Goal: Task Accomplishment & Management: Manage account settings

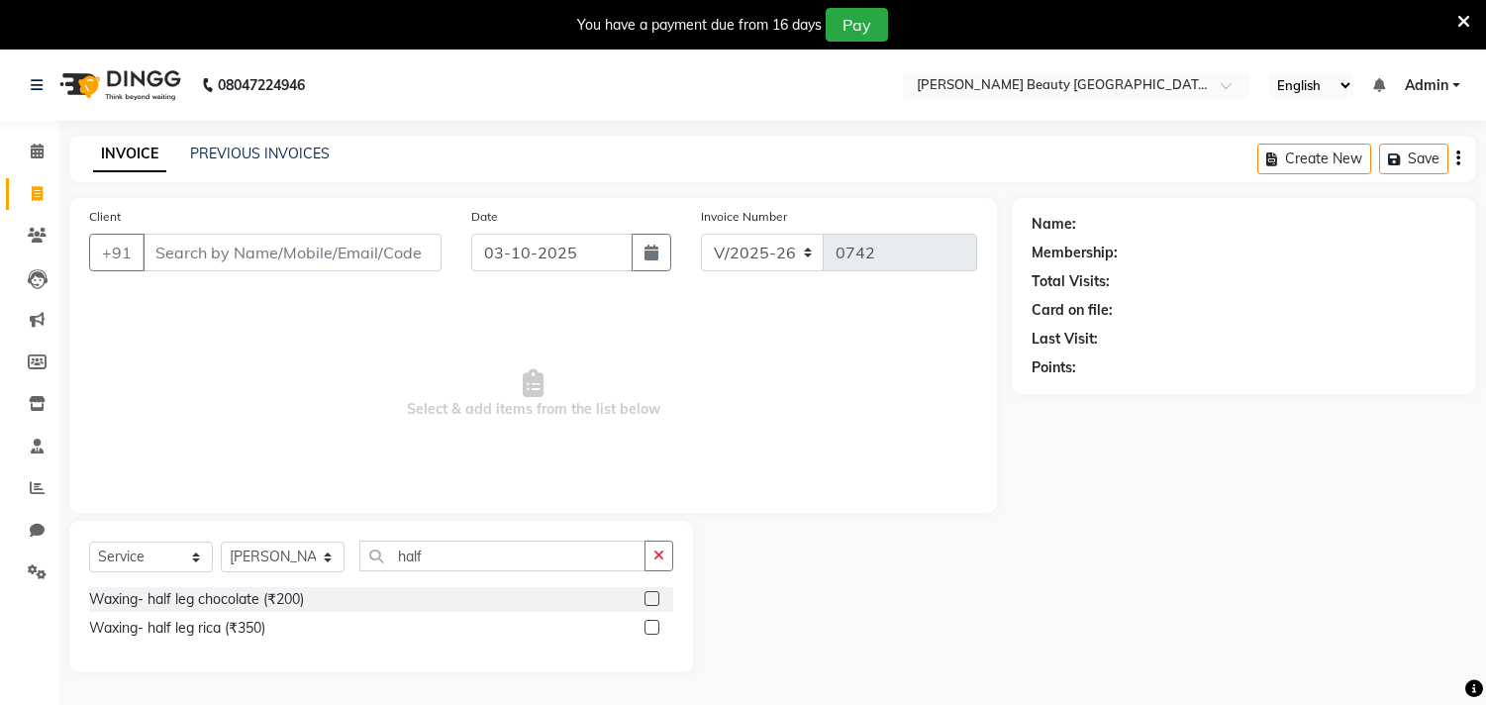
select select "8620"
select select "service"
select select "91016"
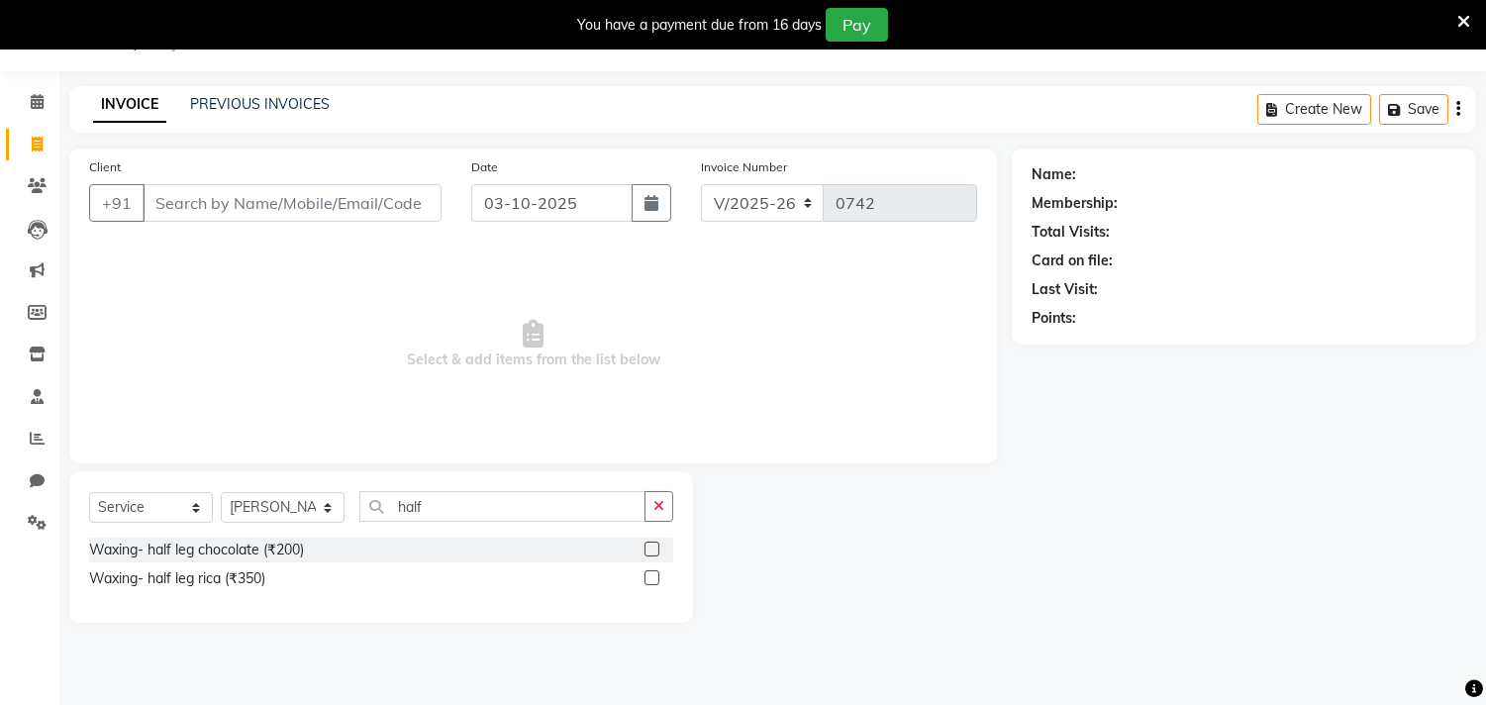
type input "half"
click at [307, 369] on span "Select & add items from the list below" at bounding box center [533, 344] width 888 height 198
click at [261, 101] on link "PREVIOUS INVOICES" at bounding box center [260, 104] width 140 height 18
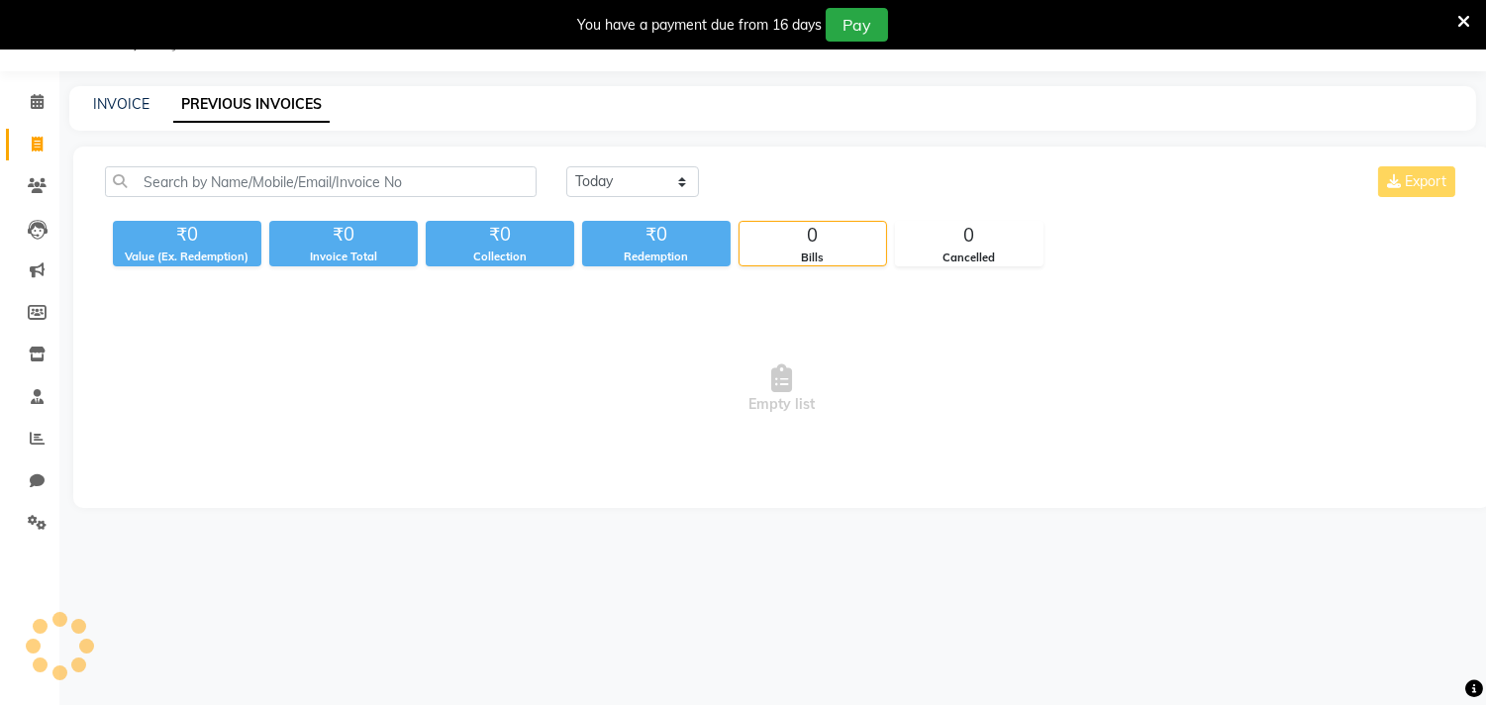
click at [241, 106] on link "PREVIOUS INVOICES" at bounding box center [251, 105] width 156 height 36
click at [132, 103] on link "INVOICE" at bounding box center [121, 104] width 56 height 18
select select "service"
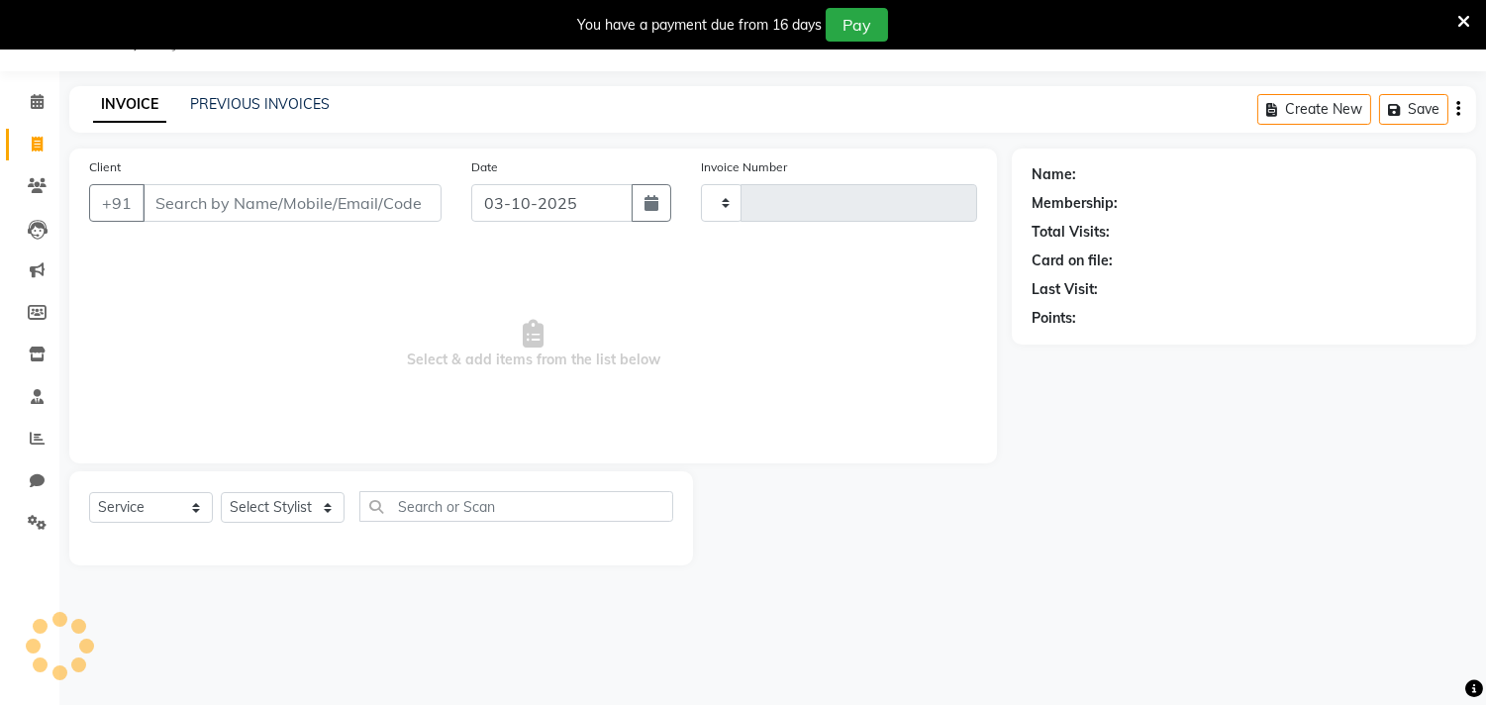
click at [129, 101] on link "INVOICE" at bounding box center [129, 105] width 73 height 36
type input "0742"
select select "8620"
click at [234, 103] on link "PREVIOUS INVOICES" at bounding box center [260, 104] width 140 height 18
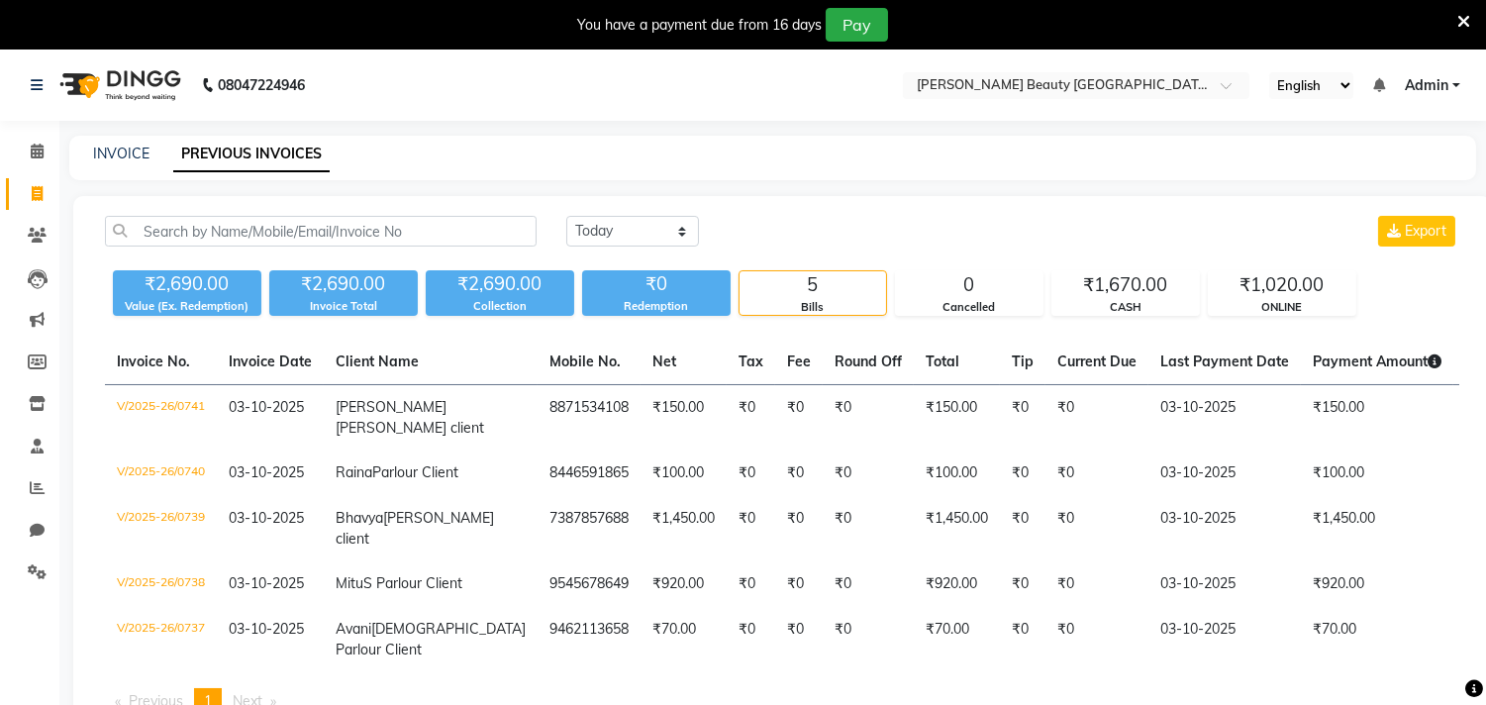
click at [130, 141] on div "INVOICE PREVIOUS INVOICES" at bounding box center [772, 158] width 1406 height 45
click at [131, 146] on link "INVOICE" at bounding box center [121, 153] width 56 height 18
select select "8620"
select select "service"
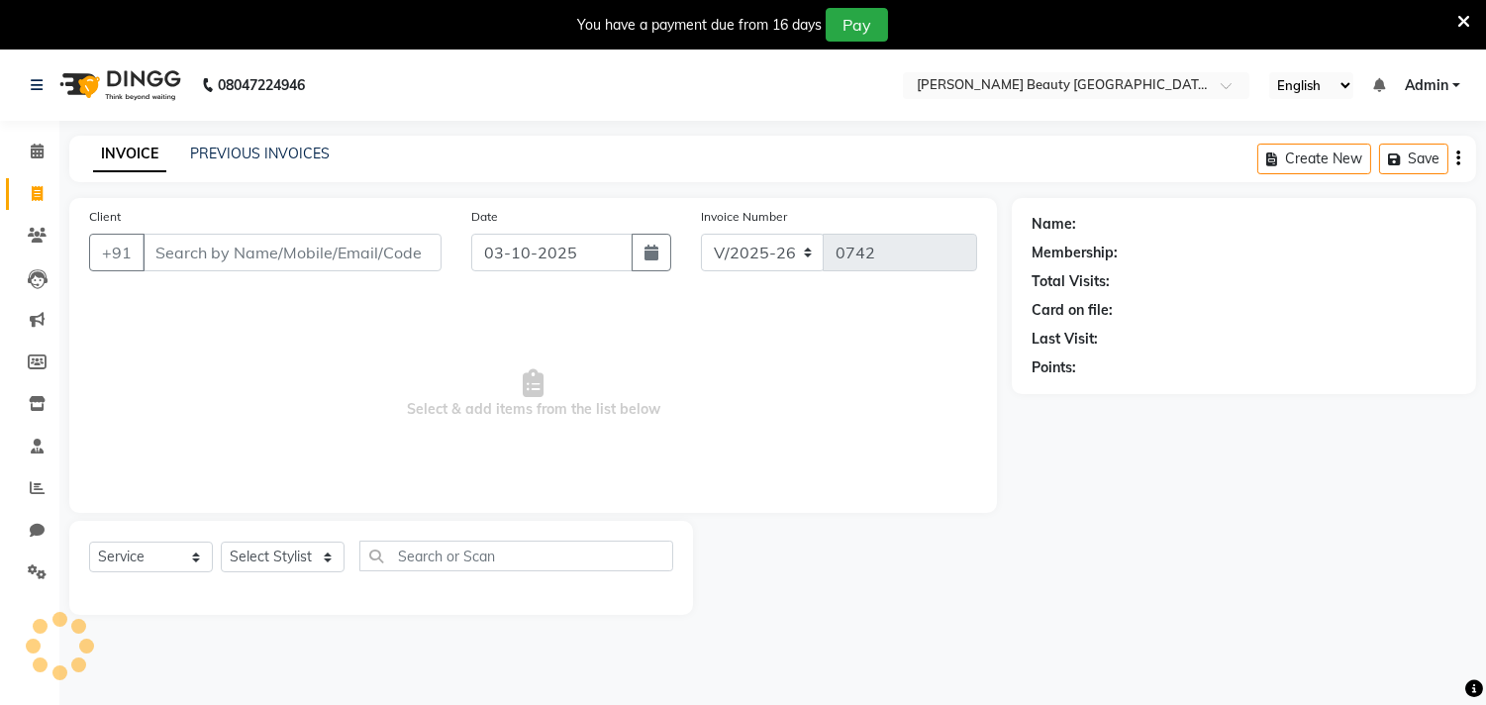
scroll to position [49, 0]
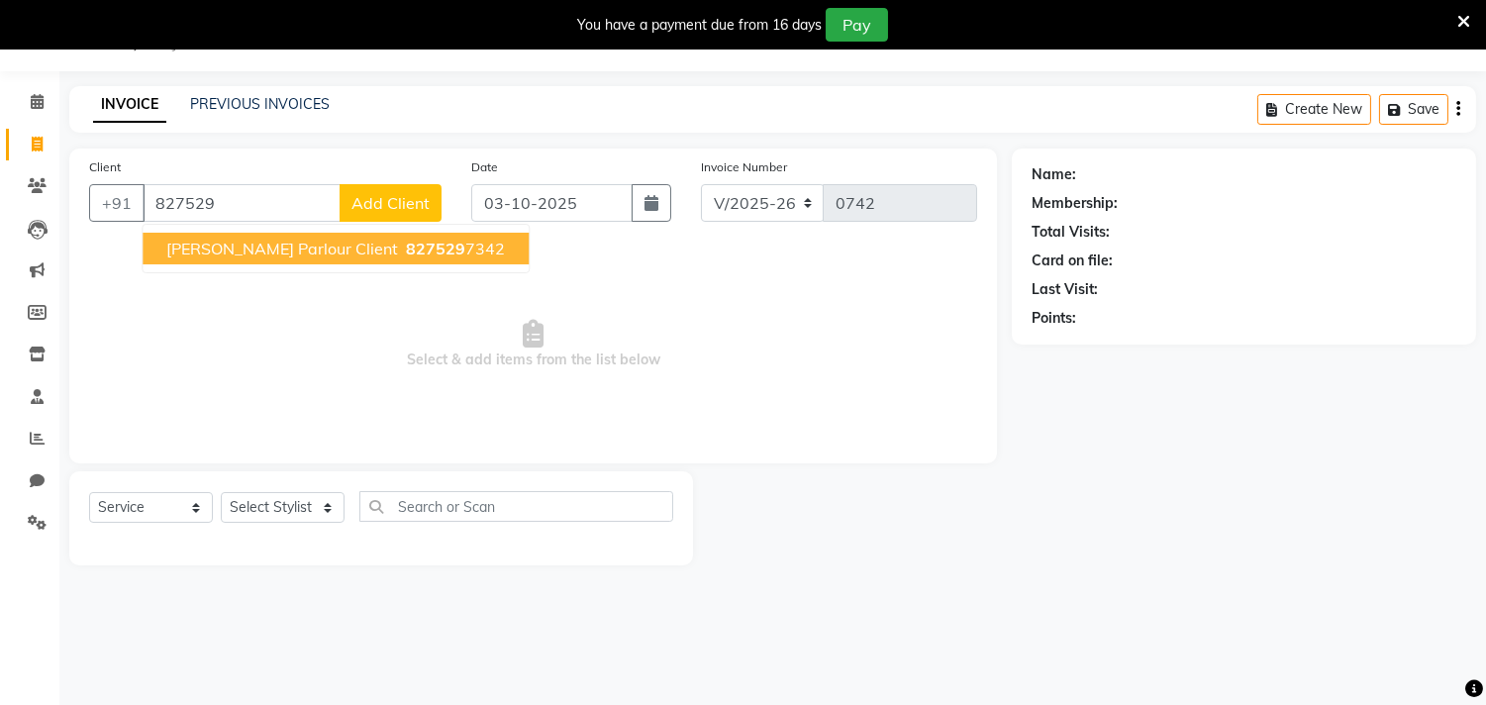
click at [281, 243] on span "[PERSON_NAME] Parlour Client" at bounding box center [282, 249] width 232 height 20
type input "8275297342"
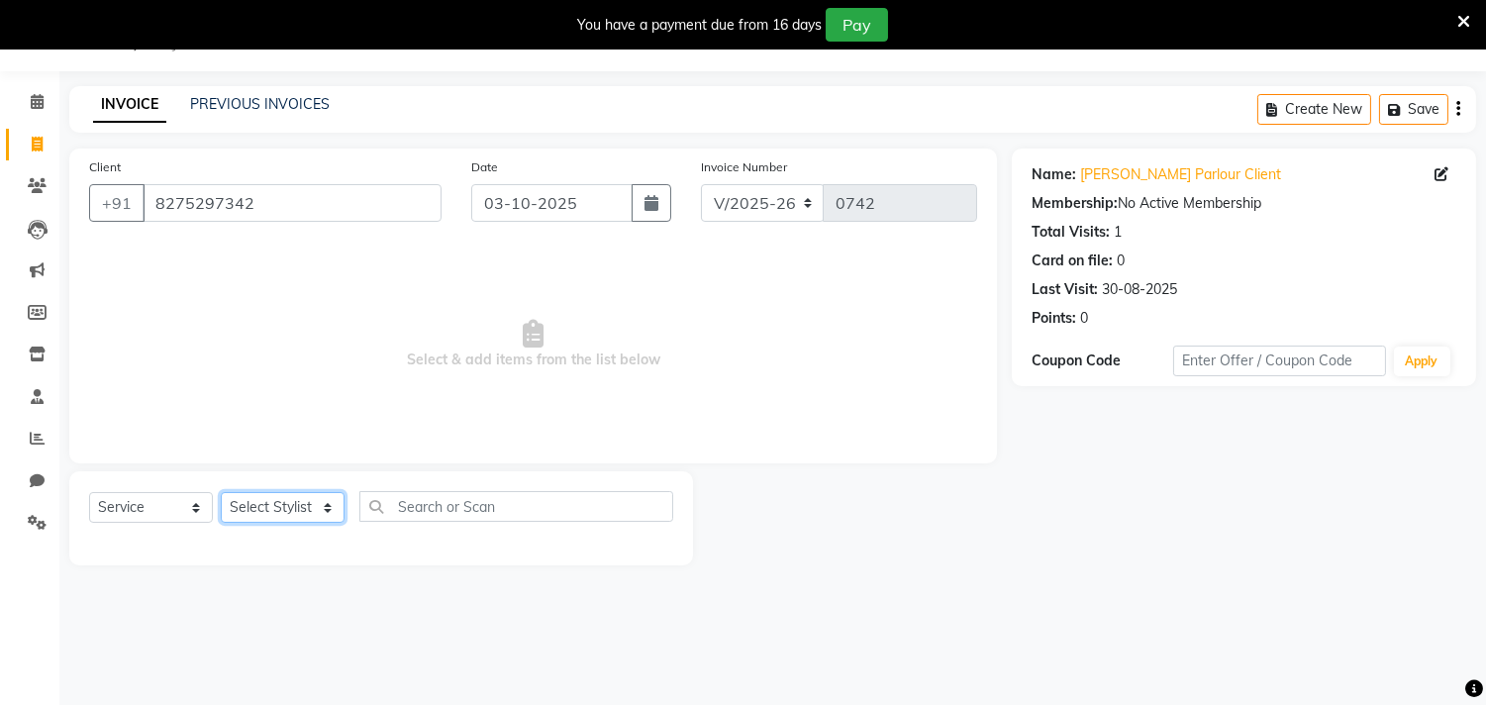
click at [308, 515] on select "Select Stylist Amla [PERSON_NAME] Anjali [PERSON_NAME] [PERSON_NAME] [PERSON_NA…" at bounding box center [283, 507] width 124 height 31
select select "87283"
click at [221, 493] on select "Select Stylist Amla [PERSON_NAME] Anjali [PERSON_NAME] [PERSON_NAME] [PERSON_NA…" at bounding box center [283, 507] width 124 height 31
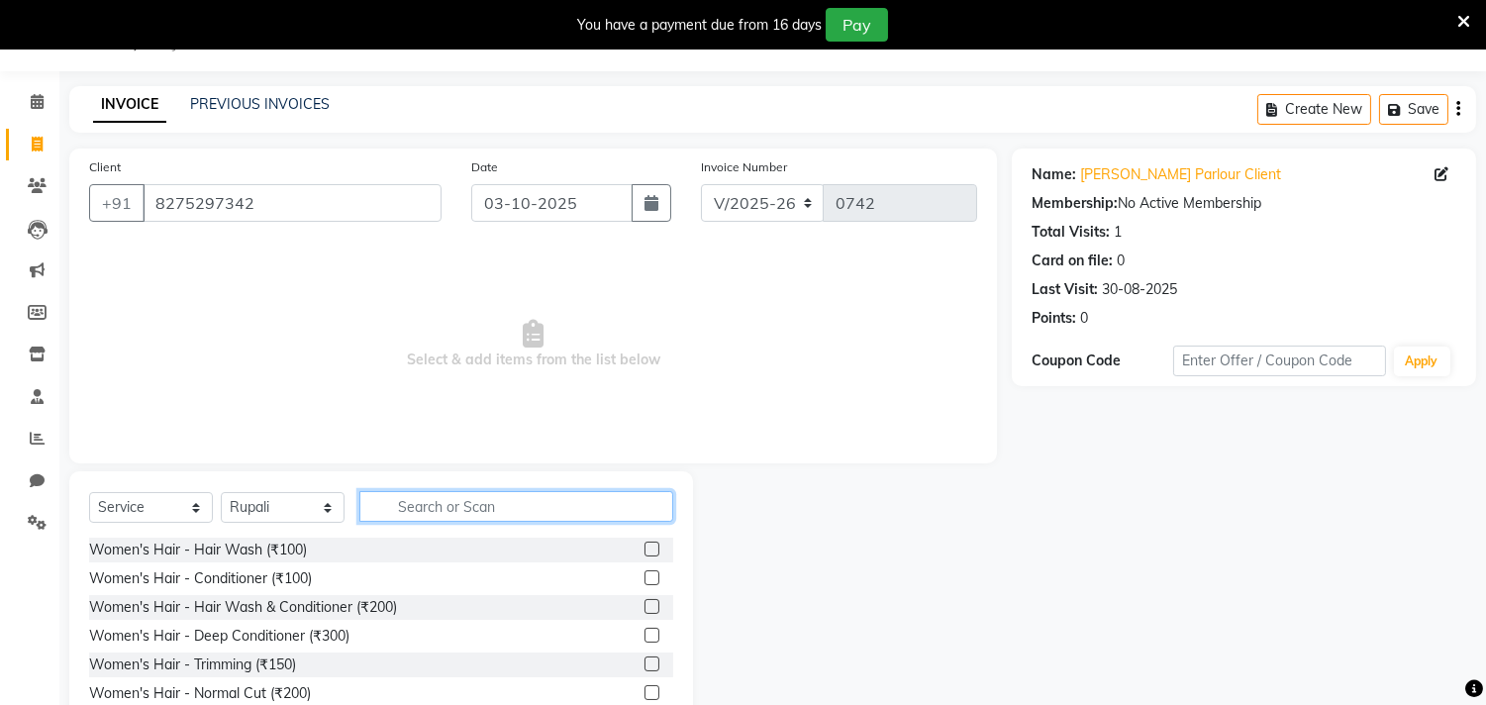
click at [468, 506] on input "text" at bounding box center [516, 506] width 314 height 31
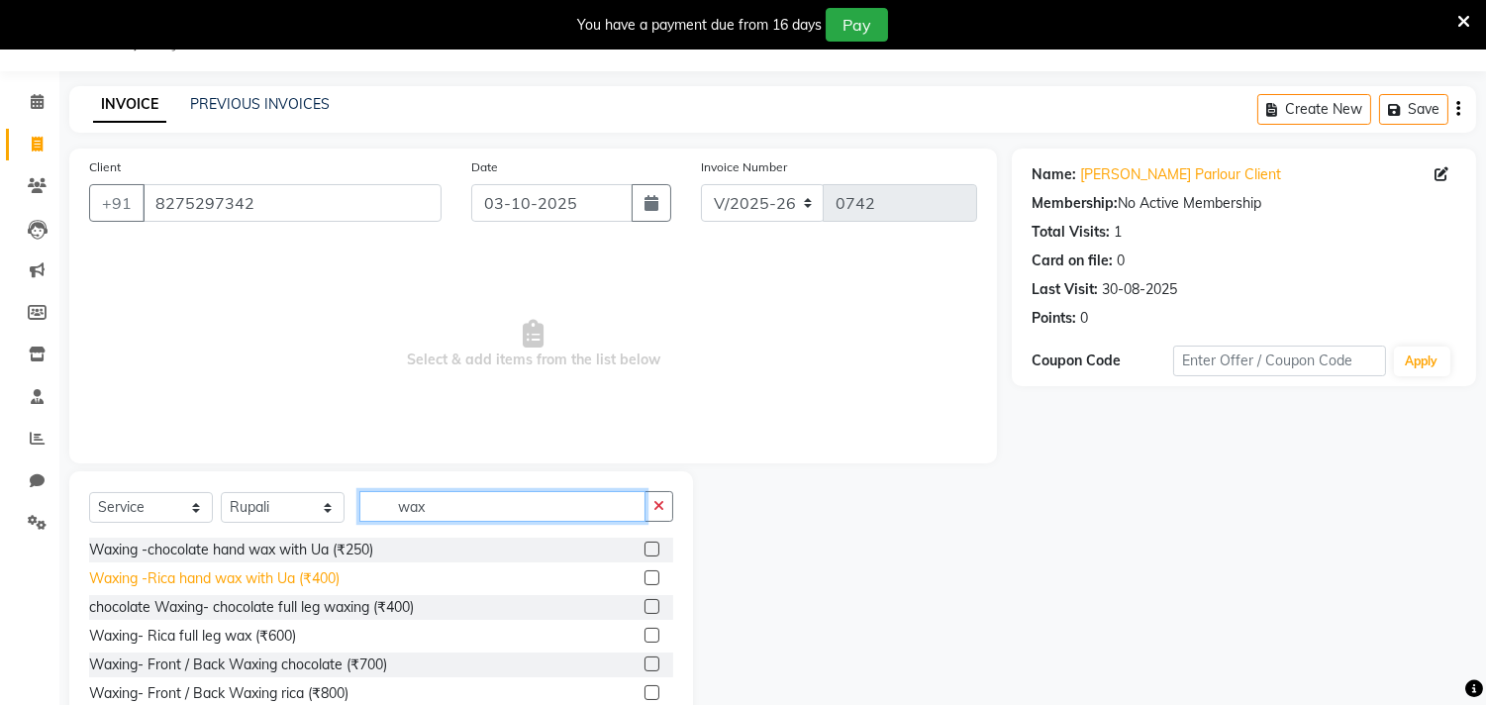
type input "wax"
click at [238, 580] on div "Waxing -Rica hand wax with Ua (₹400)" at bounding box center [214, 578] width 250 height 21
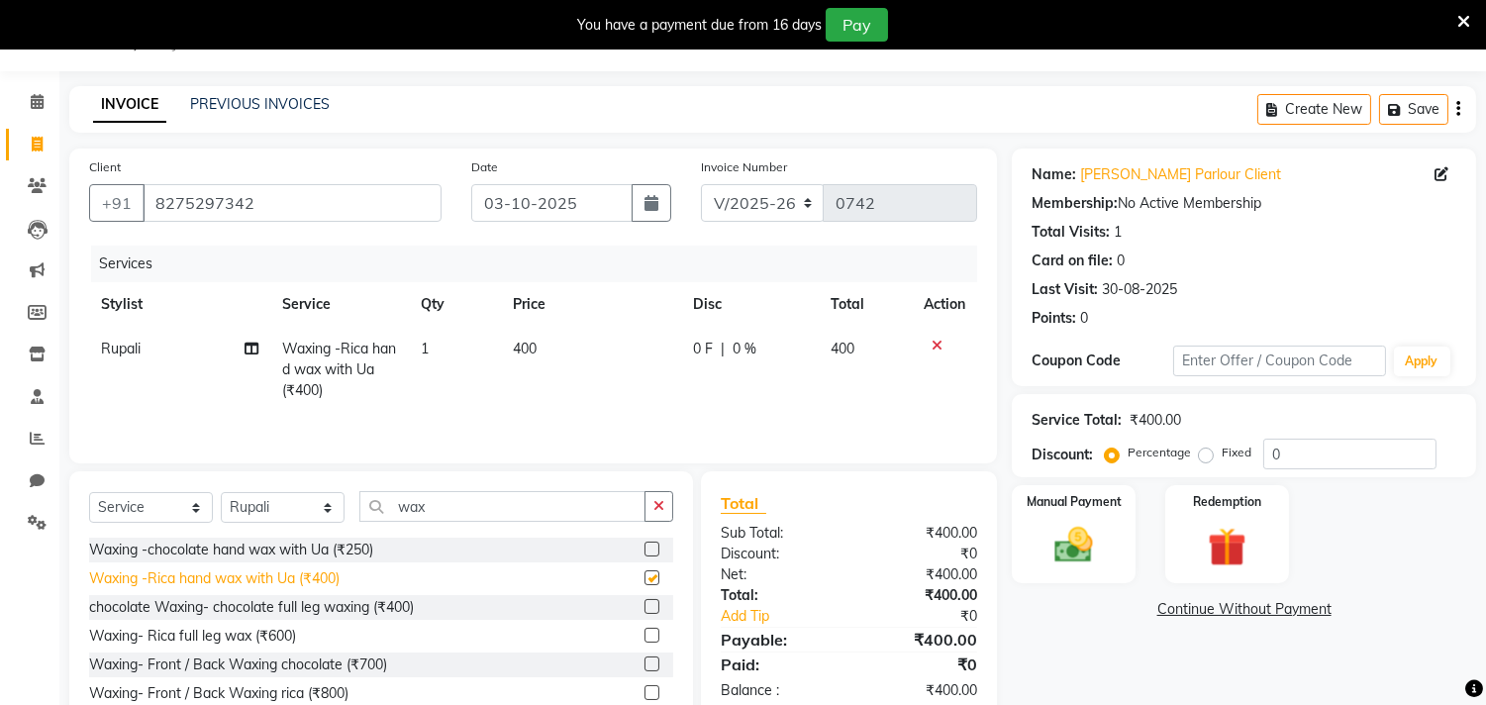
checkbox input "false"
click at [196, 643] on div "Waxing- Rica full leg wax (₹600)" at bounding box center [192, 635] width 207 height 21
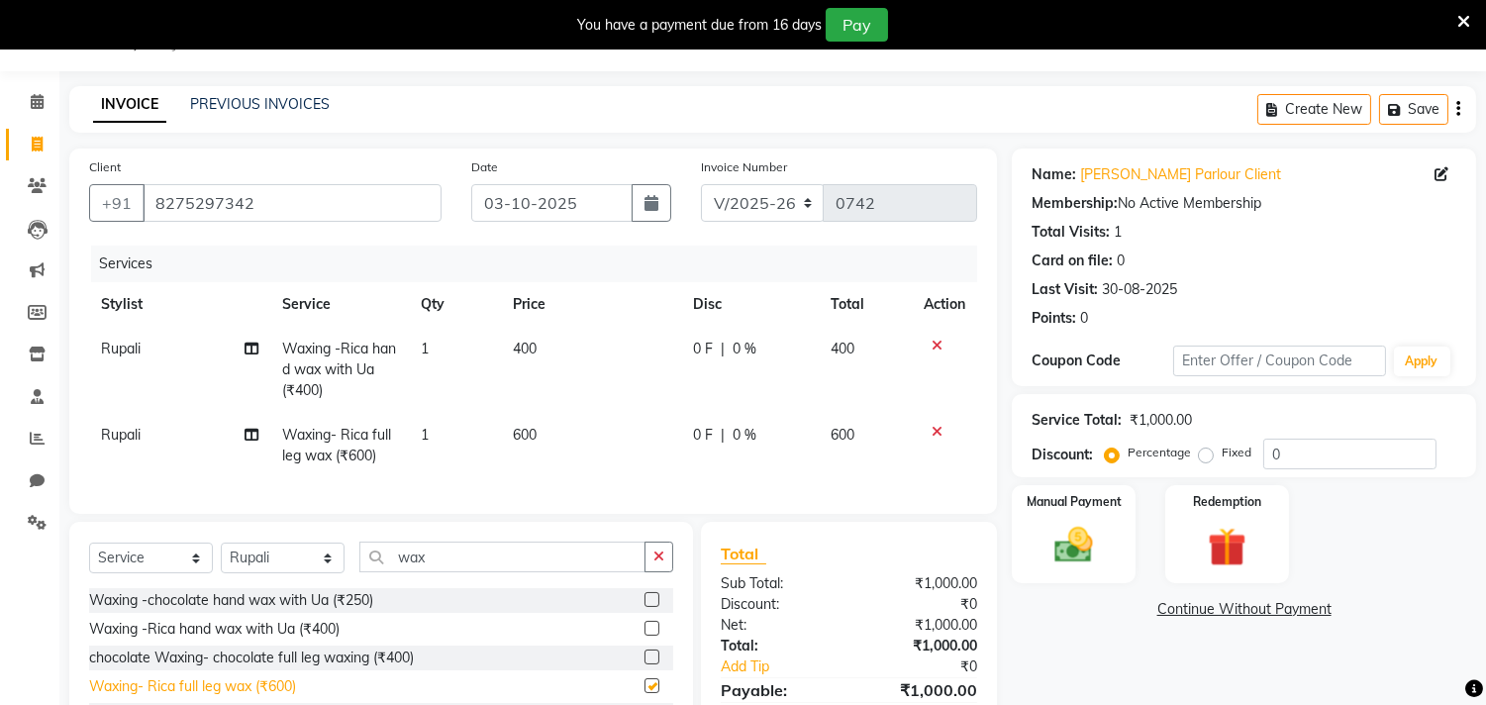
checkbox input "false"
click at [253, 572] on select "Select Stylist Amla [PERSON_NAME] Anjali [PERSON_NAME] [PERSON_NAME] [PERSON_NA…" at bounding box center [283, 557] width 124 height 31
select select "87285"
click at [221, 559] on select "Select Stylist Amla [PERSON_NAME] Anjali [PERSON_NAME] [PERSON_NAME] [PERSON_NA…" at bounding box center [283, 557] width 124 height 31
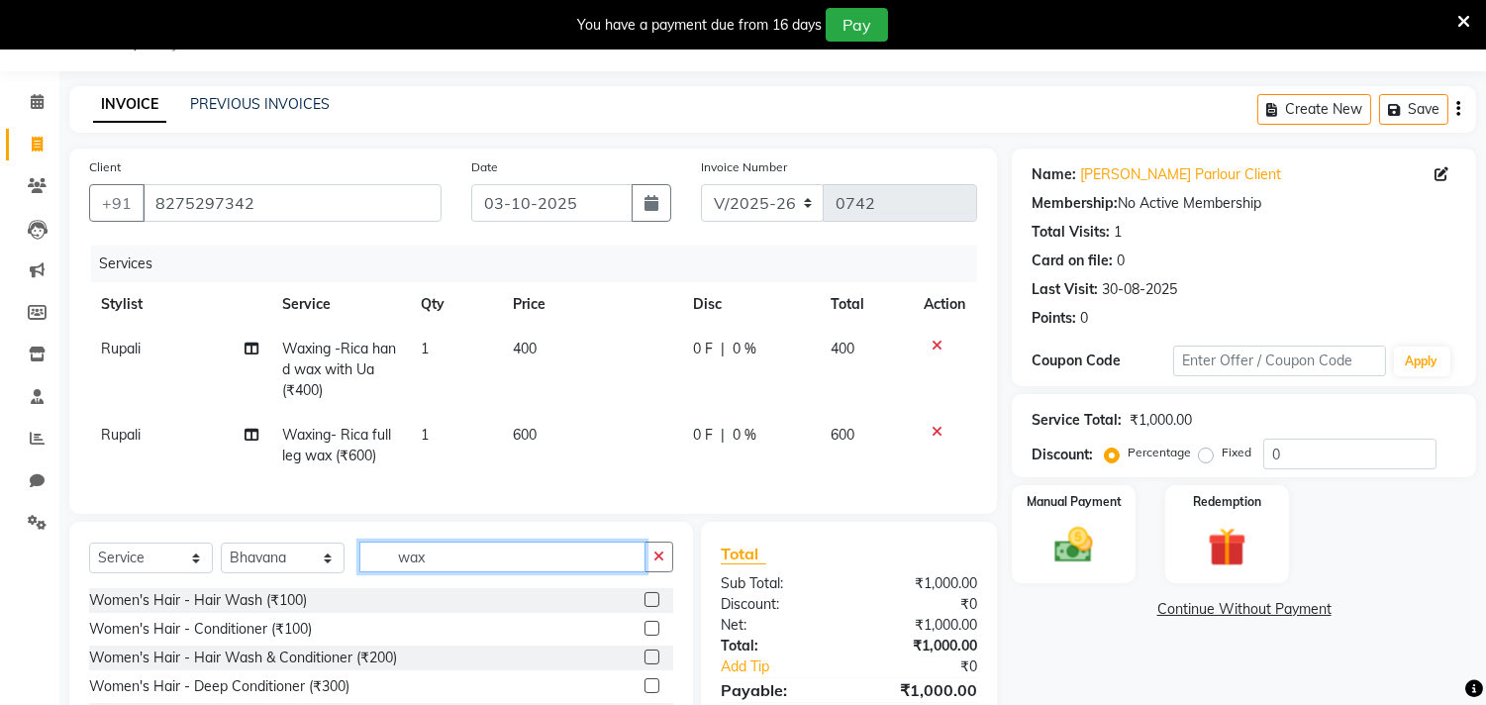
click at [427, 566] on input "wax" at bounding box center [502, 556] width 286 height 31
type input "w"
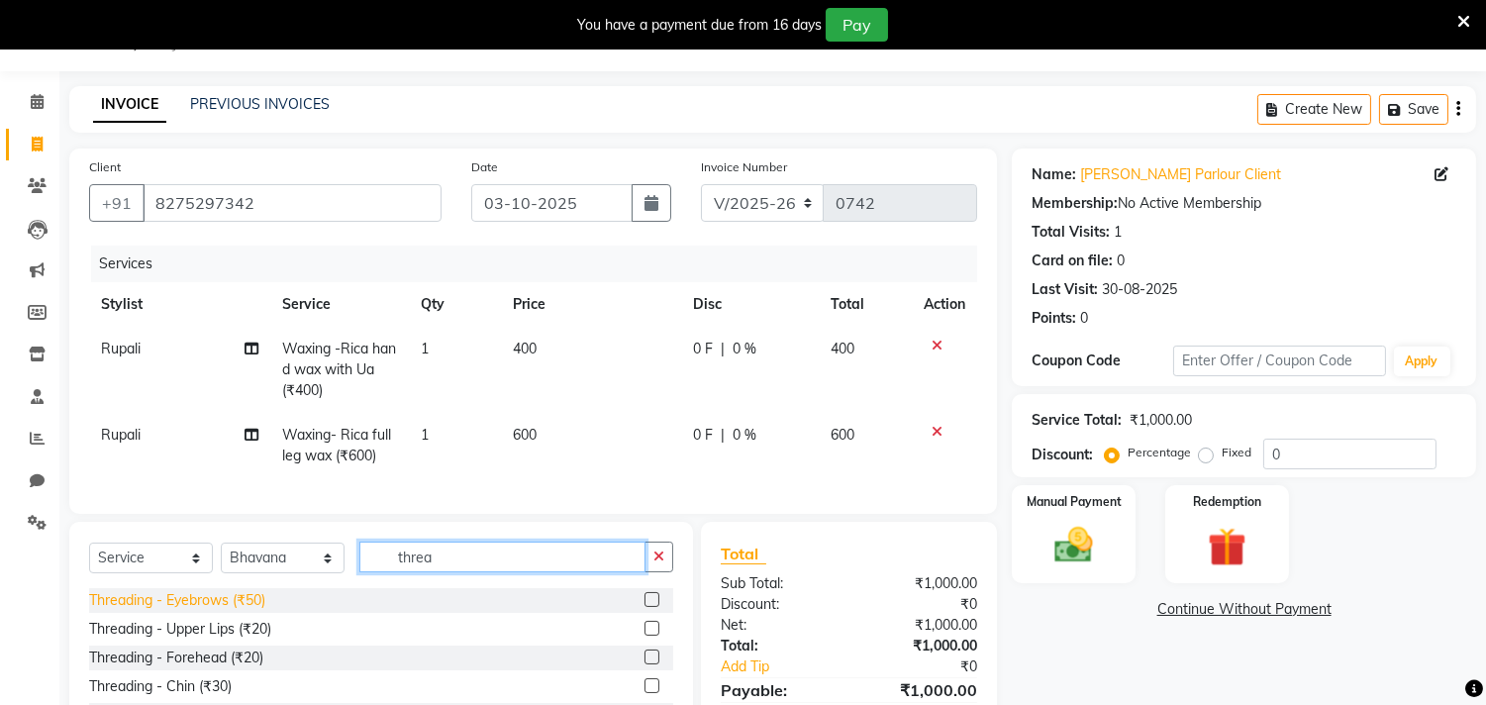
type input "threa"
click at [229, 611] on div "Threading - Eyebrows (₹50)" at bounding box center [177, 600] width 176 height 21
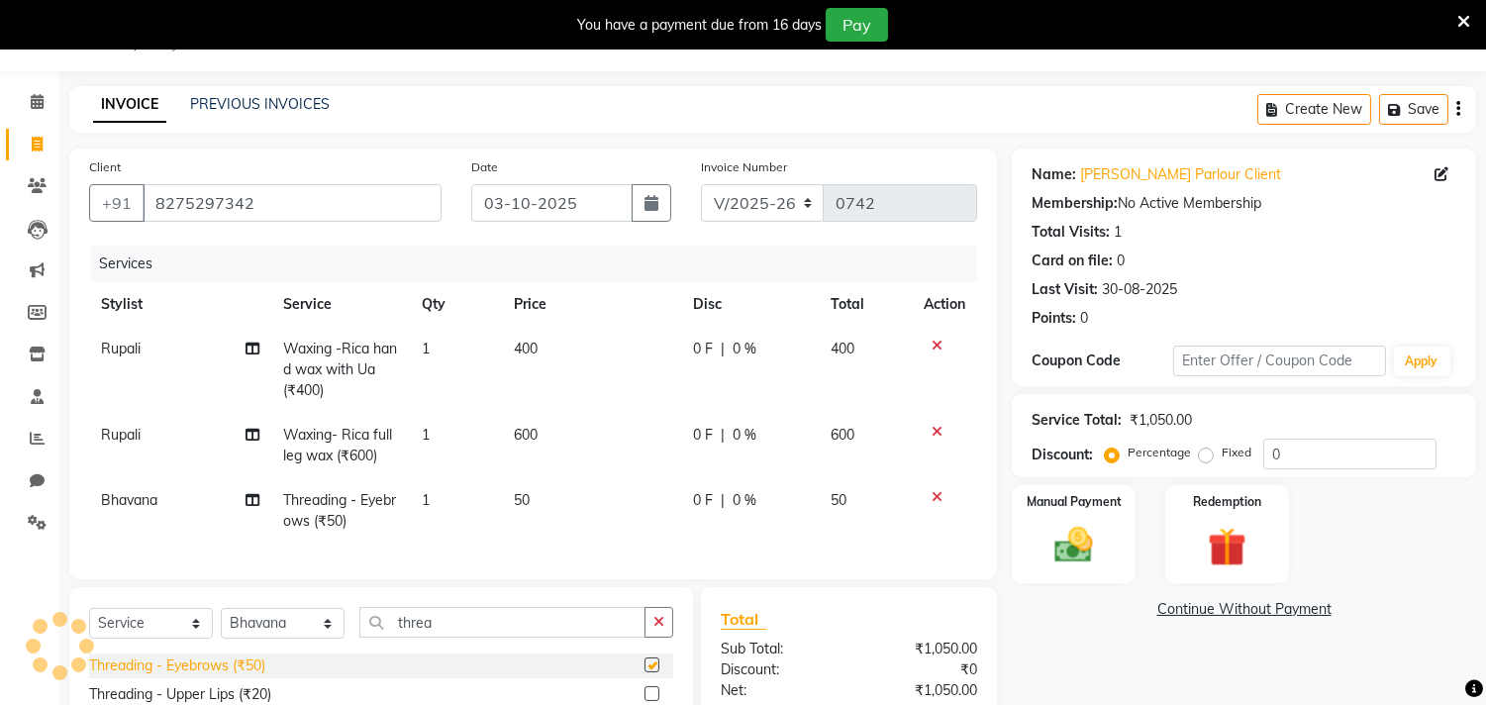
checkbox input "false"
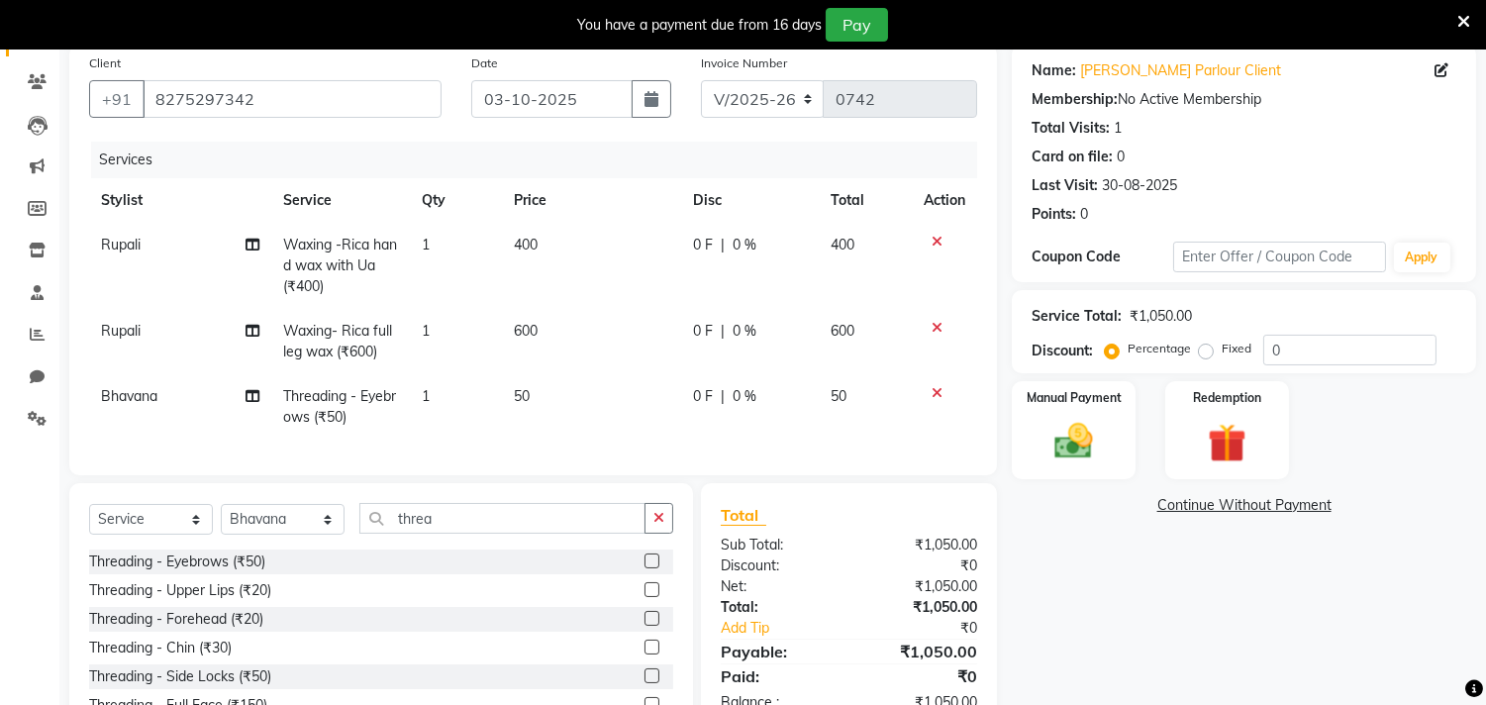
scroll to position [243, 0]
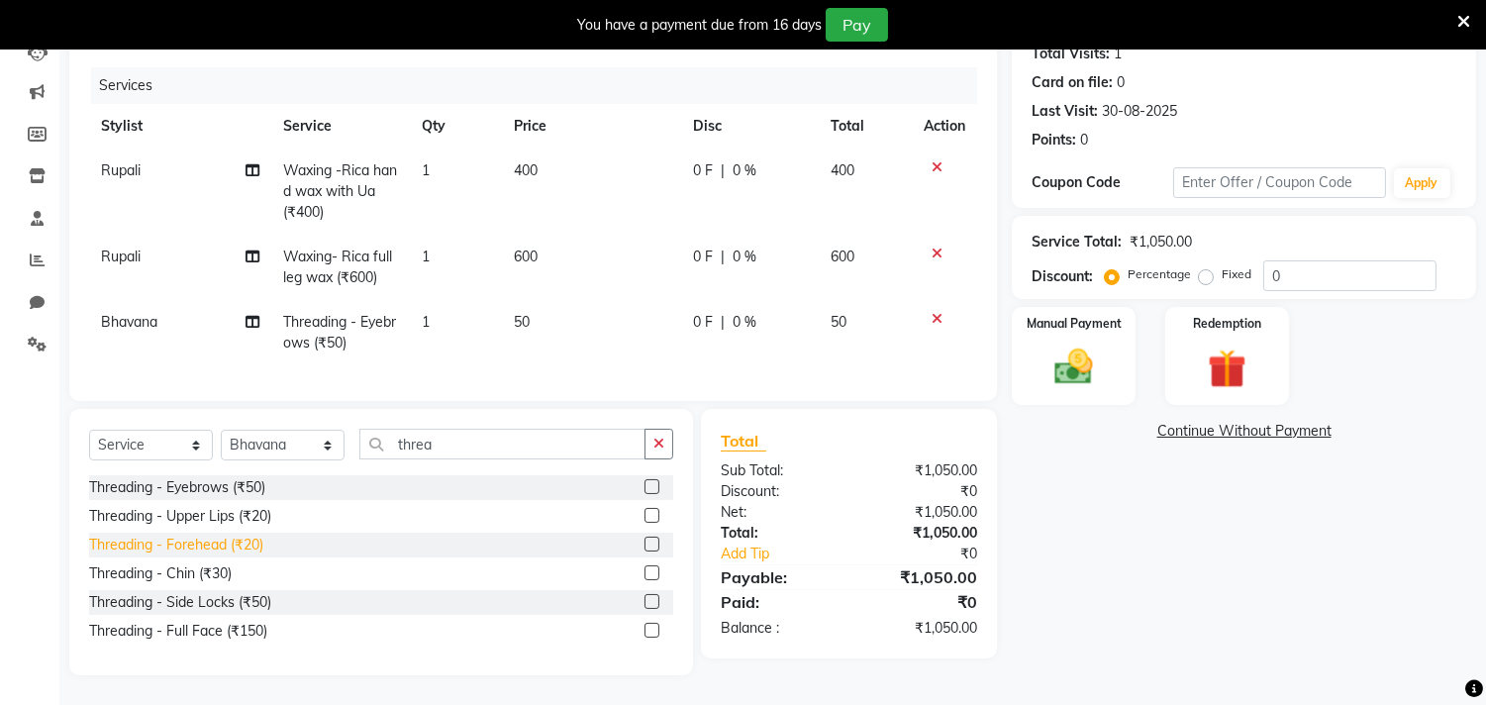
click at [224, 541] on div "Threading - Forehead (₹20)" at bounding box center [176, 544] width 174 height 21
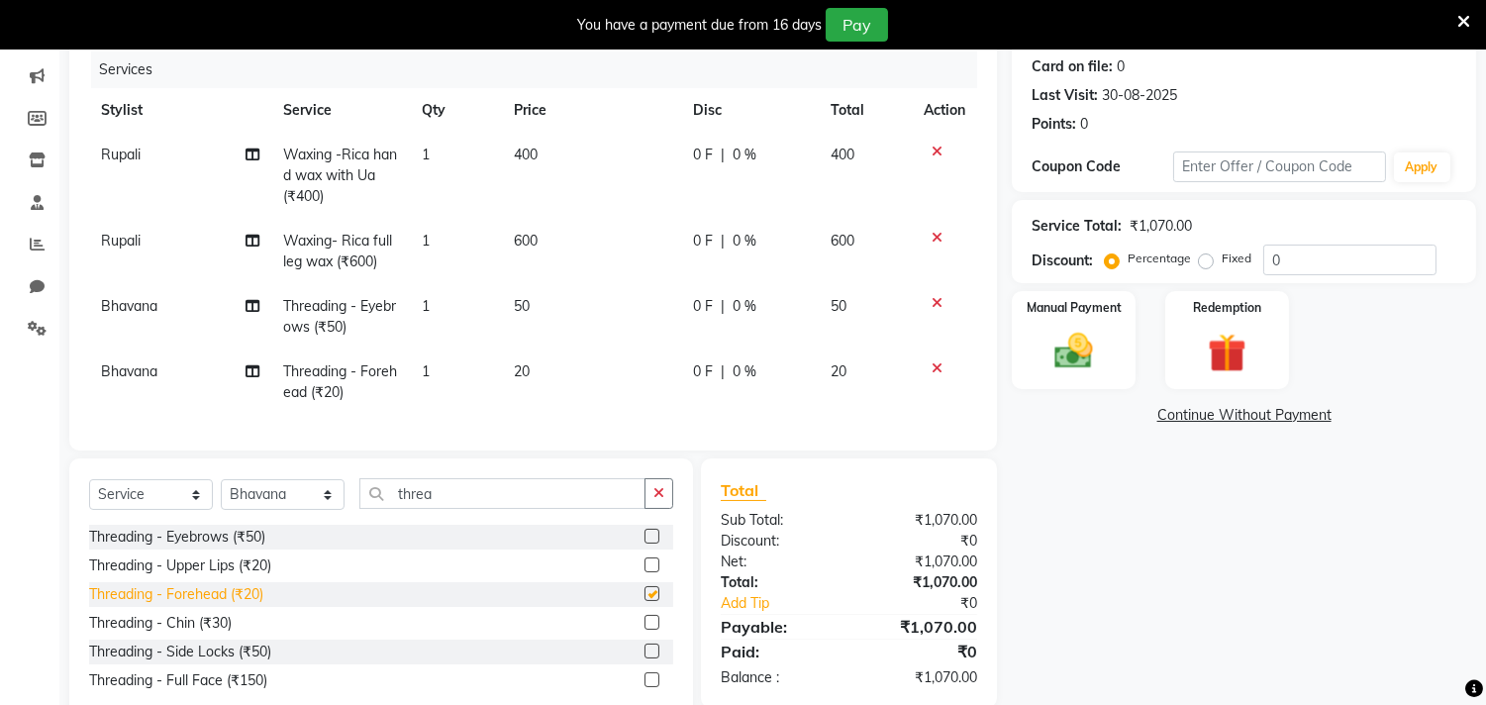
checkbox input "false"
click at [1280, 253] on input "0" at bounding box center [1349, 259] width 173 height 31
type input "9"
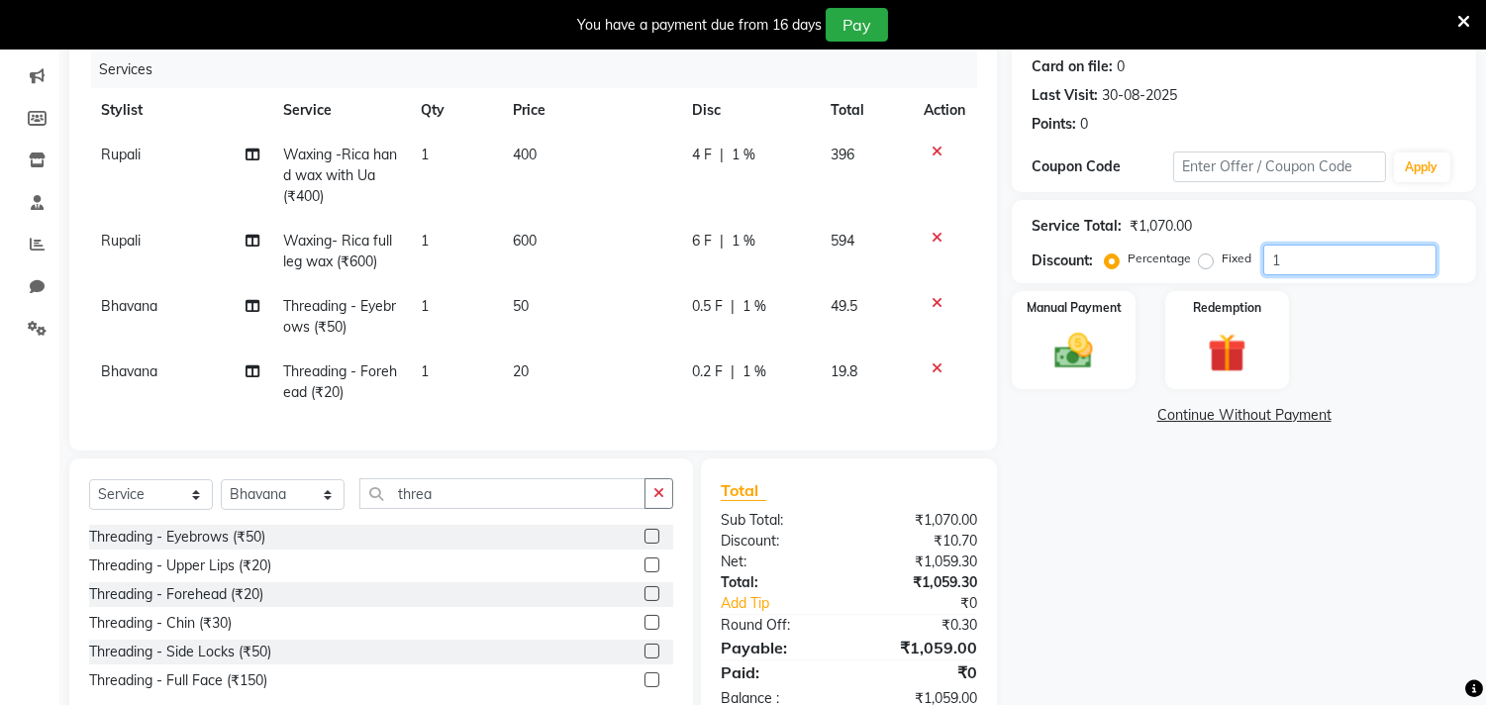
type input "1"
click at [1221, 267] on label "Fixed" at bounding box center [1236, 258] width 30 height 18
click at [1207, 265] on input "Fixed" at bounding box center [1209, 258] width 14 height 14
radio input "true"
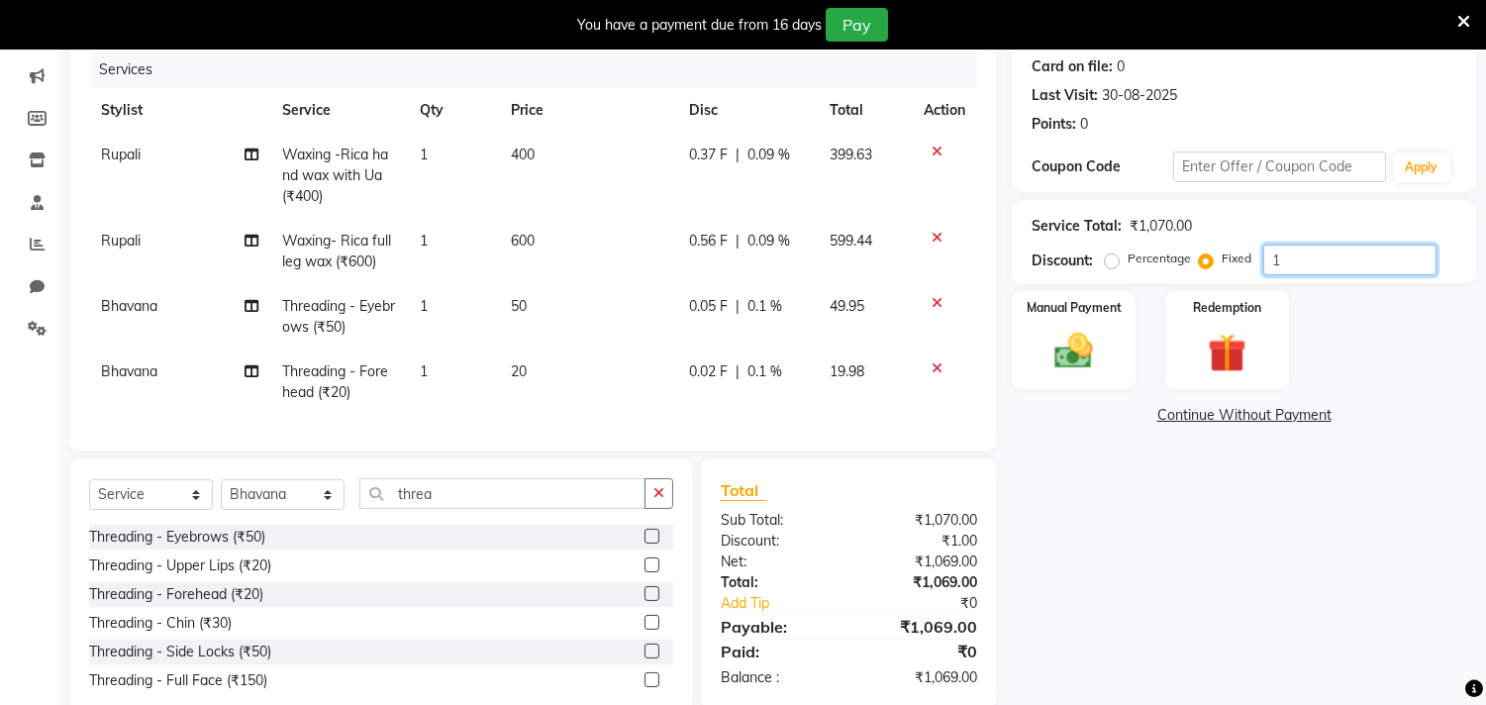
click at [1320, 259] on input "1" at bounding box center [1349, 259] width 173 height 31
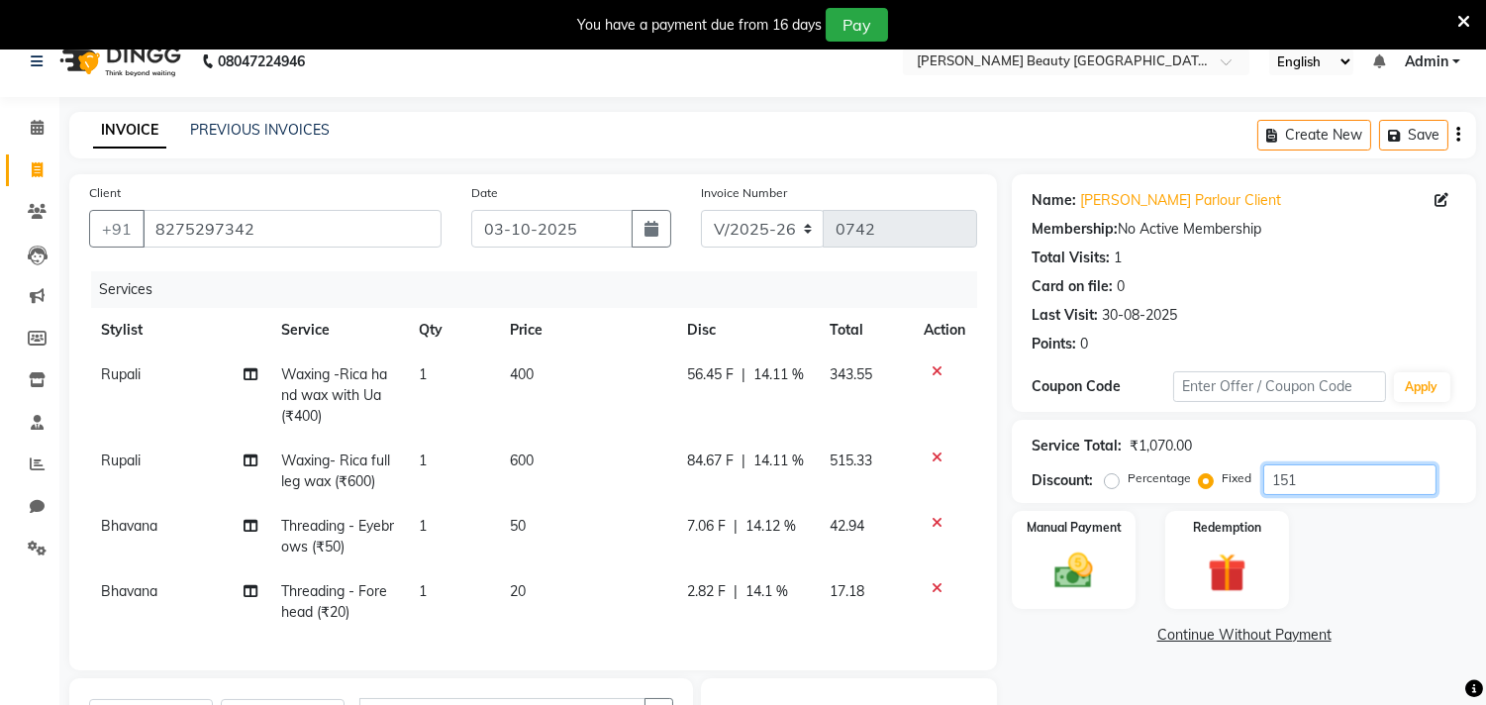
scroll to position [309, 0]
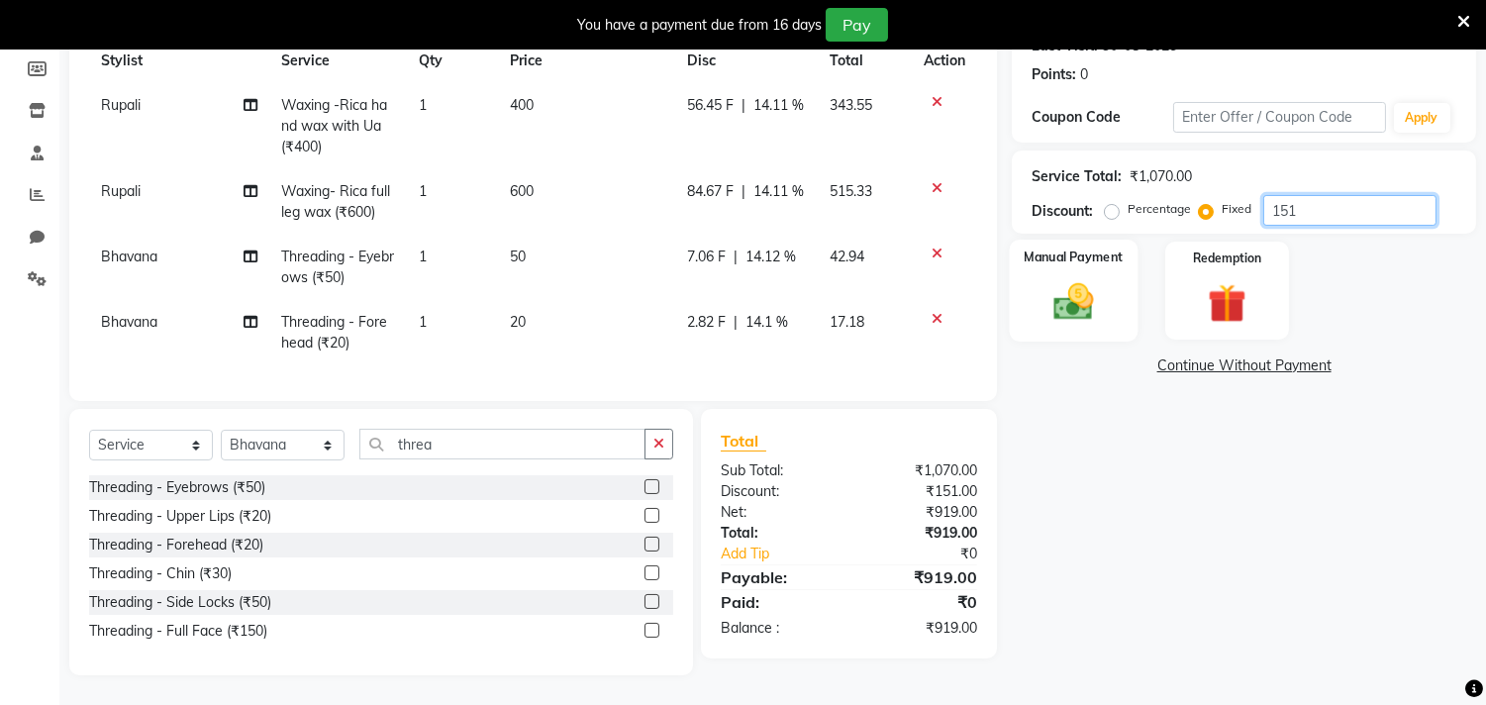
type input "151"
click at [1073, 279] on img at bounding box center [1073, 302] width 65 height 47
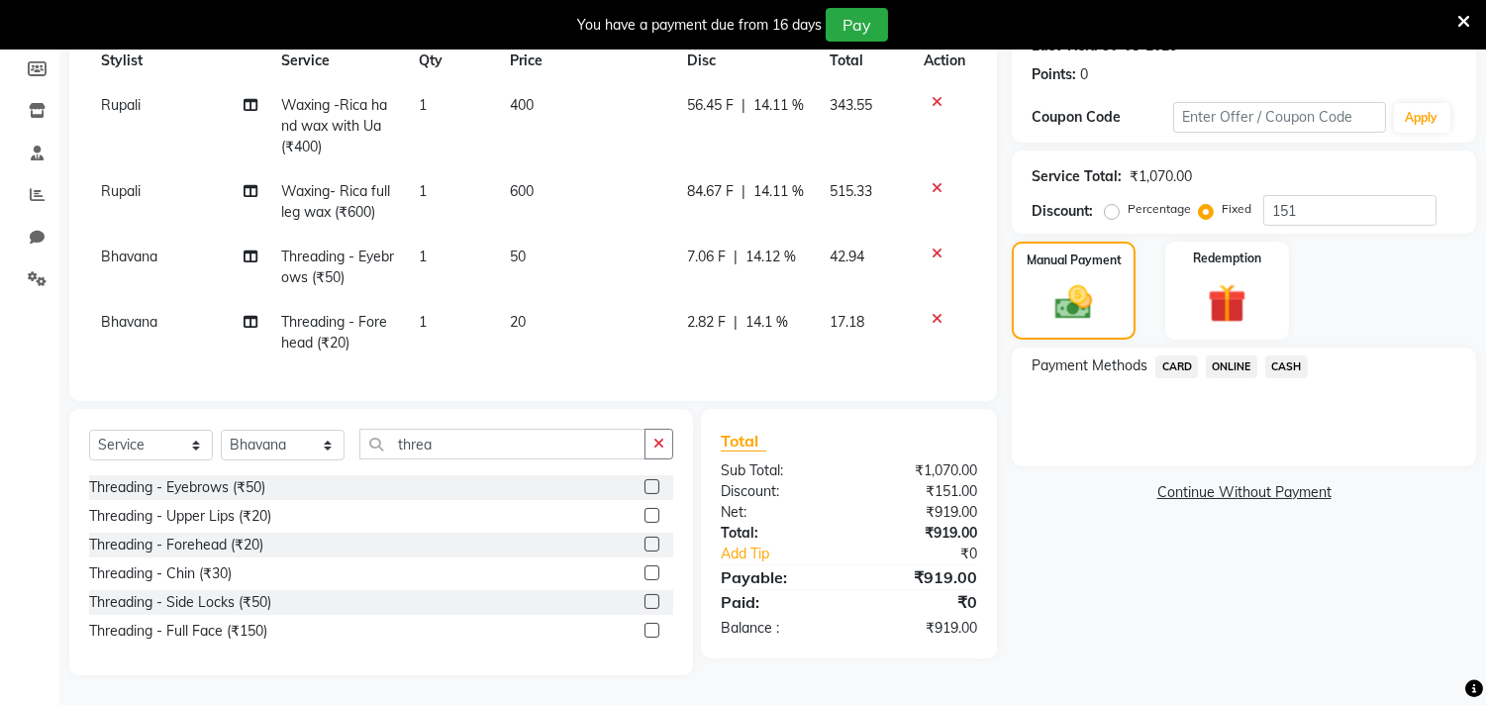
click at [1240, 355] on span "ONLINE" at bounding box center [1230, 366] width 51 height 23
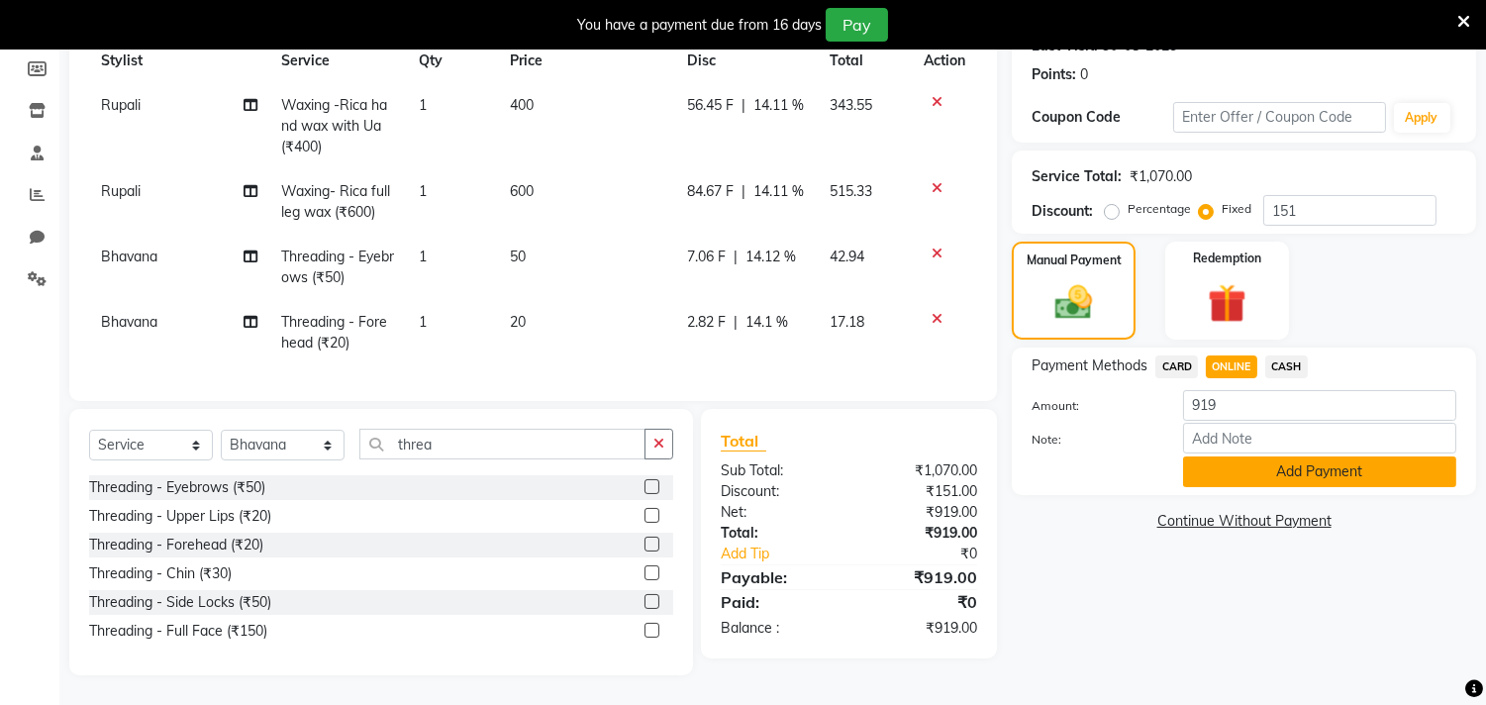
click at [1309, 456] on button "Add Payment" at bounding box center [1319, 471] width 273 height 31
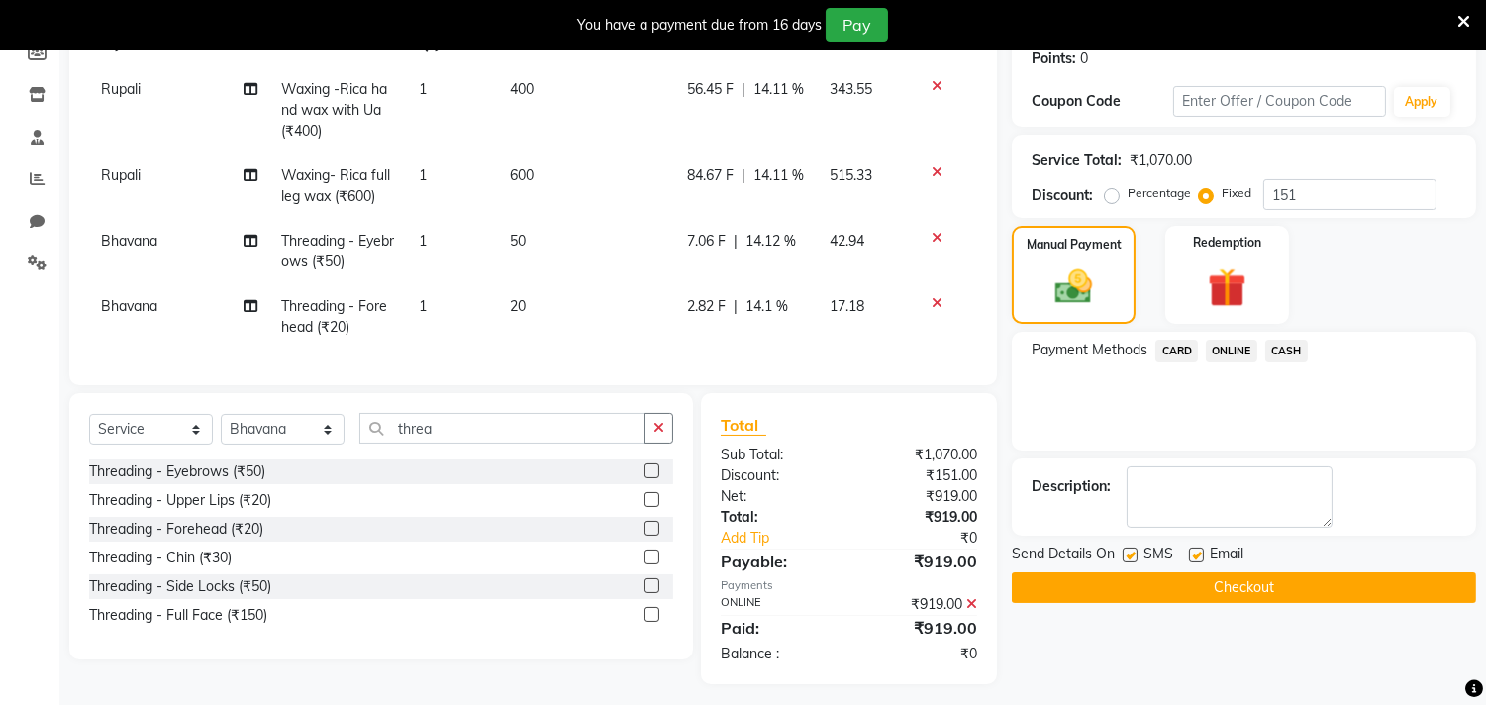
scroll to position [334, 0]
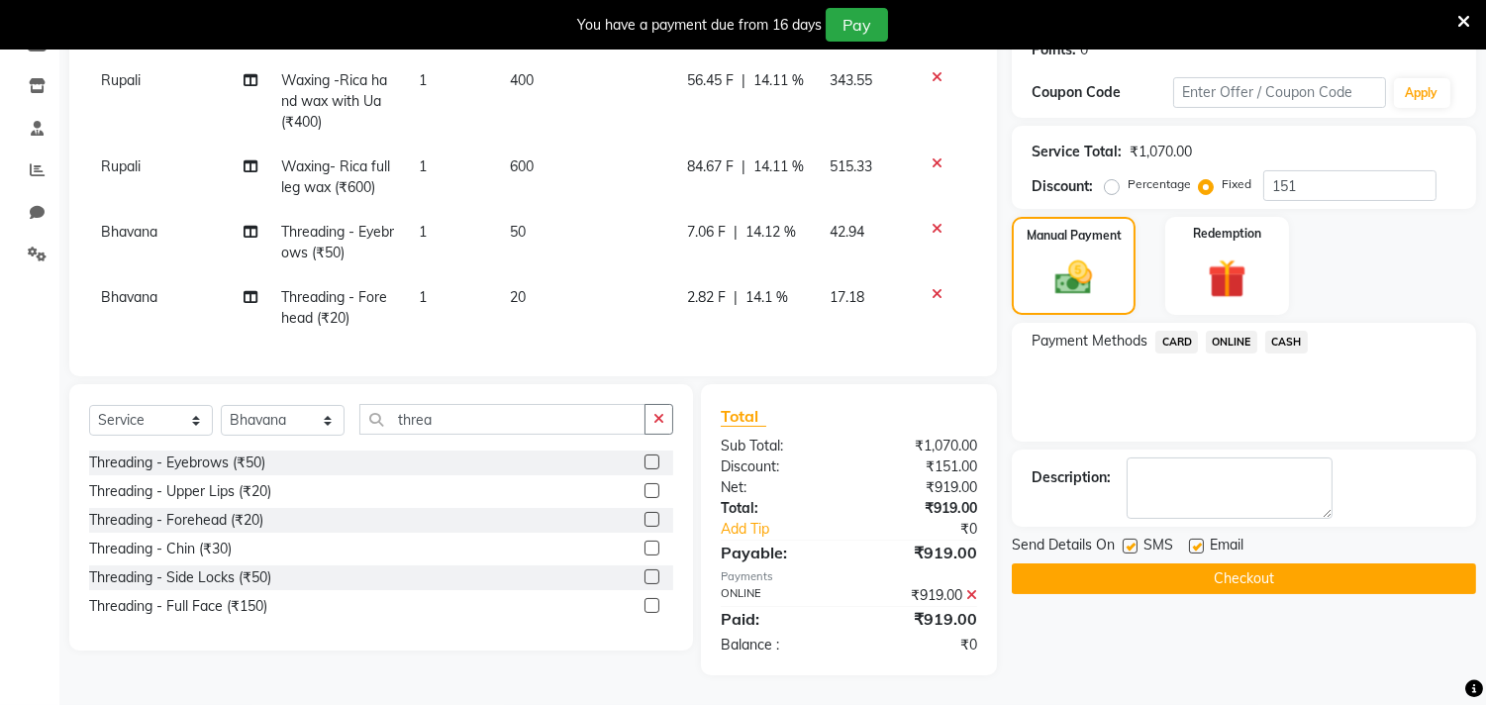
click at [1265, 567] on button "Checkout" at bounding box center [1243, 578] width 464 height 31
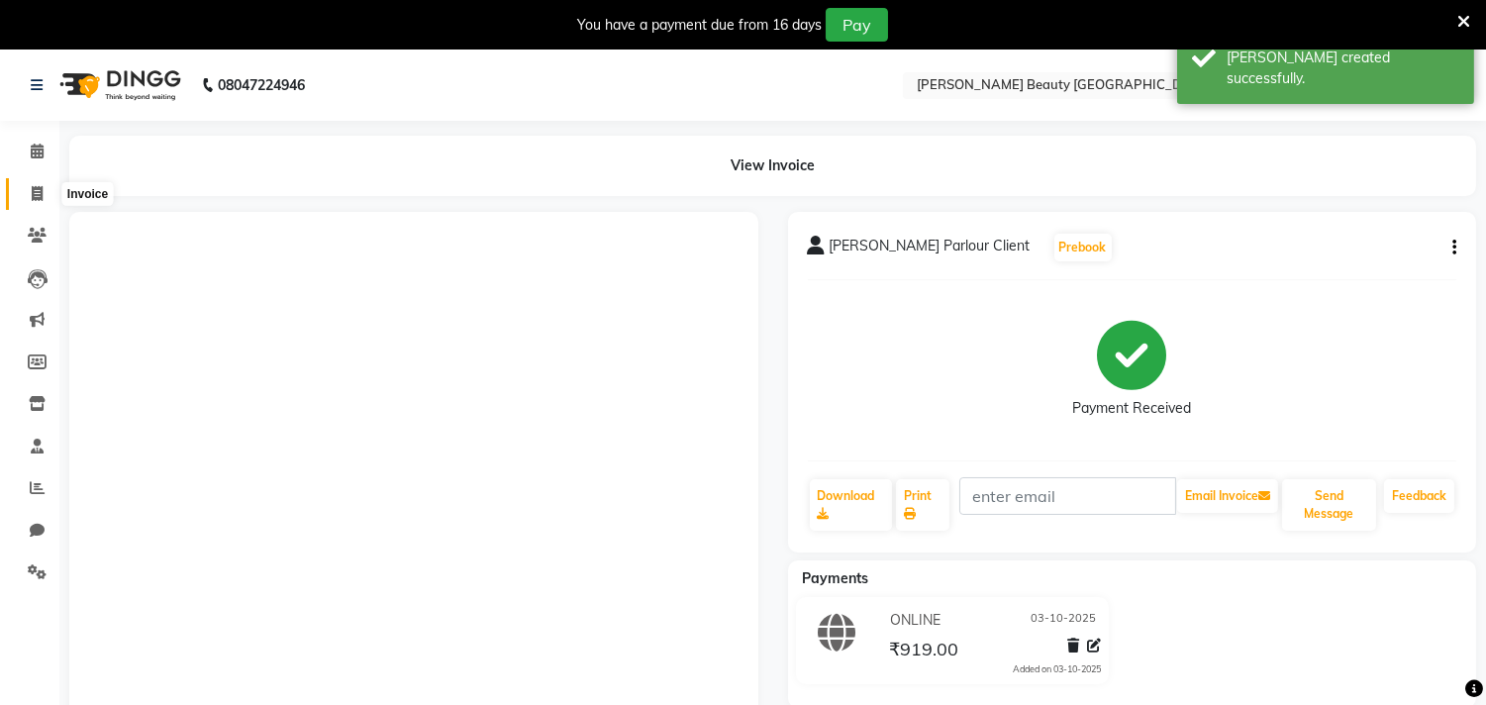
click at [40, 194] on icon at bounding box center [37, 193] width 11 height 15
select select "8620"
select select "service"
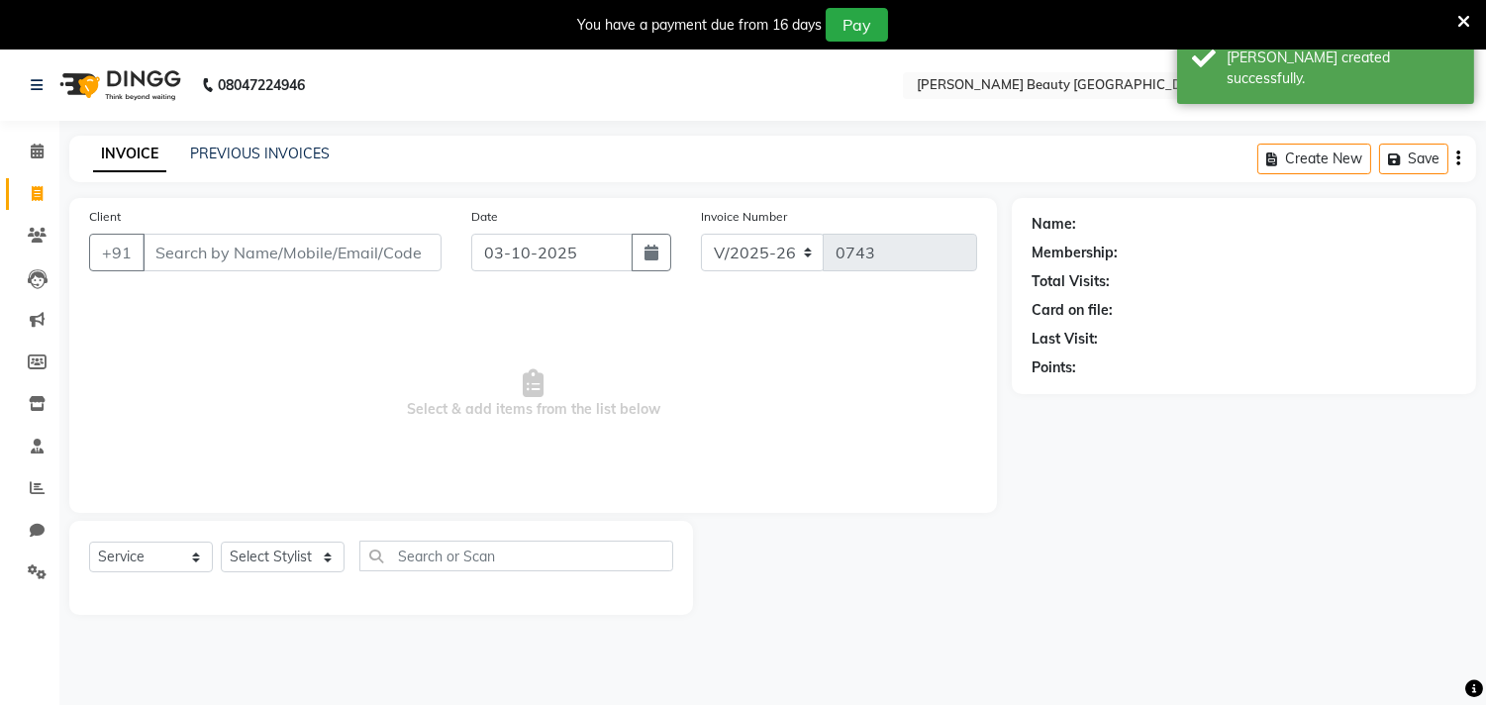
scroll to position [49, 0]
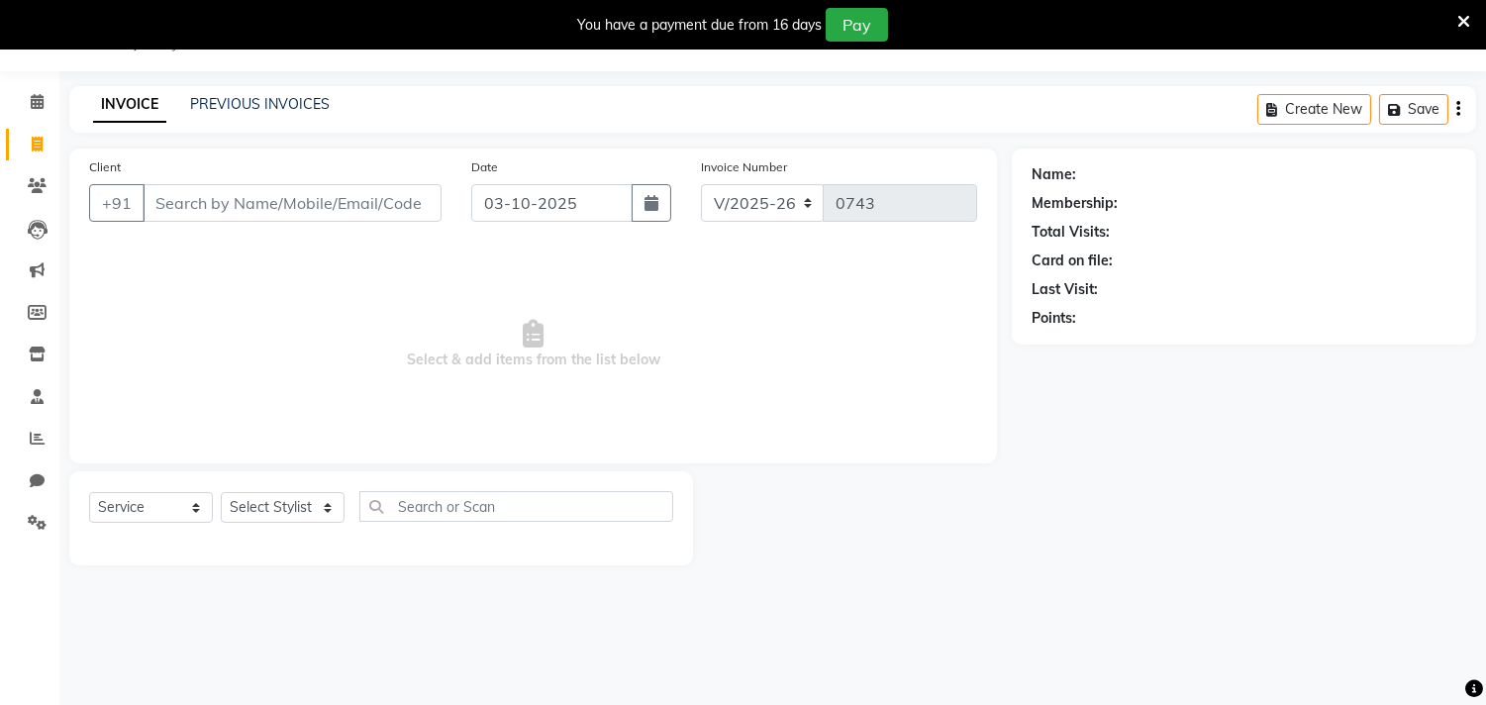
click at [136, 109] on link "INVOICE" at bounding box center [129, 105] width 73 height 36
click at [212, 196] on input "Client" at bounding box center [292, 203] width 299 height 38
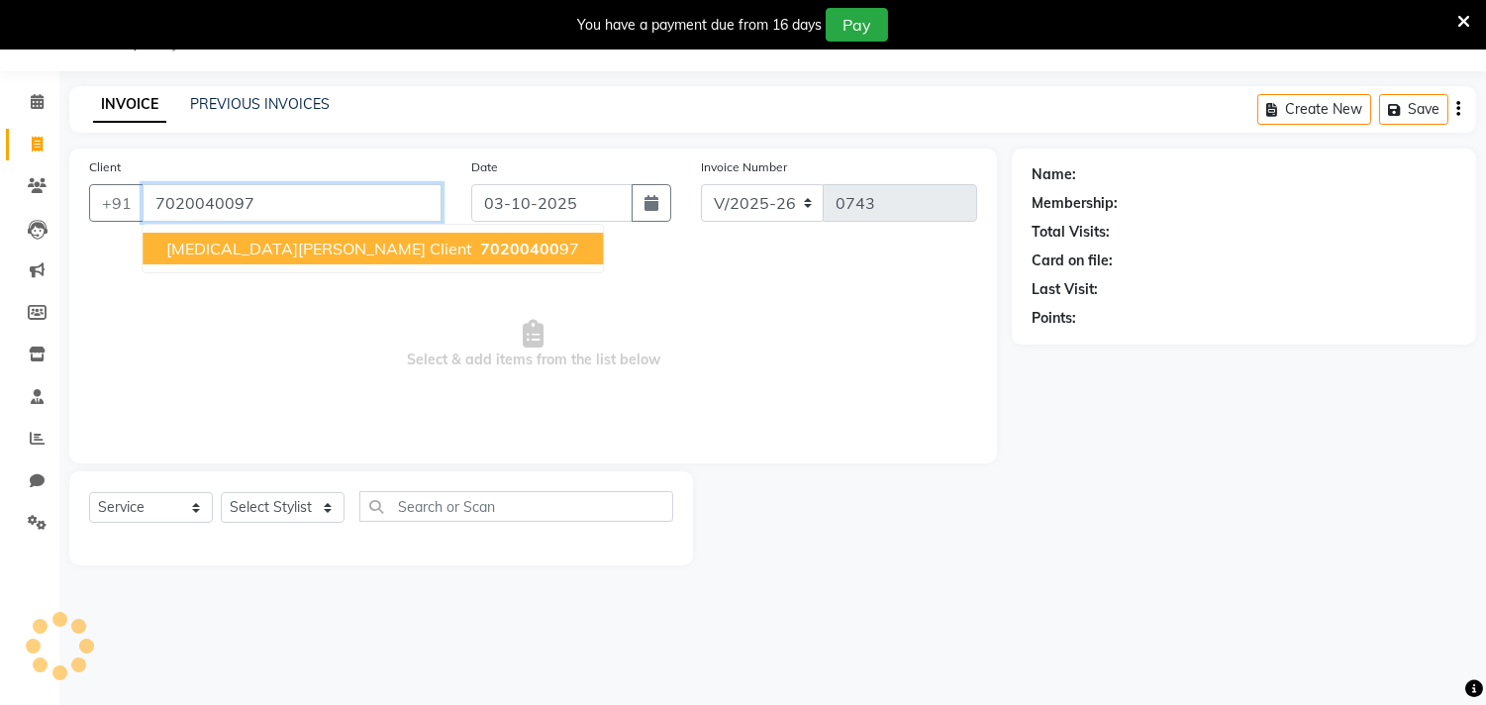
type input "7020040097"
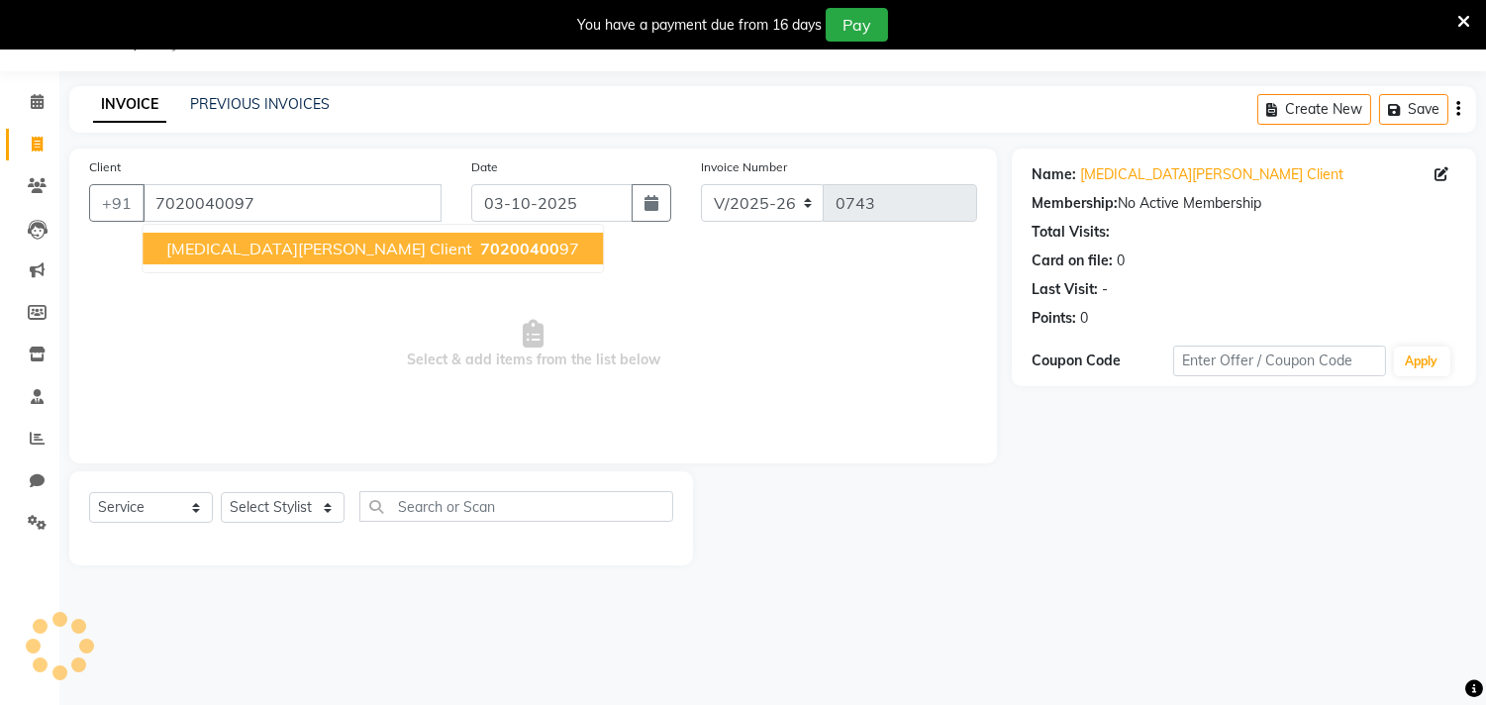
click at [334, 254] on span "[MEDICAL_DATA][PERSON_NAME] Client" at bounding box center [319, 249] width 306 height 20
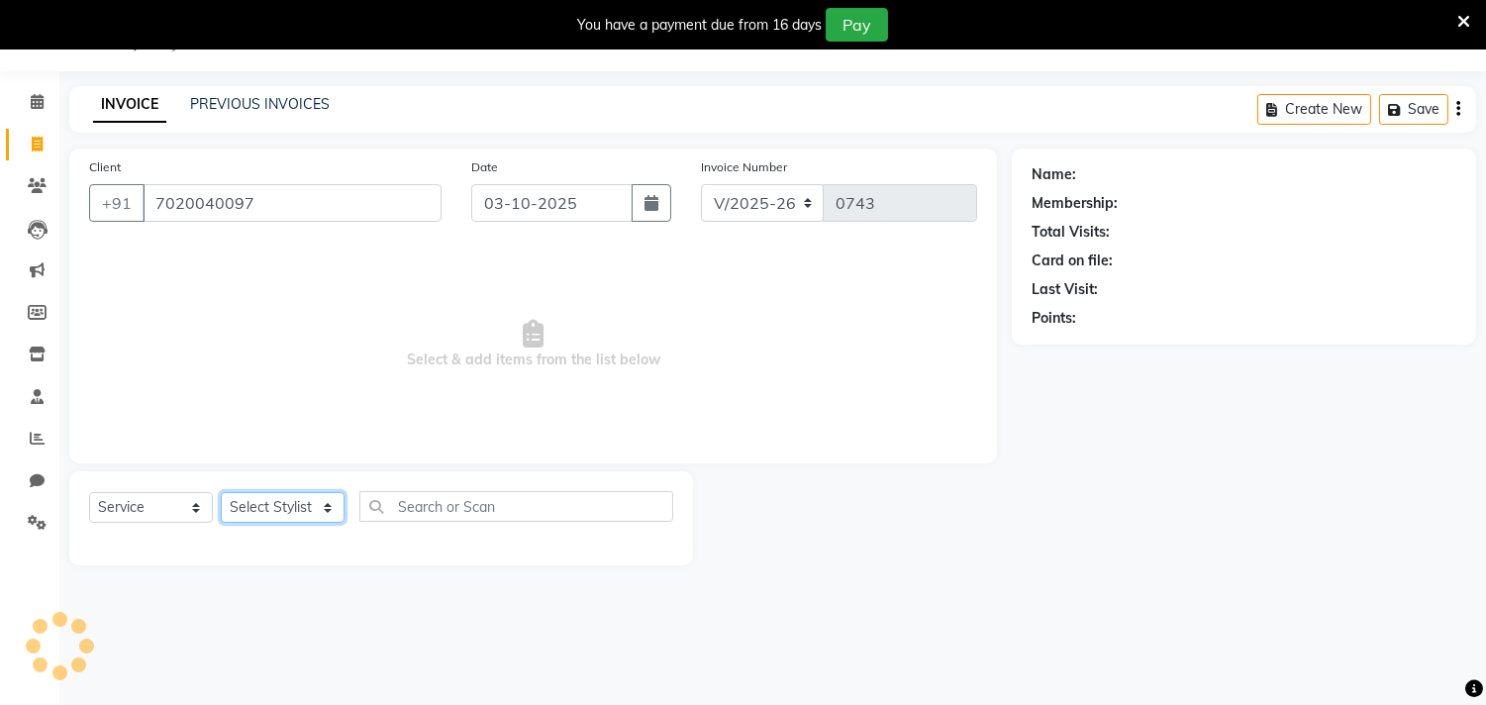
click at [280, 501] on select "Select Stylist Amla [PERSON_NAME] Anjali [PERSON_NAME] [PERSON_NAME] [PERSON_NA…" at bounding box center [283, 507] width 124 height 31
select select "91016"
click at [221, 493] on select "Select Stylist Amla [PERSON_NAME] Anjali [PERSON_NAME] [PERSON_NAME] [PERSON_NA…" at bounding box center [283, 507] width 124 height 31
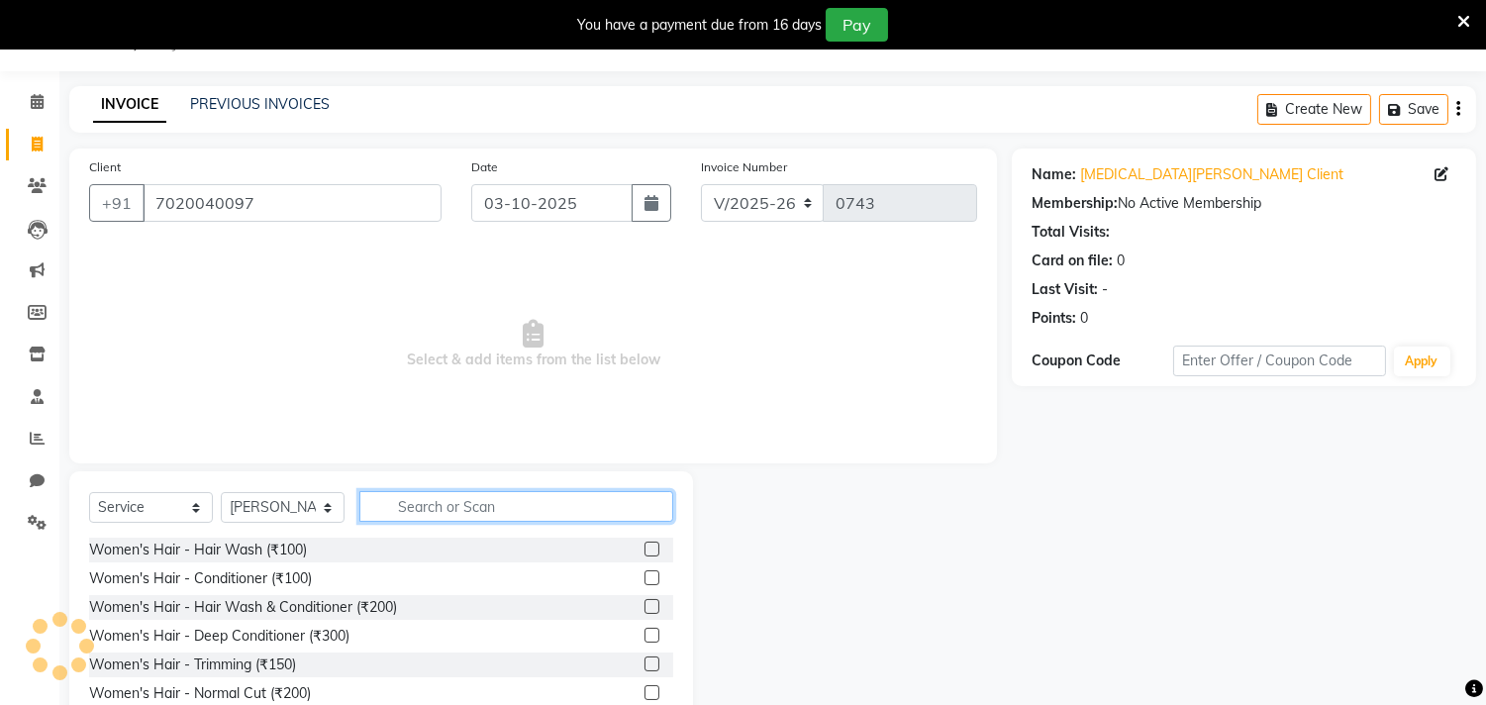
click at [421, 507] on input "text" at bounding box center [516, 506] width 314 height 31
click at [565, 508] on input "text" at bounding box center [516, 506] width 314 height 31
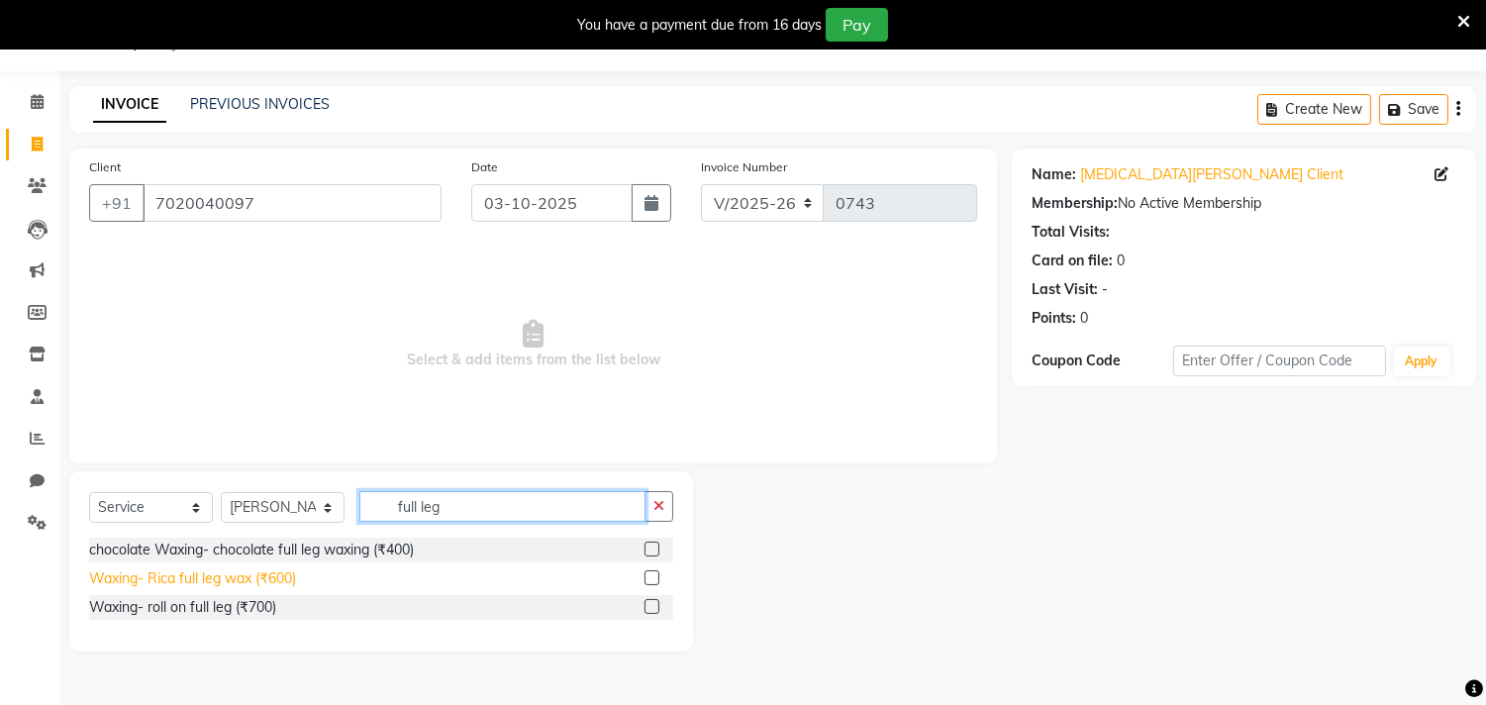
type input "full leg"
click at [202, 580] on div "Waxing- Rica full leg wax (₹600)" at bounding box center [192, 578] width 207 height 21
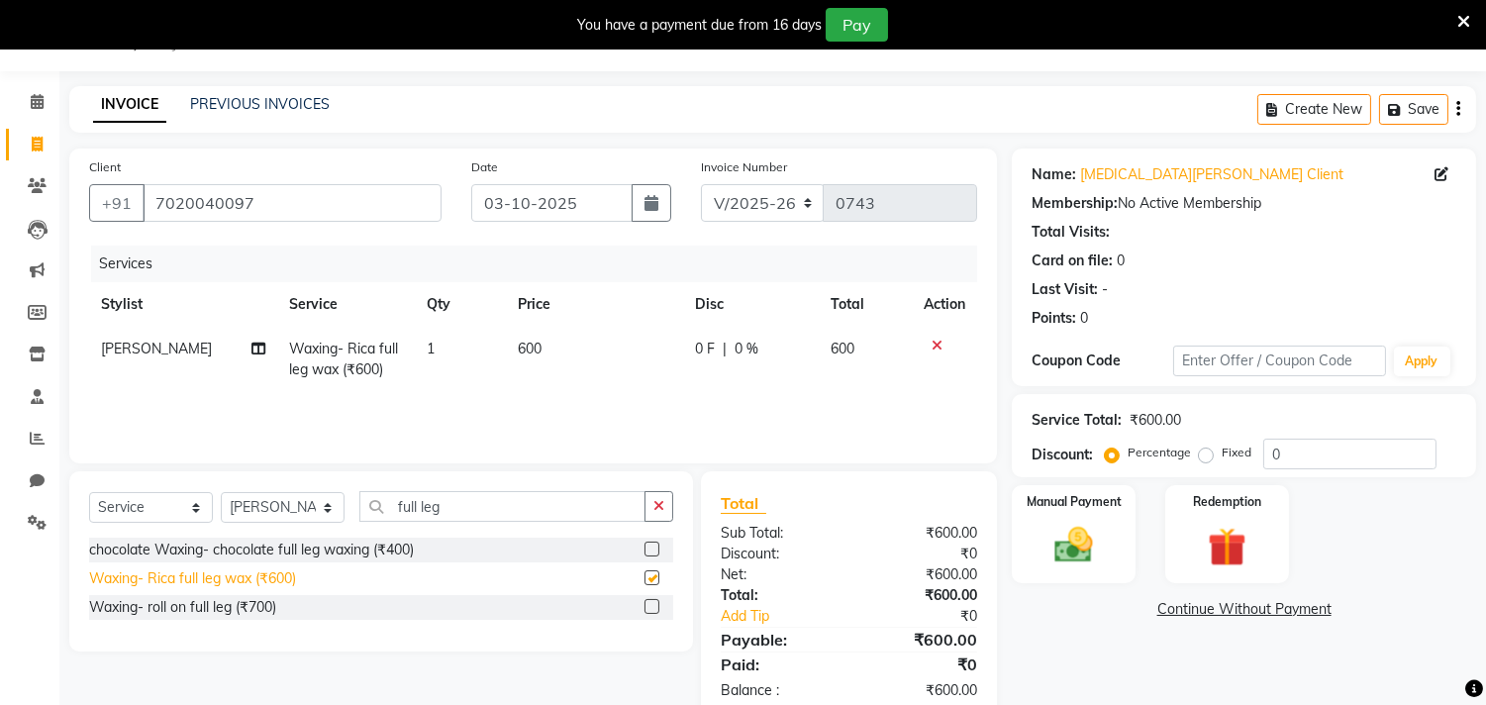
checkbox input "false"
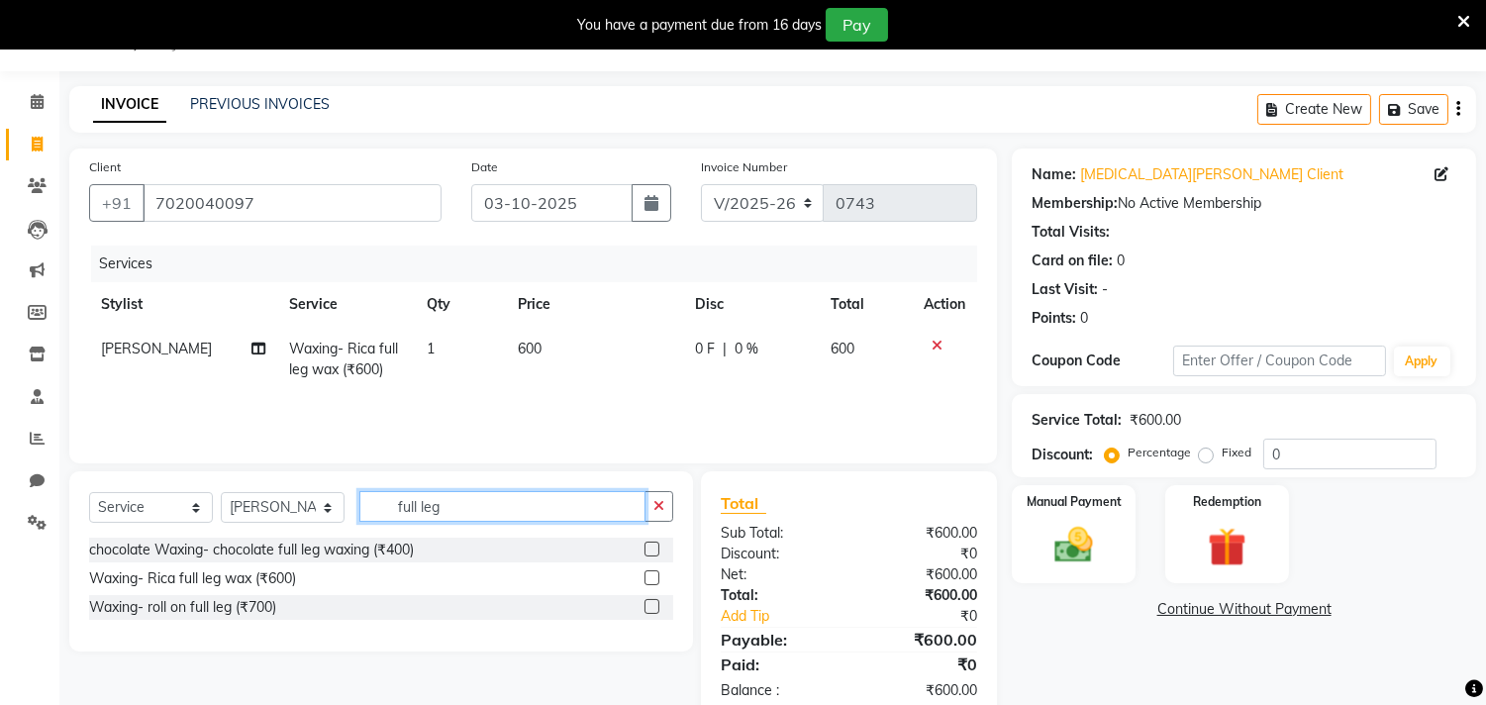
click at [530, 508] on input "full leg" at bounding box center [502, 506] width 286 height 31
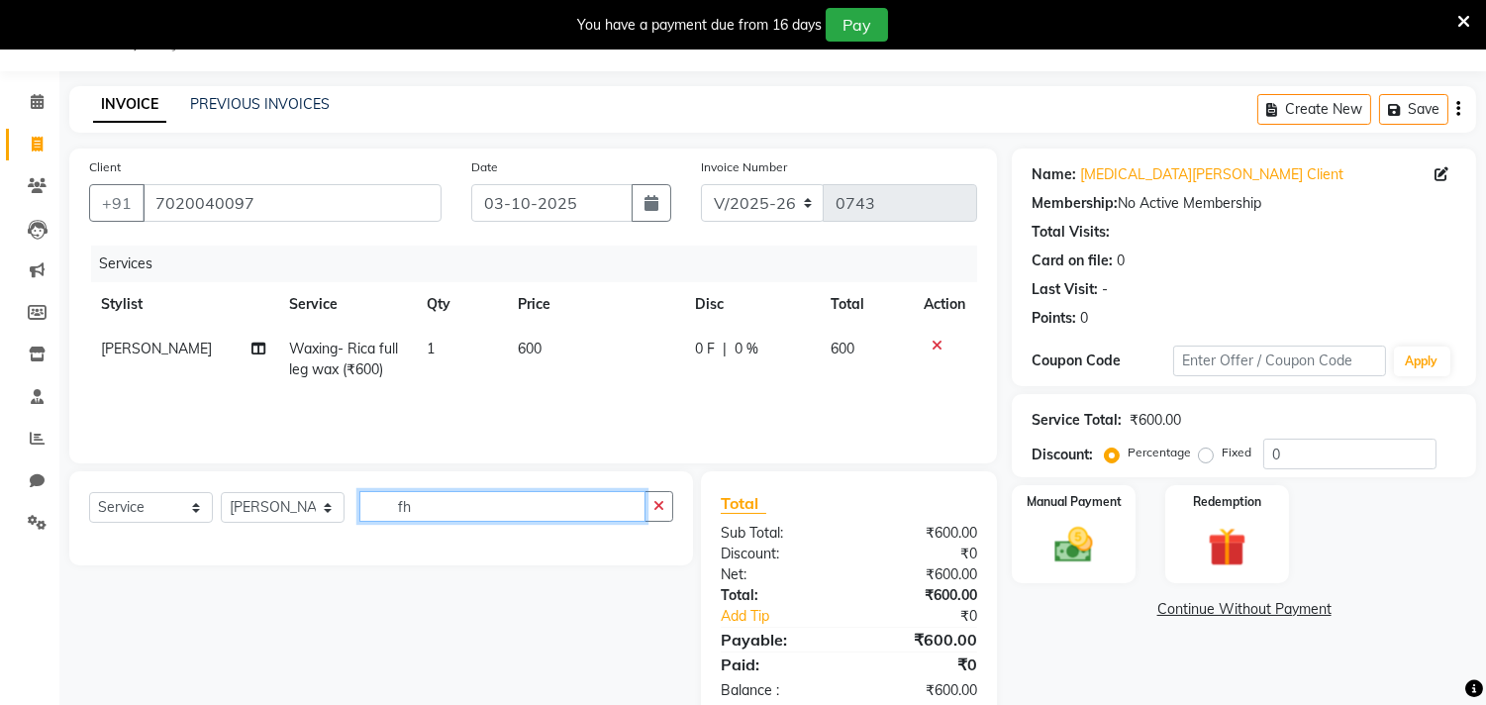
type input "f"
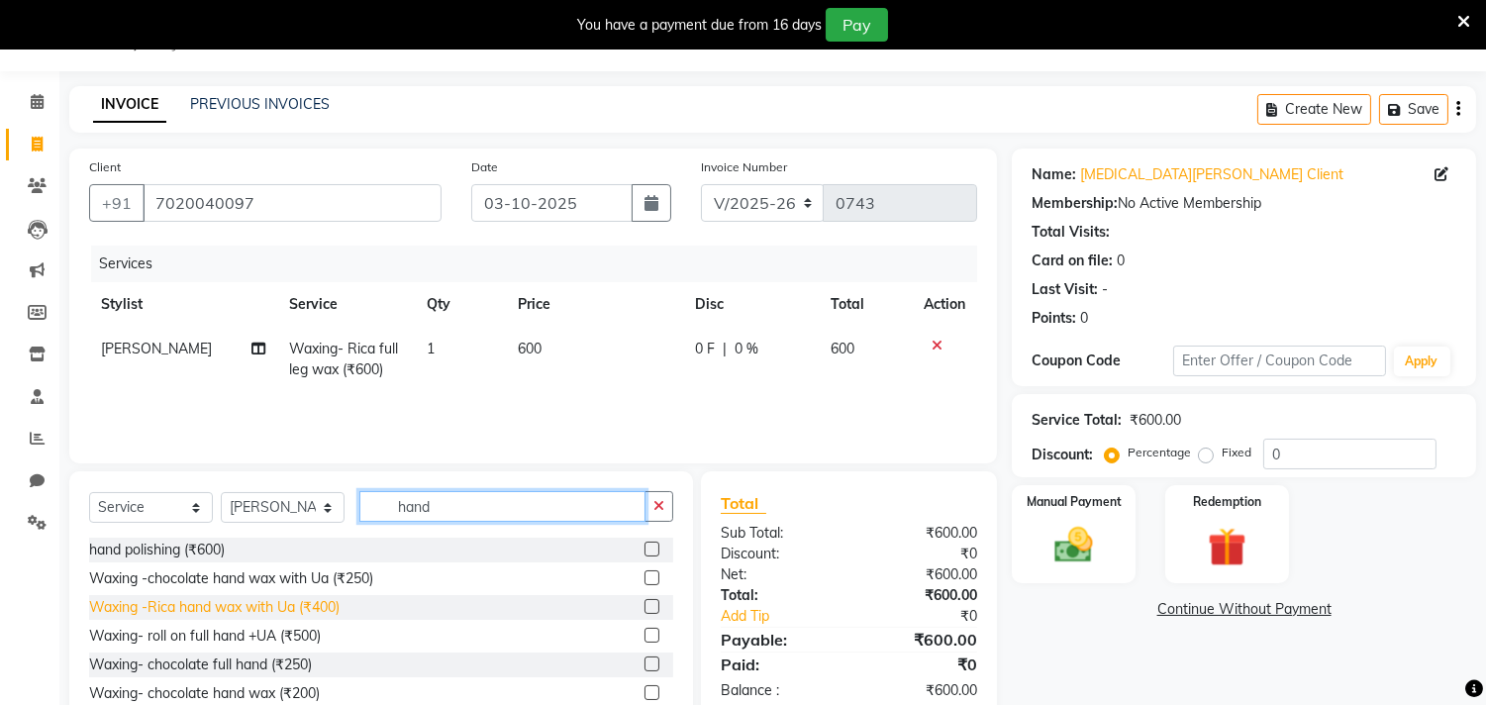
type input "hand"
click at [241, 610] on div "Waxing -Rica hand wax with Ua (₹400)" at bounding box center [214, 607] width 250 height 21
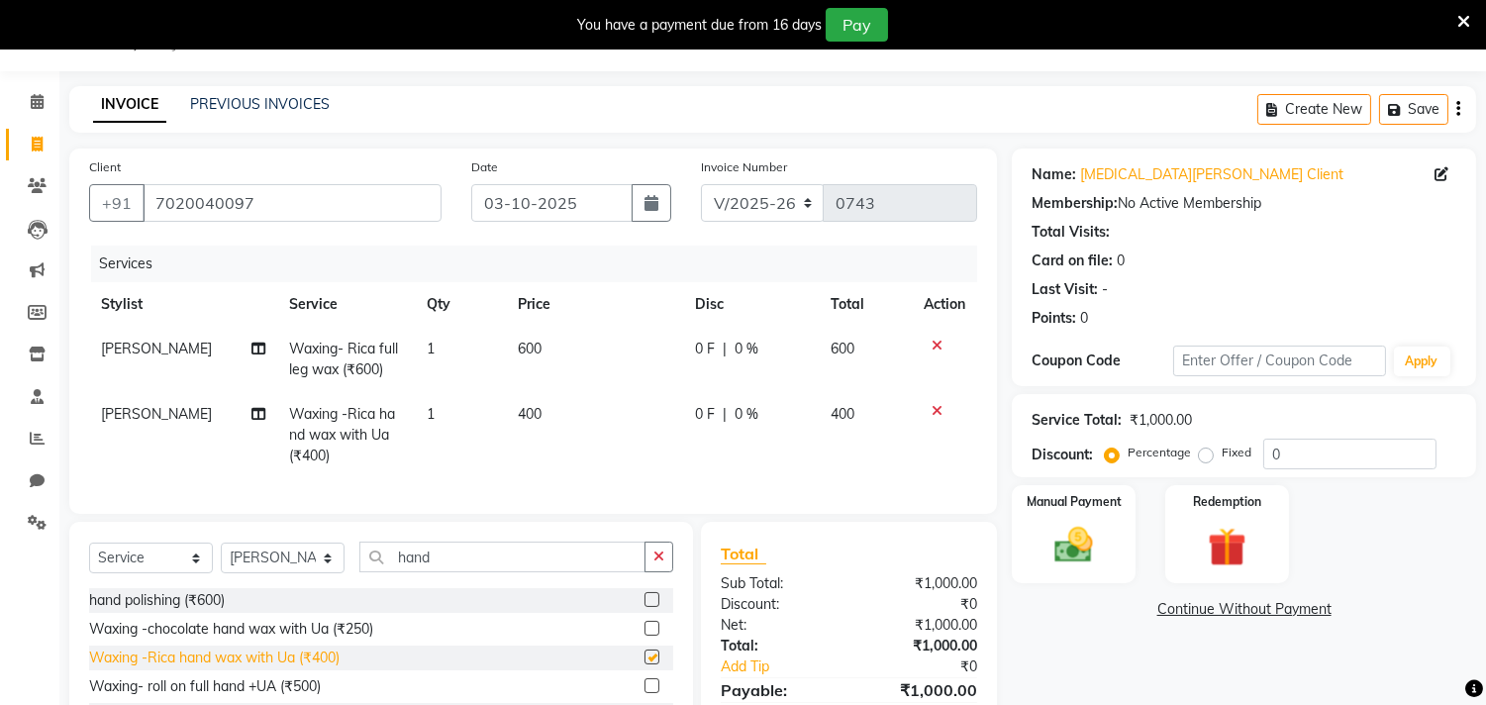
checkbox input "false"
click at [534, 353] on span "600" at bounding box center [530, 348] width 24 height 18
select select "91016"
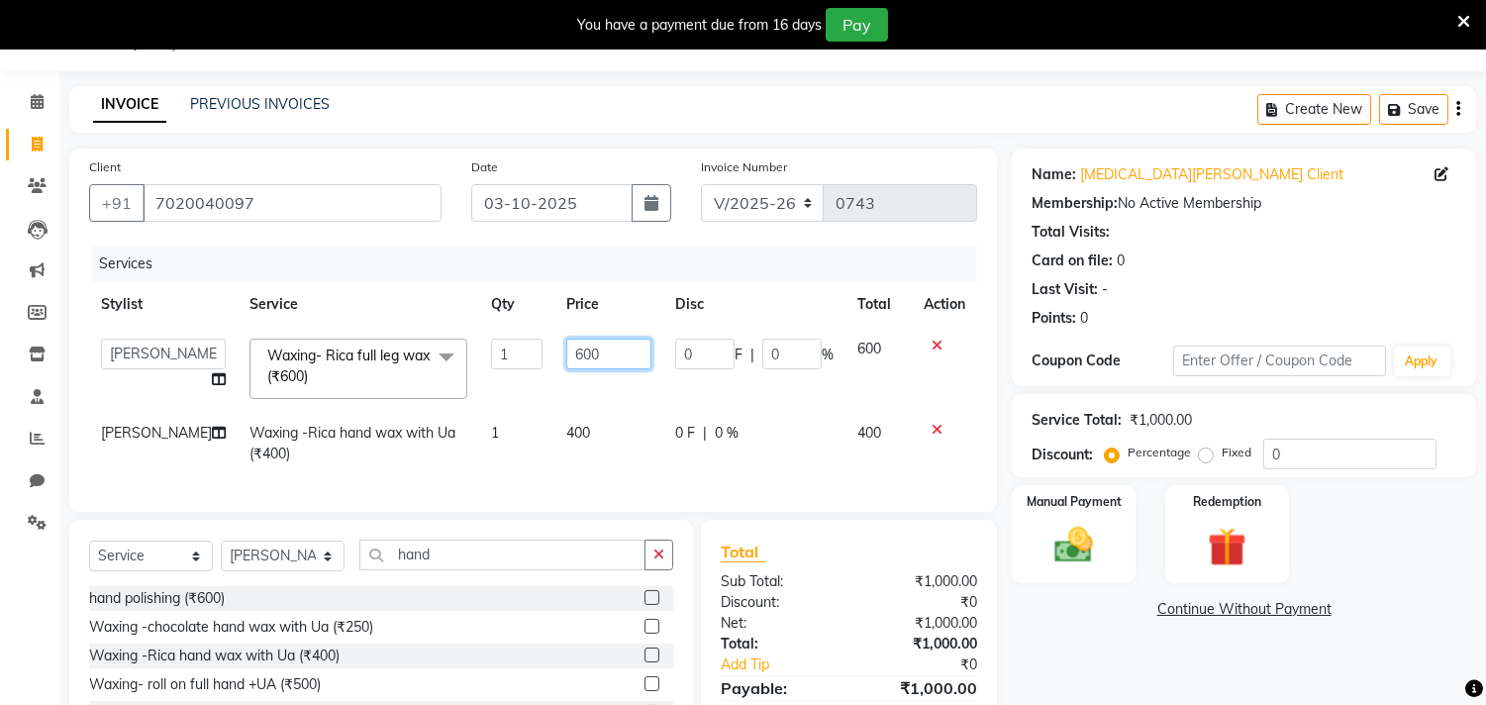
click at [591, 348] on input "600" at bounding box center [608, 353] width 85 height 31
type input "6"
type input "500"
click at [1074, 625] on div "Name: [MEDICAL_DATA][PERSON_NAME] Client Membership: No Active Membership Total…" at bounding box center [1250, 479] width 479 height 663
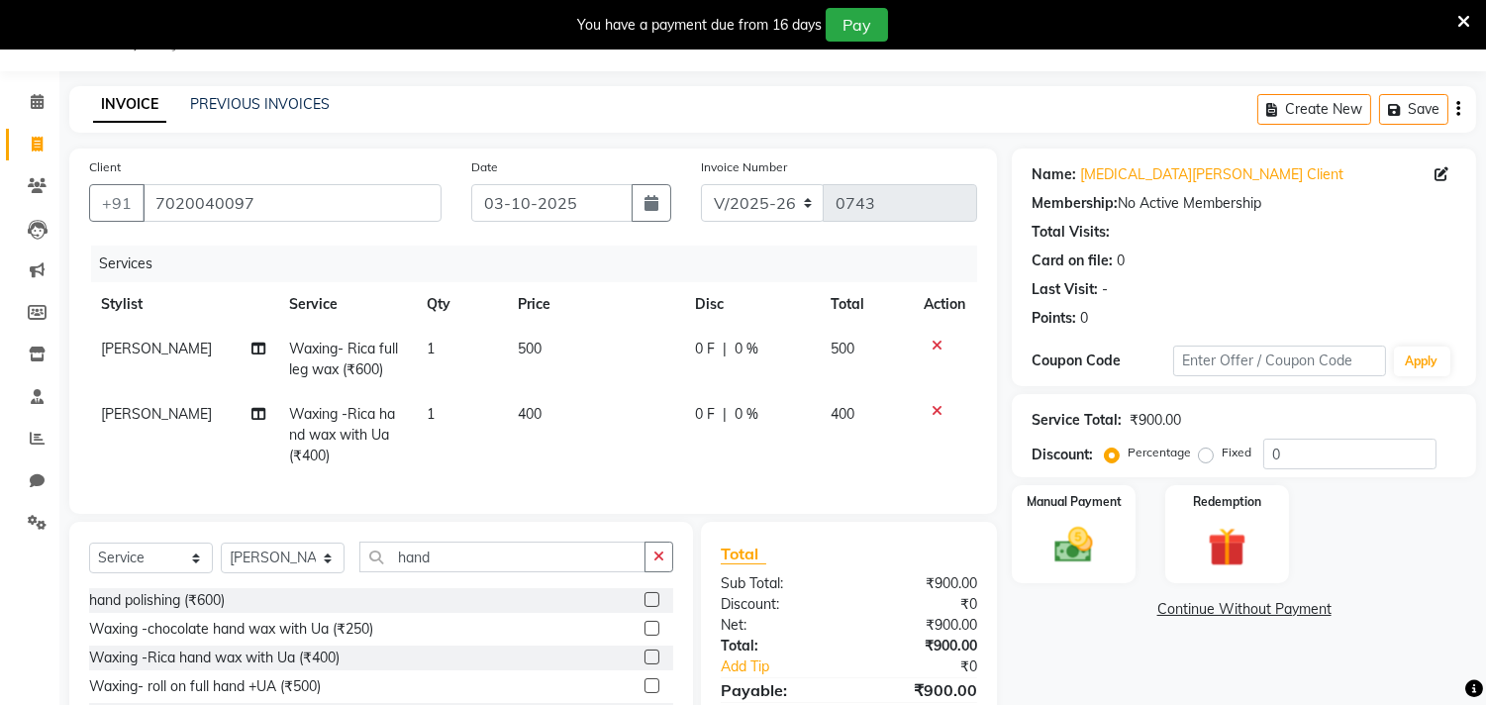
click at [153, 407] on span "[PERSON_NAME]" at bounding box center [156, 414] width 111 height 18
select select "91016"
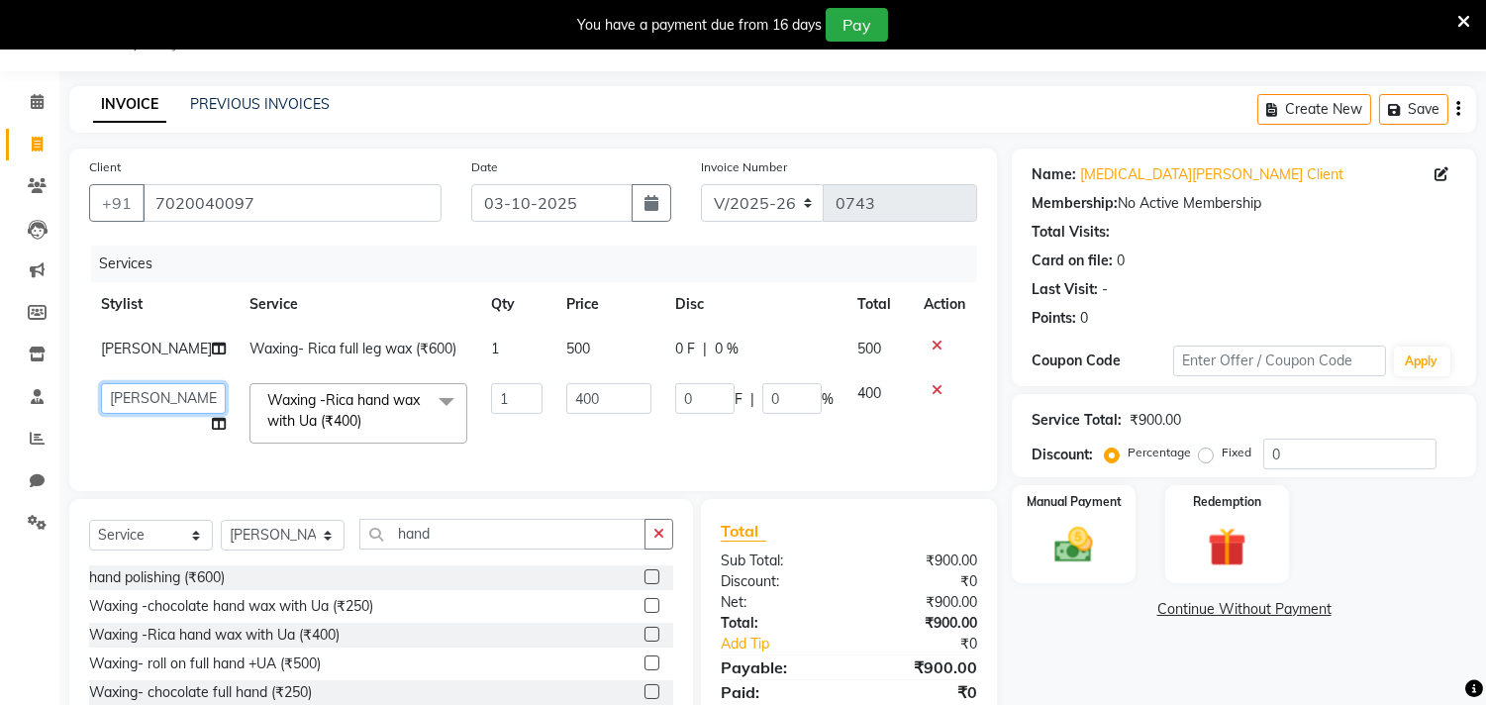
click at [165, 414] on select "[PERSON_NAME] Anjali [PERSON_NAME] [PERSON_NAME] [PERSON_NAME] sandhya [PERSON_…" at bounding box center [163, 398] width 125 height 31
select select "87285"
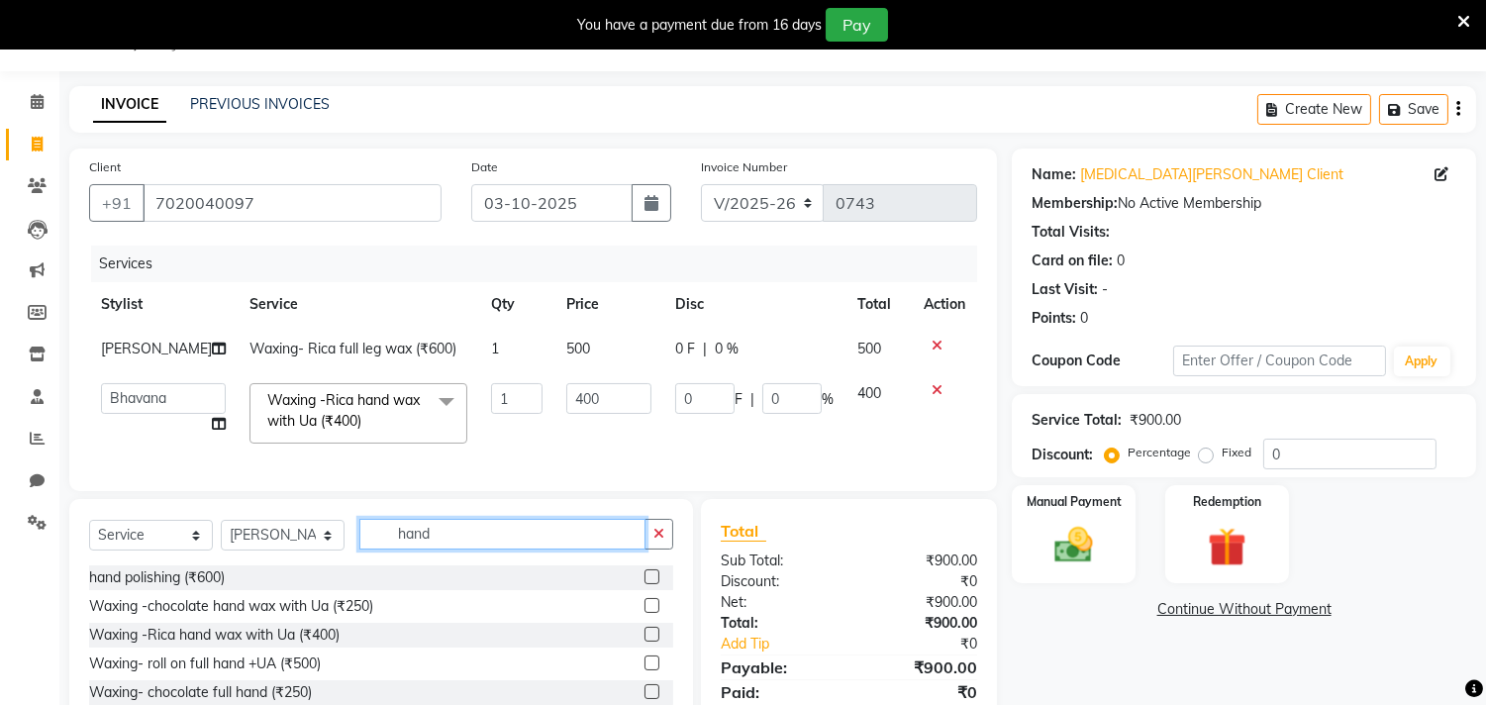
click at [488, 549] on input "hand" at bounding box center [502, 534] width 286 height 31
type input "h"
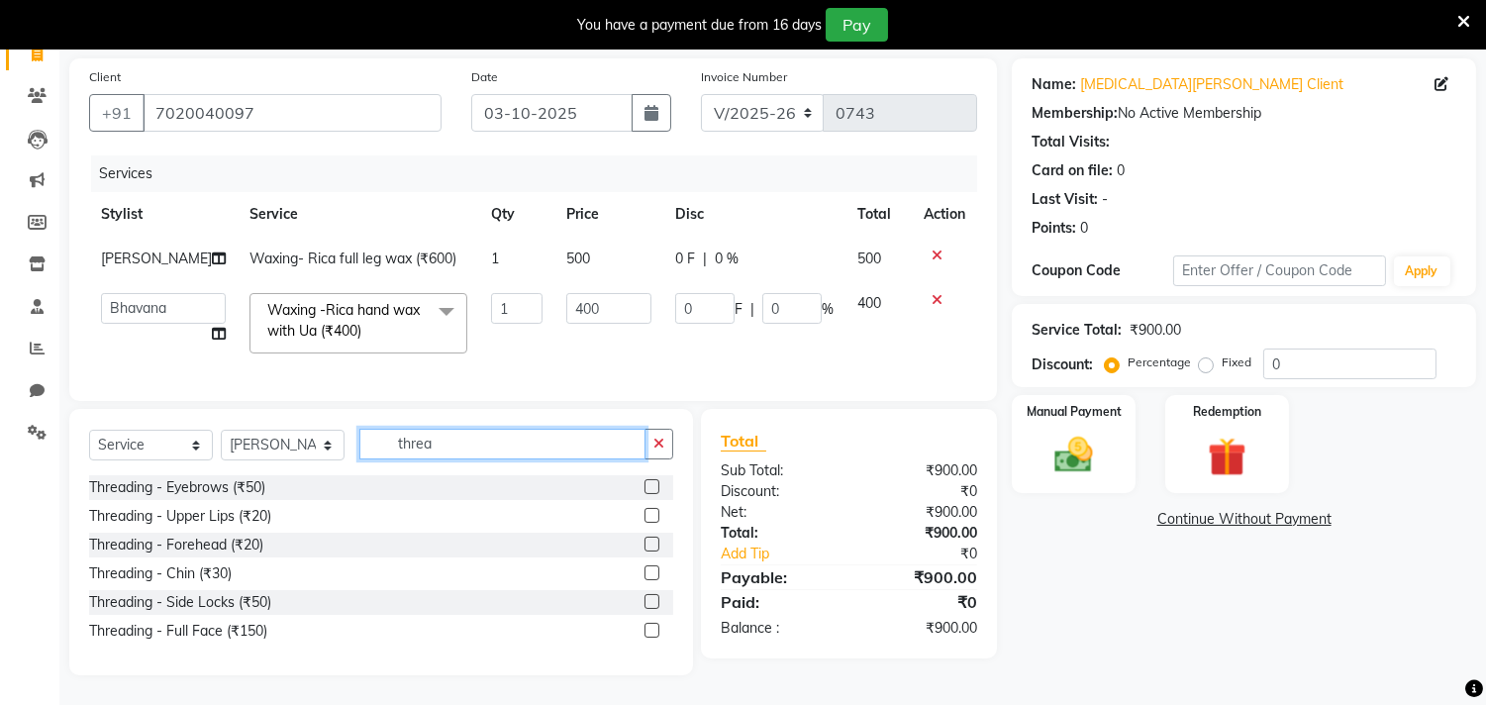
scroll to position [176, 0]
type input "threa"
click at [297, 442] on select "Select Stylist Amla [PERSON_NAME] Anjali [PERSON_NAME] [PERSON_NAME] [PERSON_NA…" at bounding box center [283, 445] width 124 height 31
click at [258, 446] on select "Select Stylist Amla [PERSON_NAME] Anjali [PERSON_NAME] [PERSON_NAME] [PERSON_NA…" at bounding box center [283, 445] width 124 height 31
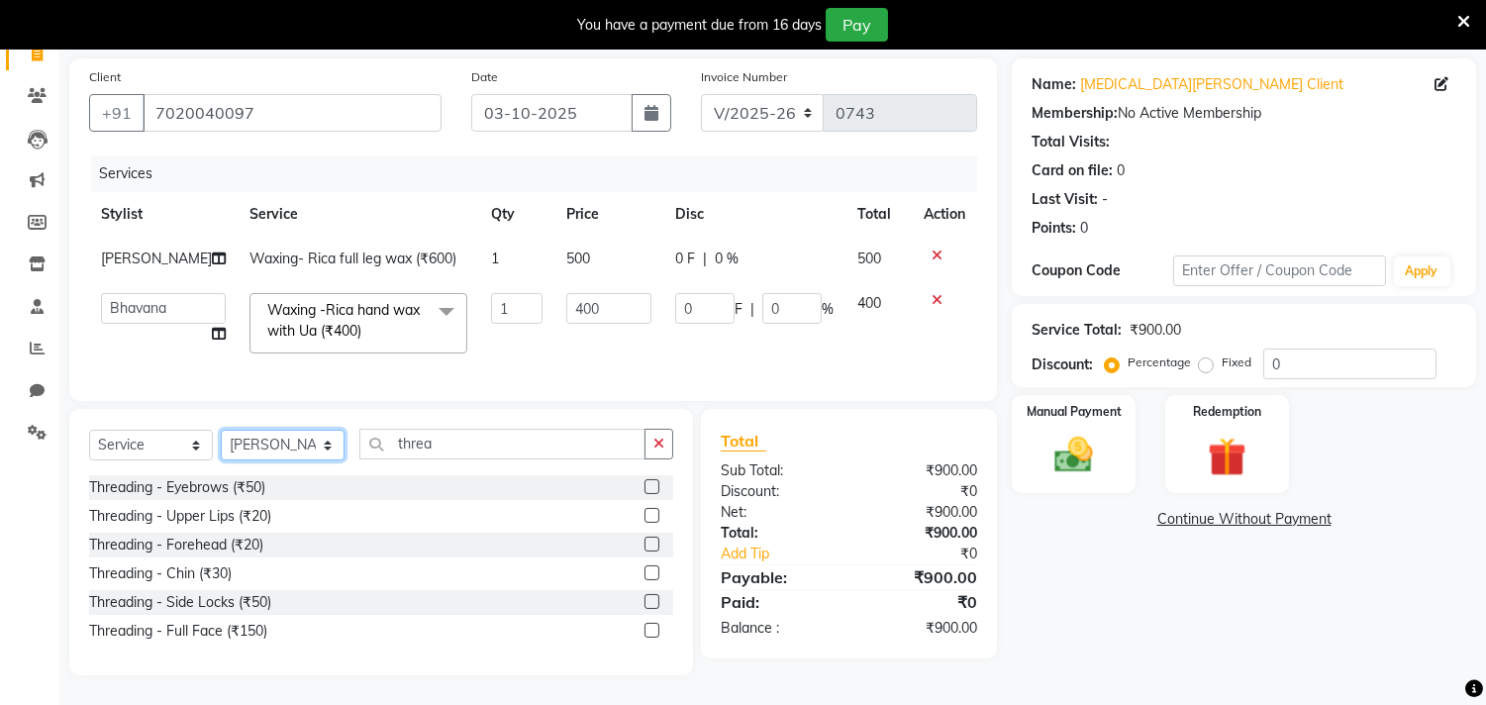
select select "87285"
click at [221, 430] on select "Select Stylist Amla [PERSON_NAME] Anjali [PERSON_NAME] [PERSON_NAME] [PERSON_NA…" at bounding box center [283, 445] width 124 height 31
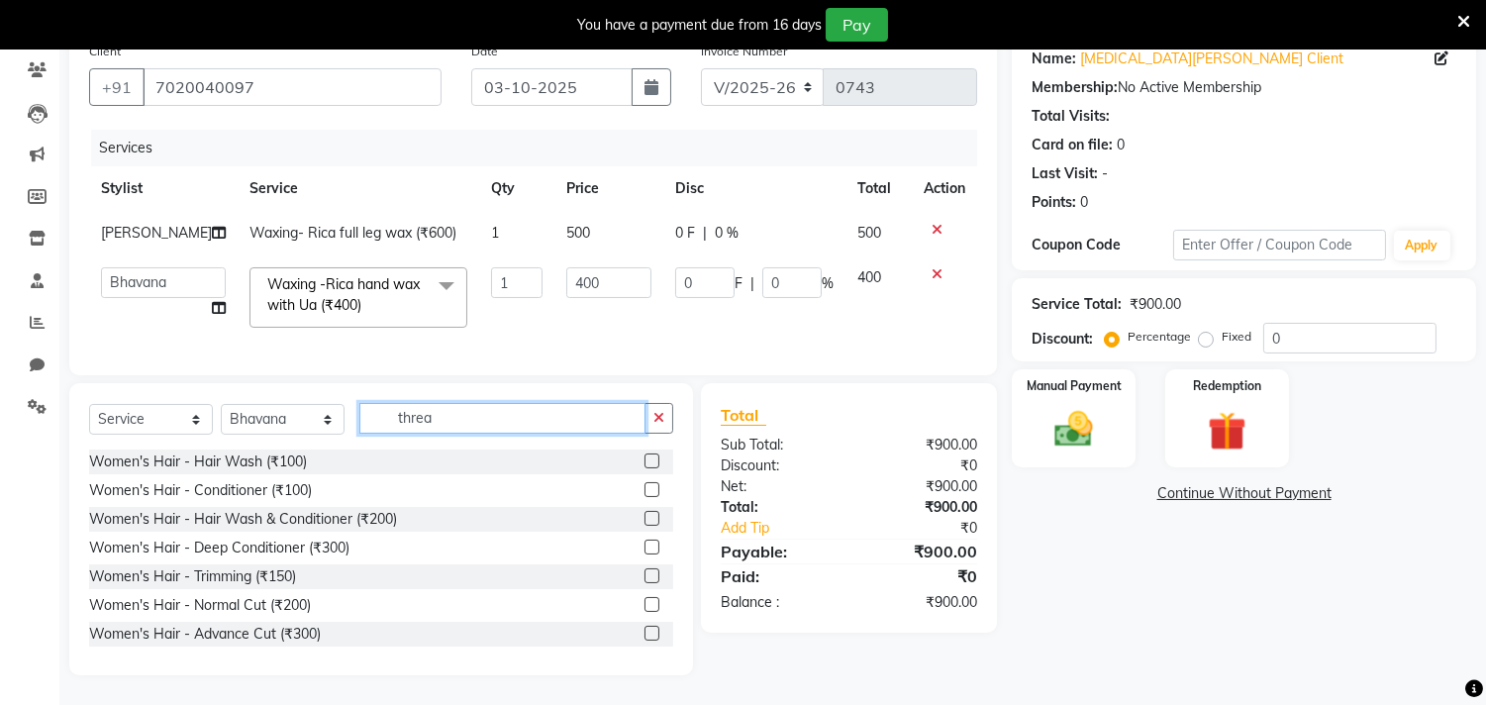
click at [490, 433] on input "threa" at bounding box center [502, 418] width 286 height 31
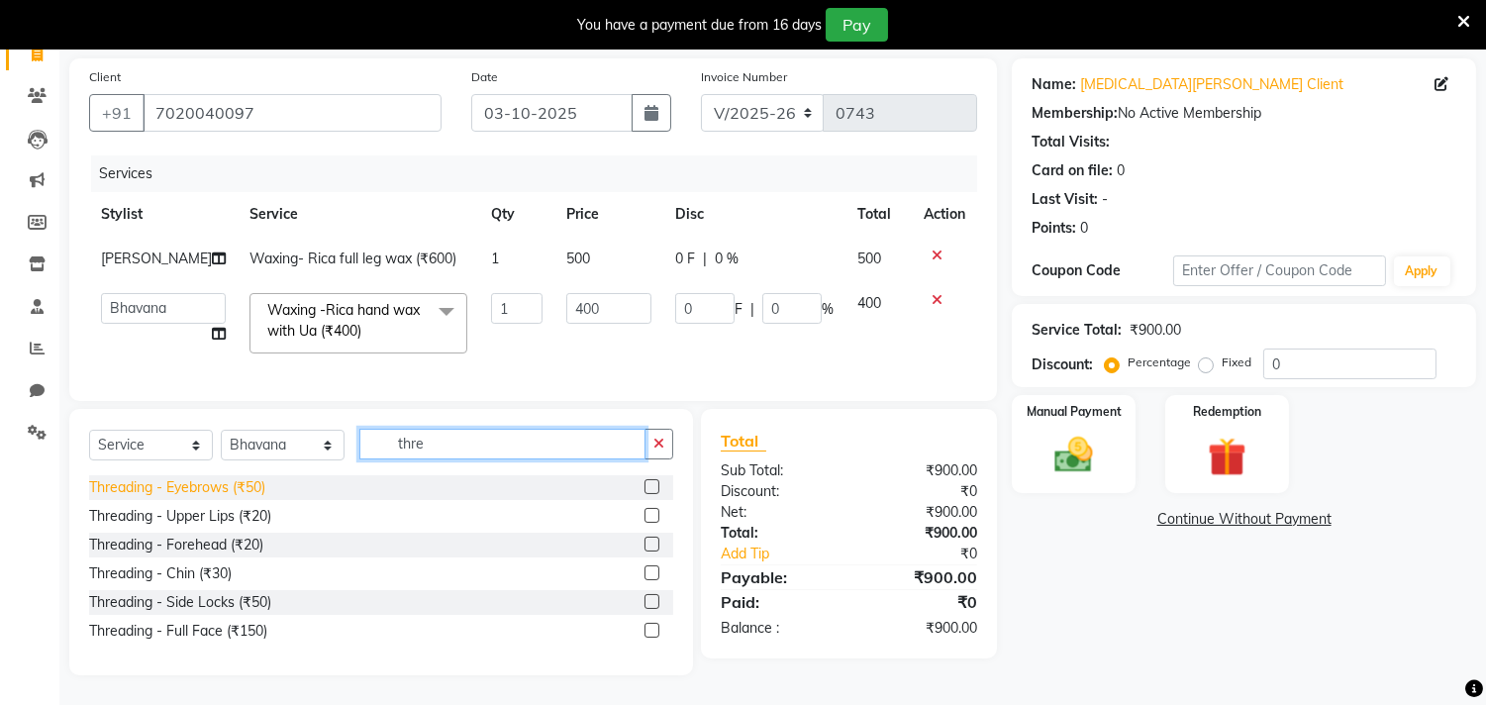
type input "thre"
click at [241, 482] on div "Threading - Eyebrows (₹50)" at bounding box center [177, 487] width 176 height 21
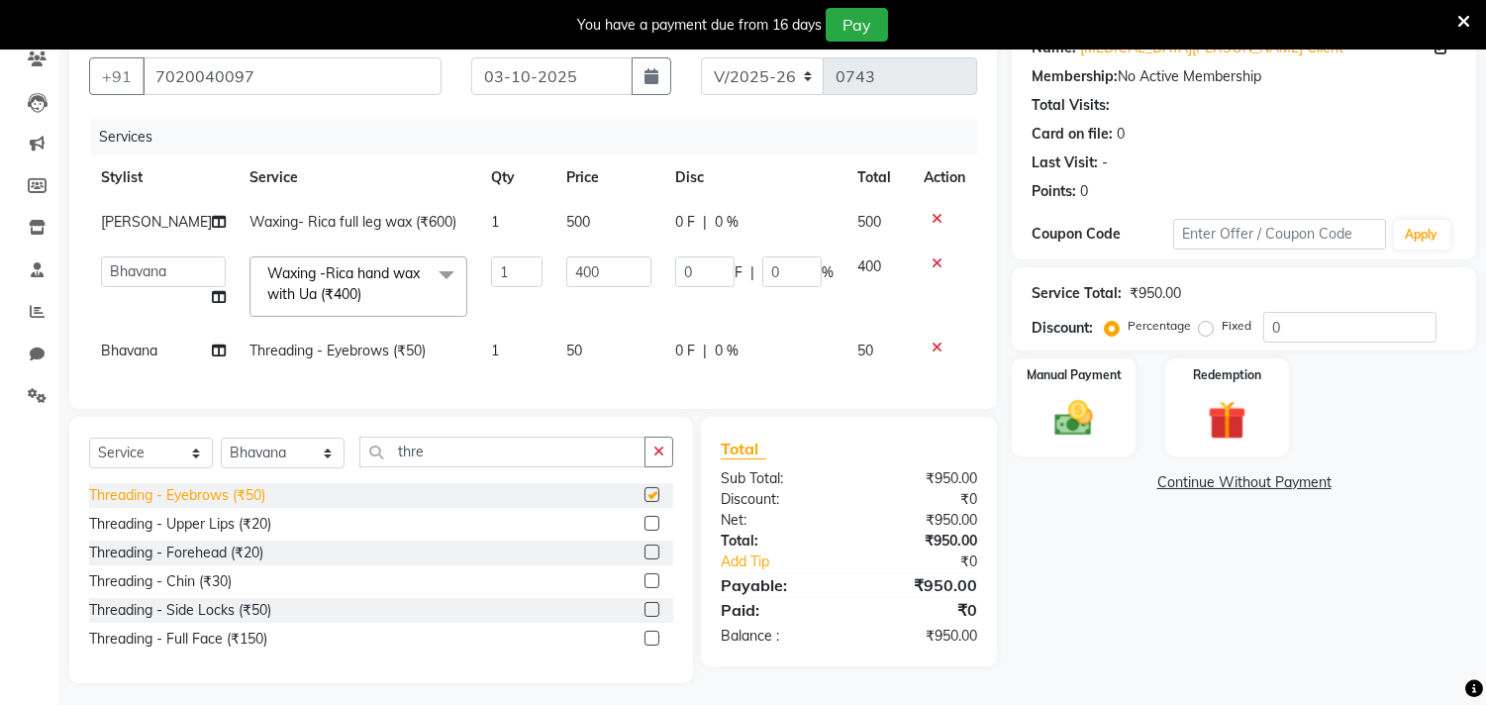
checkbox input "false"
click at [199, 534] on div "Threading - Upper Lips (₹20)" at bounding box center [180, 524] width 182 height 21
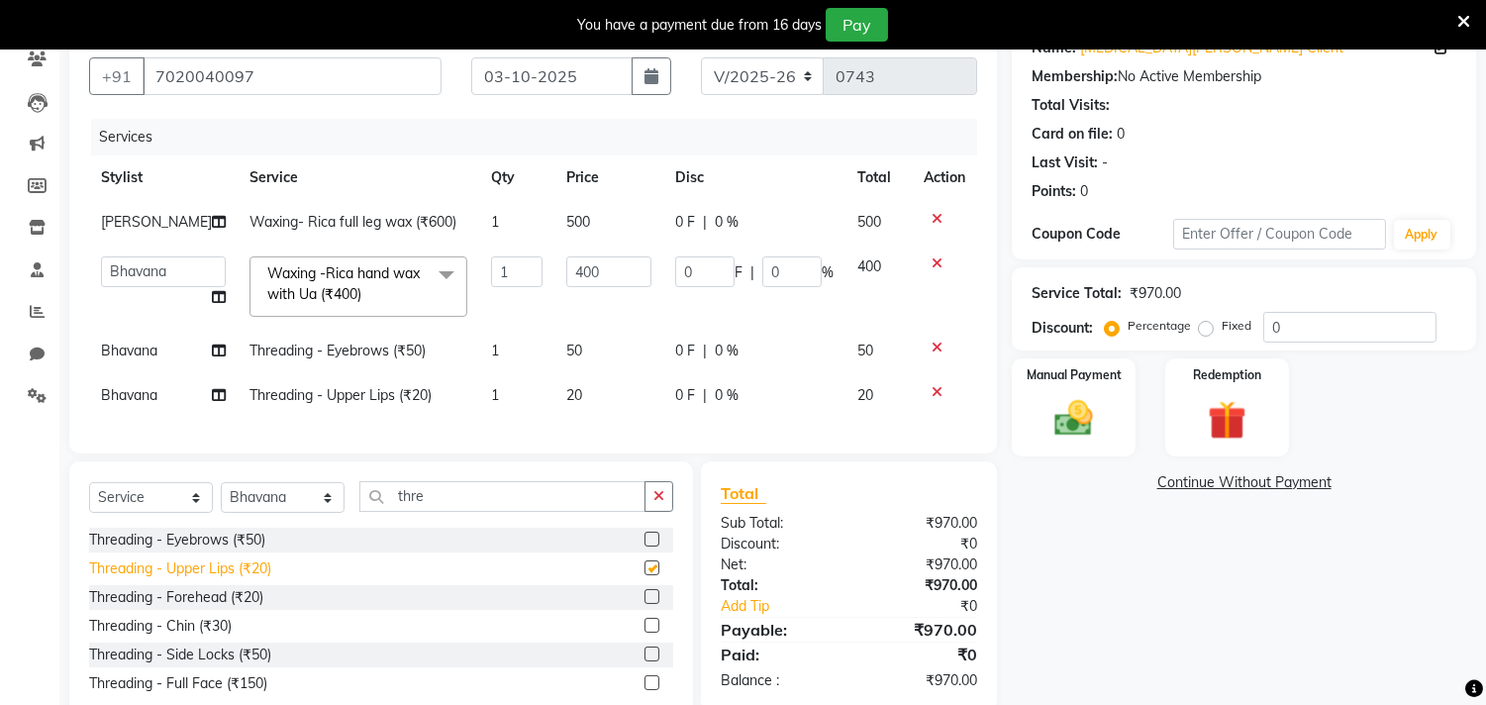
checkbox input "false"
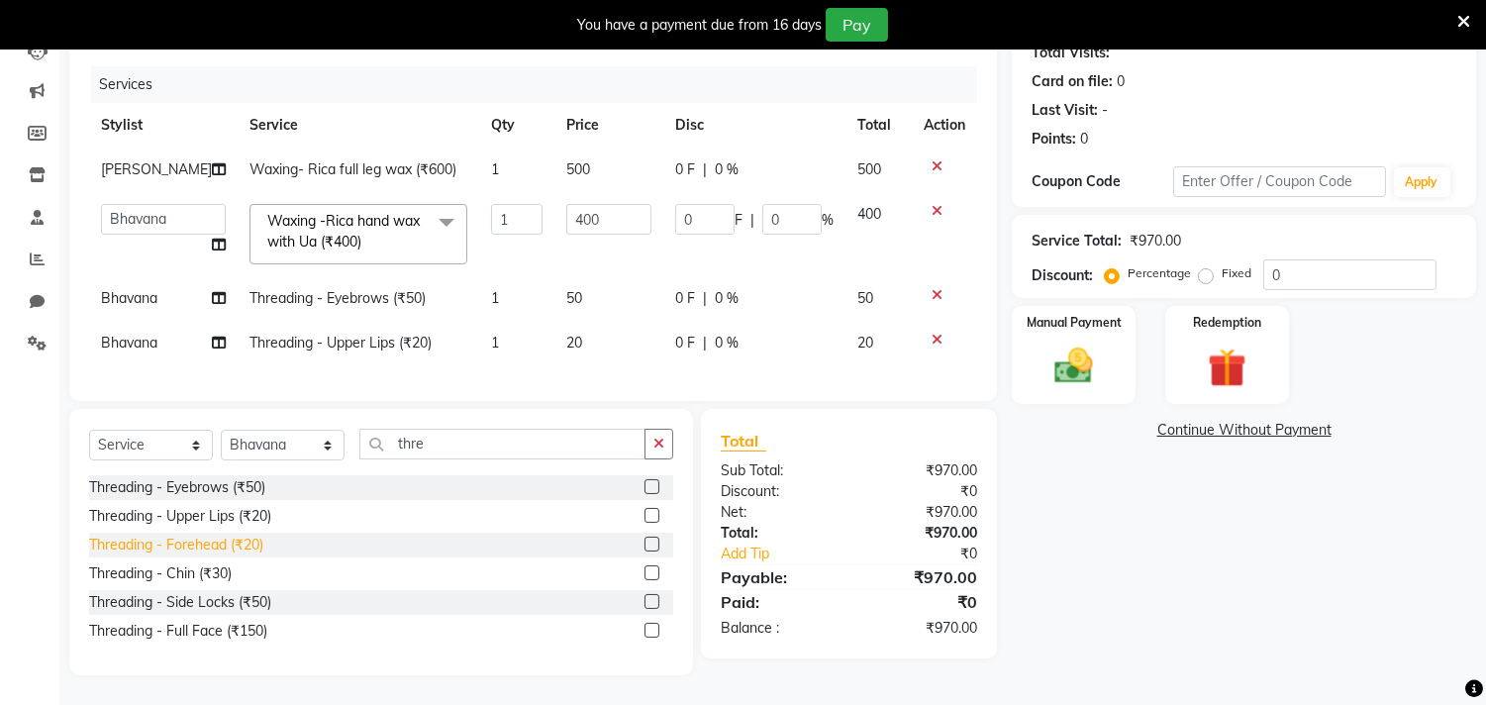
click at [215, 545] on div "Threading - Forehead (₹20)" at bounding box center [176, 544] width 174 height 21
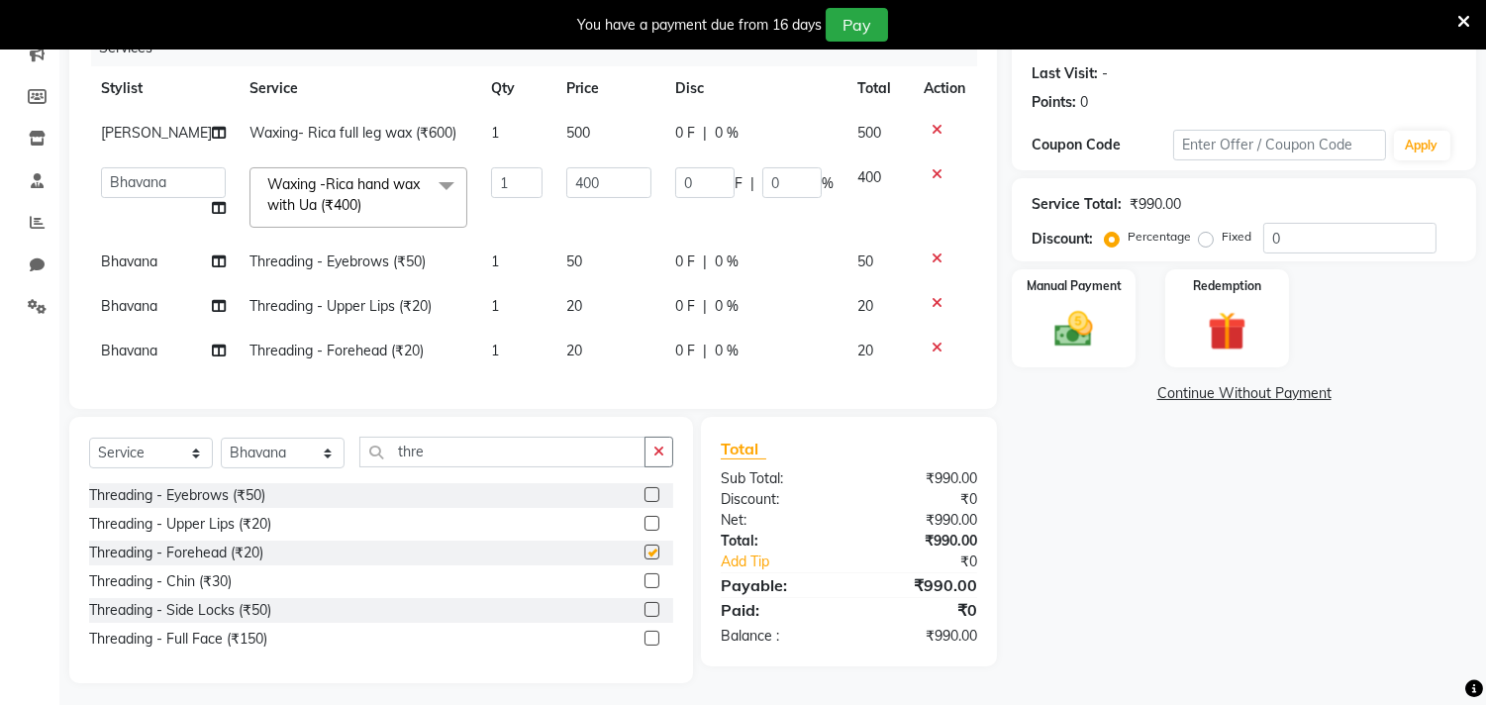
checkbox input "false"
click at [435, 467] on input "thre" at bounding box center [502, 451] width 286 height 31
type input "t"
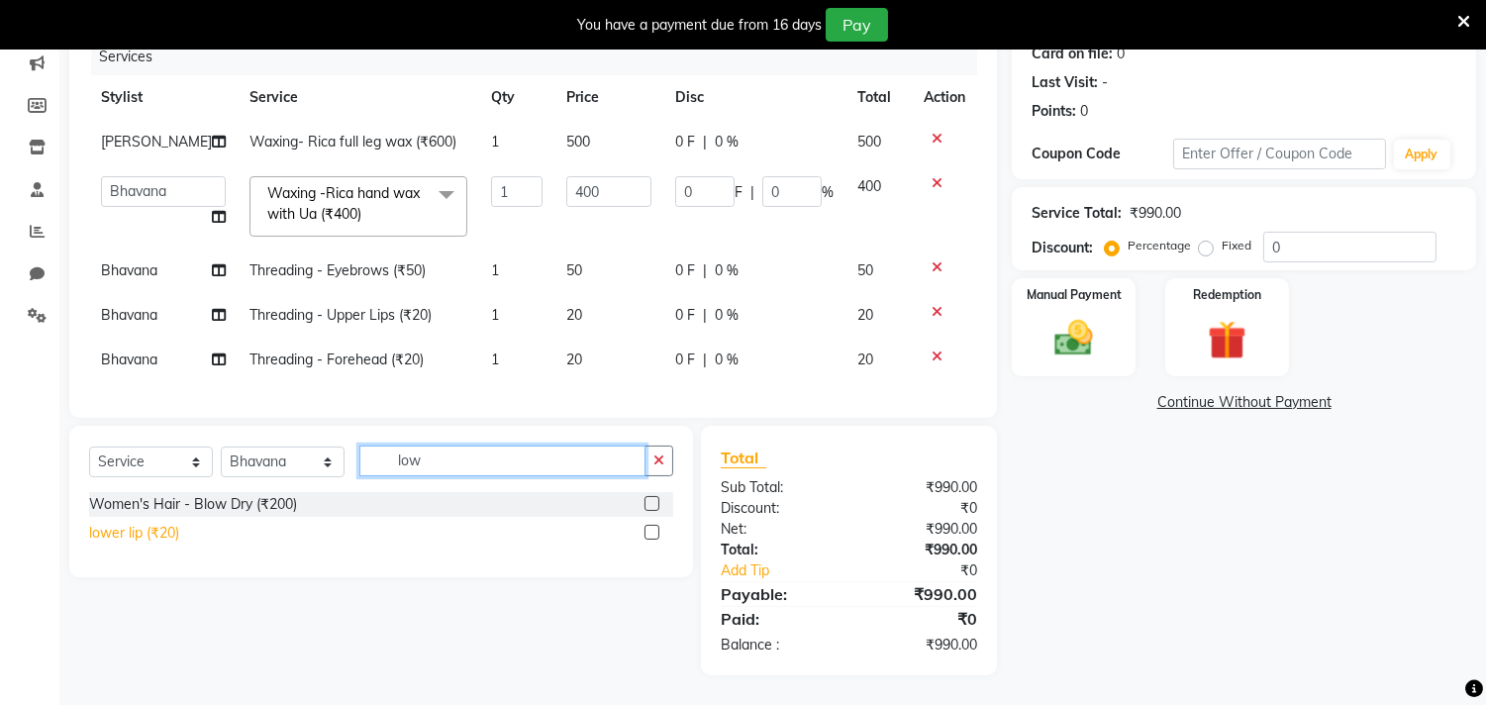
type input "low"
click at [164, 543] on div "lower lip (₹20)" at bounding box center [134, 533] width 90 height 21
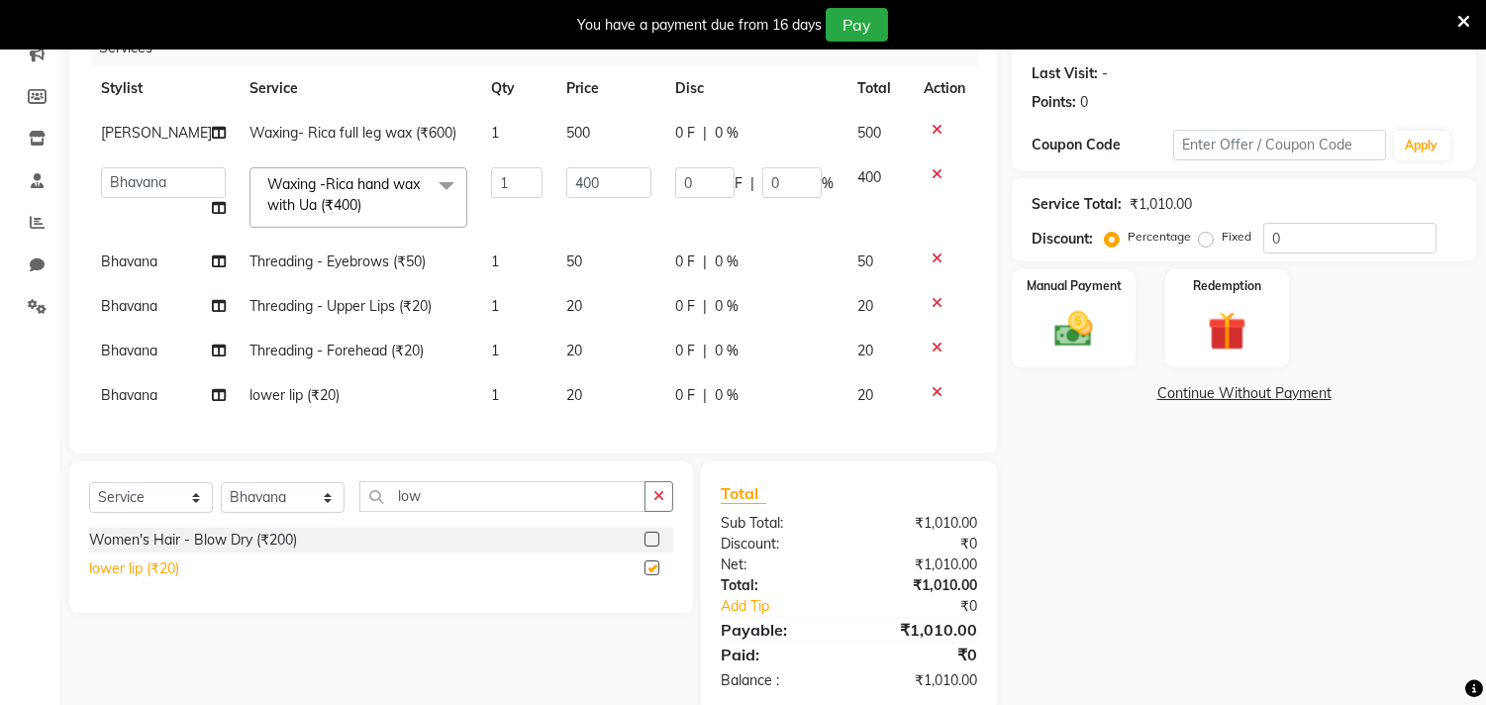
checkbox input "false"
click at [932, 310] on icon at bounding box center [936, 303] width 11 height 14
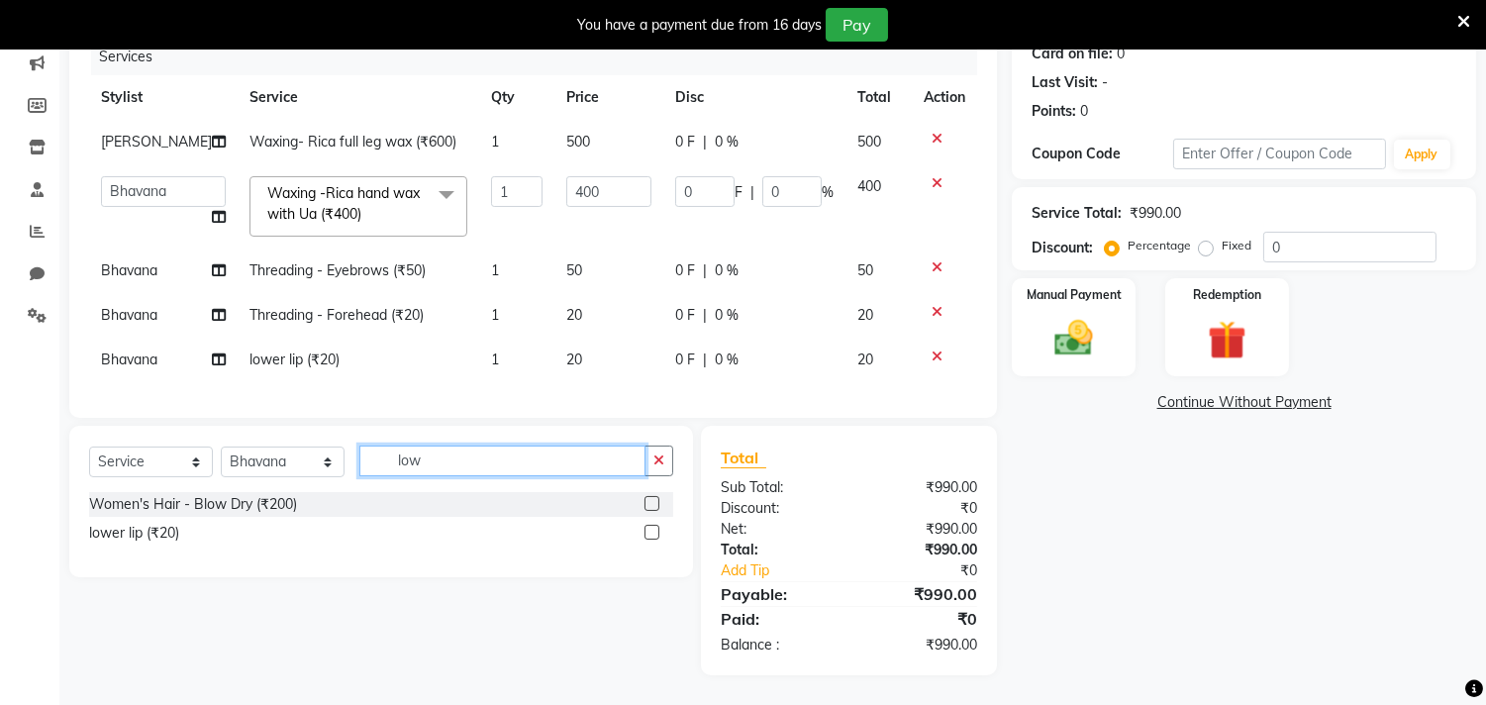
click at [529, 476] on input "low" at bounding box center [502, 460] width 286 height 31
type input "l"
type input "upp"
click at [185, 543] on div "Upper Lips Wax (₹50)" at bounding box center [158, 533] width 139 height 21
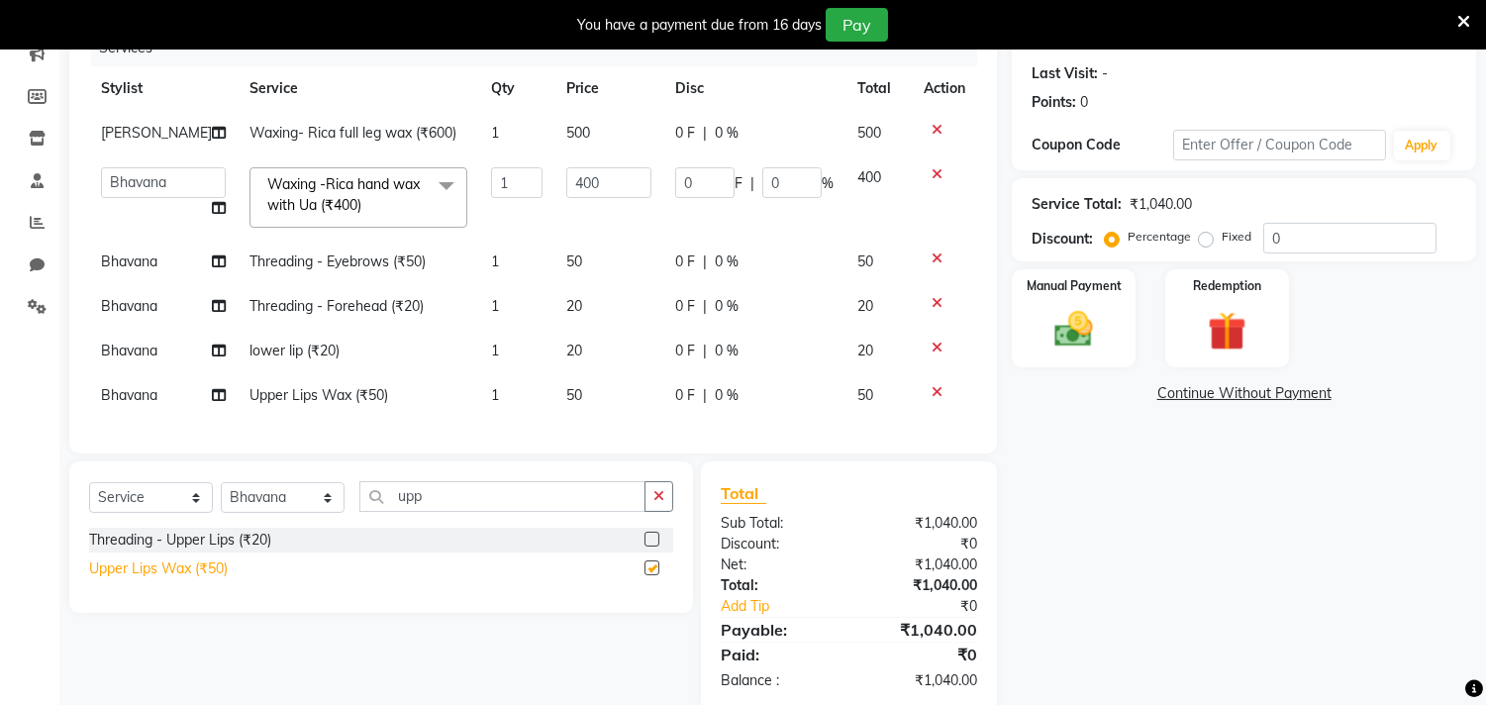
checkbox input "false"
click at [566, 315] on span "20" at bounding box center [574, 306] width 16 height 18
select select "87285"
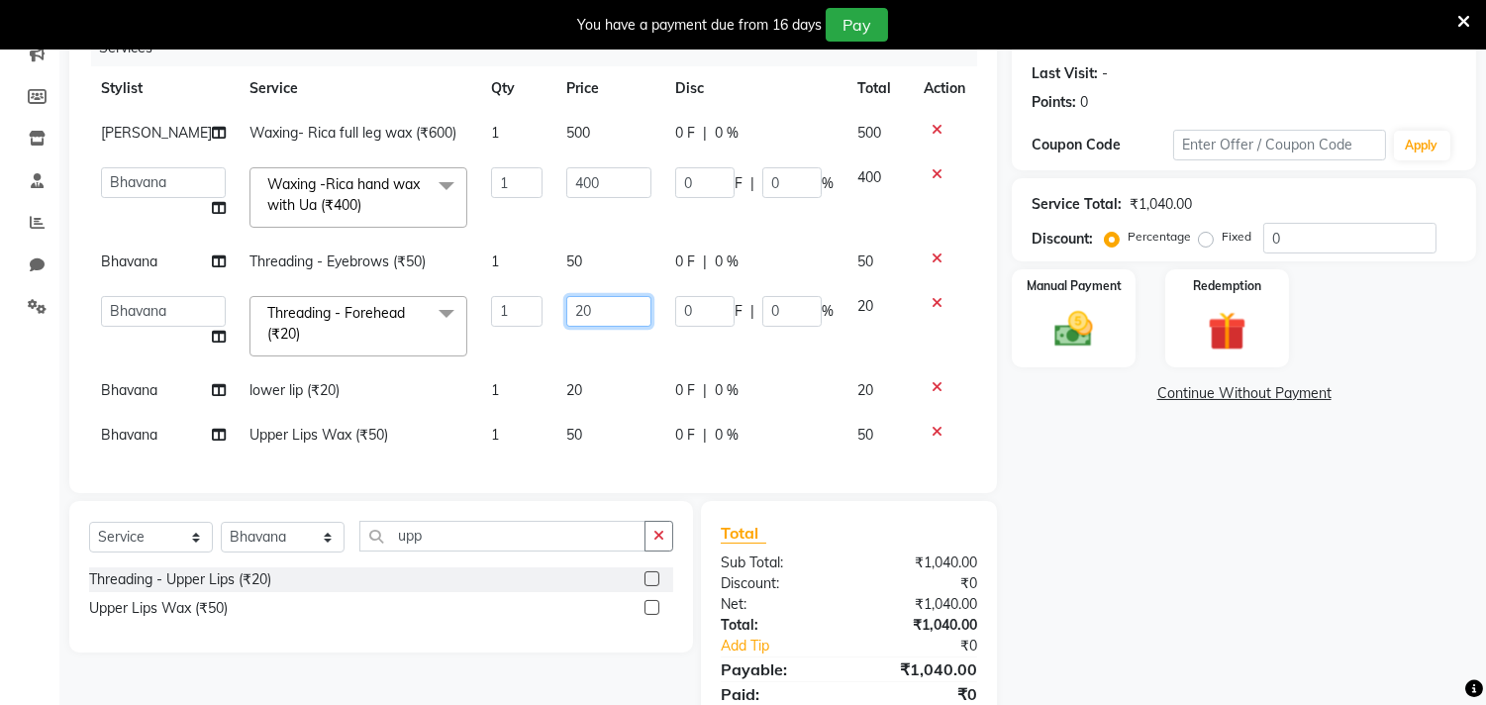
click at [581, 324] on input "20" at bounding box center [608, 311] width 85 height 31
type input "2"
type input "30"
click at [1123, 458] on div "Name: [MEDICAL_DATA][PERSON_NAME] Client Membership: No Active Membership Total…" at bounding box center [1250, 341] width 479 height 817
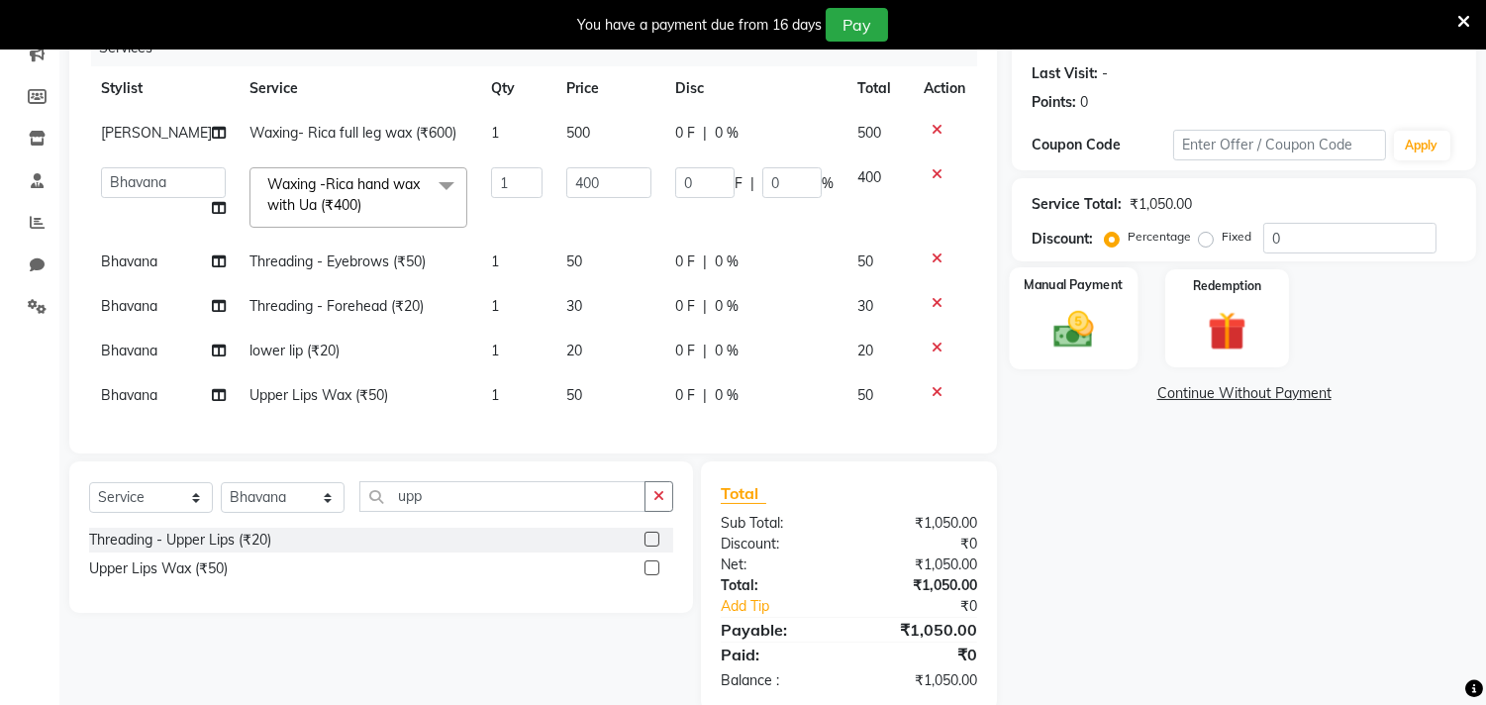
click at [1094, 315] on img at bounding box center [1073, 330] width 65 height 47
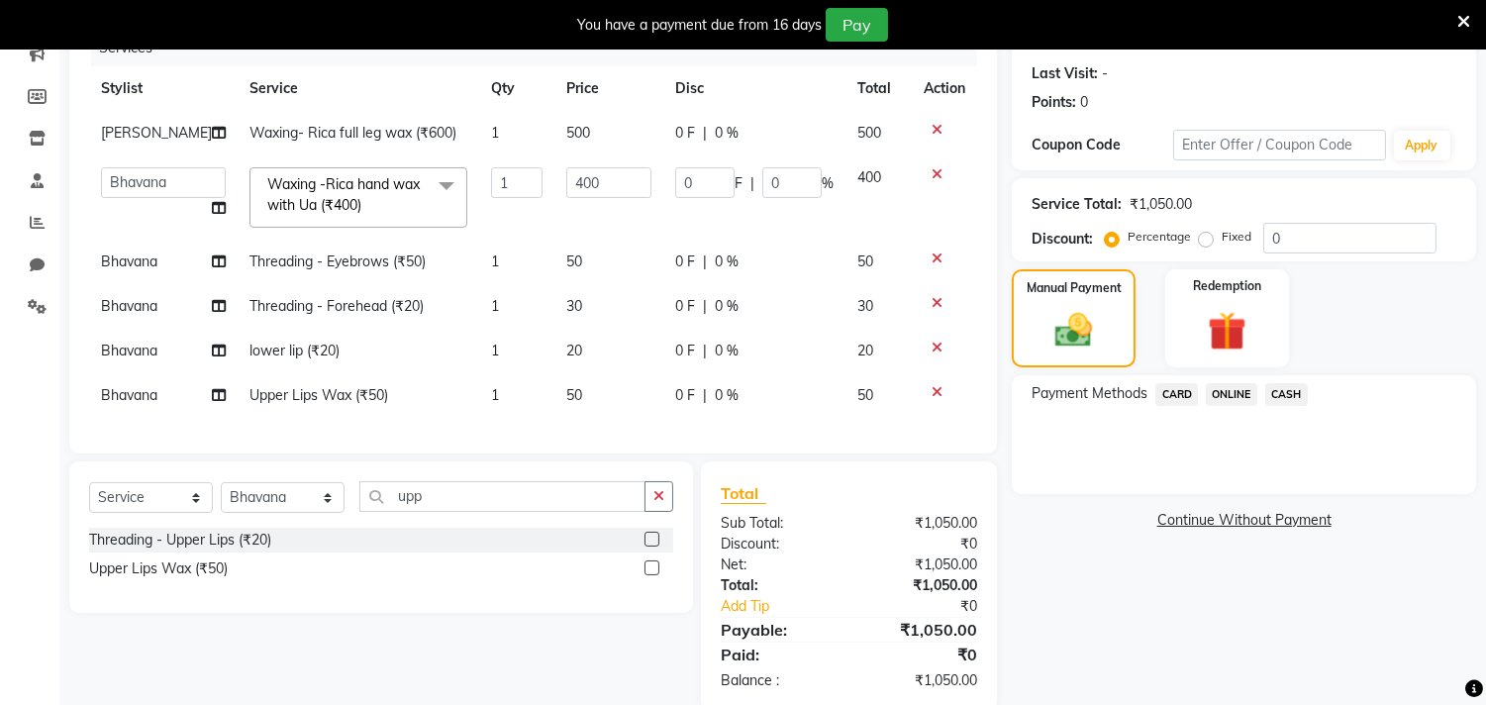
click at [1285, 392] on span "CASH" at bounding box center [1286, 394] width 43 height 23
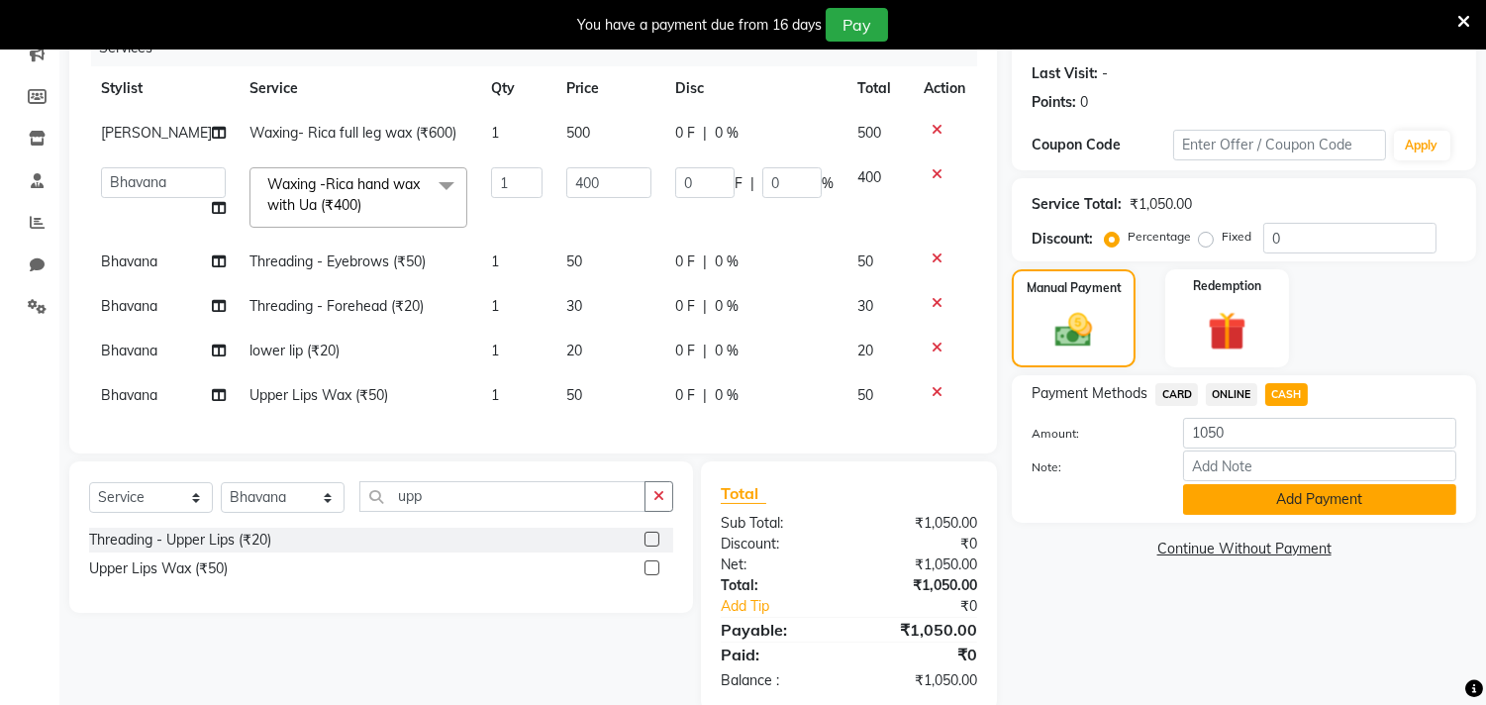
click at [1259, 498] on button "Add Payment" at bounding box center [1319, 499] width 273 height 31
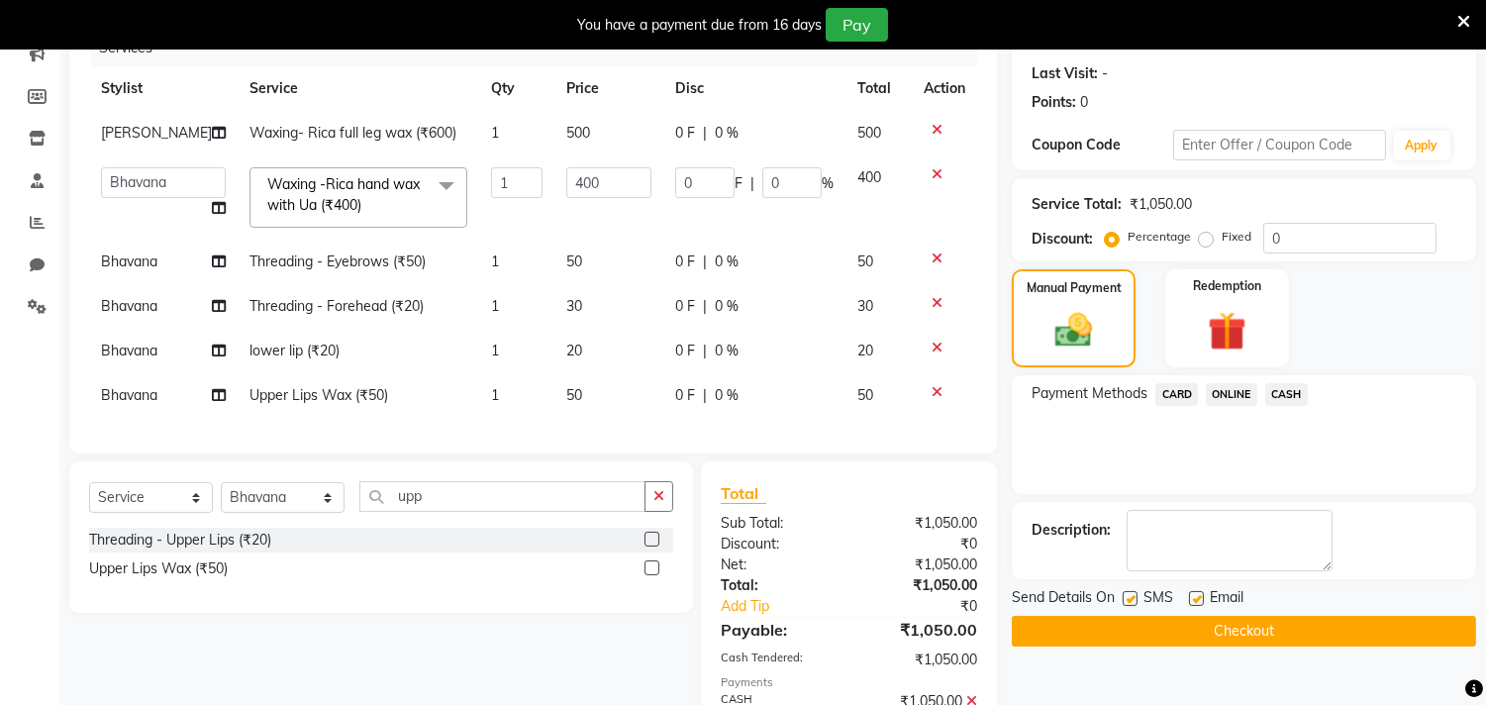
scroll to position [408, 0]
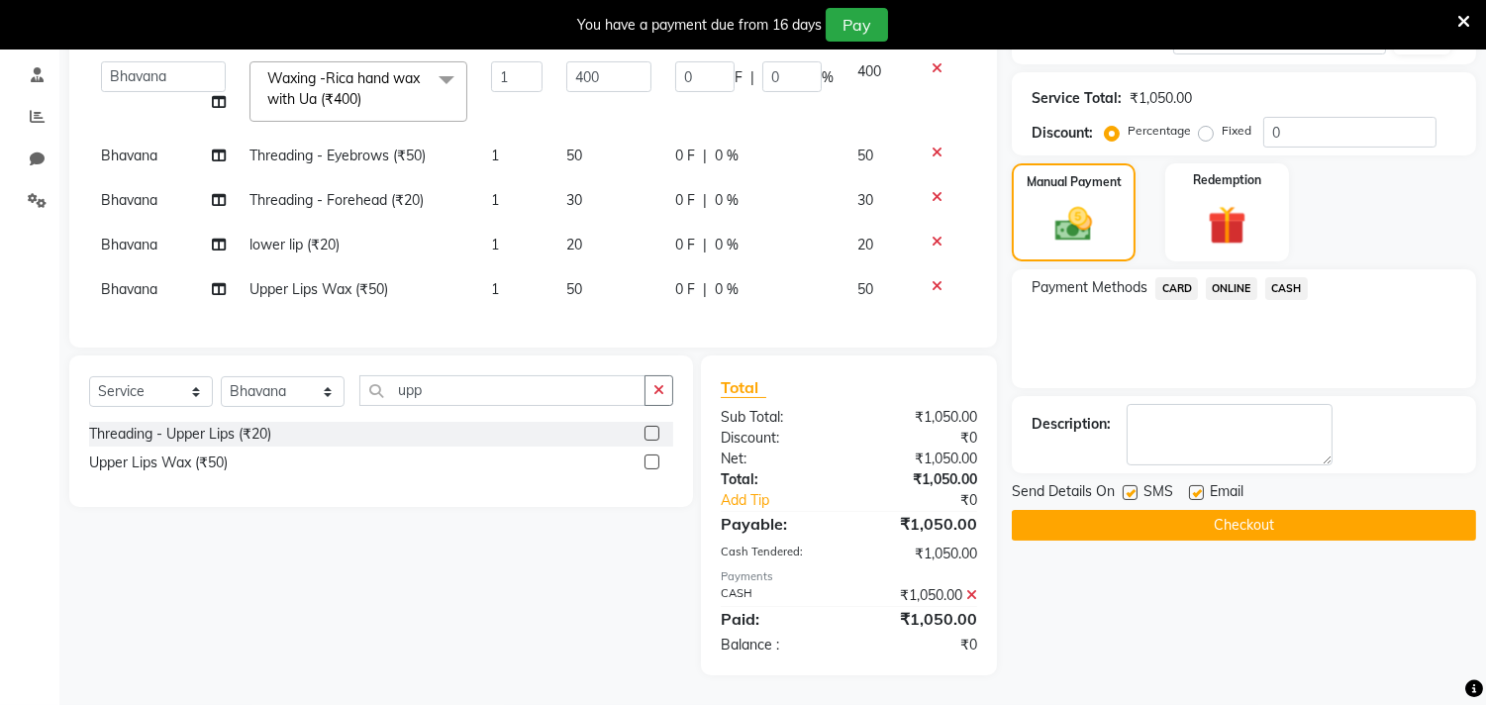
click at [1202, 510] on button "Checkout" at bounding box center [1243, 525] width 464 height 31
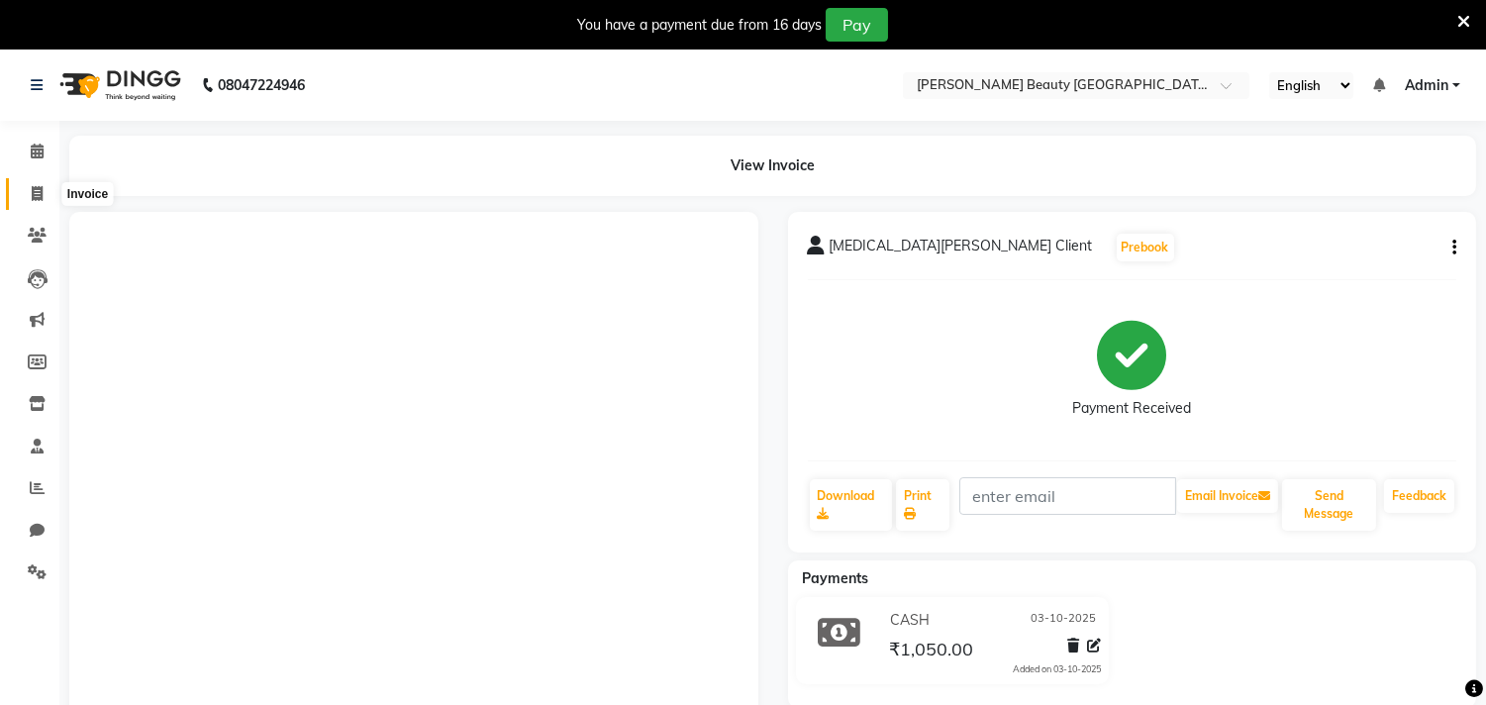
click at [37, 195] on icon at bounding box center [37, 193] width 11 height 15
select select "8620"
select select "service"
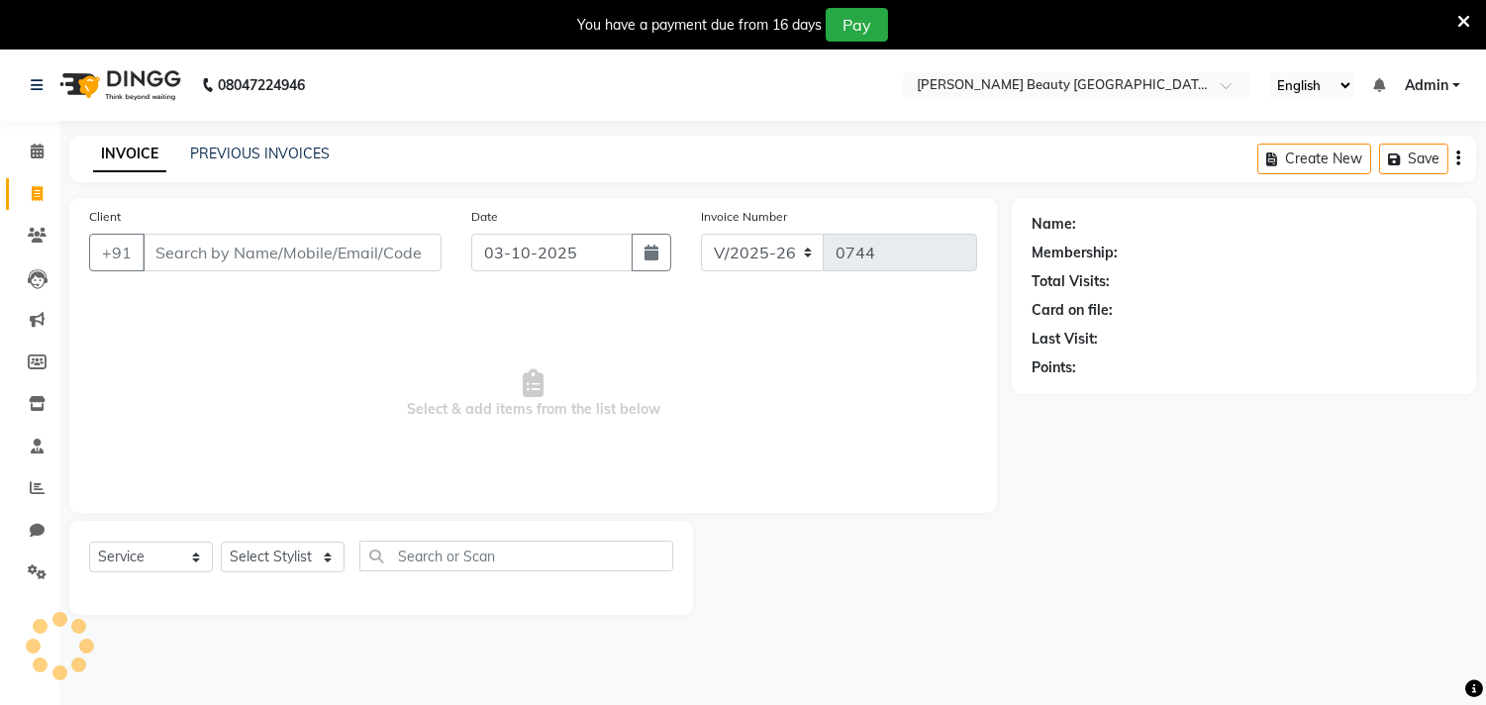
scroll to position [49, 0]
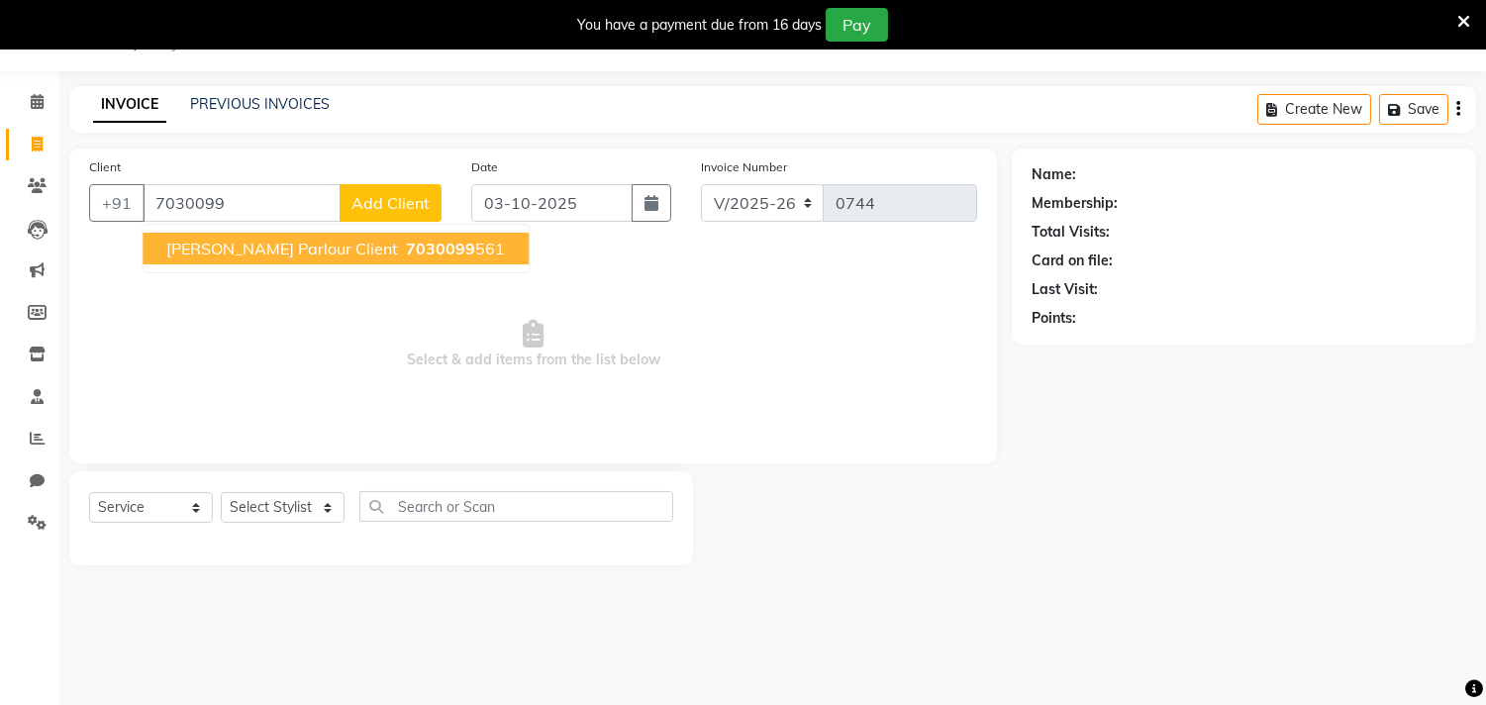
click at [254, 250] on span "[PERSON_NAME] Parlour Client" at bounding box center [282, 249] width 232 height 20
type input "7030099561"
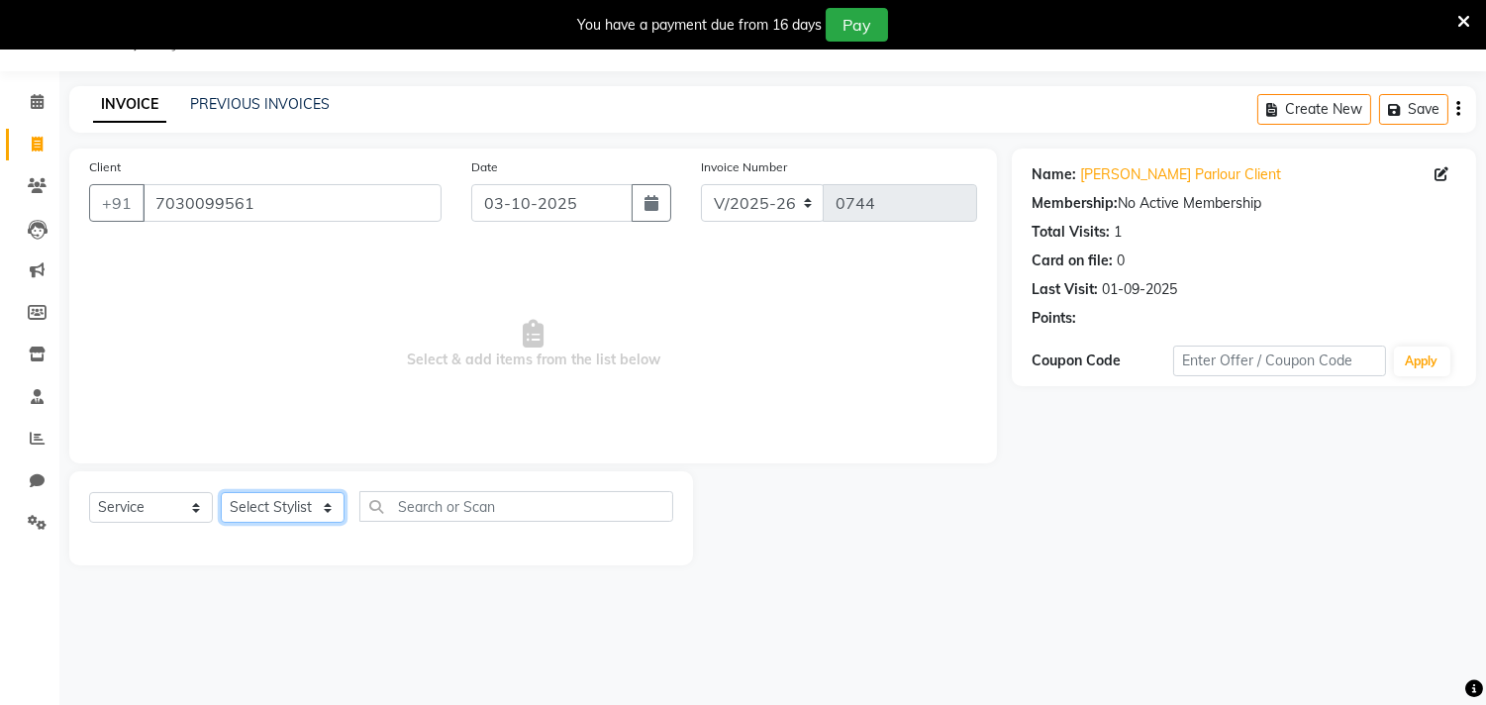
click at [318, 508] on select "Select Stylist Amla [PERSON_NAME] Anjali [PERSON_NAME] [PERSON_NAME] [PERSON_NA…" at bounding box center [283, 507] width 124 height 31
select select "87283"
click at [221, 493] on select "Select Stylist Amla [PERSON_NAME] Anjali [PERSON_NAME] [PERSON_NAME] [PERSON_NA…" at bounding box center [283, 507] width 124 height 31
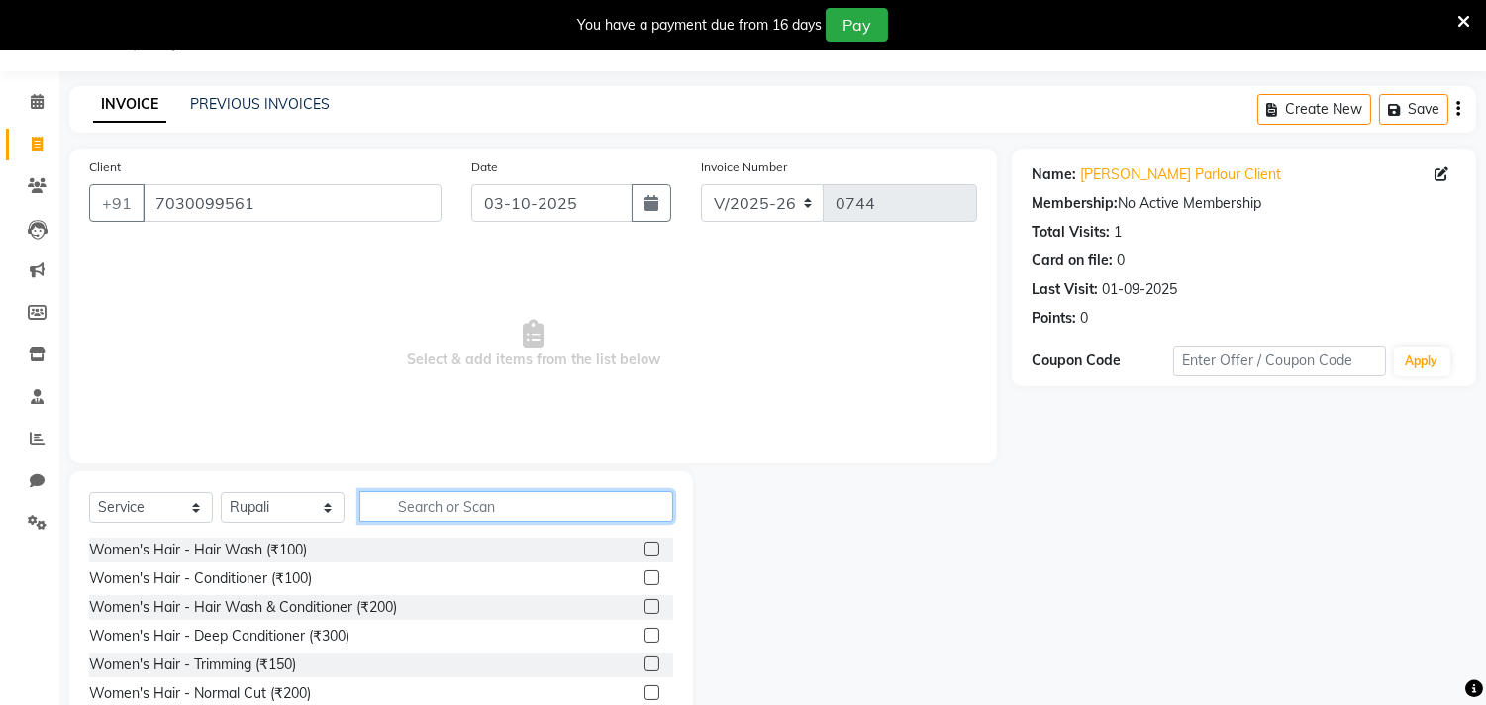
click at [488, 501] on input "text" at bounding box center [516, 506] width 314 height 31
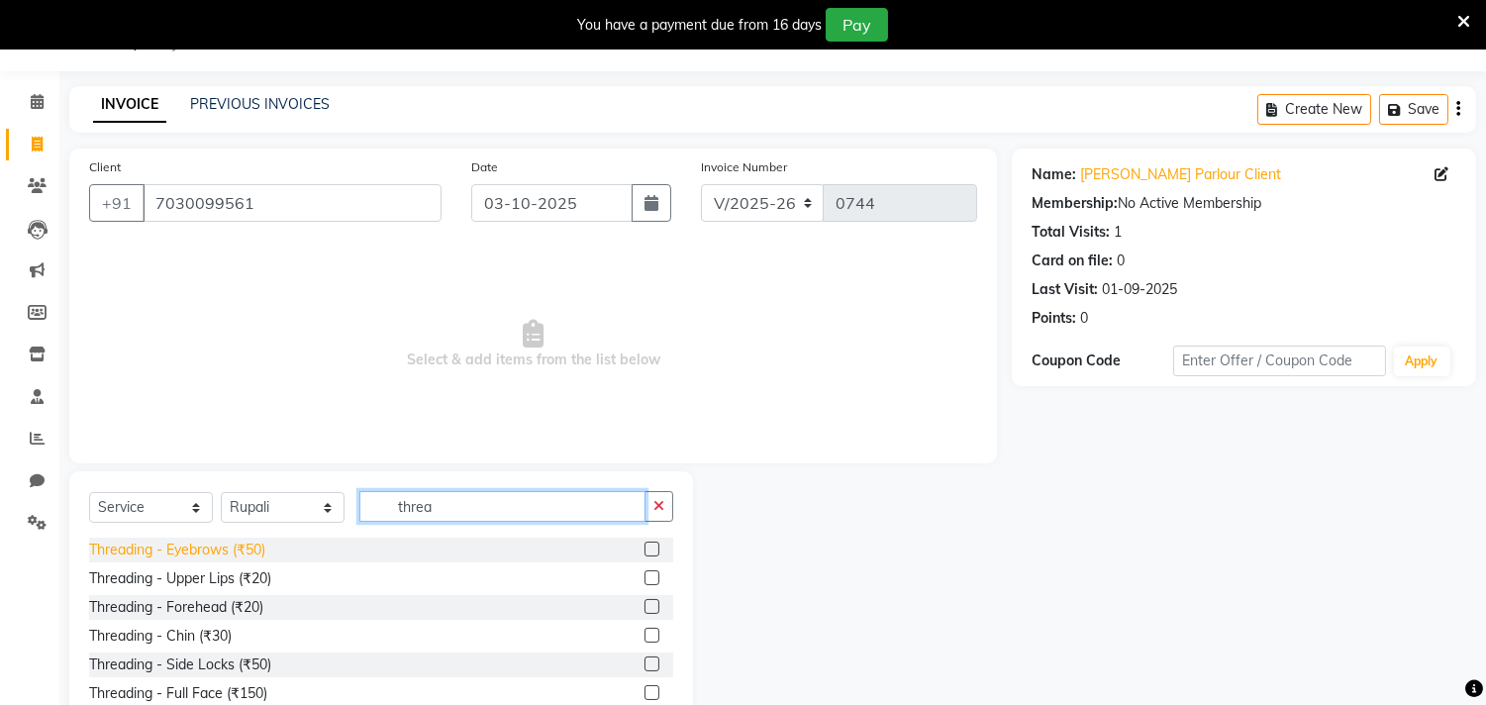
type input "threa"
click at [191, 547] on div "Threading - Eyebrows (₹50)" at bounding box center [177, 549] width 176 height 21
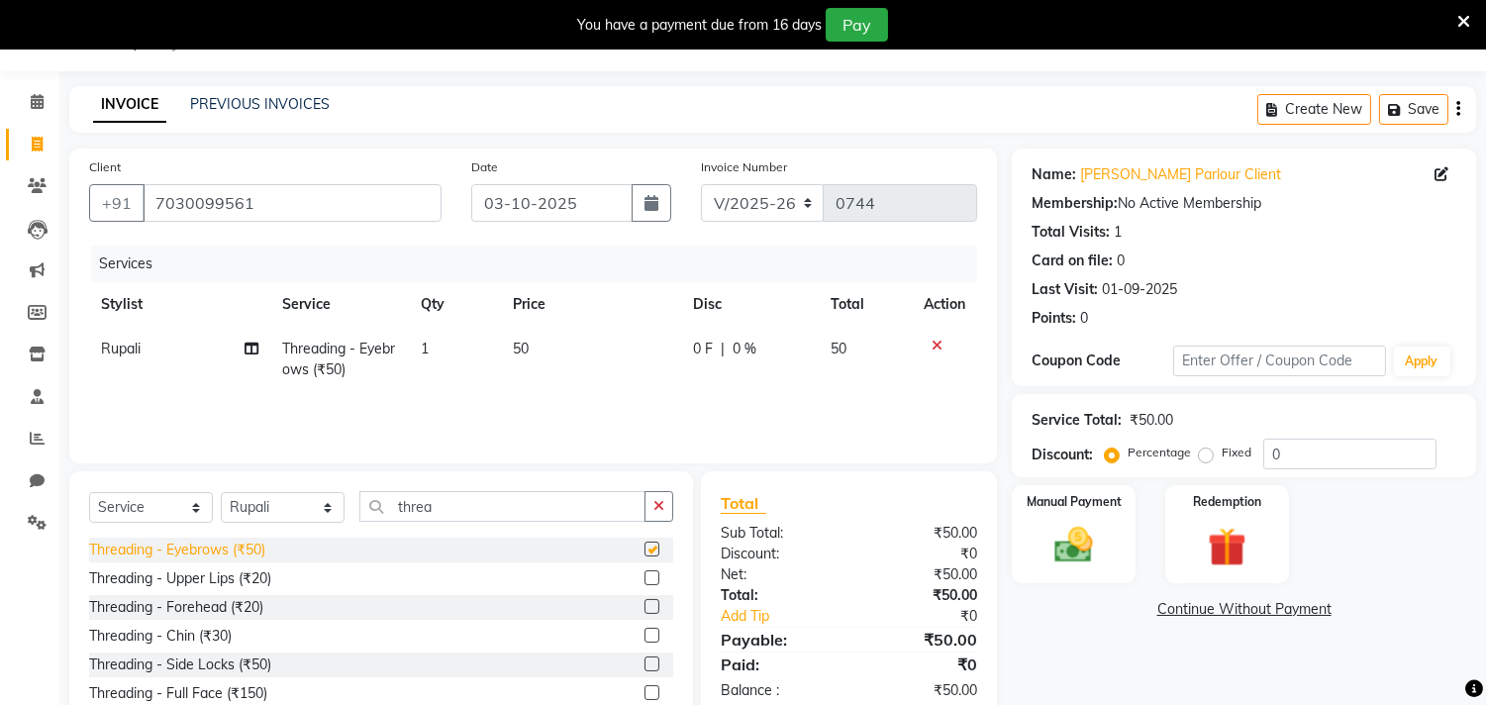
checkbox input "false"
click at [185, 609] on div "Threading - Forehead (₹20)" at bounding box center [176, 607] width 174 height 21
checkbox input "false"
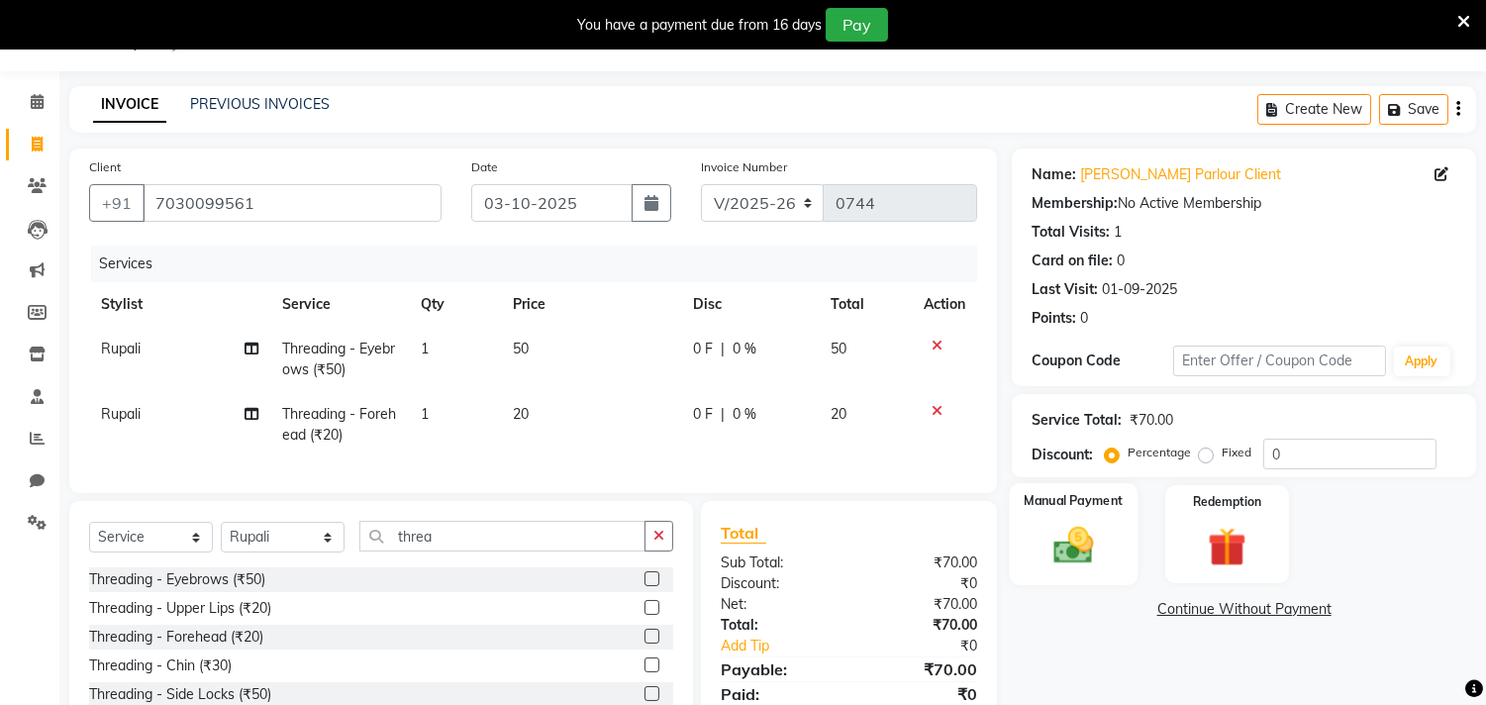
click at [1074, 542] on img at bounding box center [1073, 546] width 65 height 47
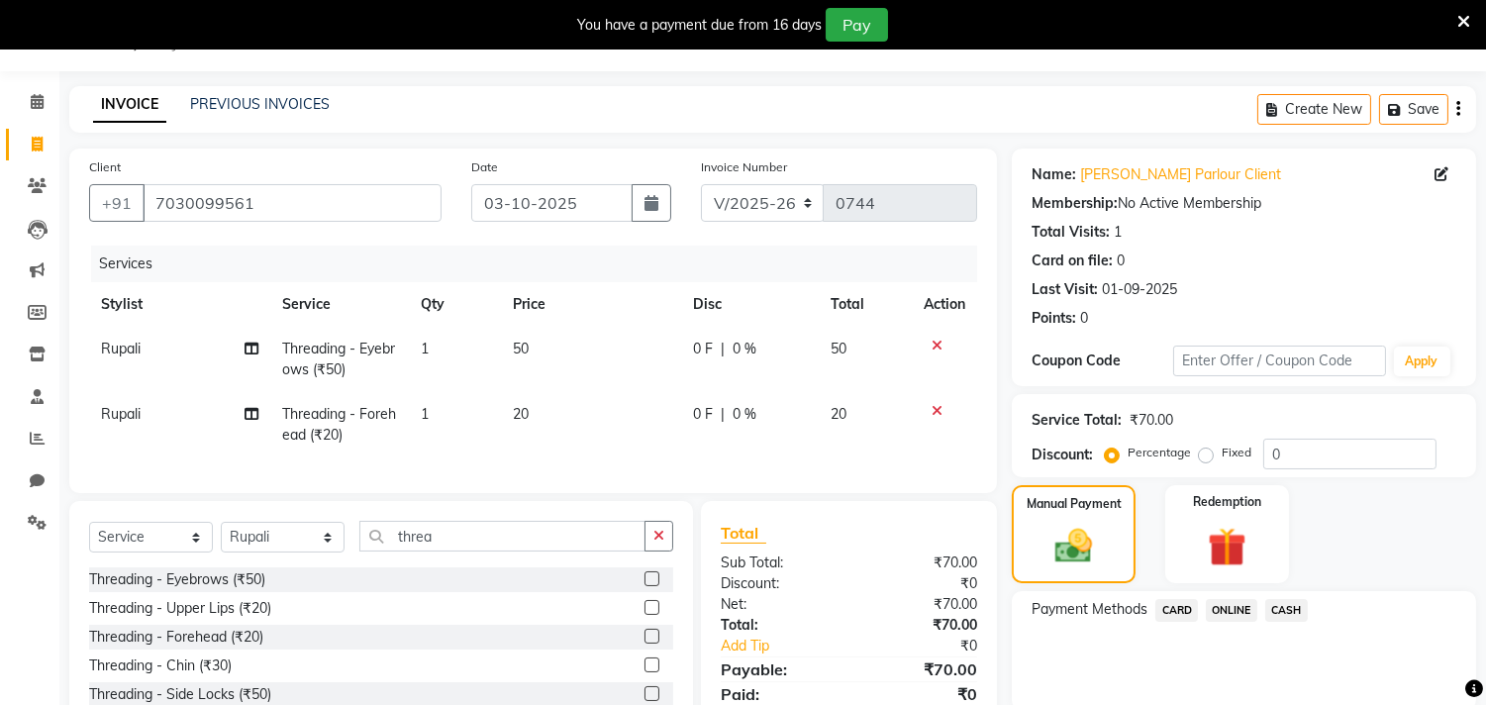
click at [1241, 608] on span "ONLINE" at bounding box center [1230, 610] width 51 height 23
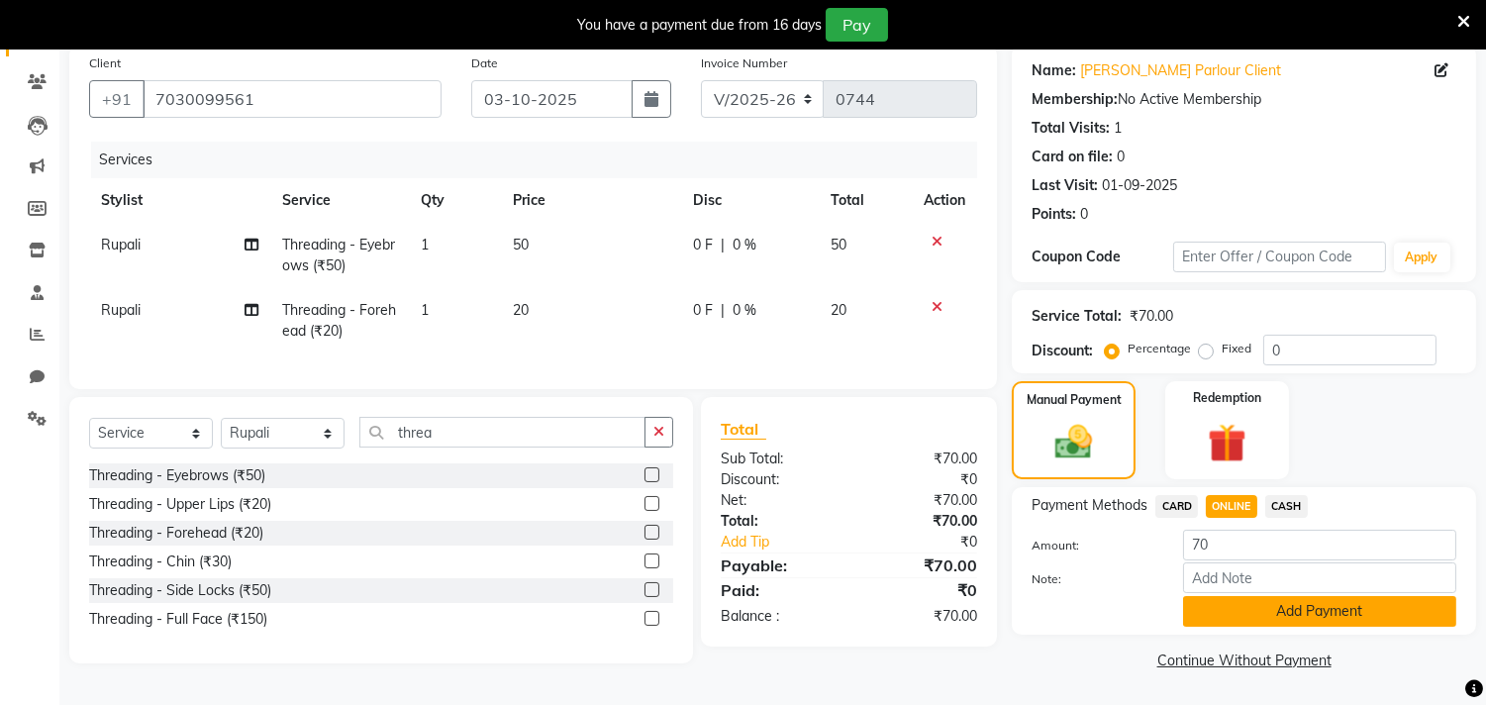
click at [1285, 598] on button "Add Payment" at bounding box center [1319, 611] width 273 height 31
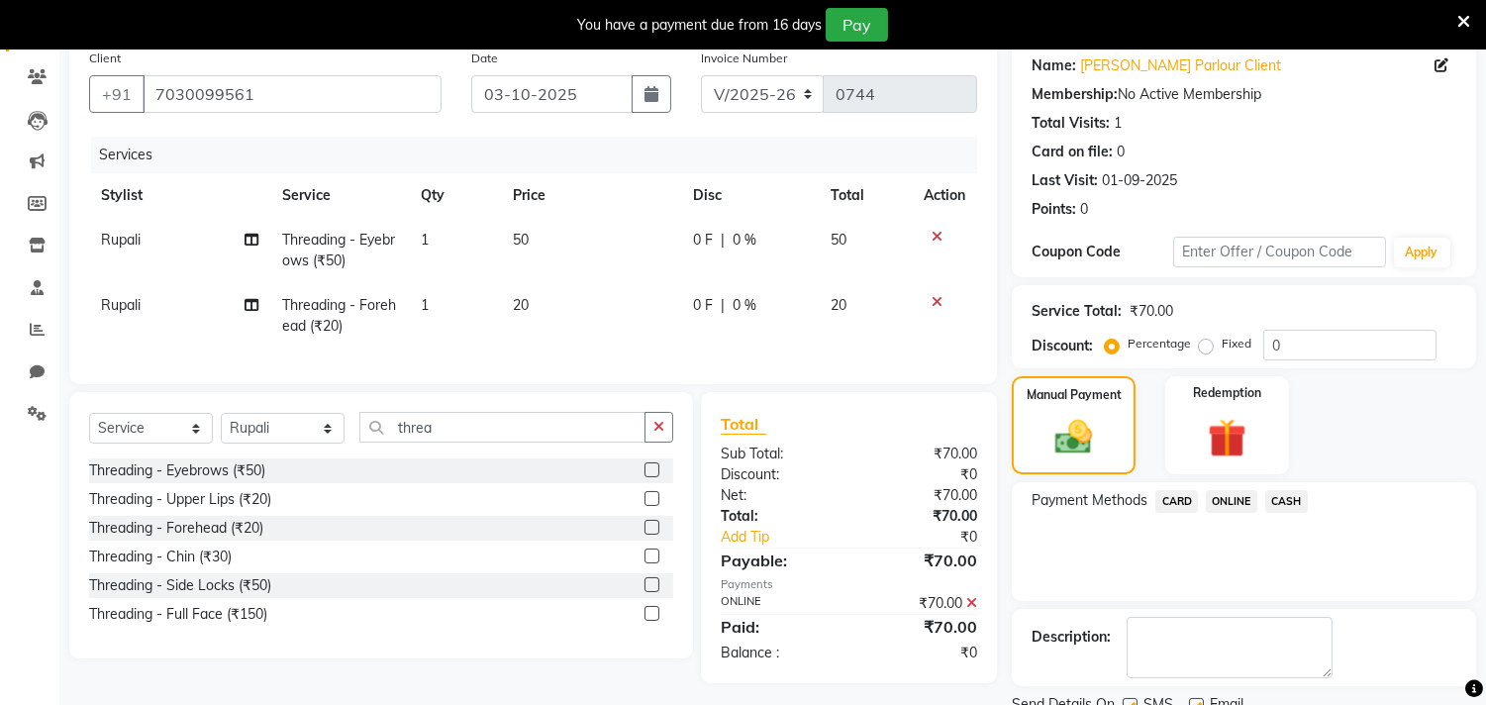
scroll to position [235, 0]
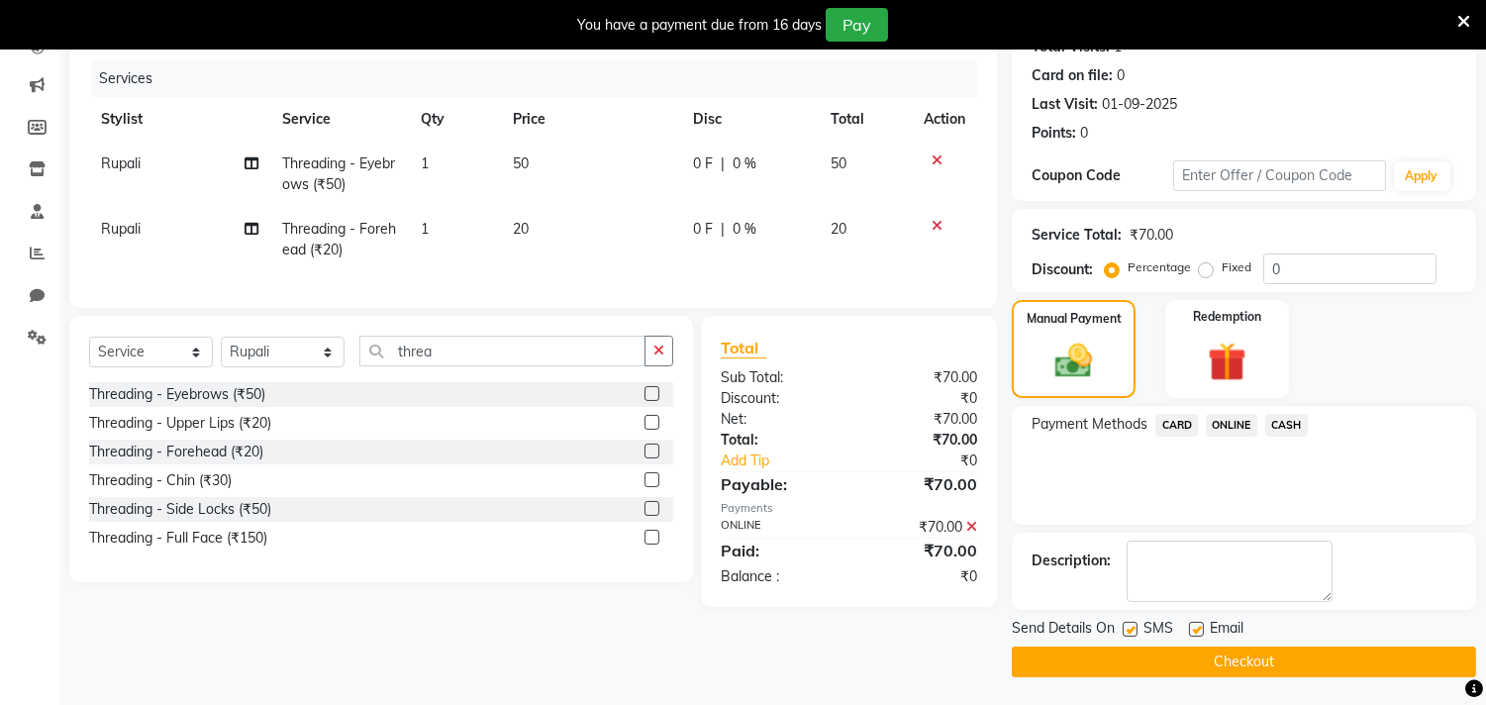
drag, startPoint x: 1260, startPoint y: 660, endPoint x: 1322, endPoint y: 648, distance: 63.5
click at [1261, 659] on button "Checkout" at bounding box center [1243, 661] width 464 height 31
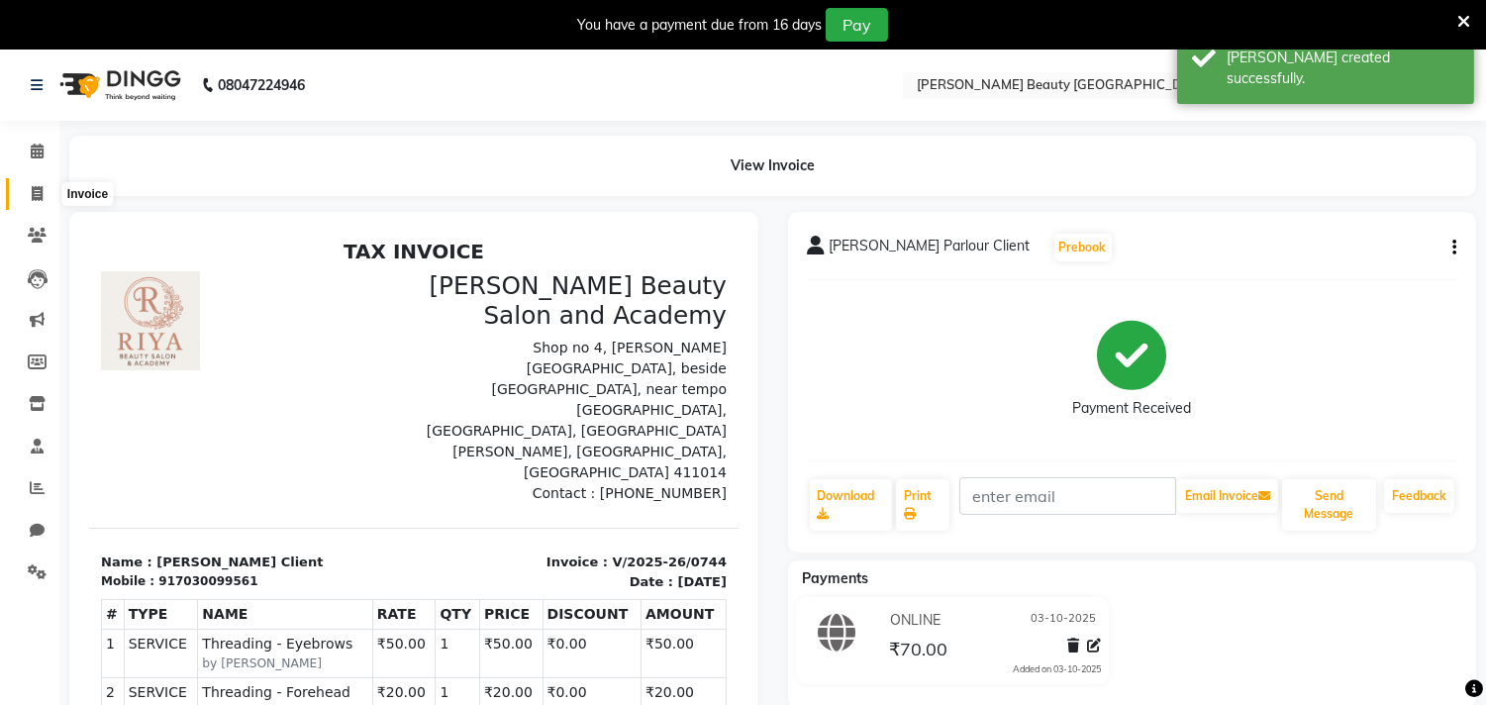
click at [44, 192] on span at bounding box center [37, 194] width 35 height 23
select select "8620"
select select "service"
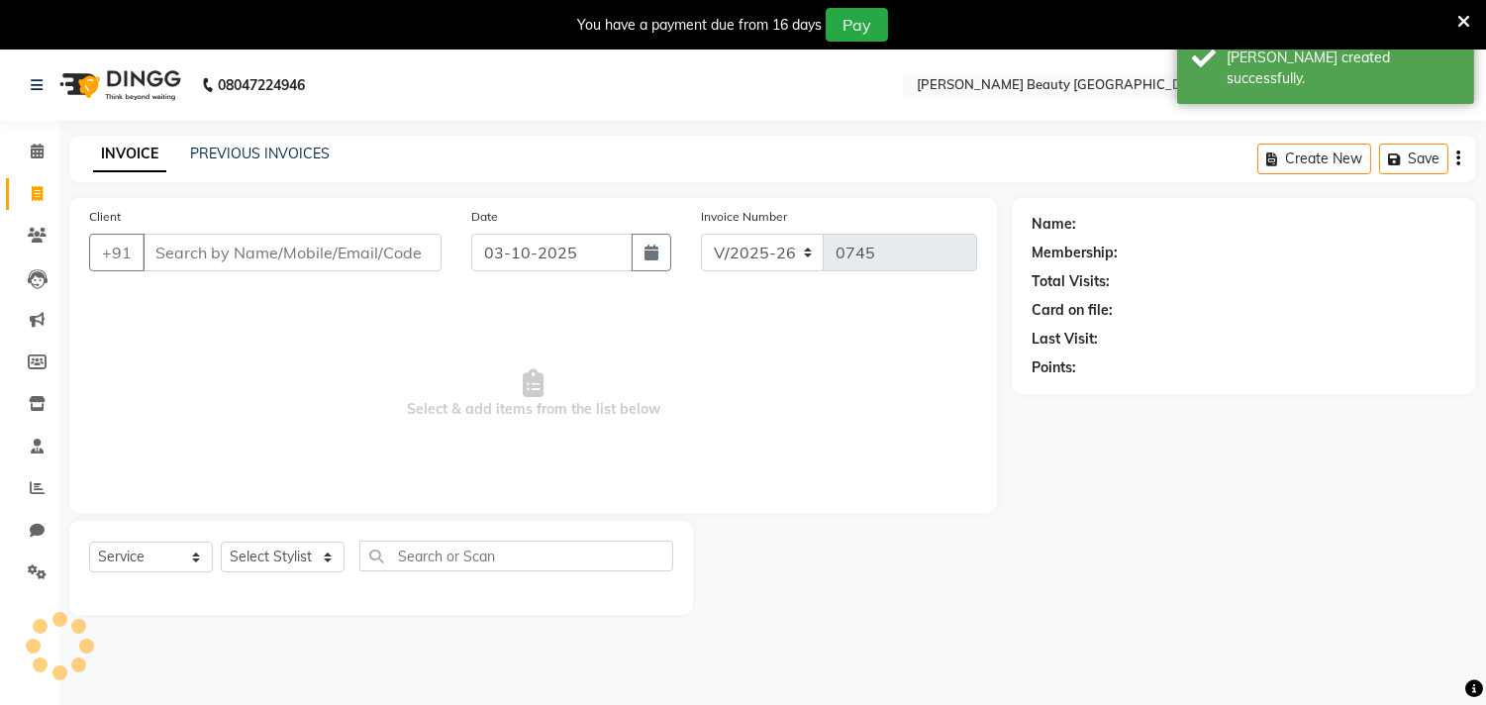
scroll to position [49, 0]
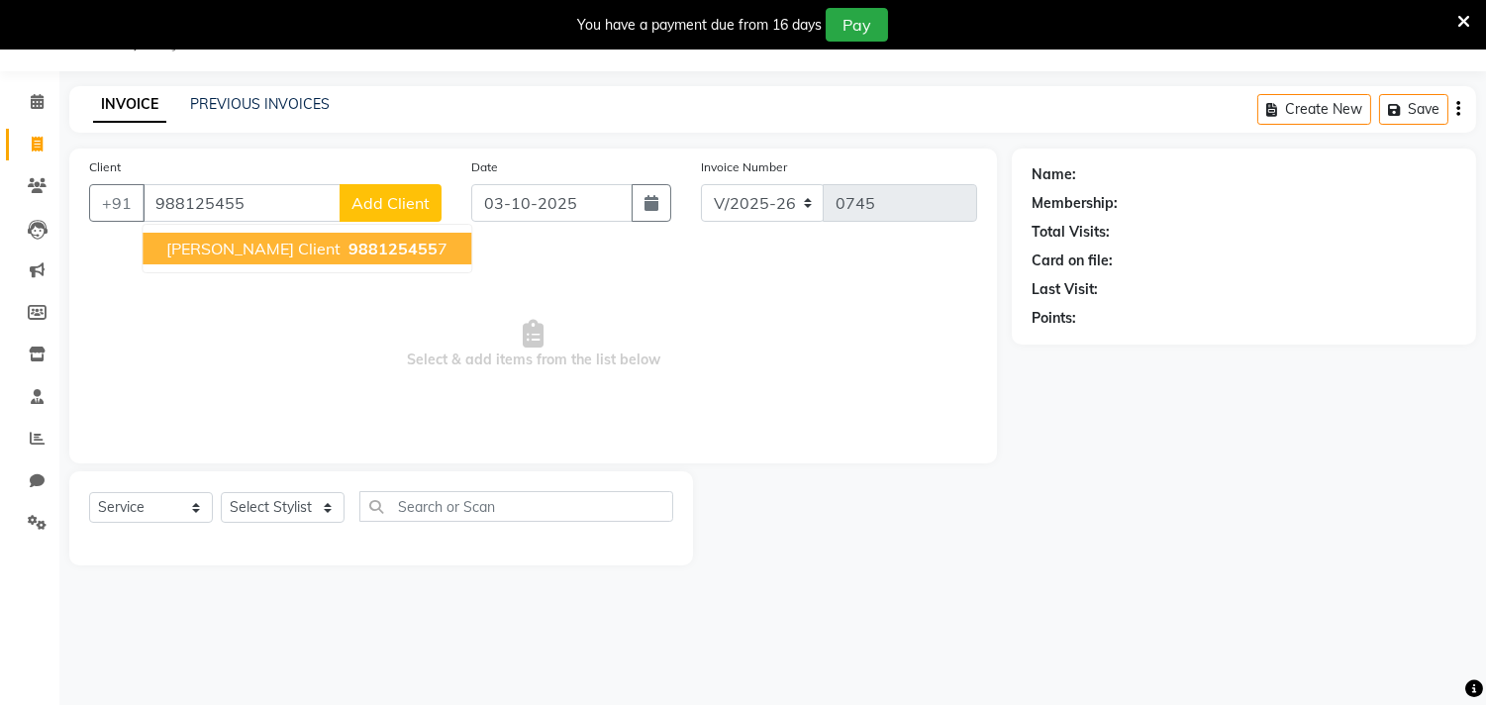
click at [371, 258] on button "[PERSON_NAME] Client 988125455 7" at bounding box center [307, 249] width 329 height 32
type input "9881254557"
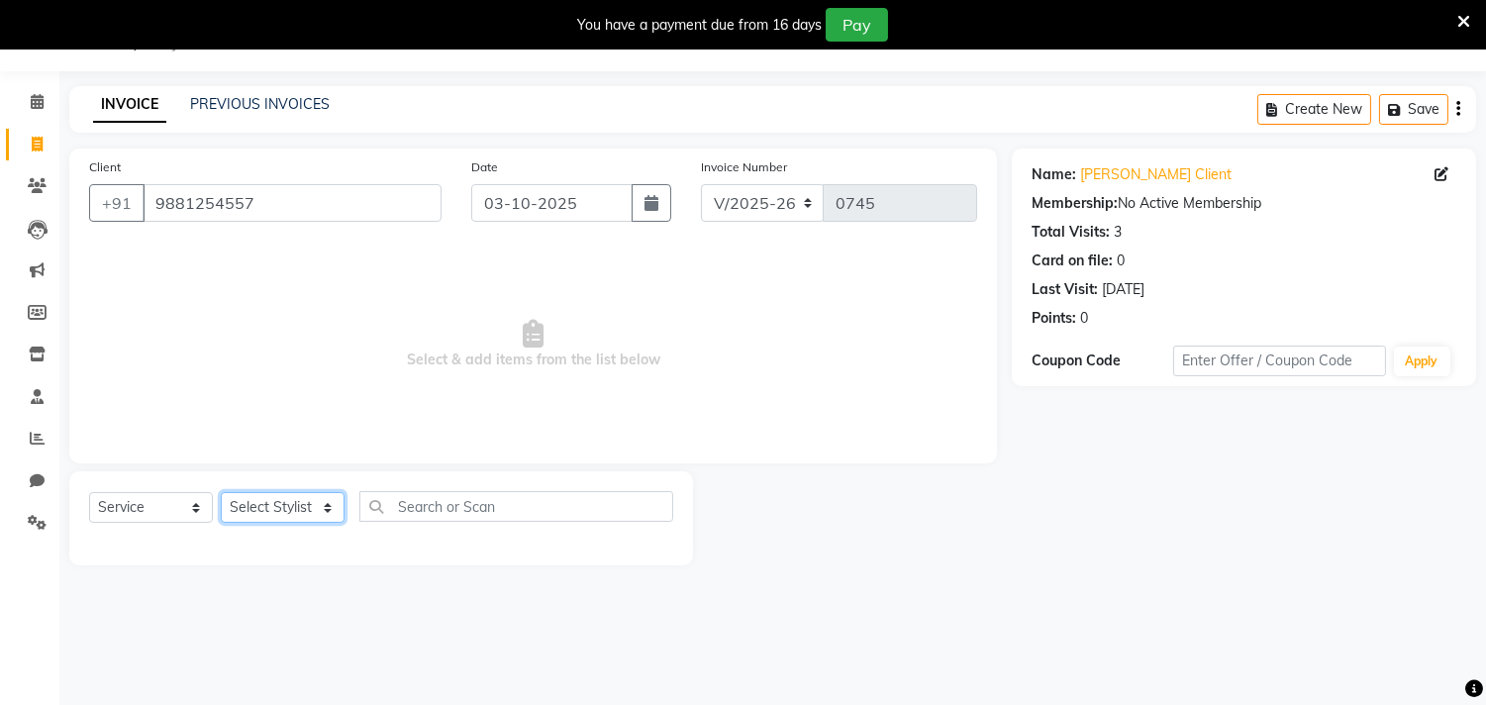
click at [323, 510] on select "Select Stylist Amla [PERSON_NAME] Anjali [PERSON_NAME] [PERSON_NAME] [PERSON_NA…" at bounding box center [283, 507] width 124 height 31
select select "87286"
click at [221, 493] on select "Select Stylist Amla [PERSON_NAME] Anjali [PERSON_NAME] [PERSON_NAME] [PERSON_NA…" at bounding box center [283, 507] width 124 height 31
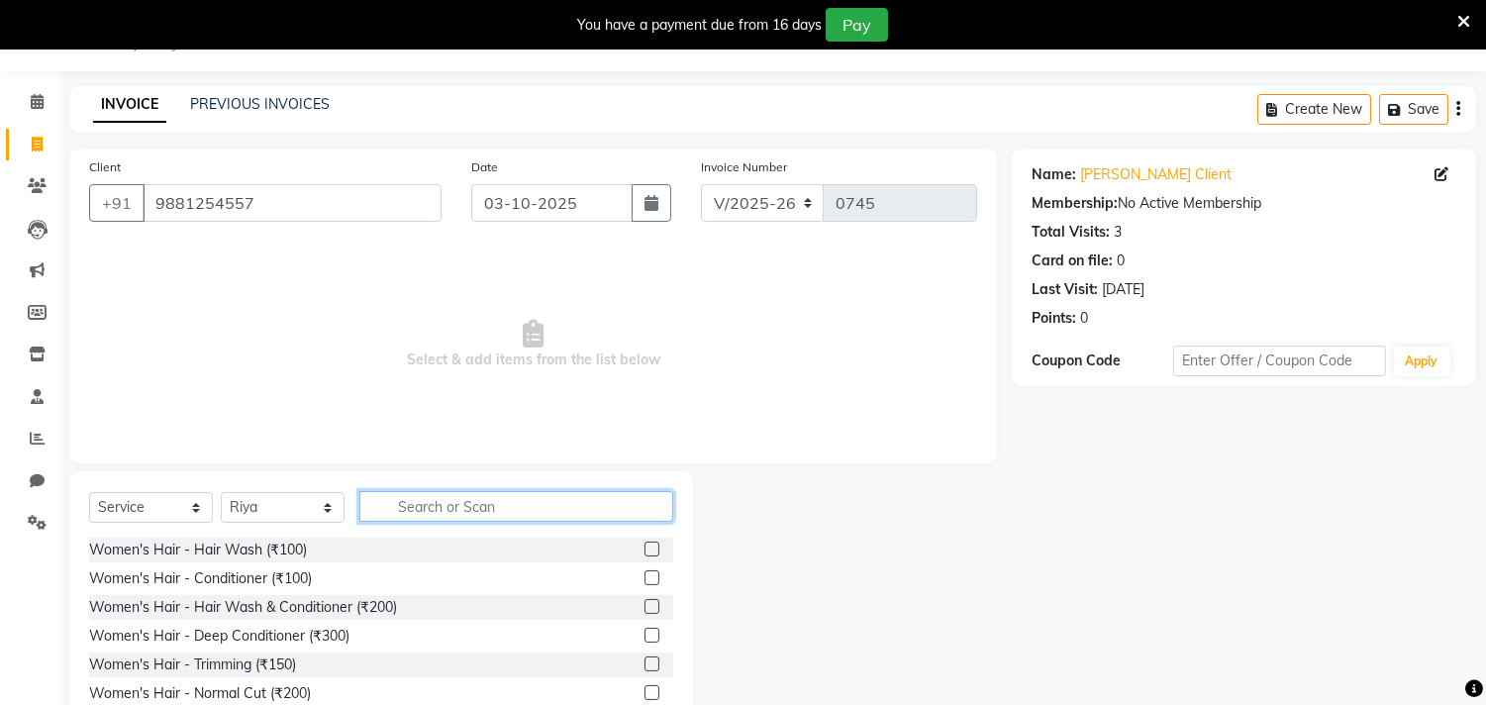
click at [436, 501] on input "text" at bounding box center [516, 506] width 314 height 31
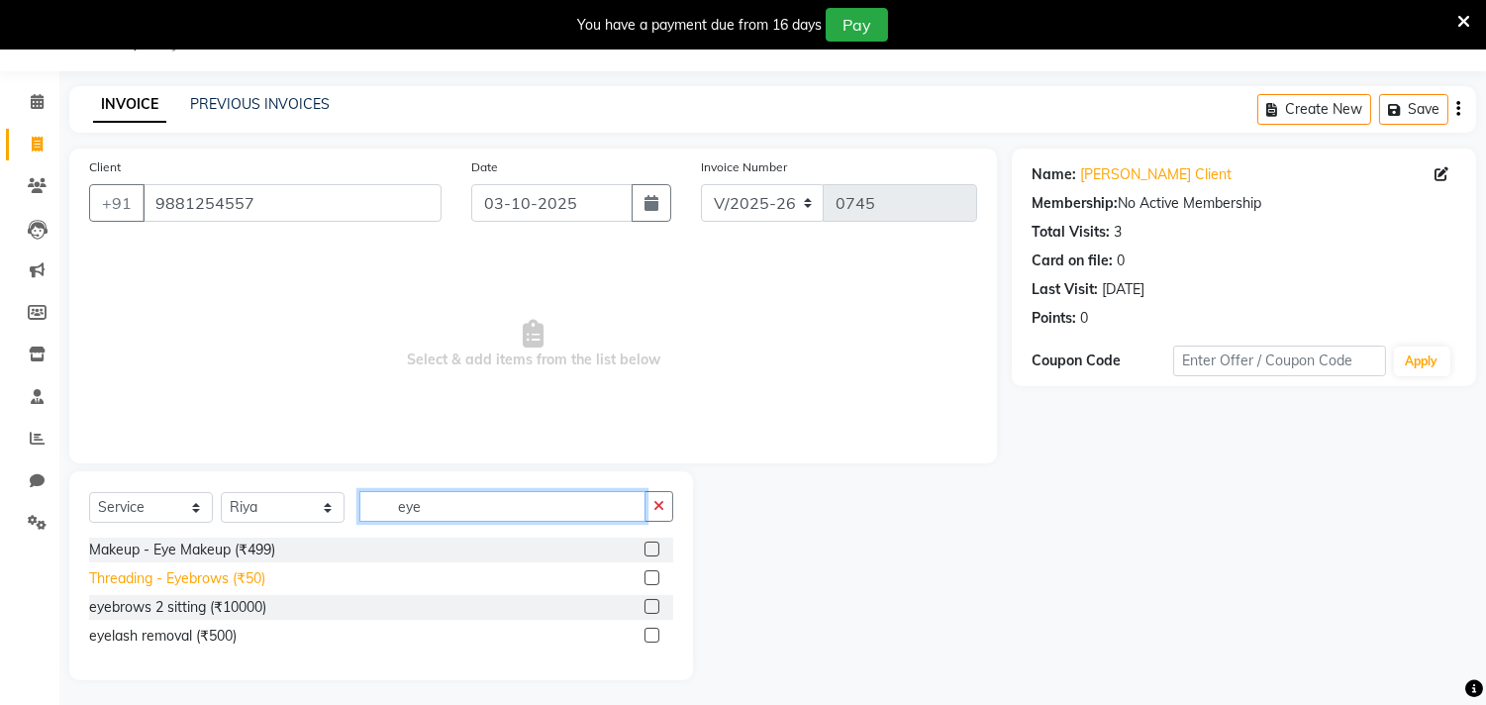
type input "eye"
click at [225, 584] on div "Threading - Eyebrows (₹50)" at bounding box center [177, 578] width 176 height 21
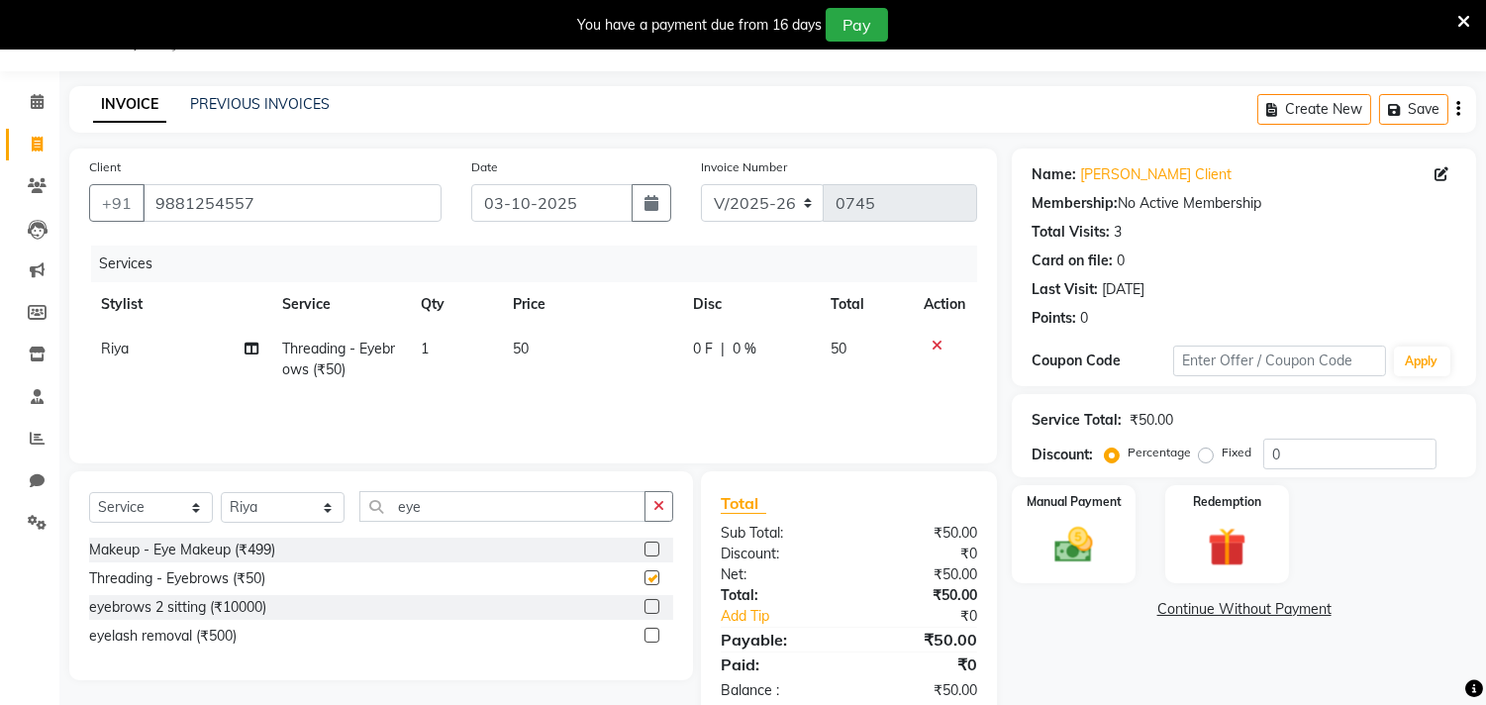
checkbox input "false"
click at [452, 521] on input "eye" at bounding box center [502, 506] width 286 height 31
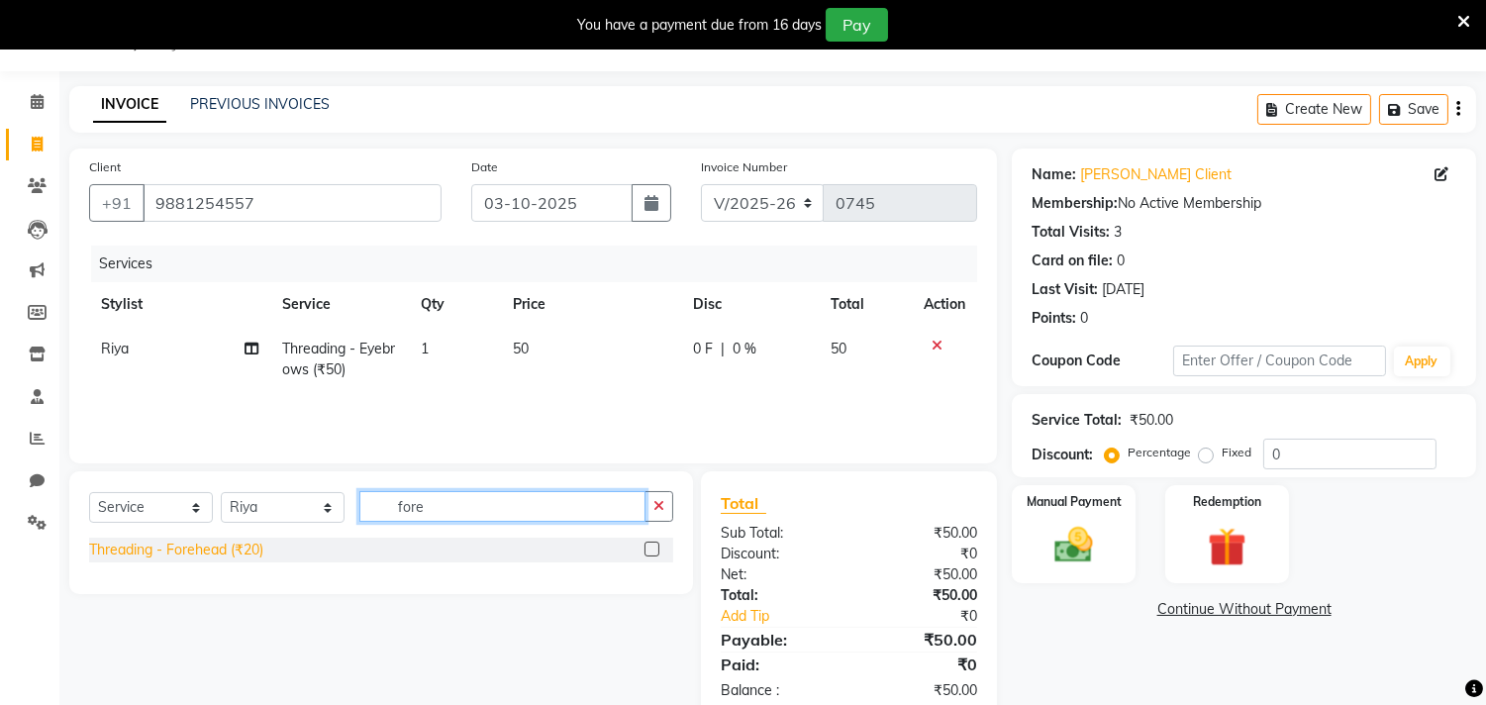
type input "fore"
click at [194, 545] on div "Threading - Forehead (₹20)" at bounding box center [176, 549] width 174 height 21
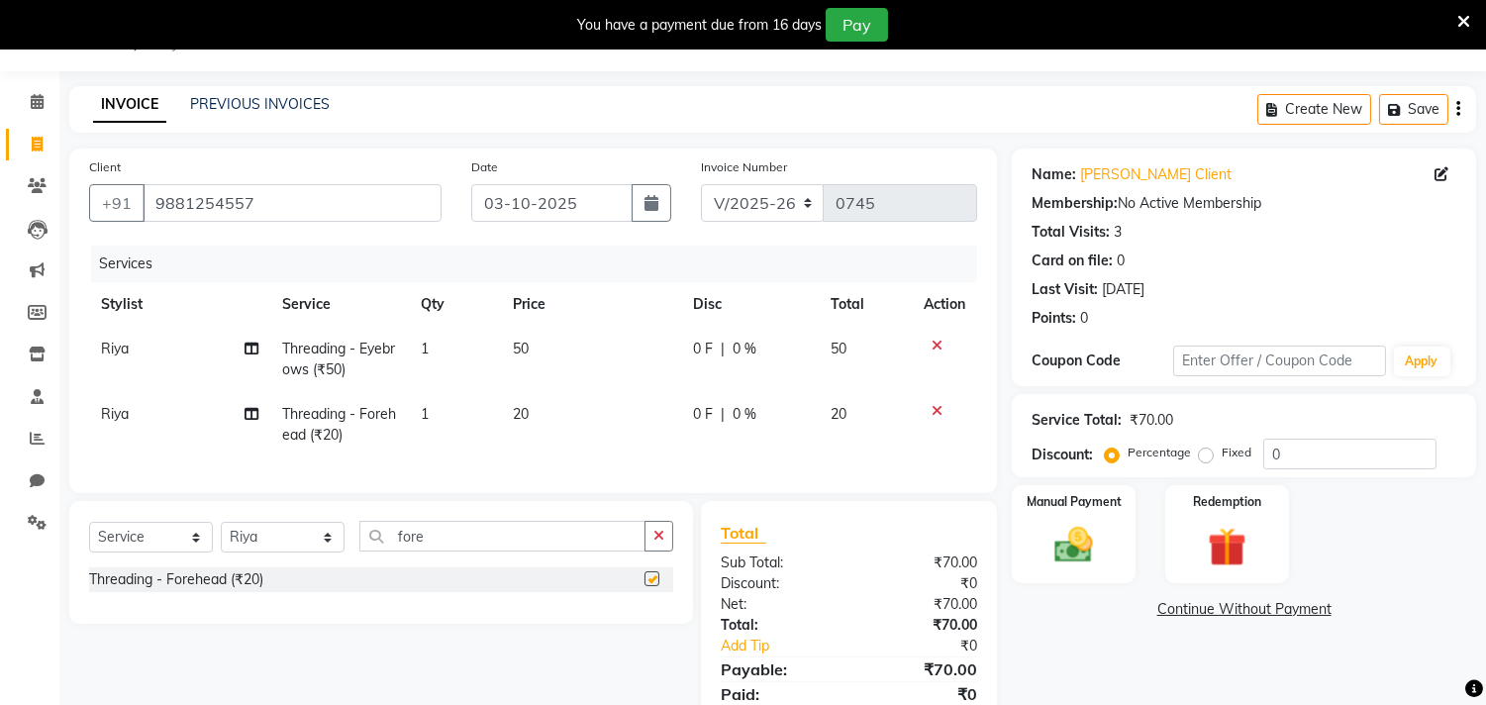
checkbox input "false"
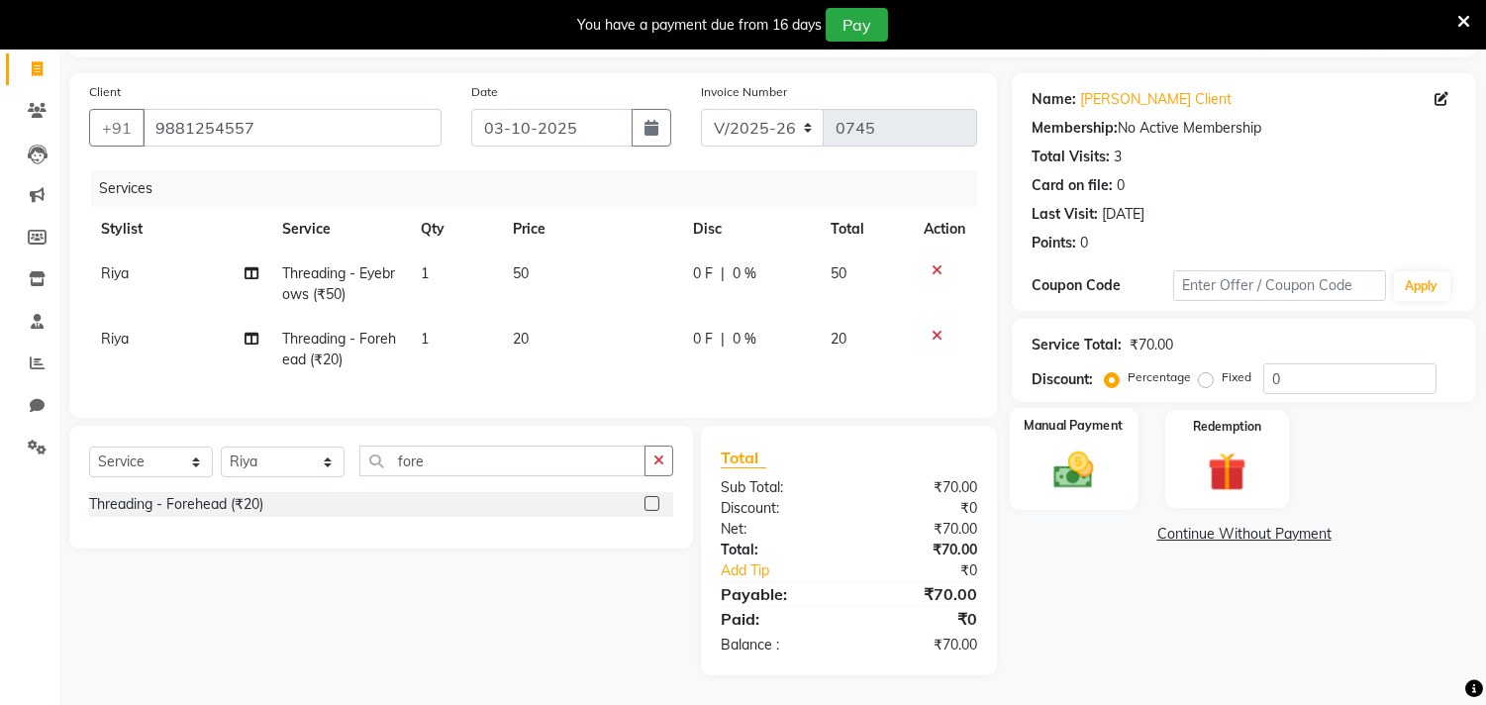
click at [1081, 450] on img at bounding box center [1073, 470] width 65 height 47
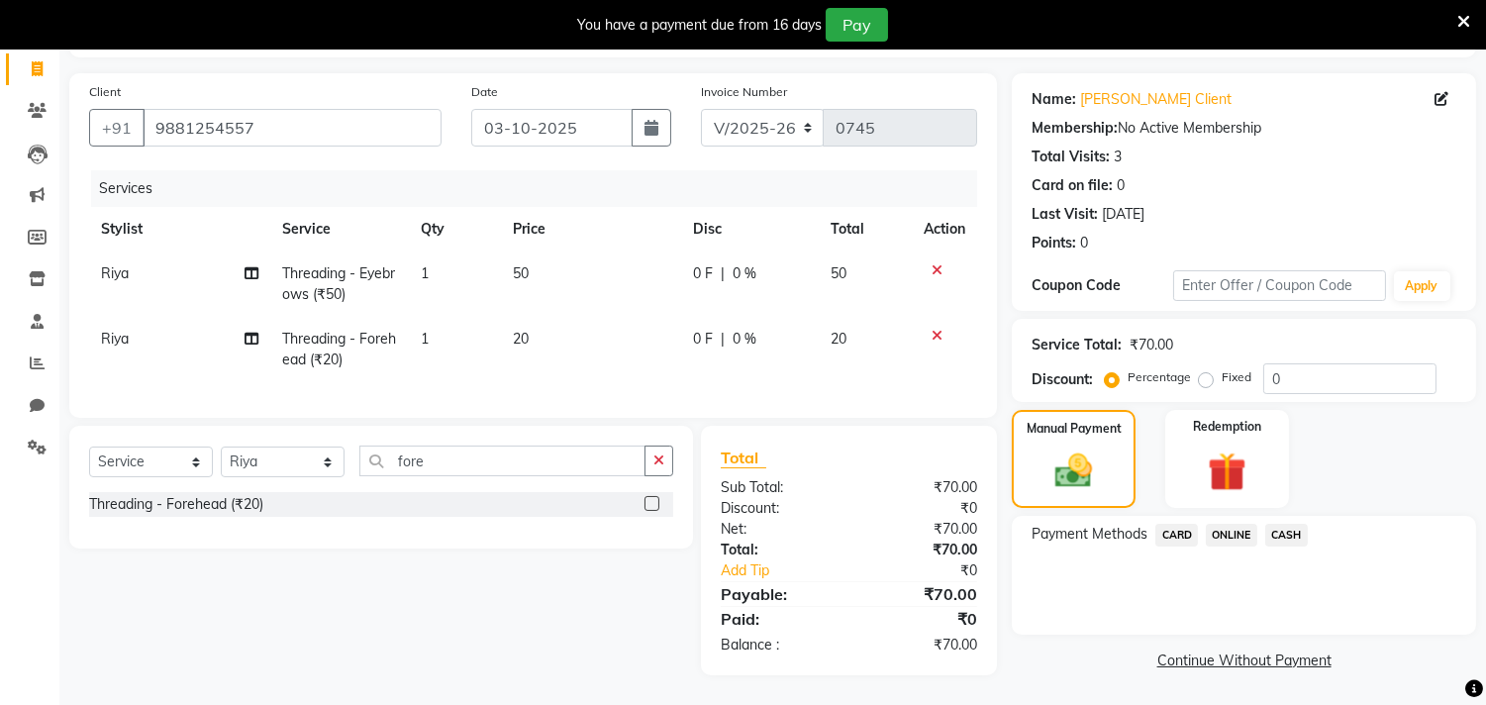
click at [1232, 524] on span "ONLINE" at bounding box center [1230, 535] width 51 height 23
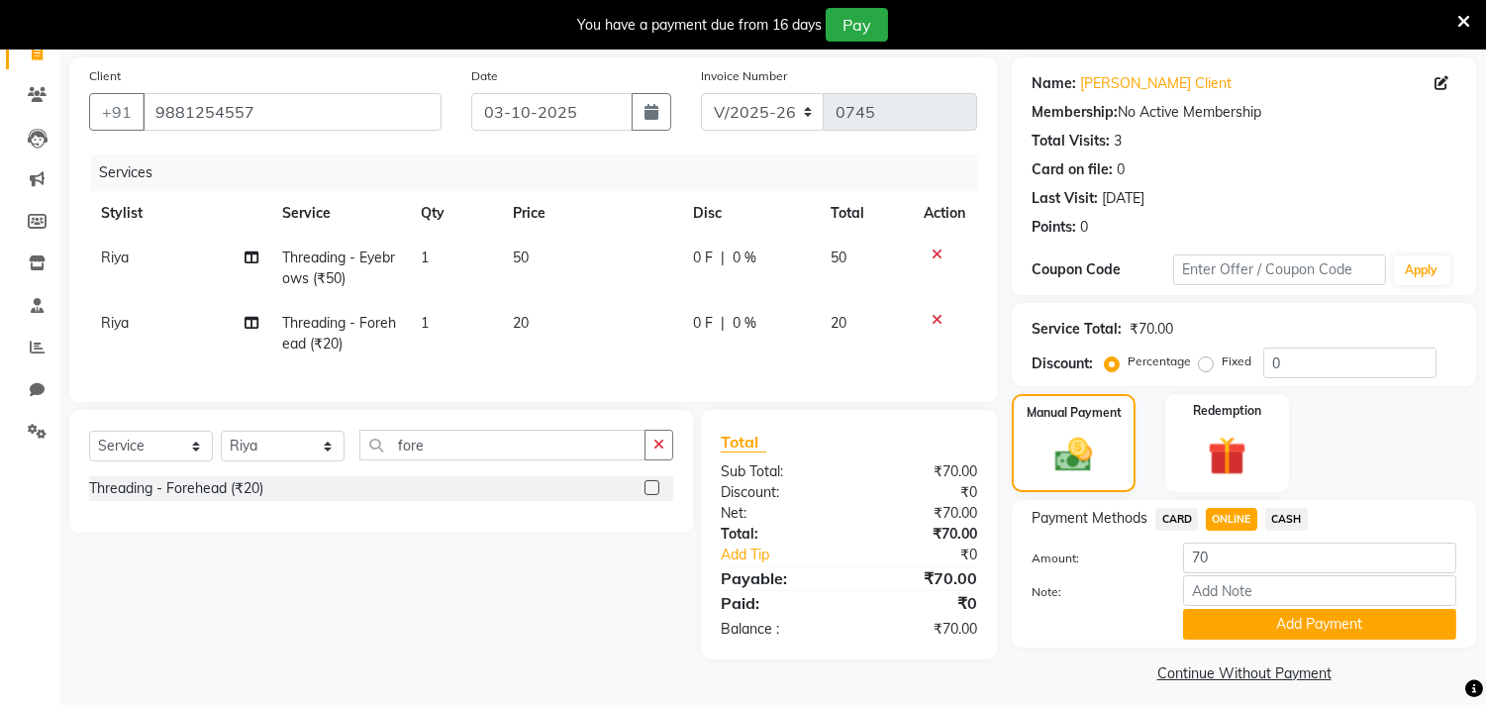
scroll to position [152, 0]
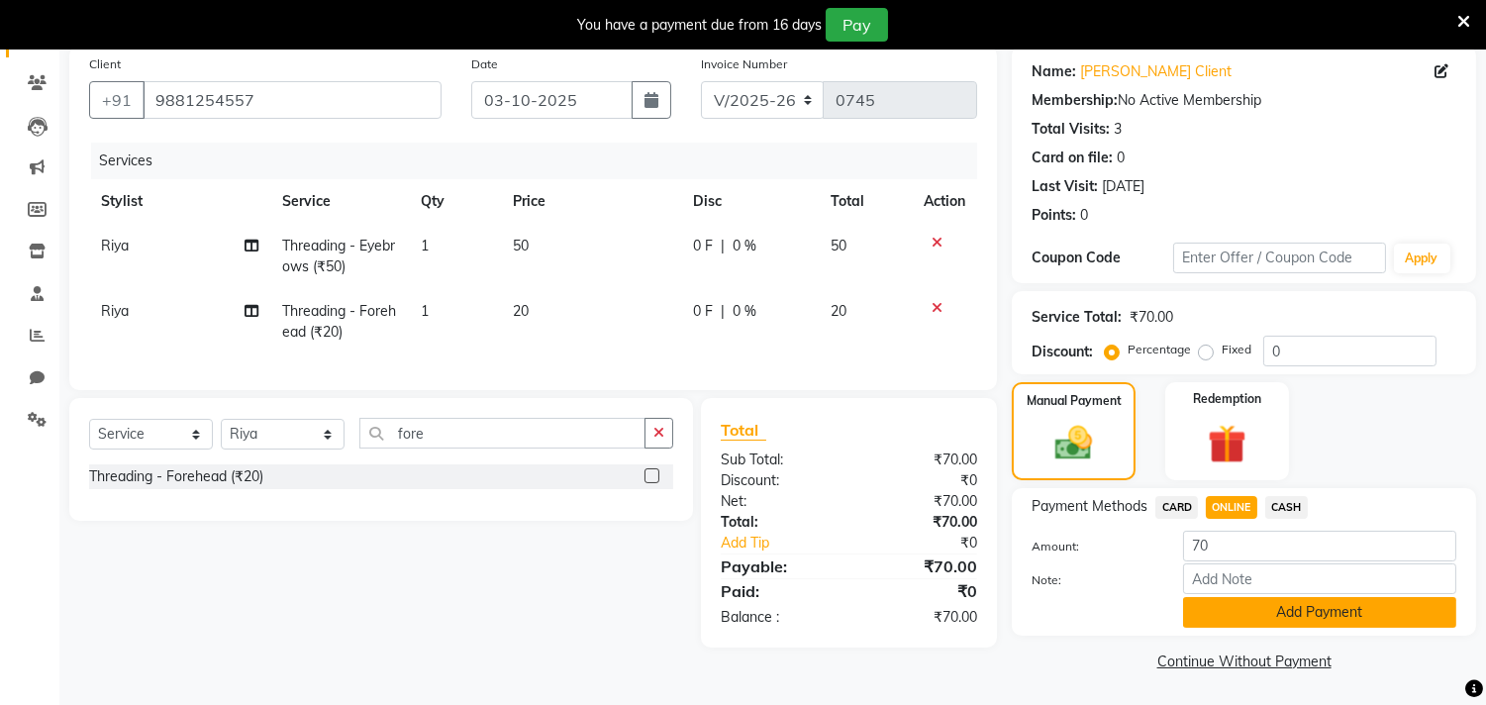
click at [1331, 611] on button "Add Payment" at bounding box center [1319, 612] width 273 height 31
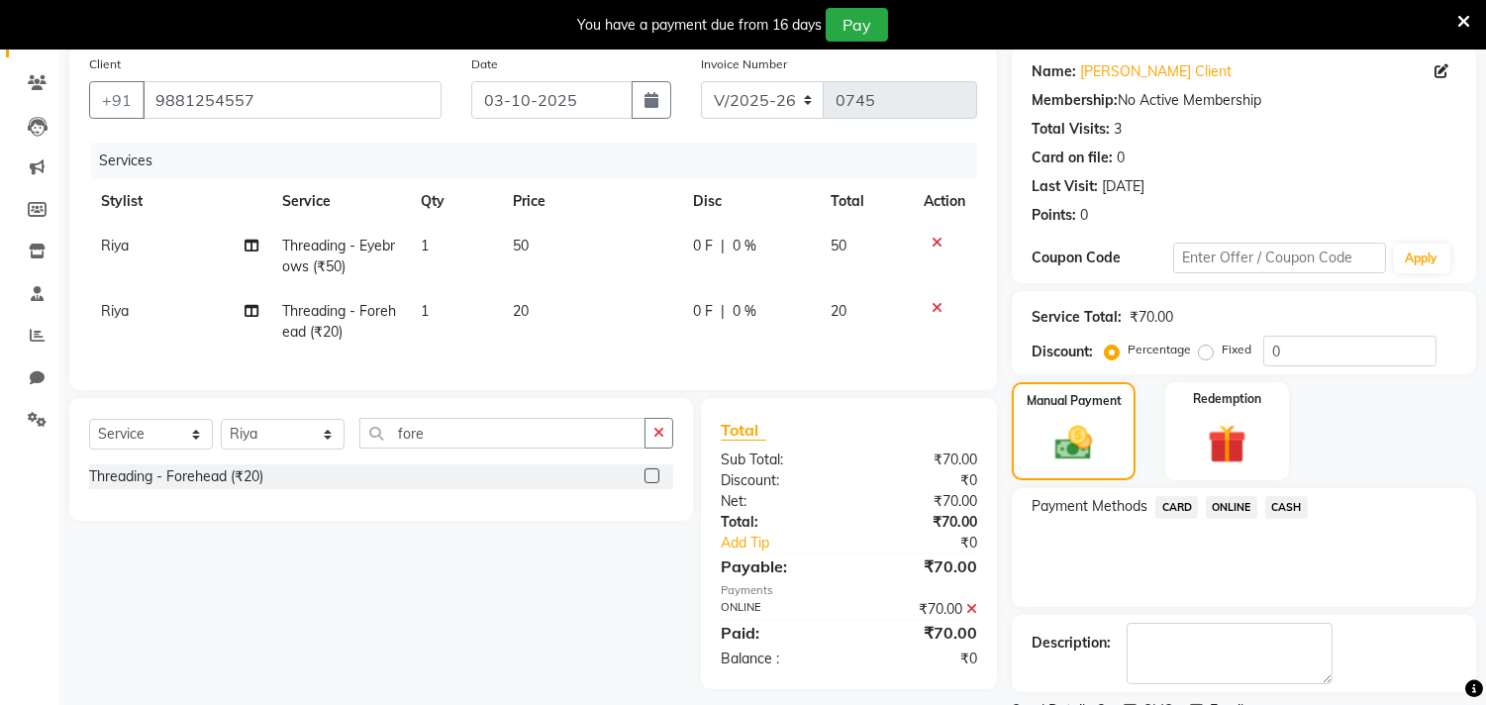
scroll to position [235, 0]
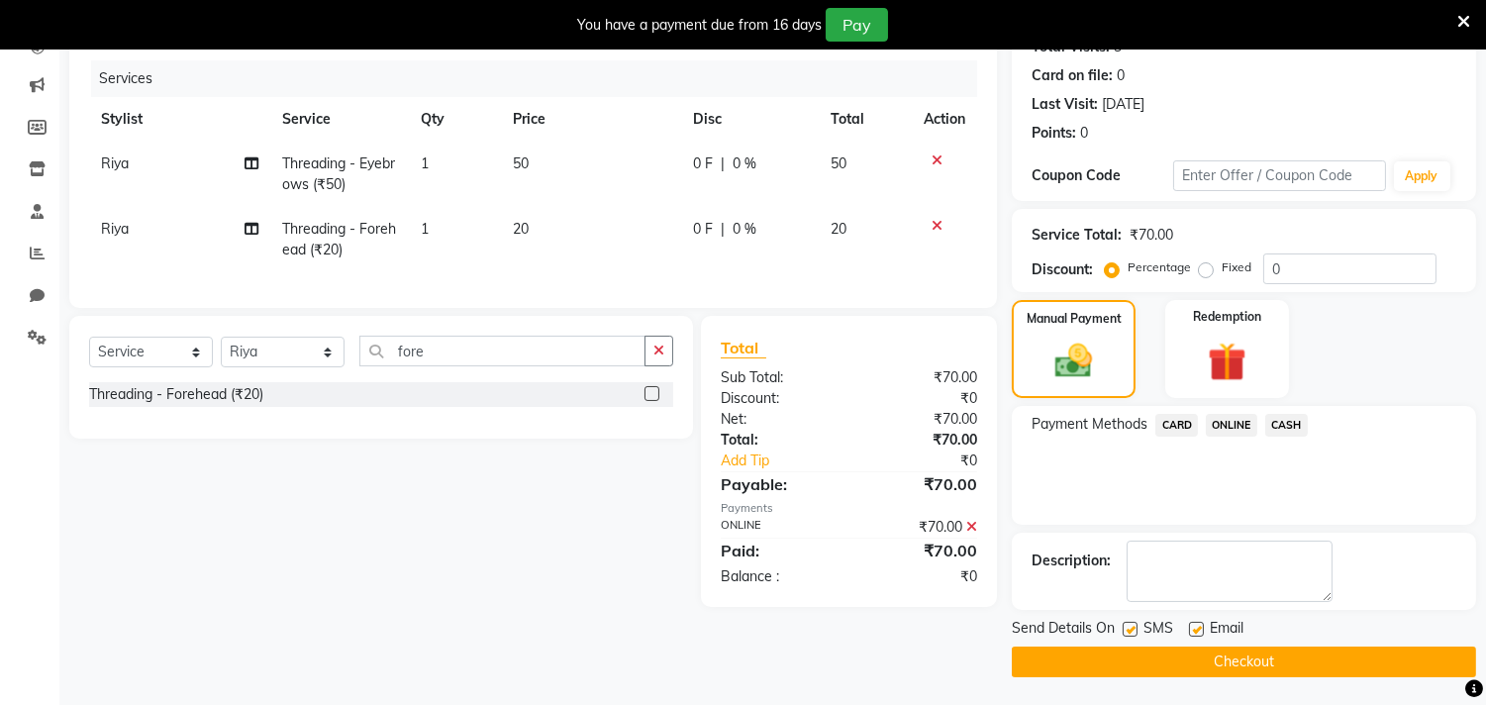
click at [1179, 660] on button "Checkout" at bounding box center [1243, 661] width 464 height 31
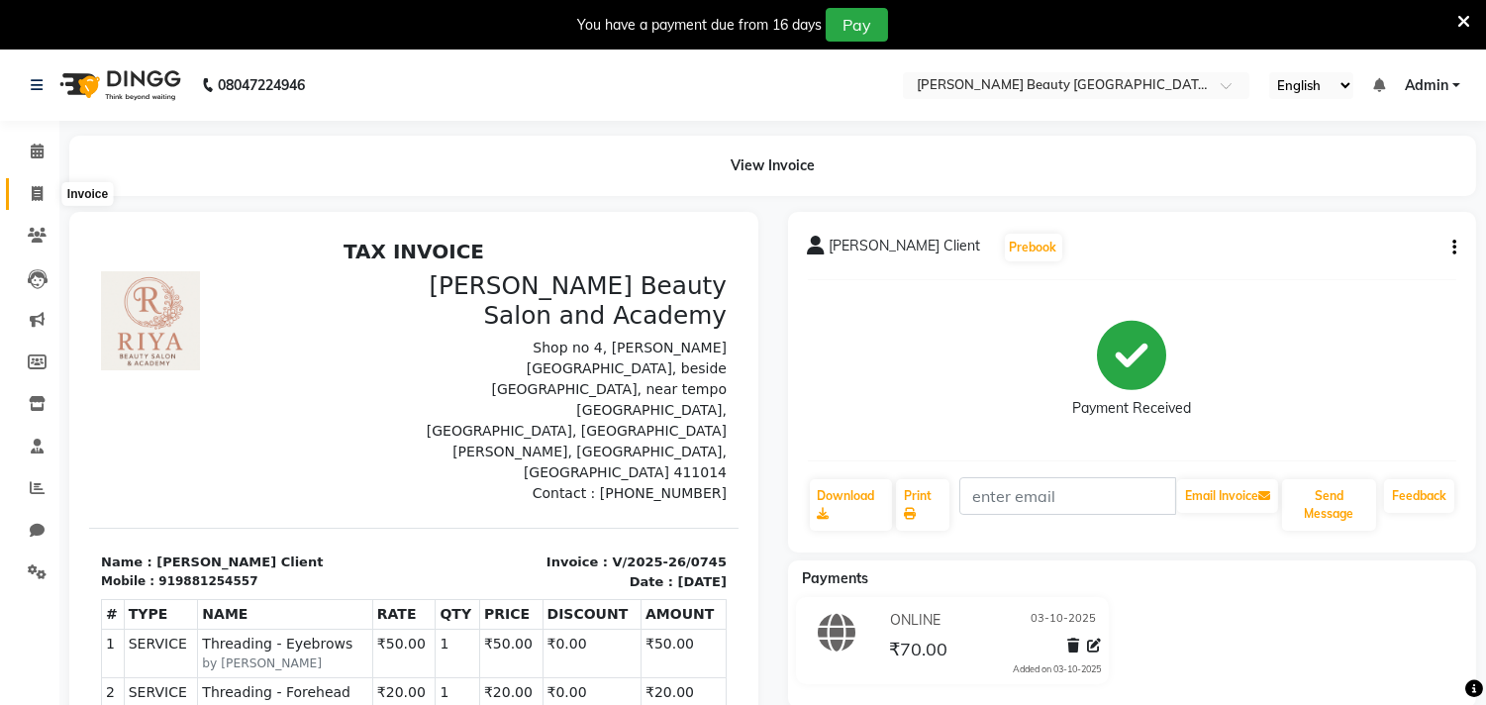
click at [35, 192] on icon at bounding box center [37, 193] width 11 height 15
select select "service"
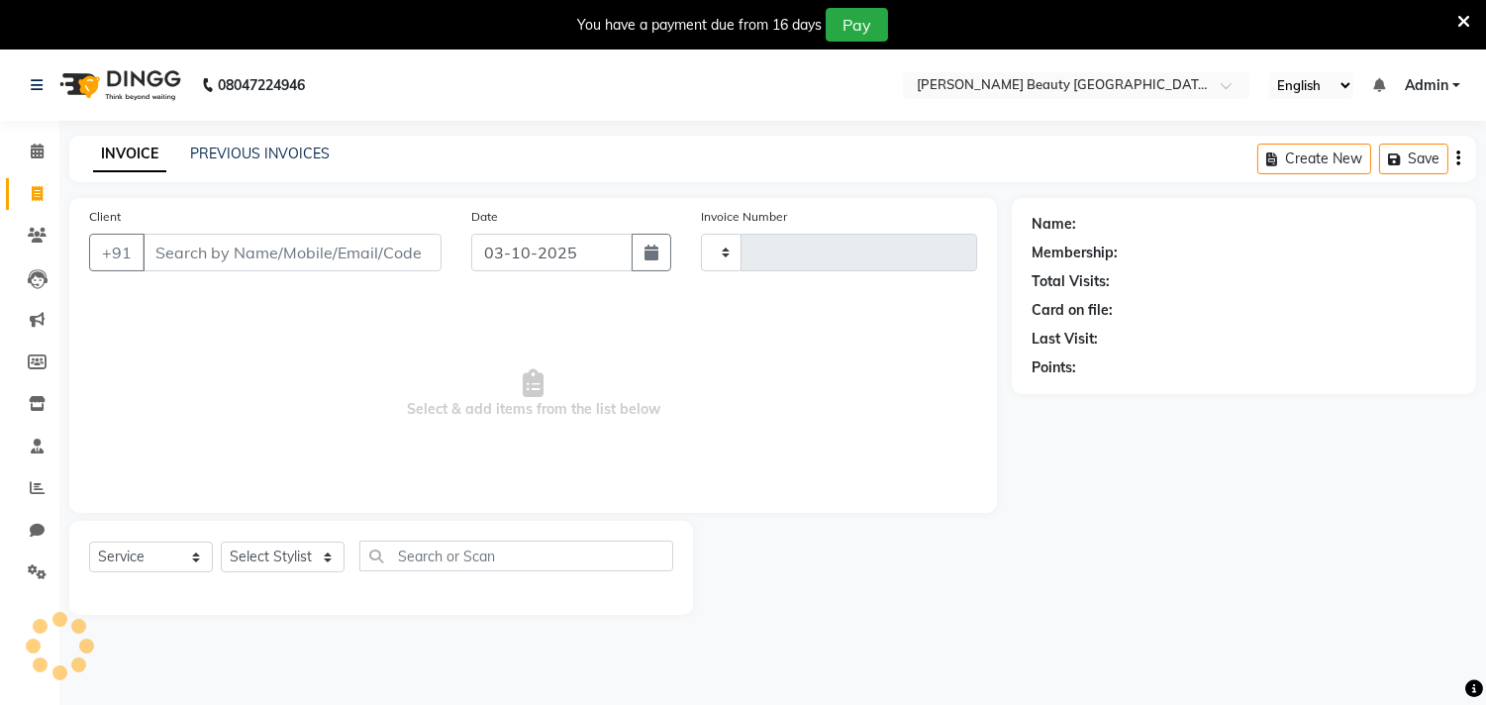
type input "0746"
click at [283, 234] on input "Client" at bounding box center [292, 253] width 299 height 38
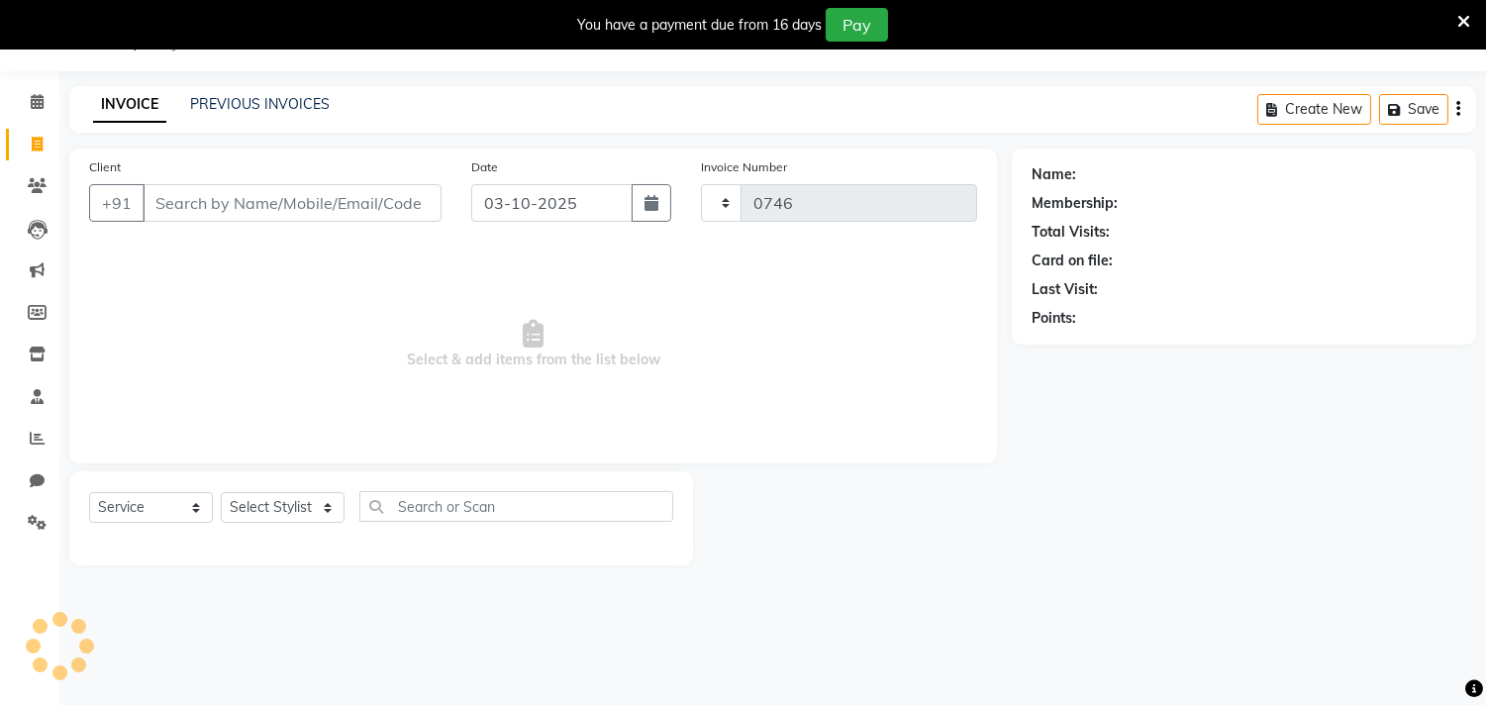
select select "8620"
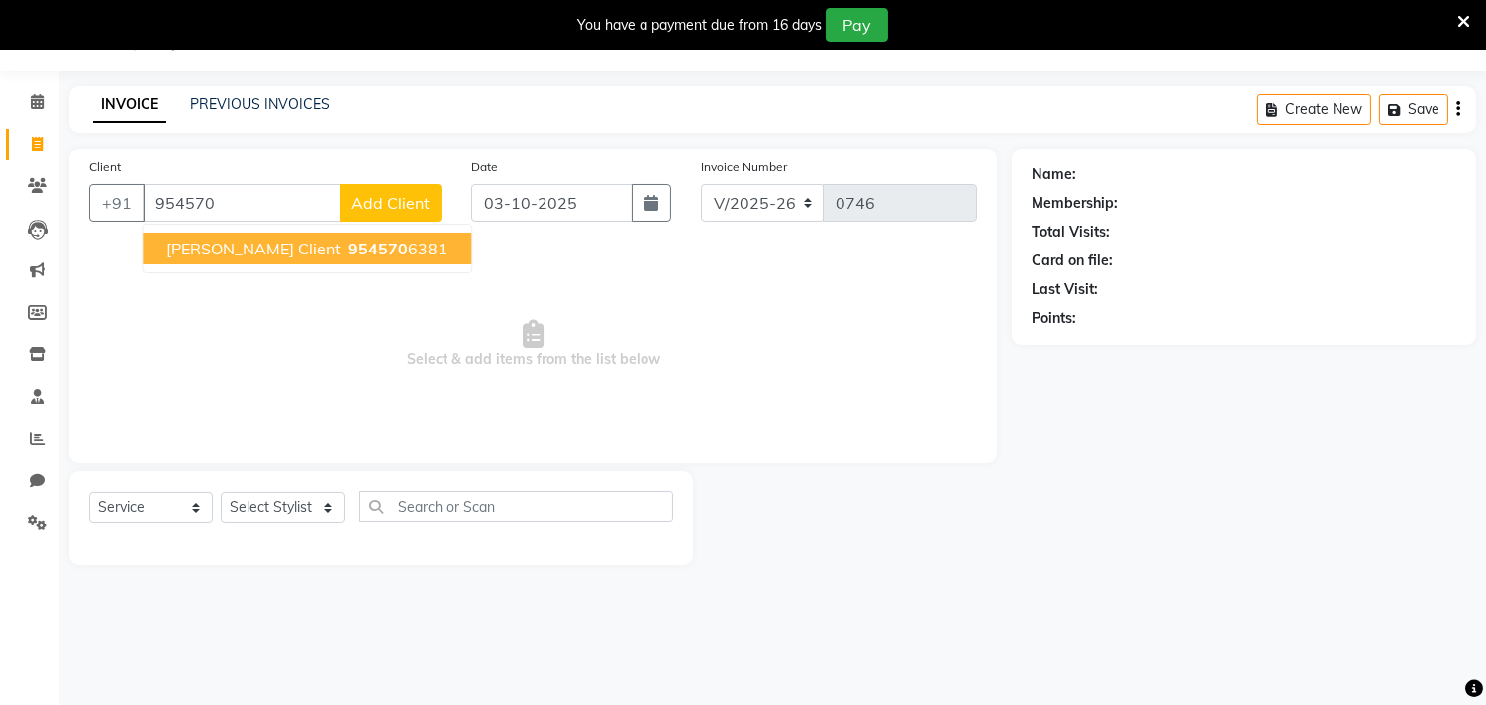
click at [340, 252] on span "[PERSON_NAME] Client" at bounding box center [253, 249] width 174 height 20
type input "9545706381"
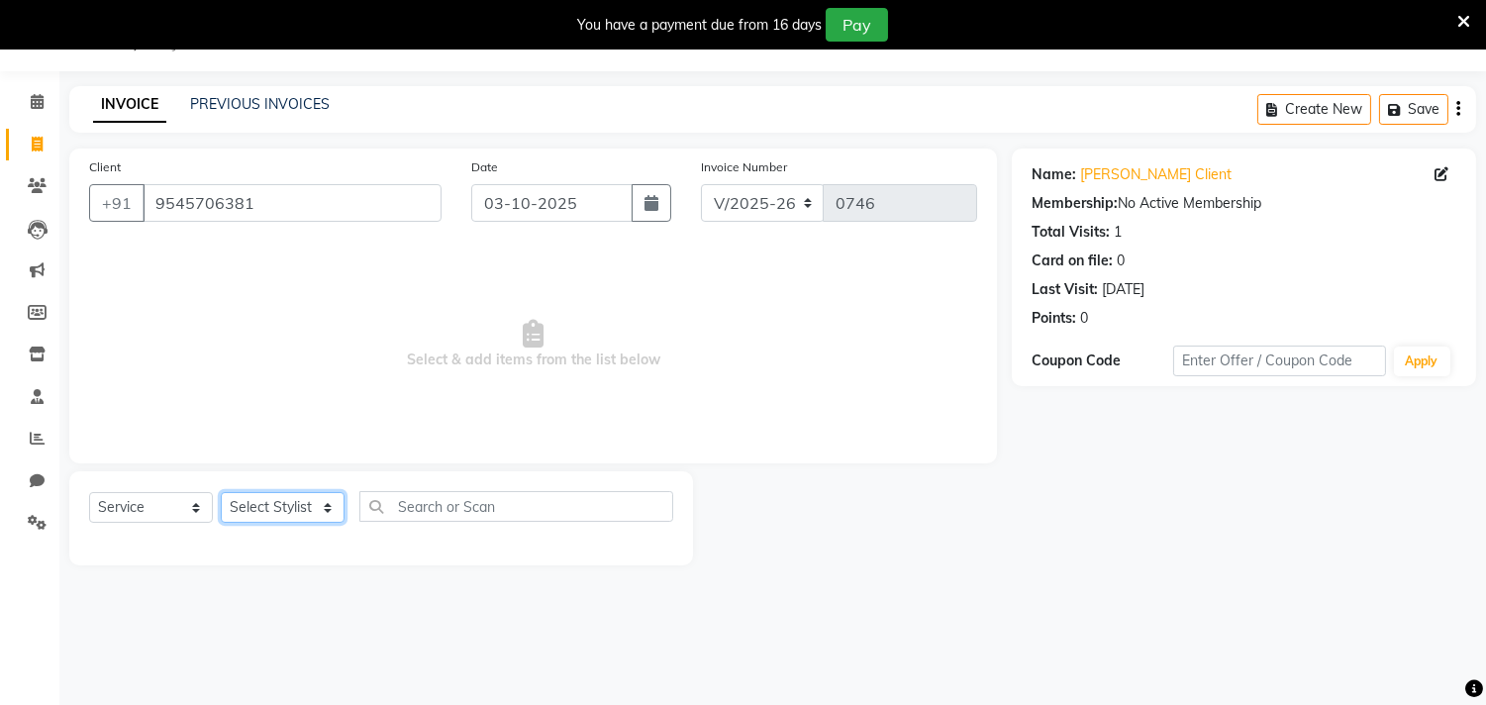
click at [279, 506] on select "Select Stylist Amla [PERSON_NAME] Anjali [PERSON_NAME] [PERSON_NAME] [PERSON_NA…" at bounding box center [283, 507] width 124 height 31
select select "91016"
click at [221, 493] on select "Select Stylist Amla [PERSON_NAME] Anjali [PERSON_NAME] [PERSON_NAME] [PERSON_NA…" at bounding box center [283, 507] width 124 height 31
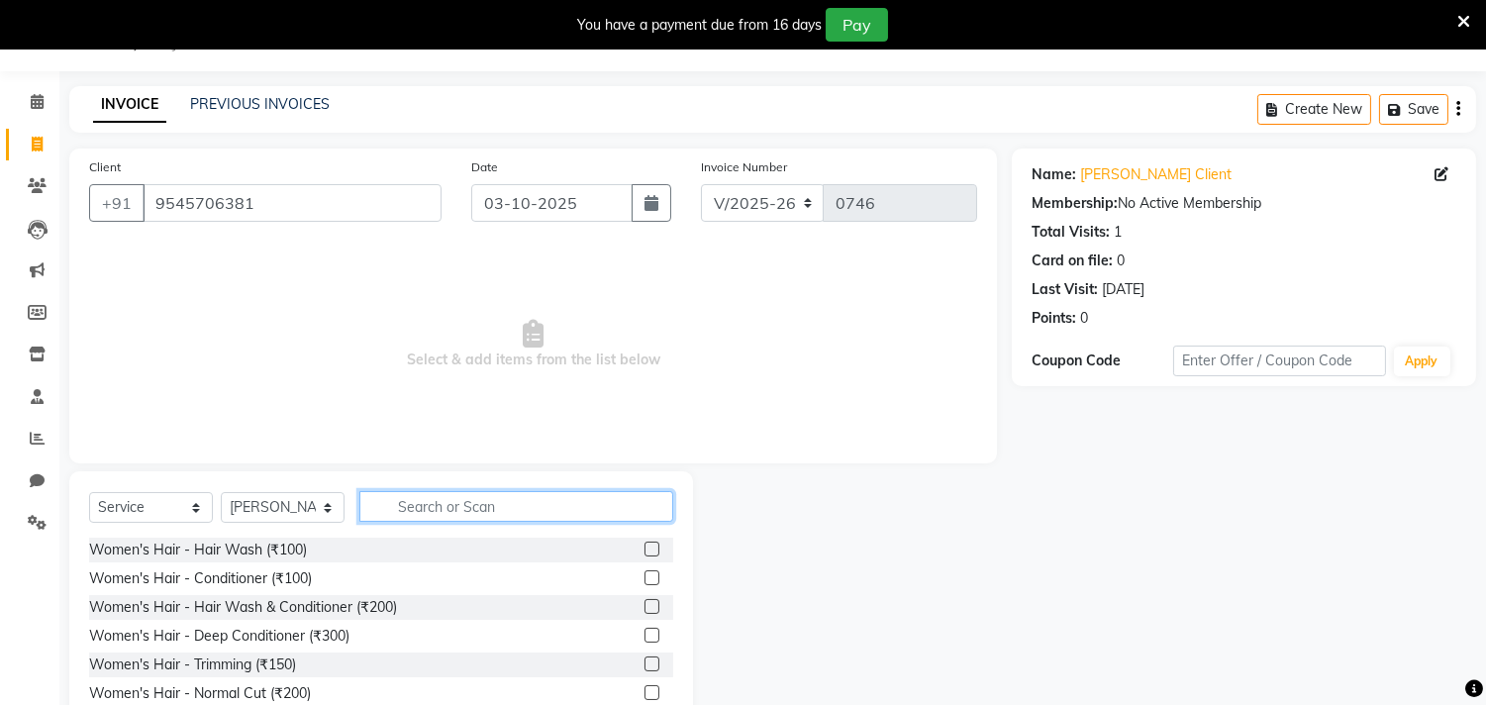
click at [472, 496] on input "text" at bounding box center [516, 506] width 314 height 31
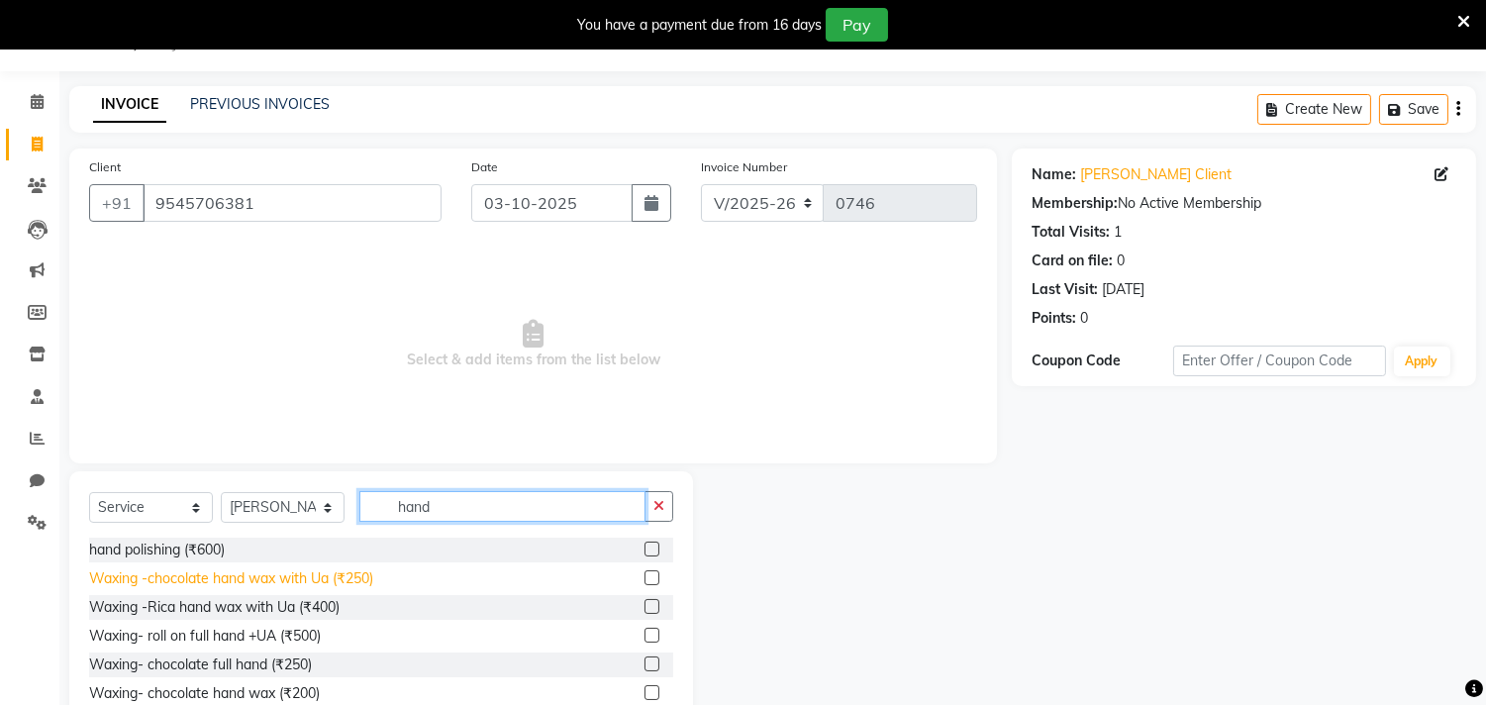
type input "hand"
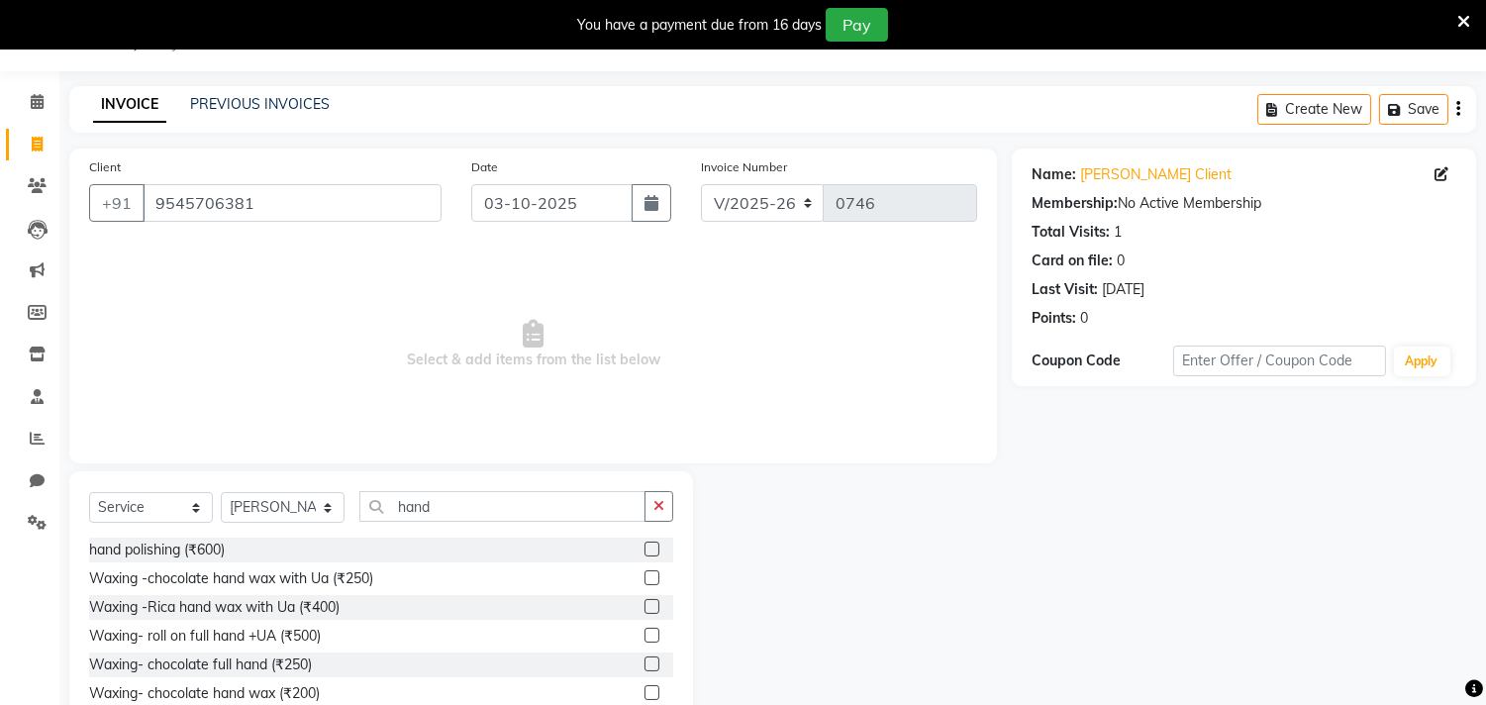
drag, startPoint x: 297, startPoint y: 582, endPoint x: 387, endPoint y: 562, distance: 92.2
click at [299, 579] on div "Waxing -chocolate hand wax with Ua (₹250)" at bounding box center [231, 578] width 284 height 21
checkbox input "false"
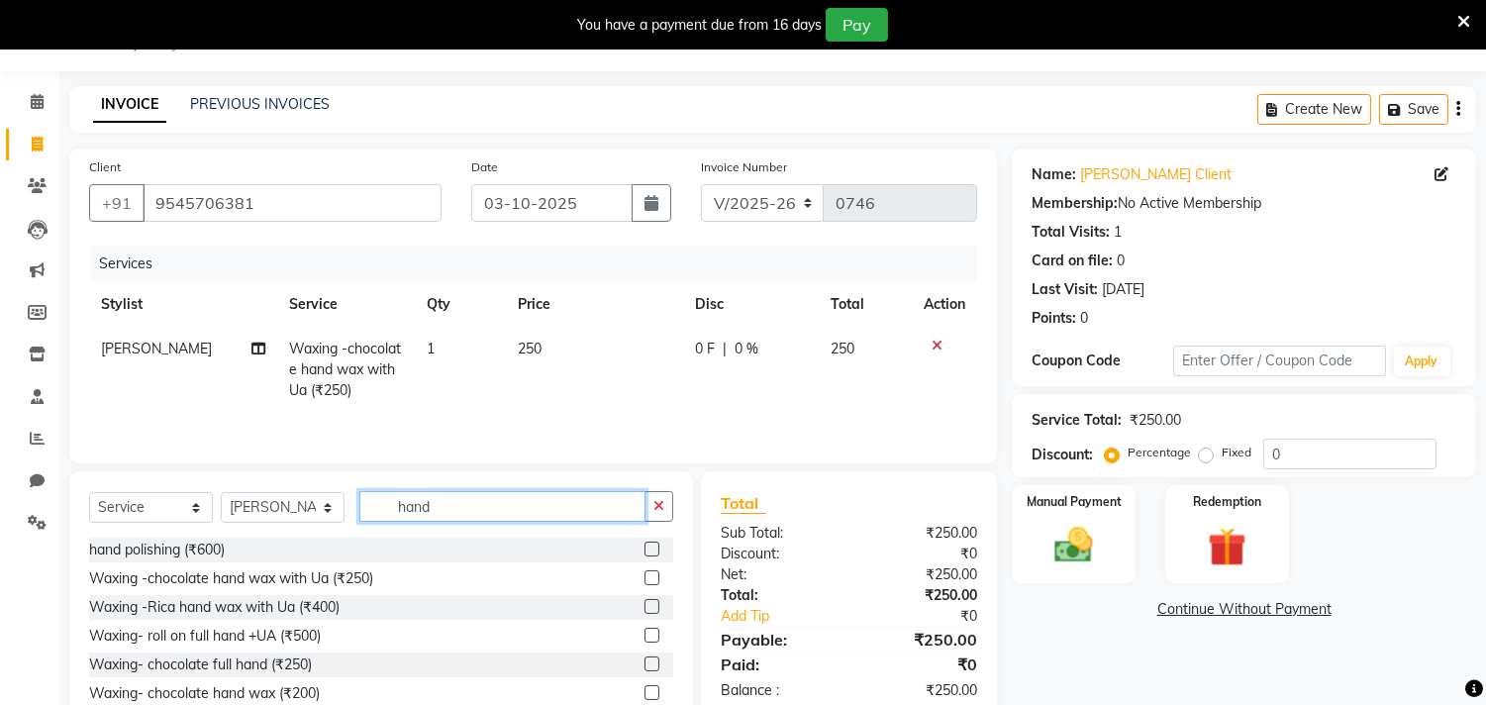
click at [447, 510] on input "hand" at bounding box center [502, 506] width 286 height 31
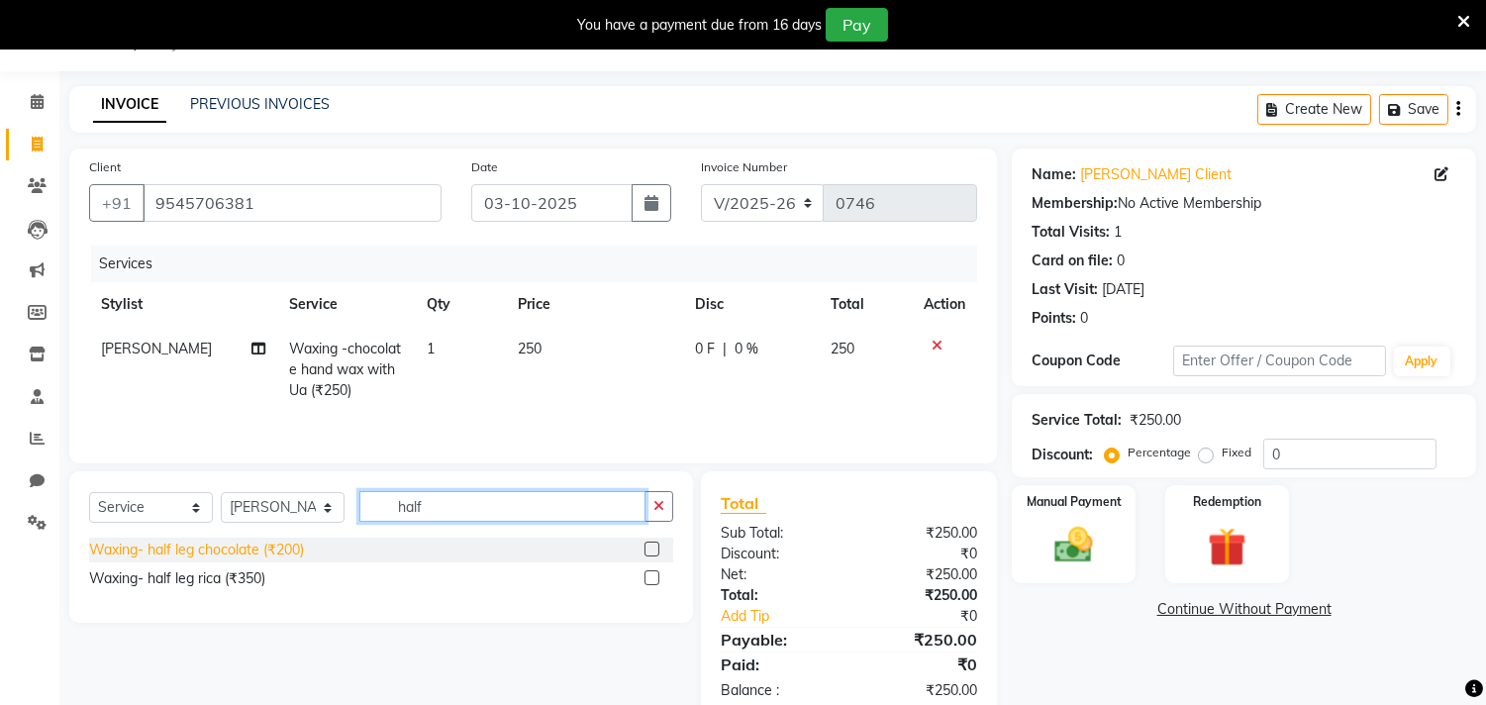
type input "half"
click at [172, 542] on div "Waxing- half leg chocolate (₹200)" at bounding box center [196, 549] width 215 height 21
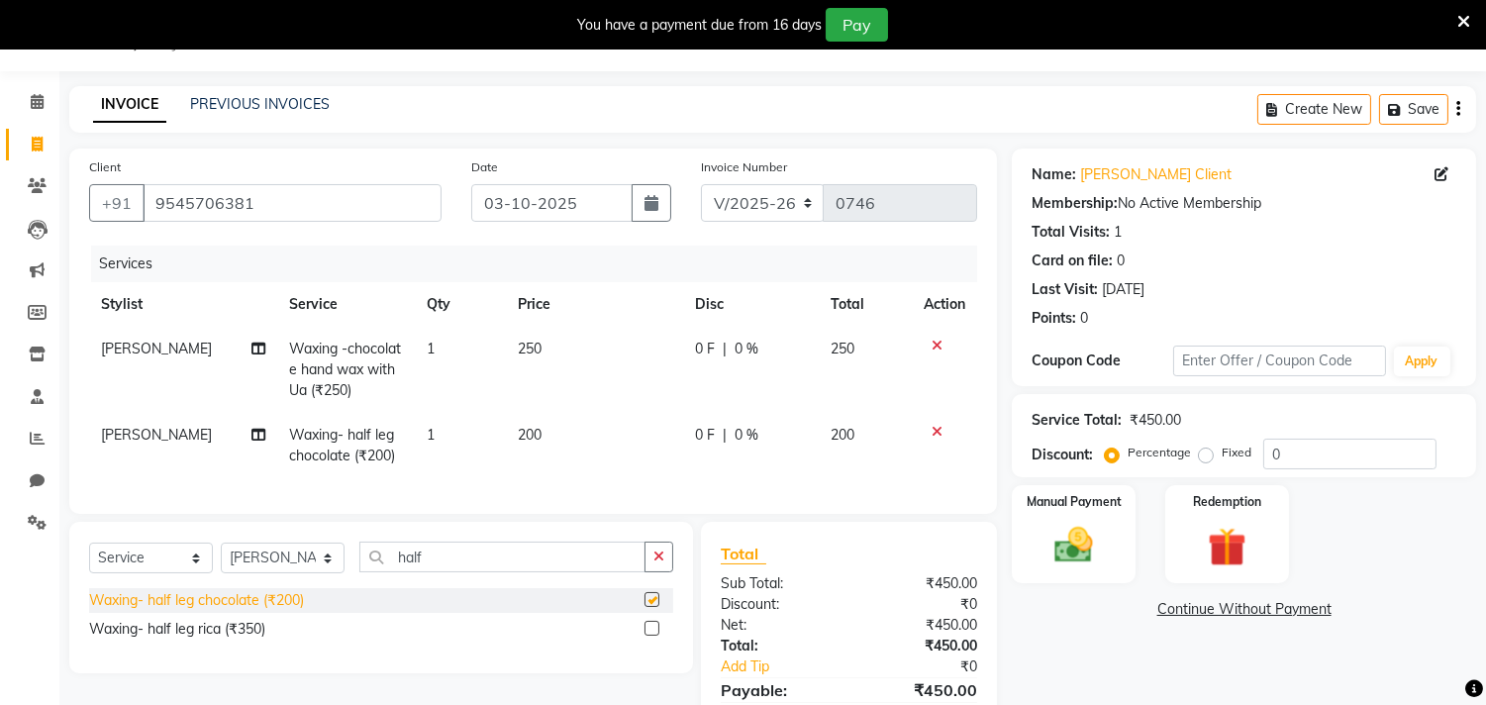
checkbox input "false"
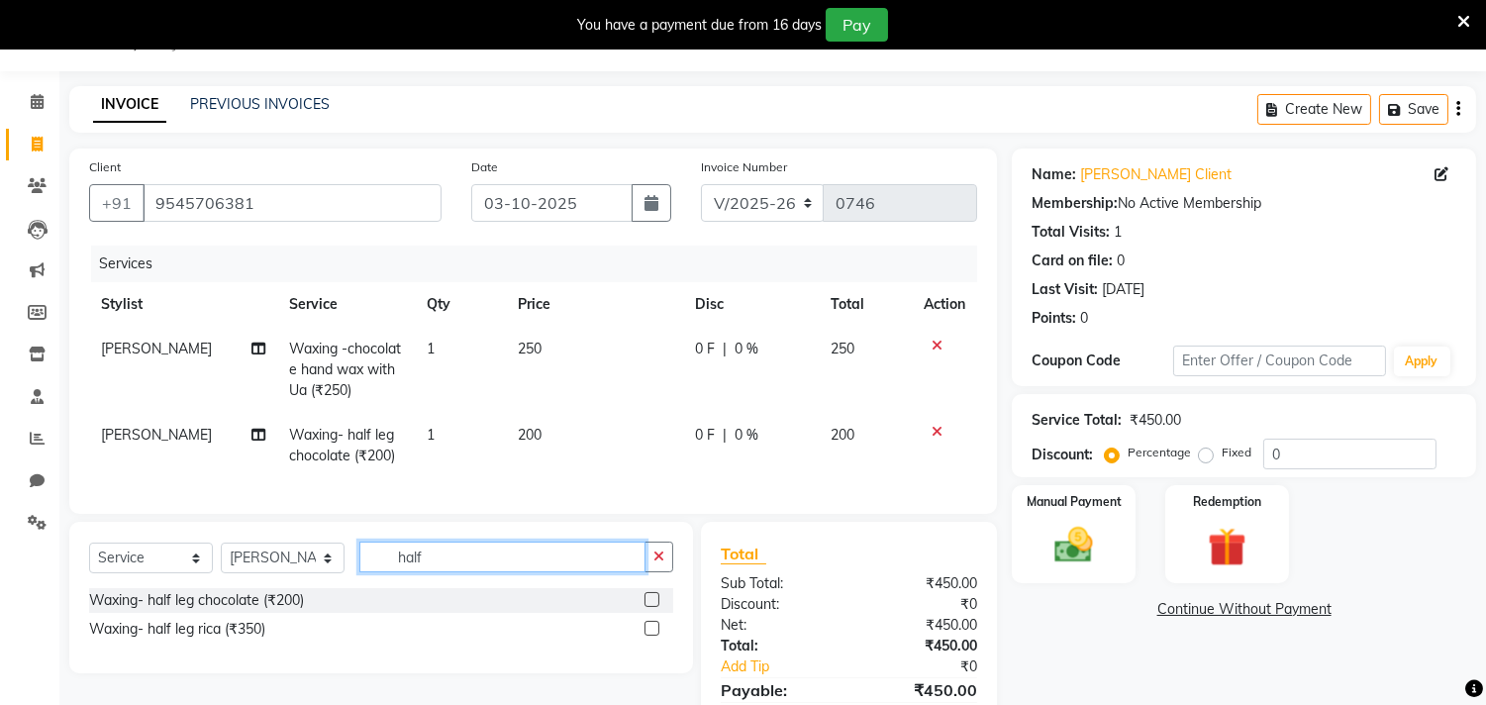
click at [455, 572] on input "half" at bounding box center [502, 556] width 286 height 31
type input "h"
click at [518, 570] on input "fru" at bounding box center [502, 556] width 286 height 31
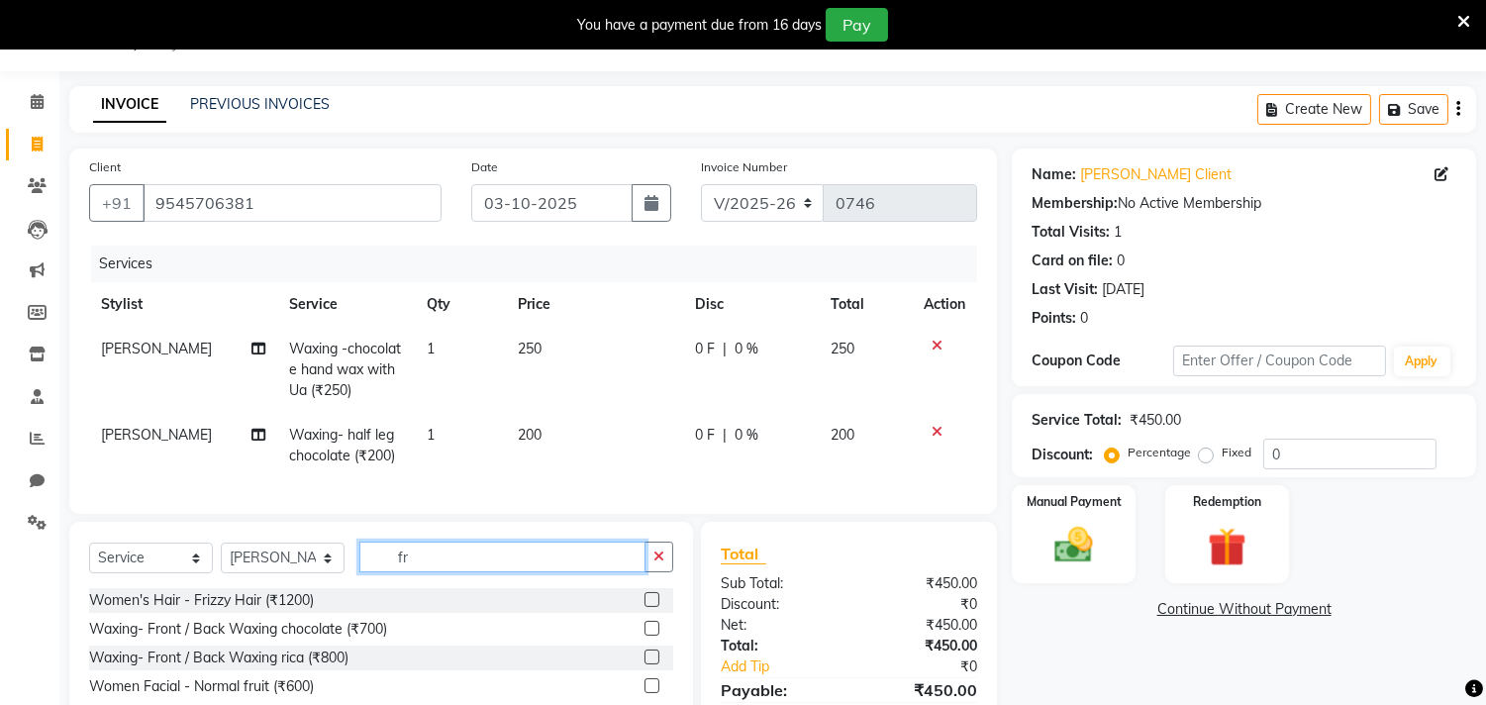
type input "f"
type input "cle"
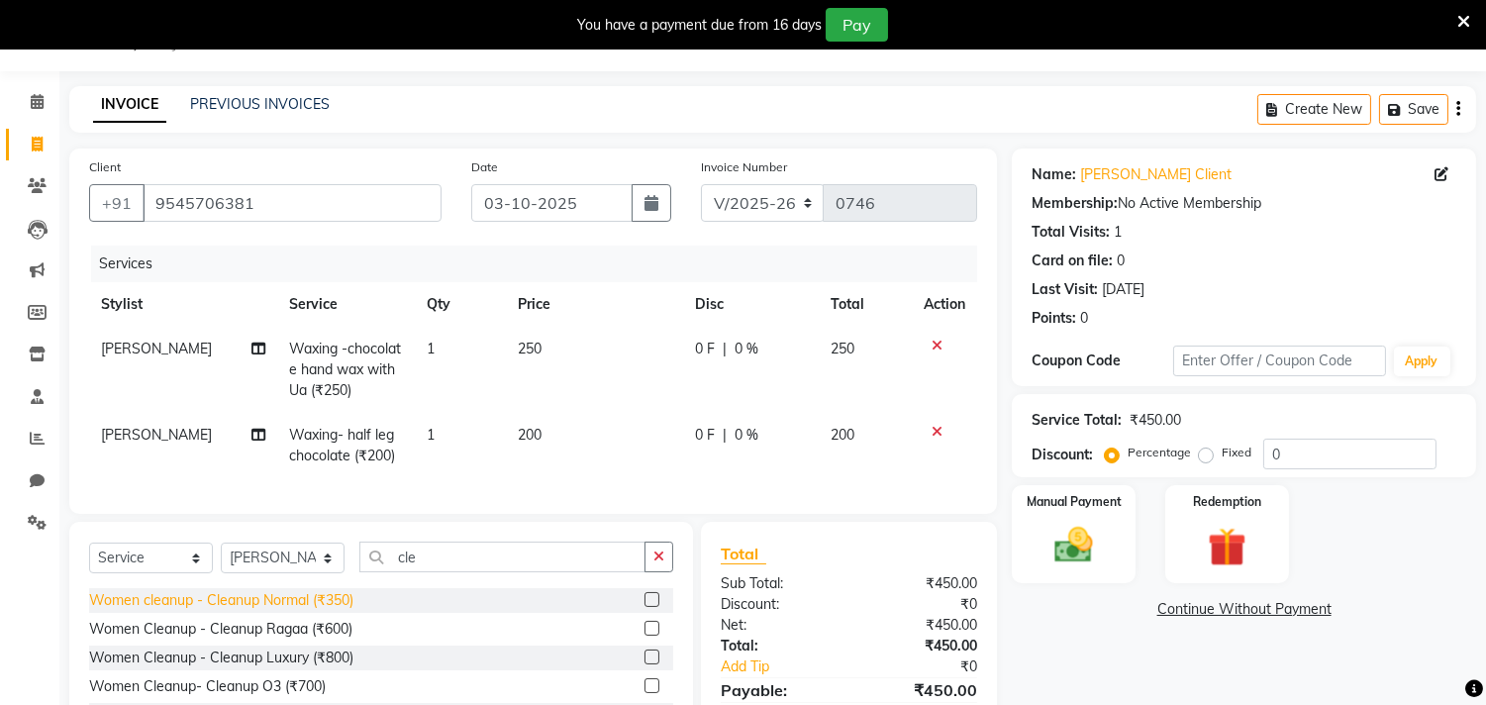
click at [282, 611] on div "Women cleanup - Cleanup Normal (₹350)" at bounding box center [221, 600] width 264 height 21
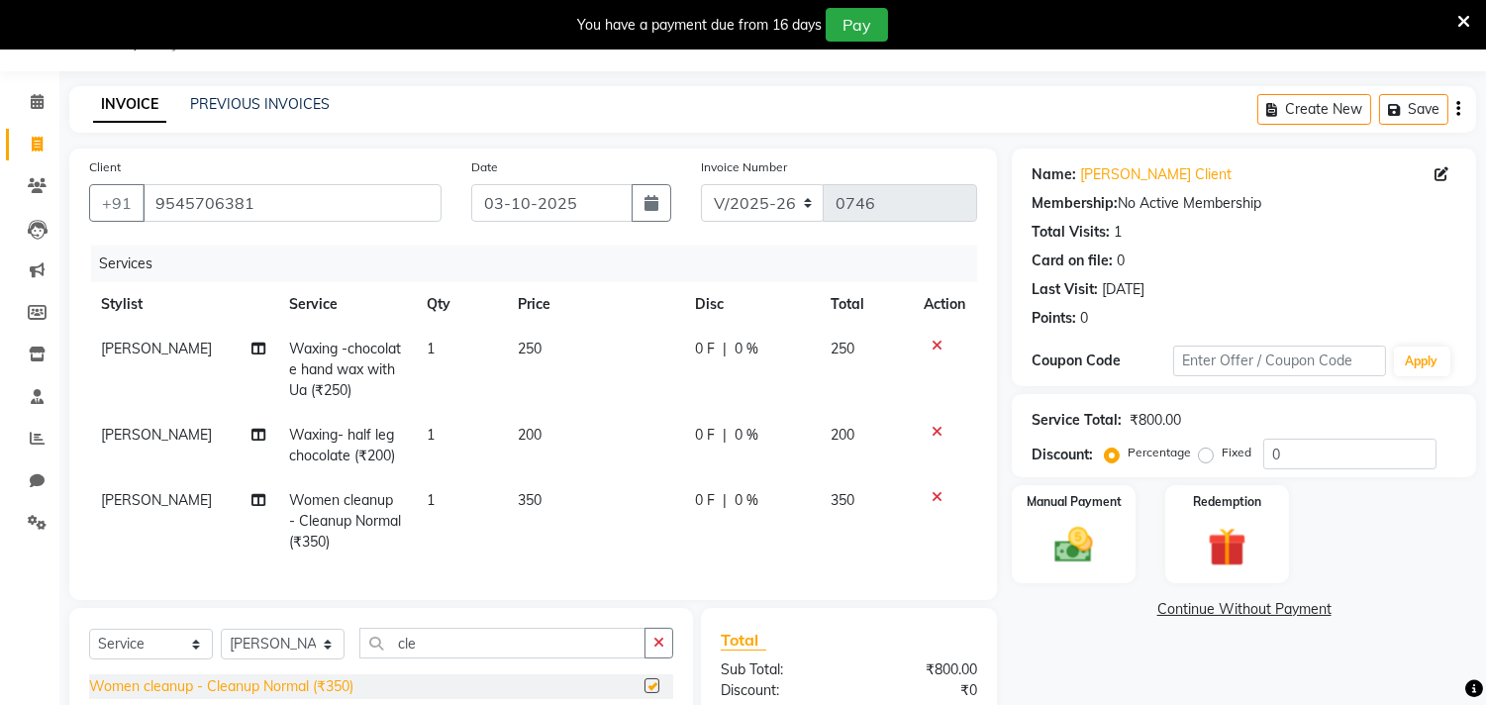
checkbox input "false"
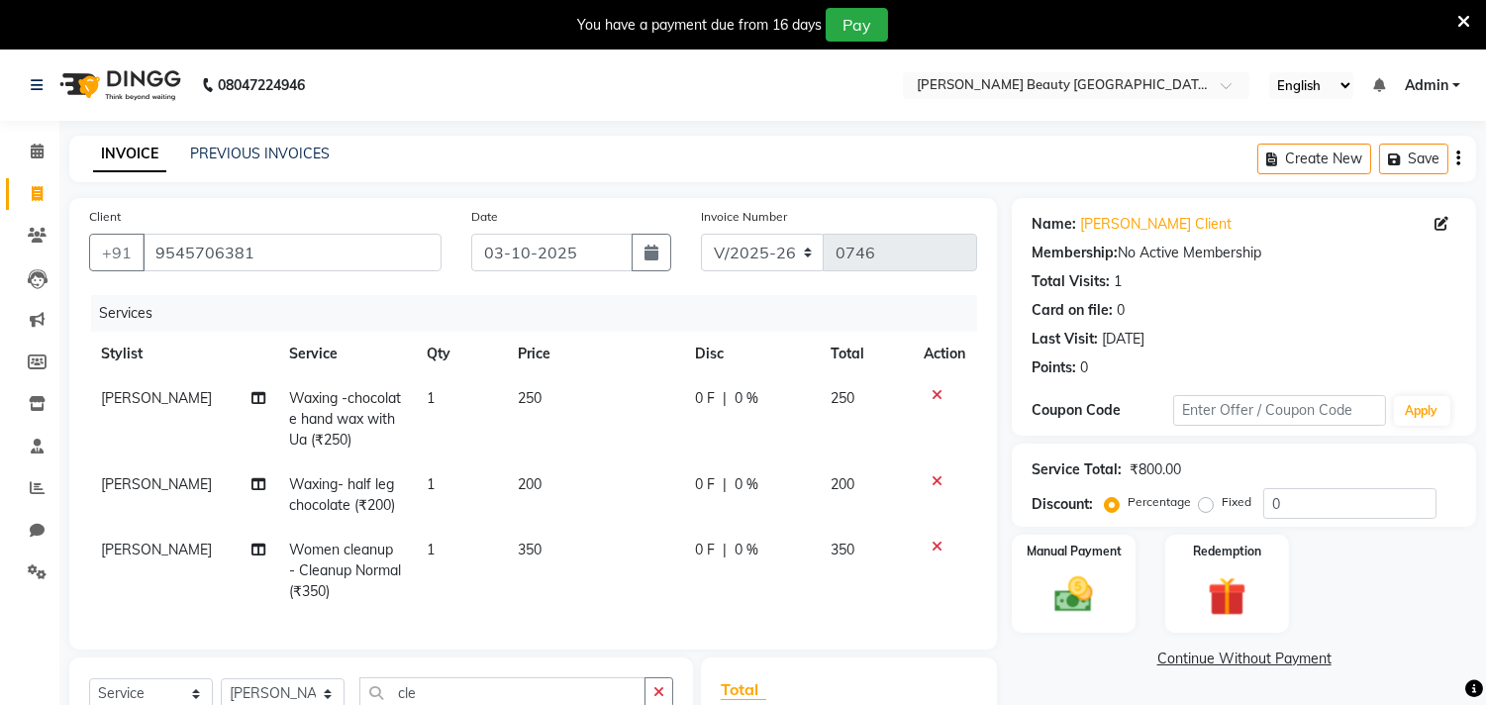
scroll to position [264, 0]
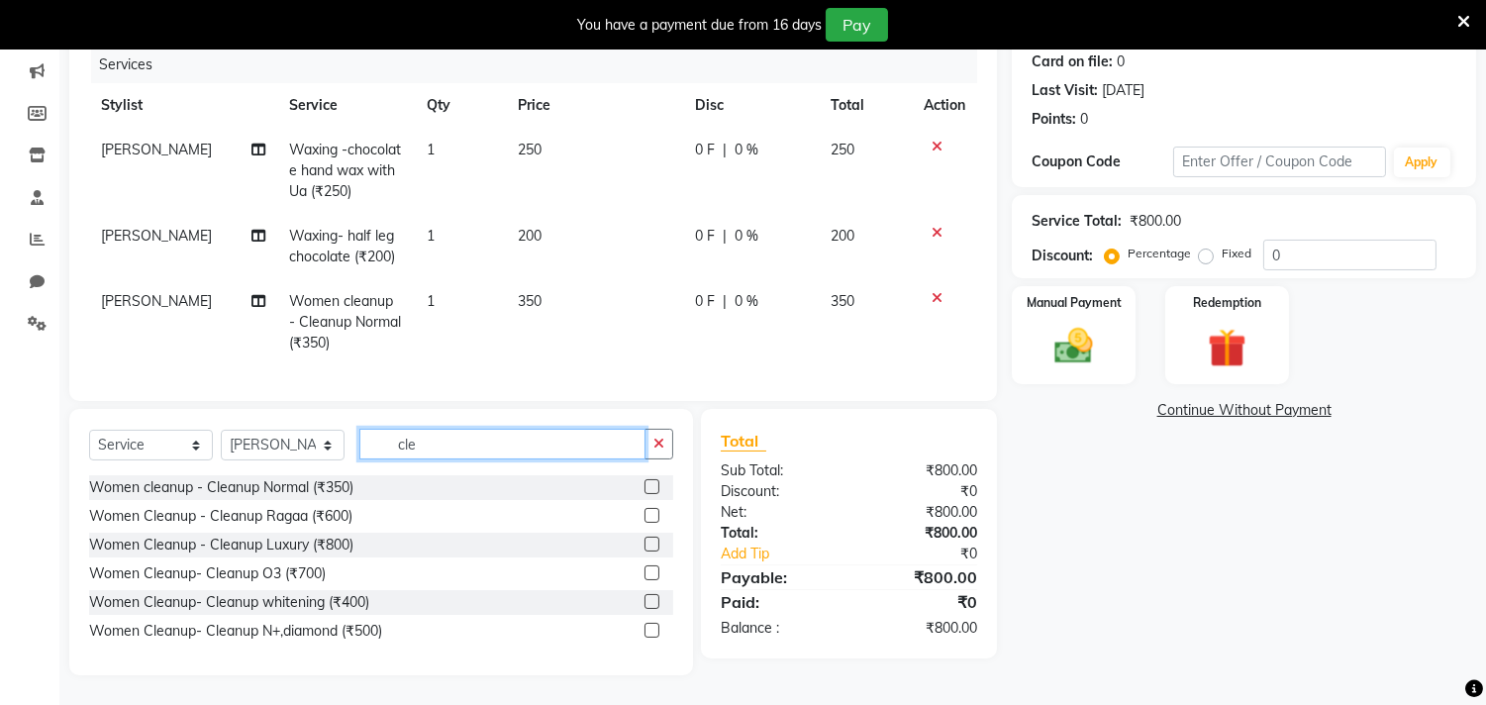
click at [461, 448] on input "cle" at bounding box center [502, 444] width 286 height 31
type input "c"
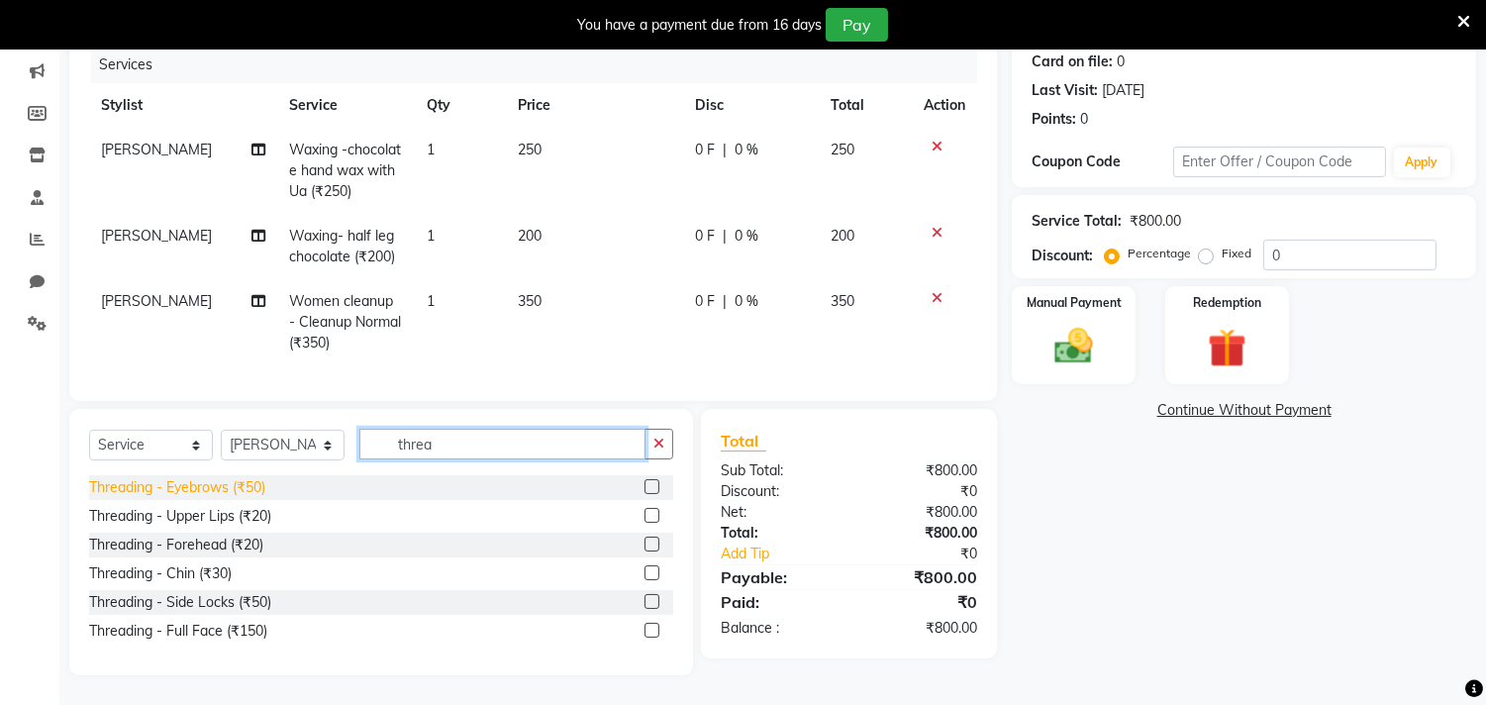
type input "threa"
click at [245, 483] on div "Threading - Eyebrows (₹50)" at bounding box center [177, 487] width 176 height 21
checkbox input "false"
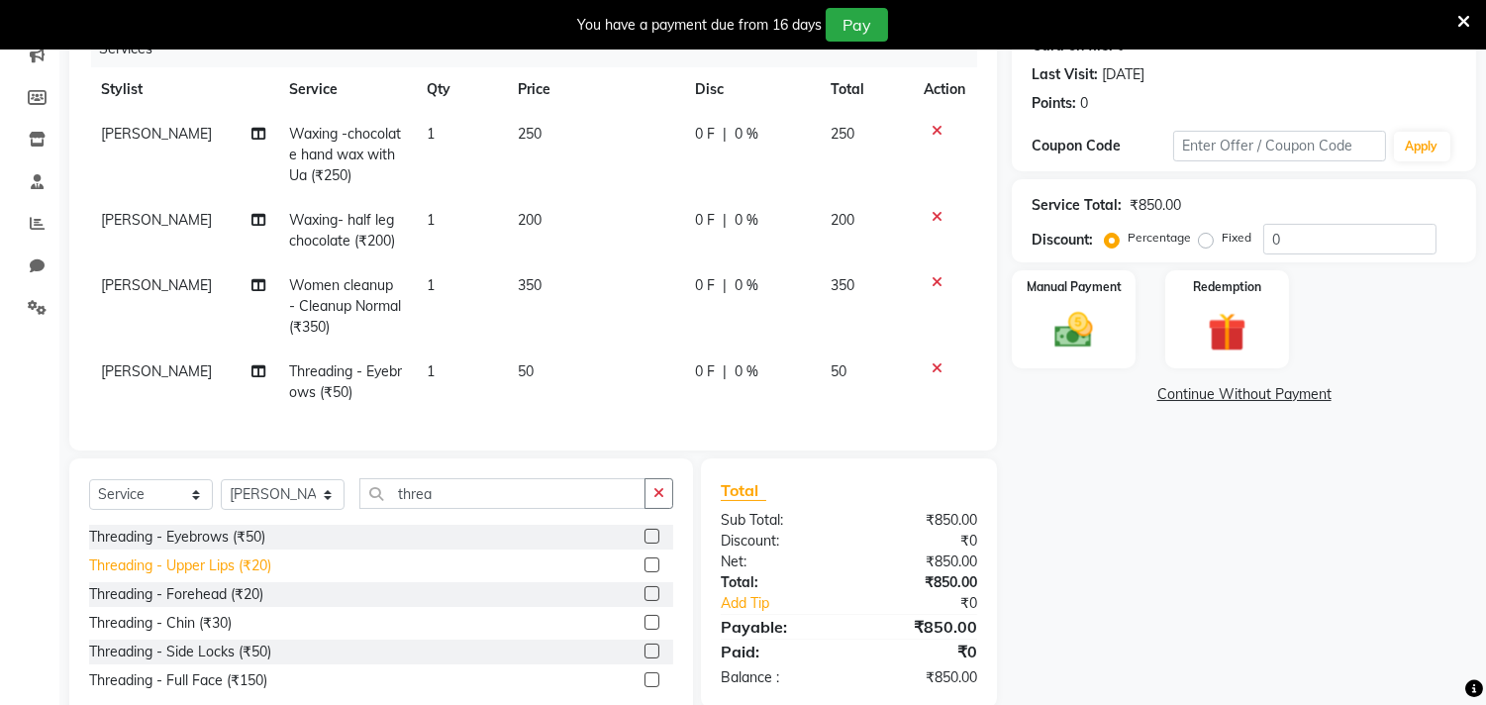
scroll to position [330, 0]
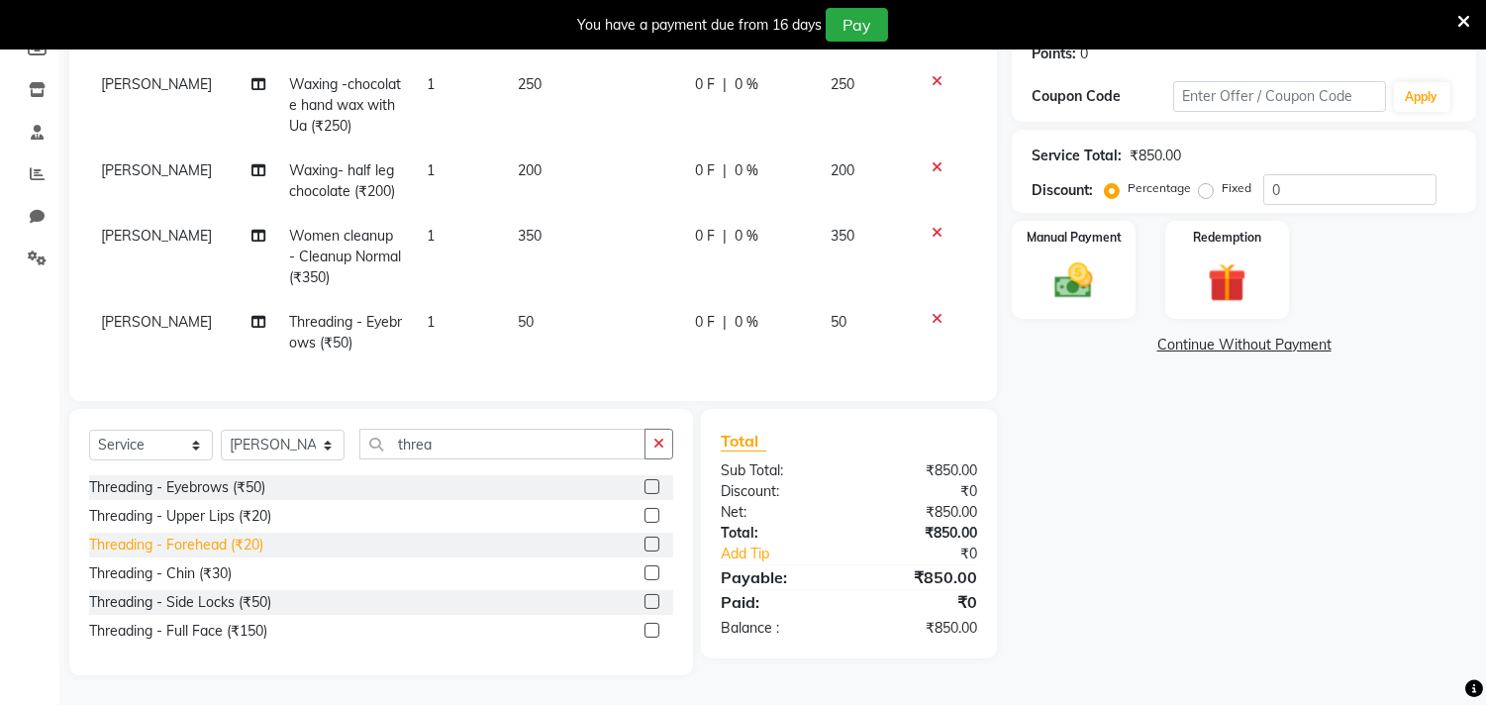
click at [211, 545] on div "Threading - Forehead (₹20)" at bounding box center [176, 544] width 174 height 21
checkbox input "false"
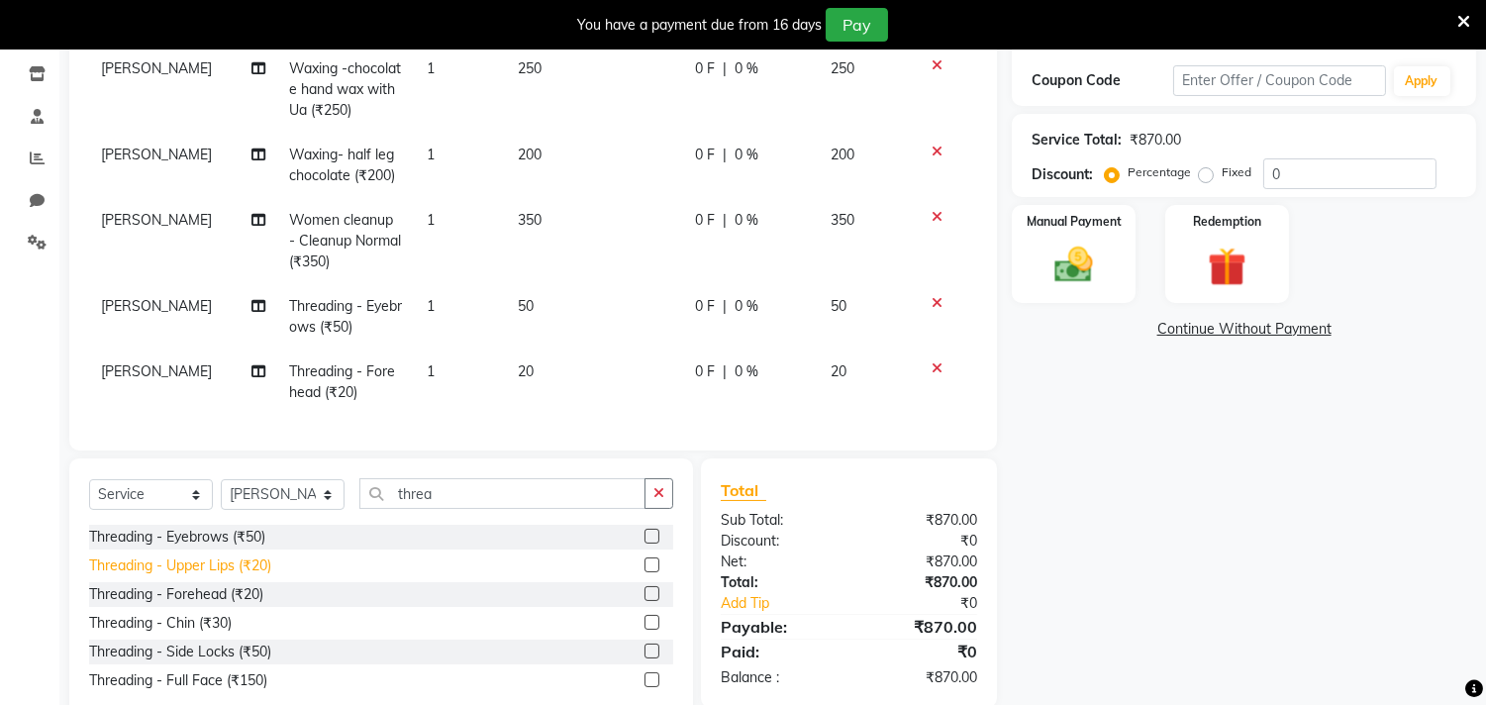
scroll to position [396, 0]
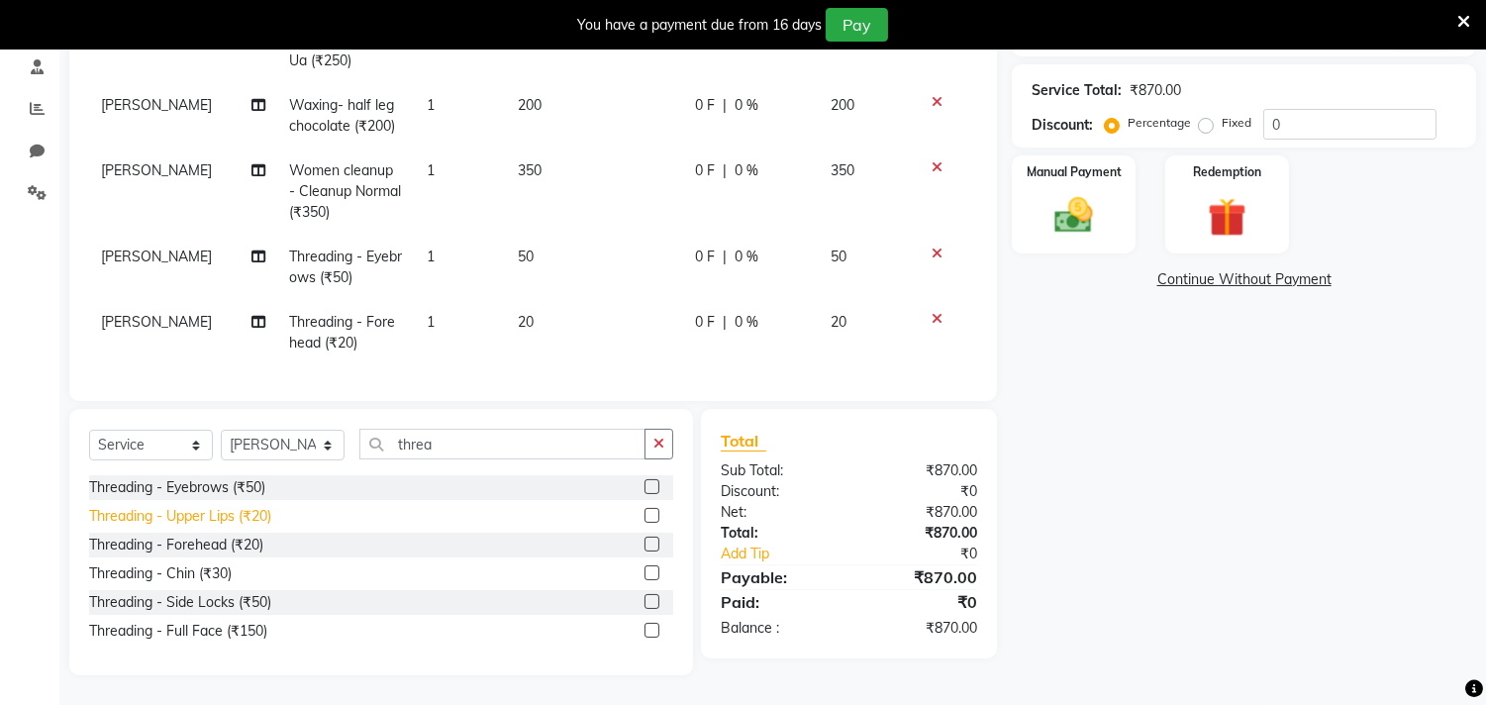
click at [235, 520] on div "Threading - Upper Lips (₹20)" at bounding box center [180, 516] width 182 height 21
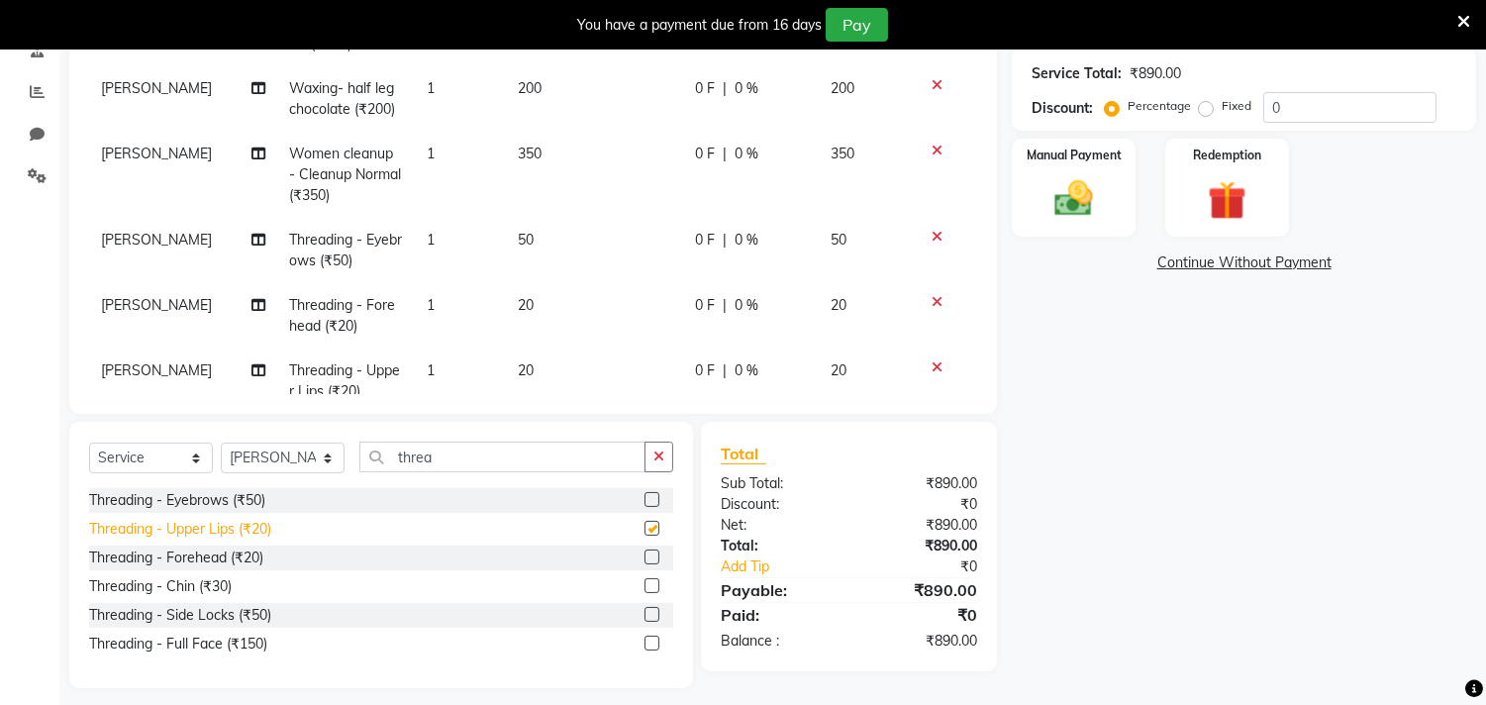
checkbox input "false"
click at [1309, 99] on input "0" at bounding box center [1349, 107] width 173 height 31
click at [1326, 102] on input "number" at bounding box center [1349, 107] width 173 height 31
type input "10"
click at [1075, 191] on img at bounding box center [1073, 199] width 65 height 47
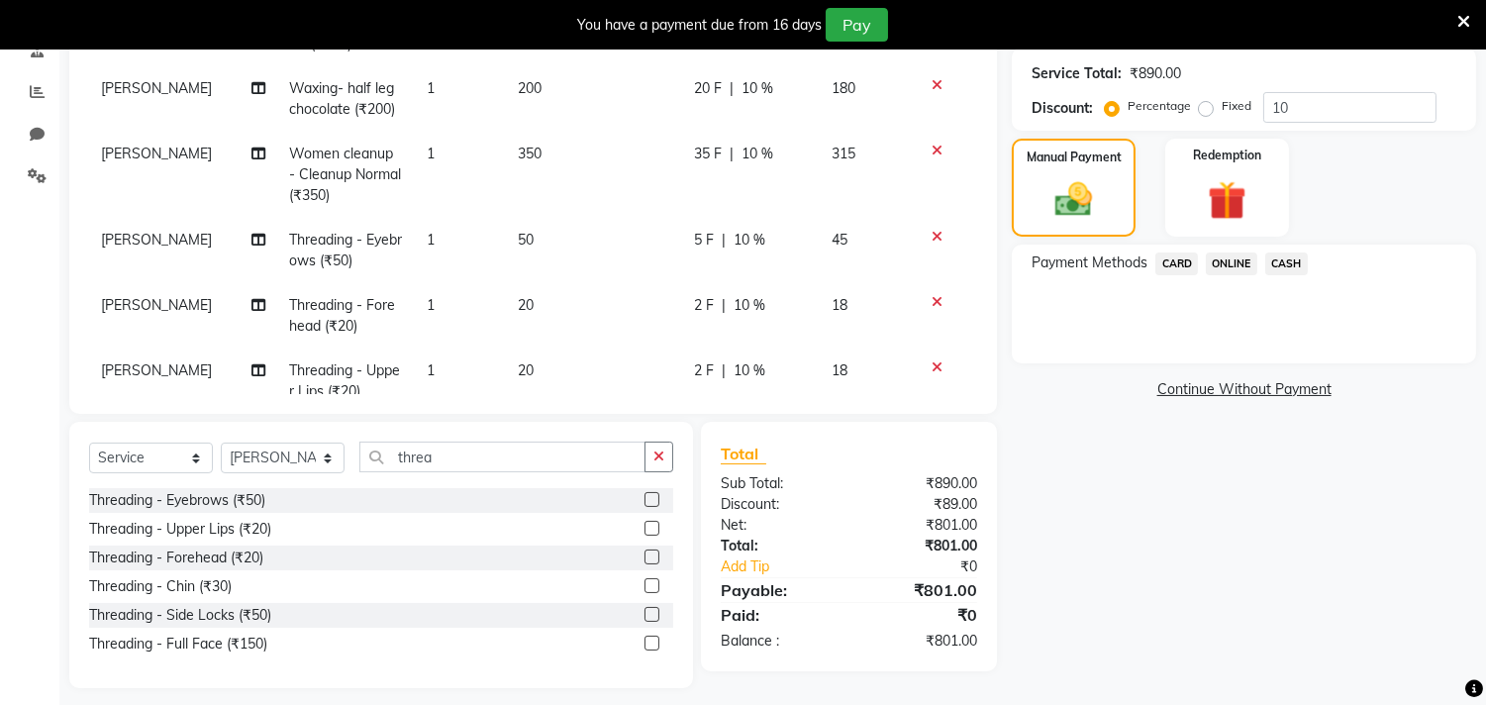
click at [1229, 261] on span "ONLINE" at bounding box center [1230, 263] width 51 height 23
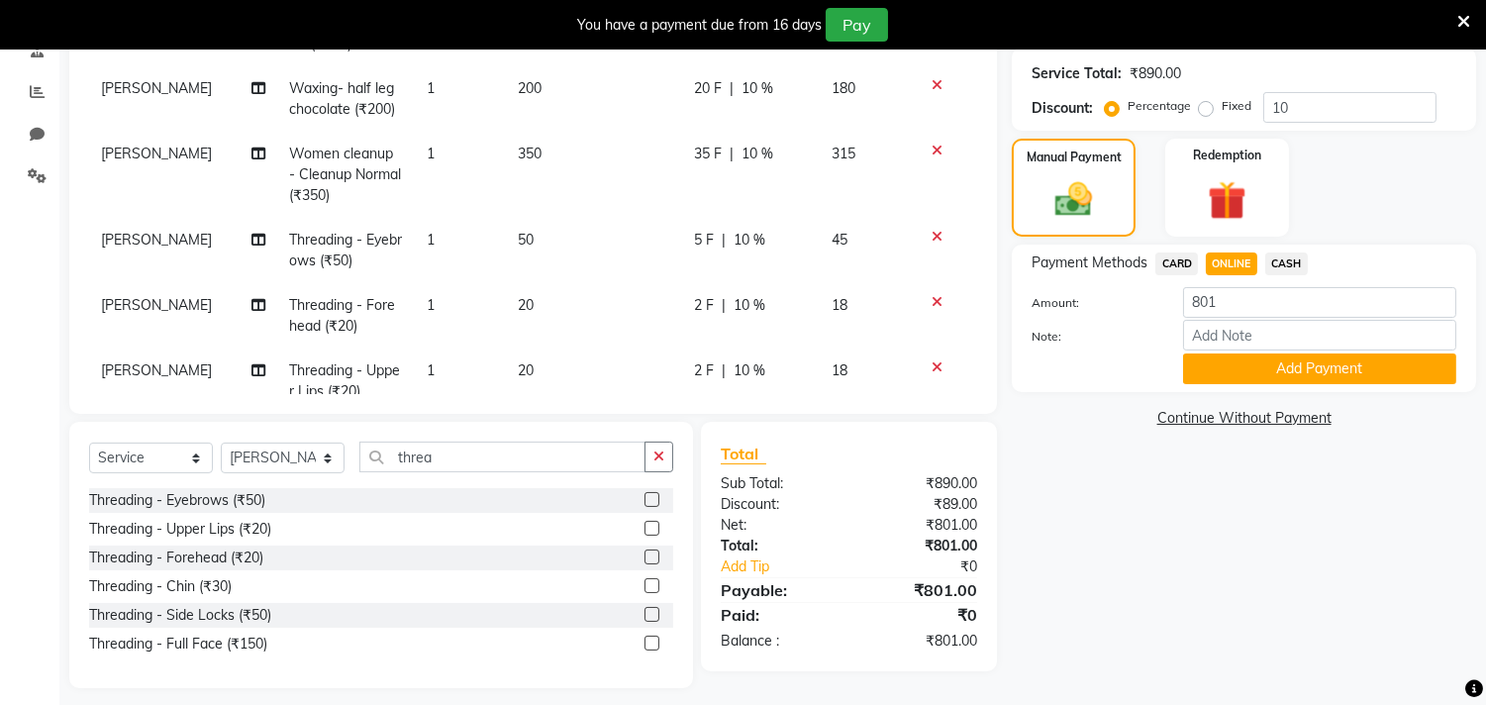
scroll to position [409, 0]
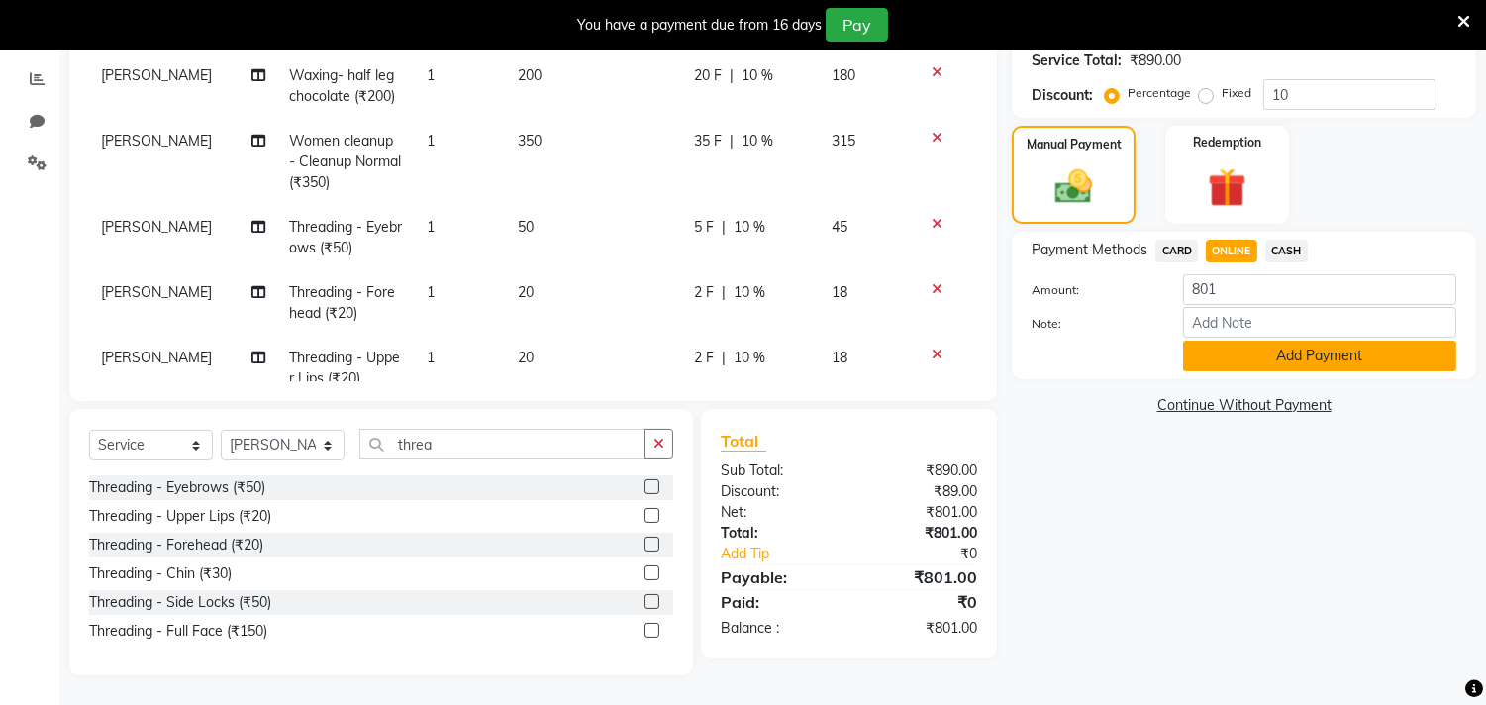
click at [1259, 360] on button "Add Payment" at bounding box center [1319, 355] width 273 height 31
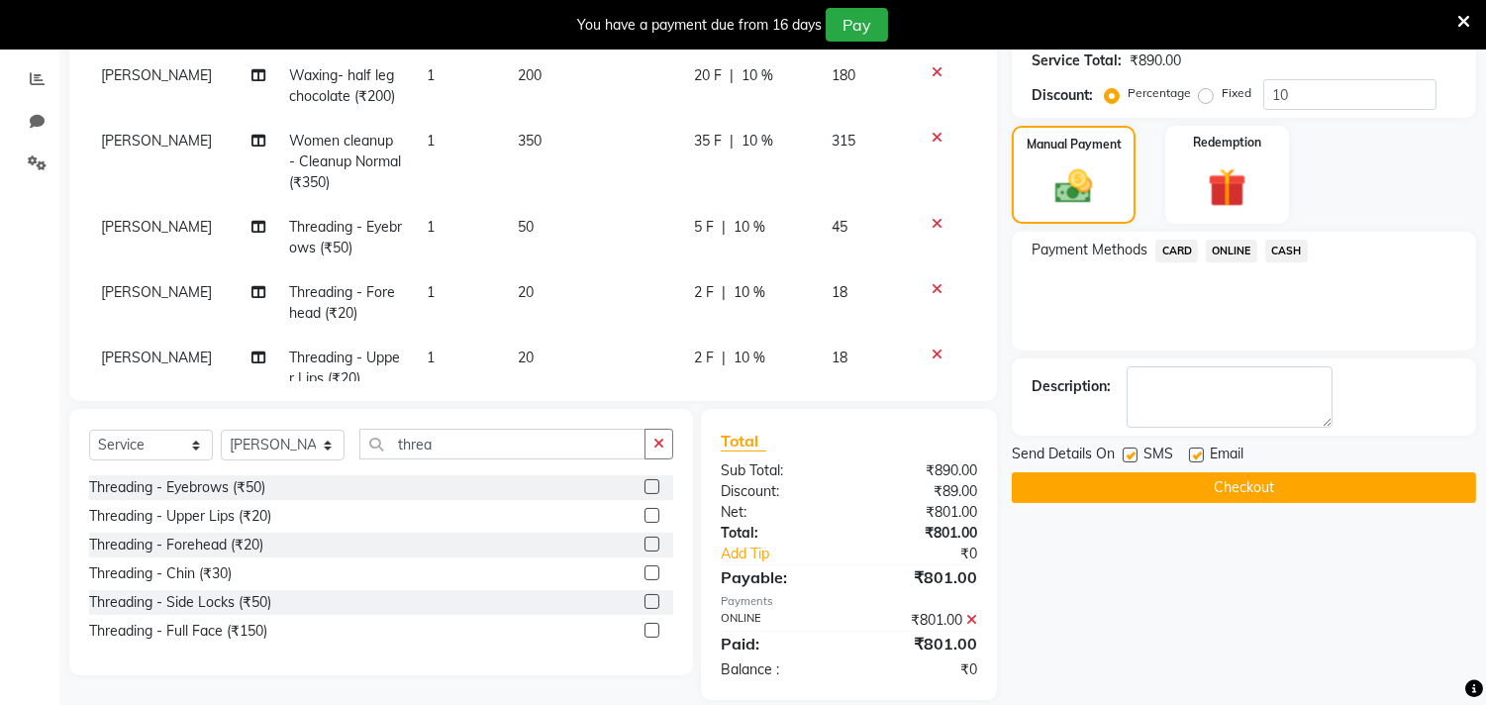
click at [1268, 478] on button "Checkout" at bounding box center [1243, 487] width 464 height 31
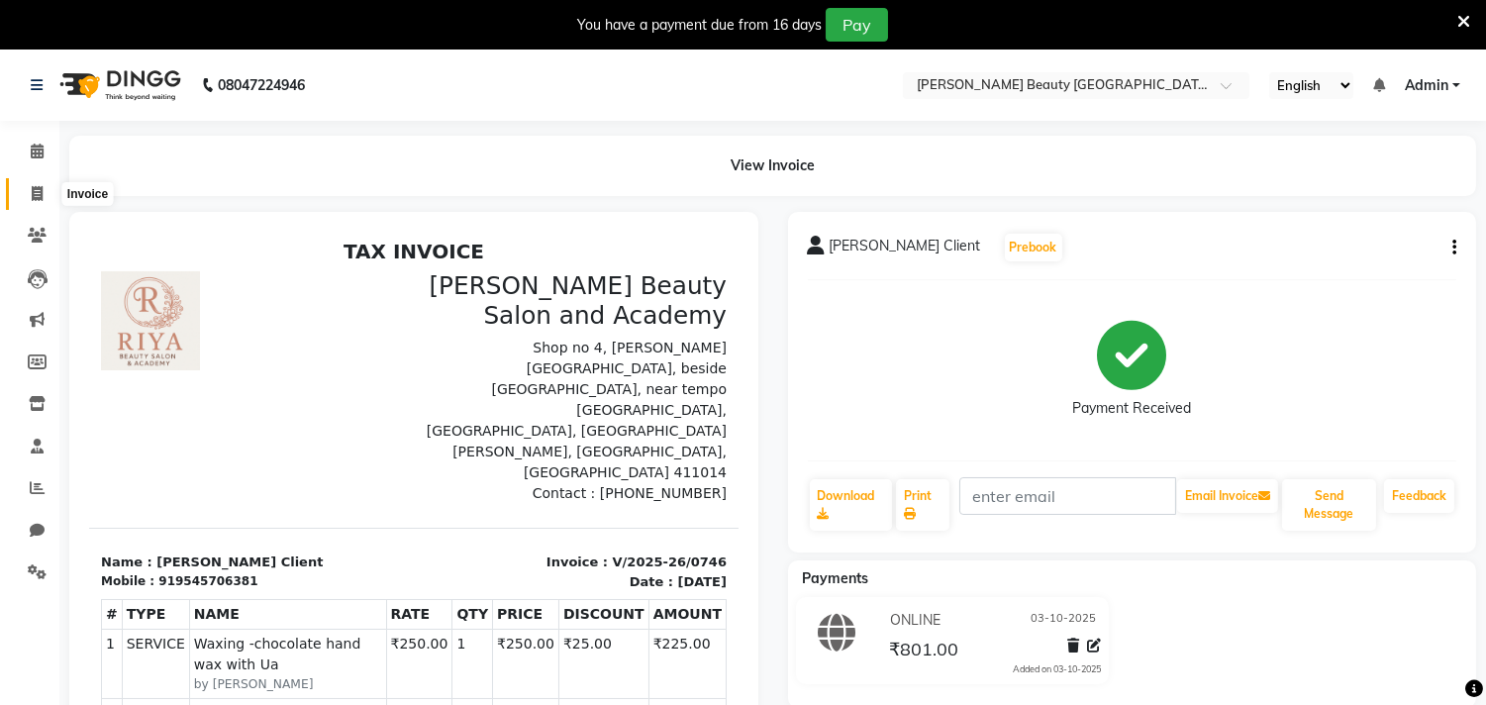
click at [32, 194] on span at bounding box center [37, 194] width 35 height 23
select select "8620"
select select "service"
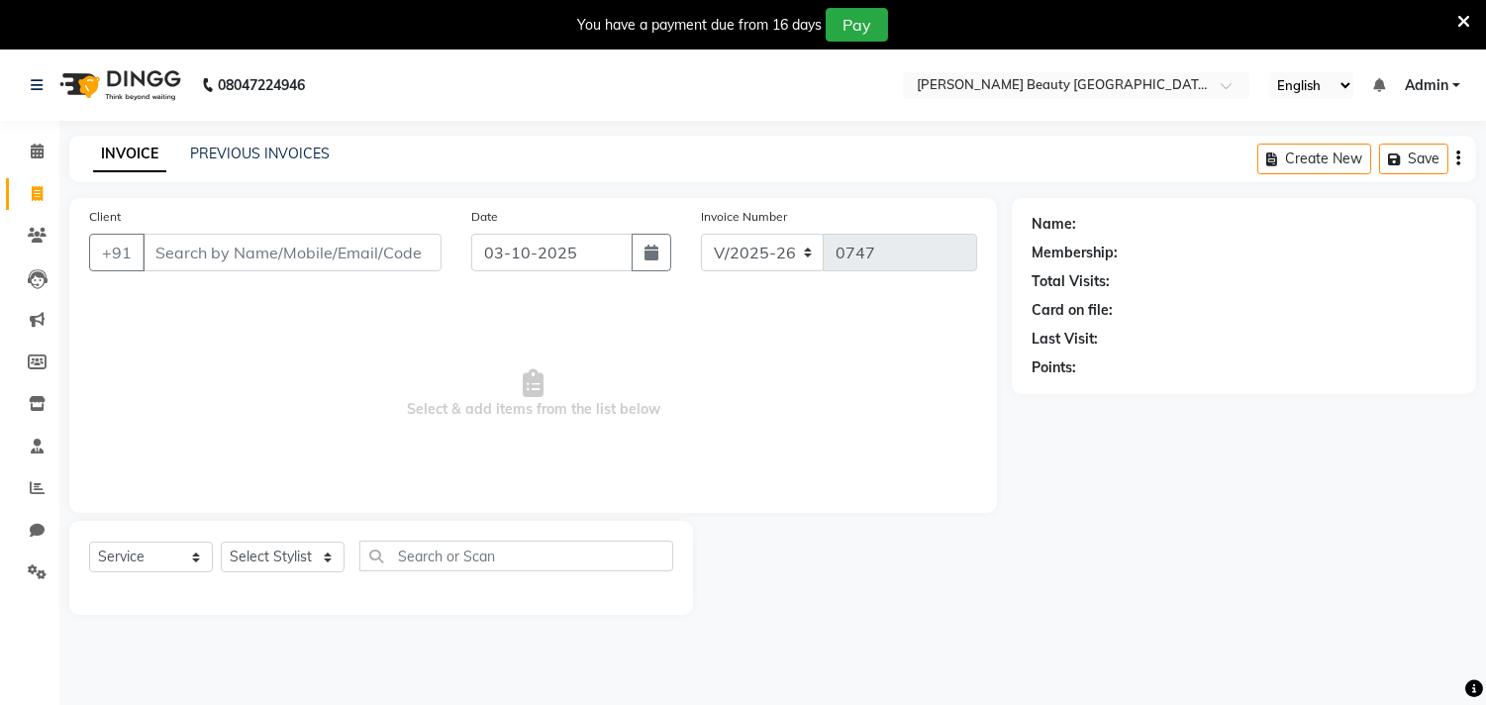
scroll to position [49, 0]
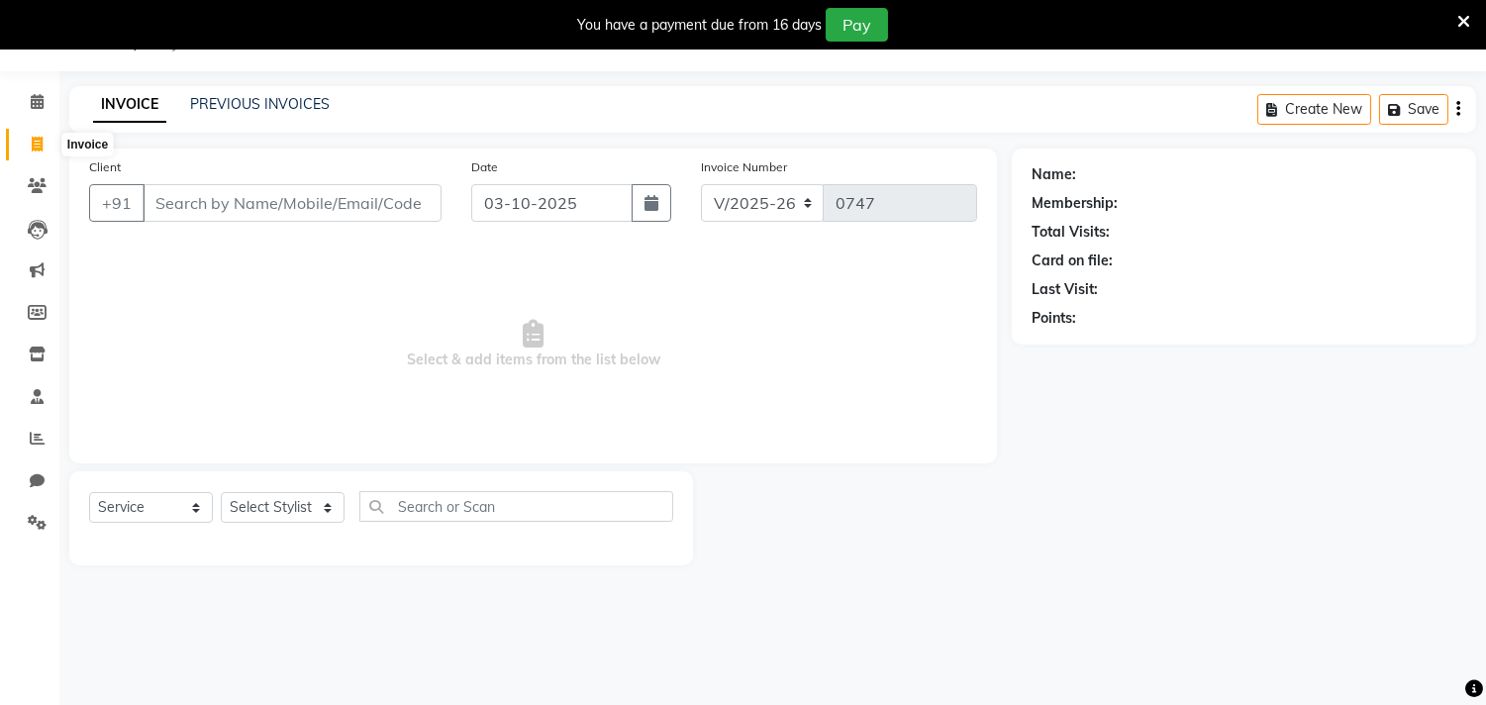
click at [33, 144] on icon at bounding box center [37, 144] width 11 height 15
select select "8620"
select select "service"
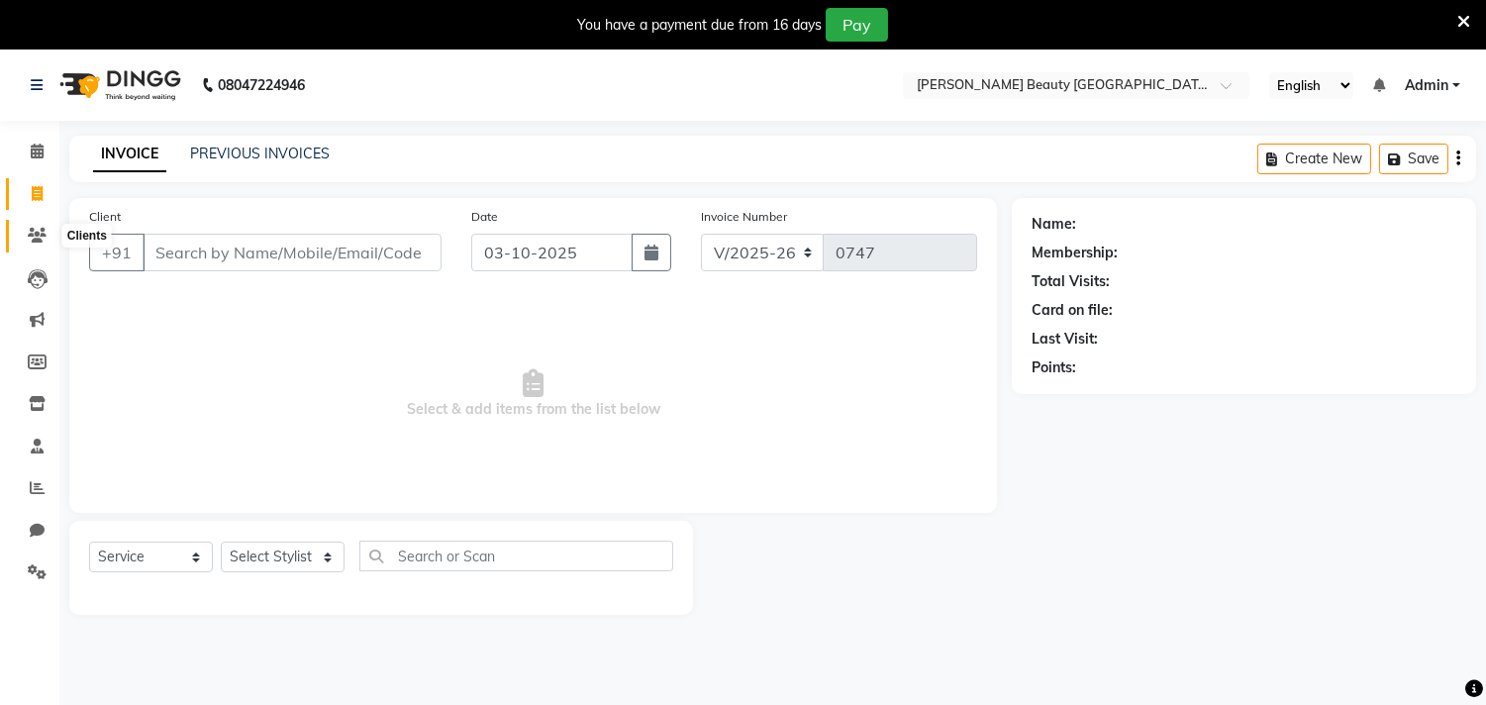
click at [31, 234] on icon at bounding box center [37, 235] width 19 height 15
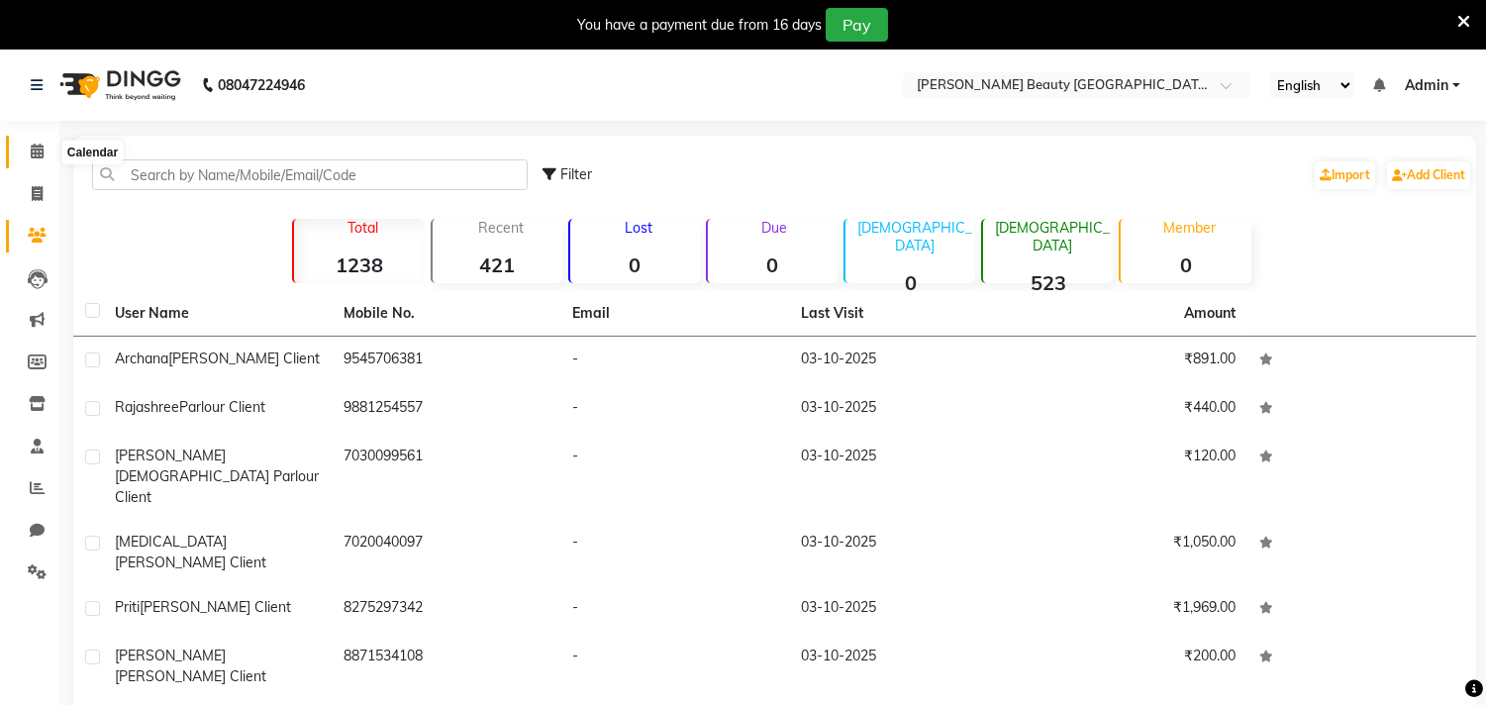
click at [32, 155] on icon at bounding box center [37, 151] width 13 height 15
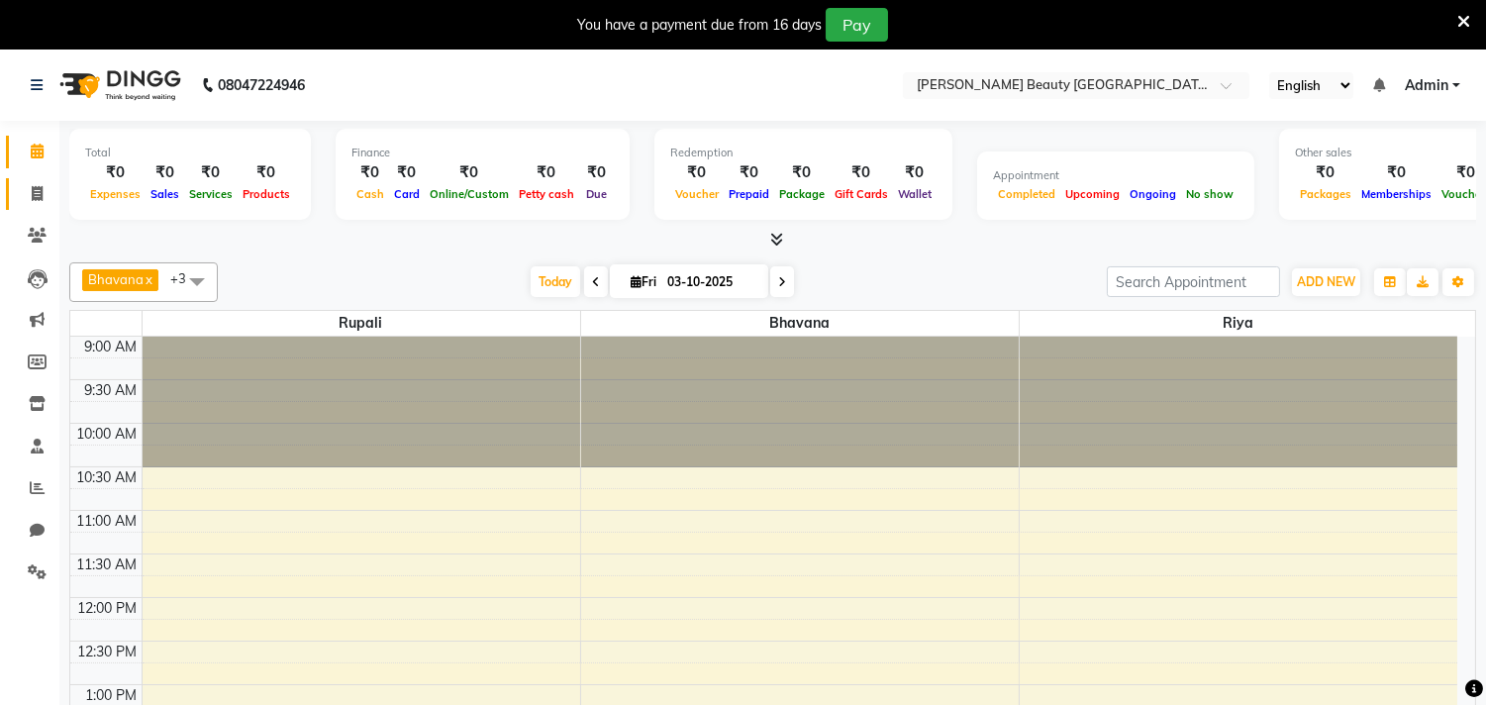
click at [31, 179] on link "Invoice" at bounding box center [30, 194] width 48 height 33
select select "service"
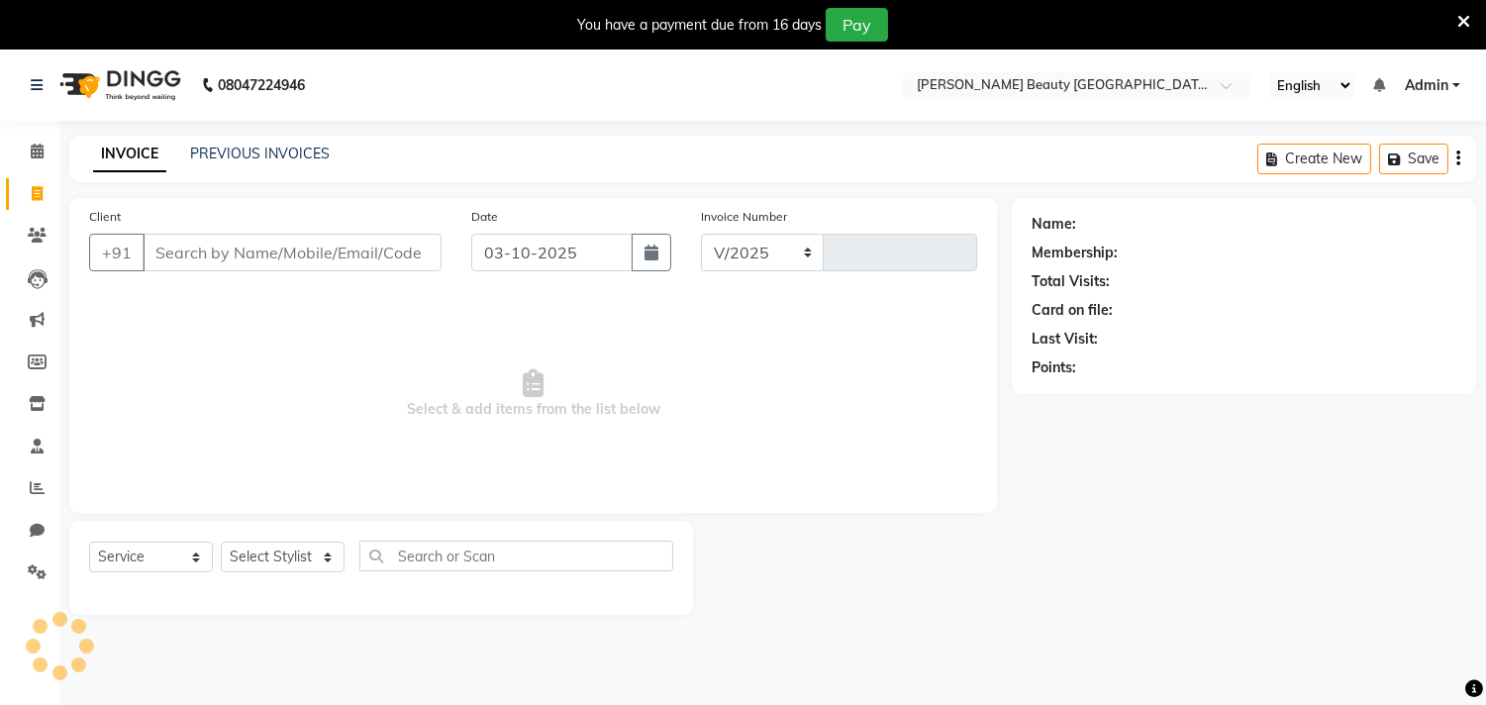
scroll to position [49, 0]
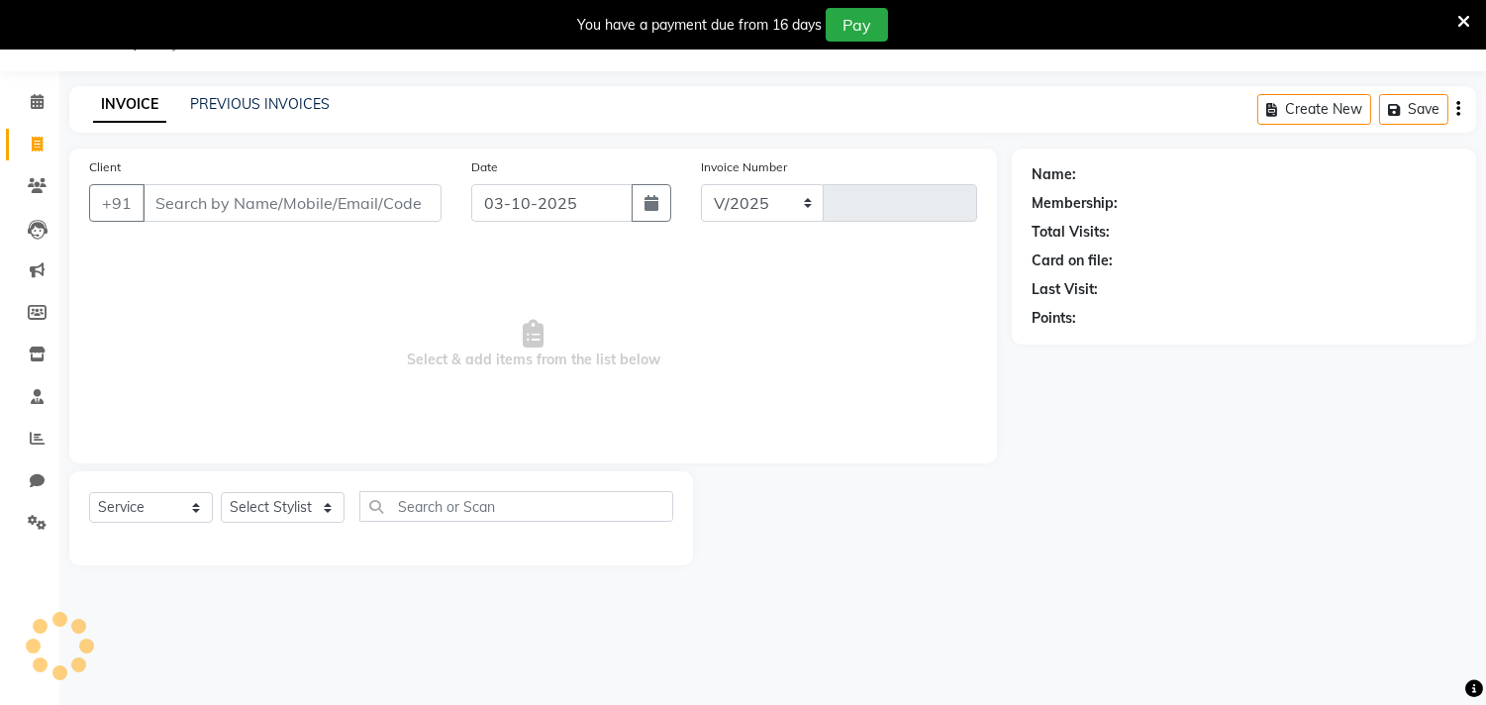
select select "8620"
type input "0747"
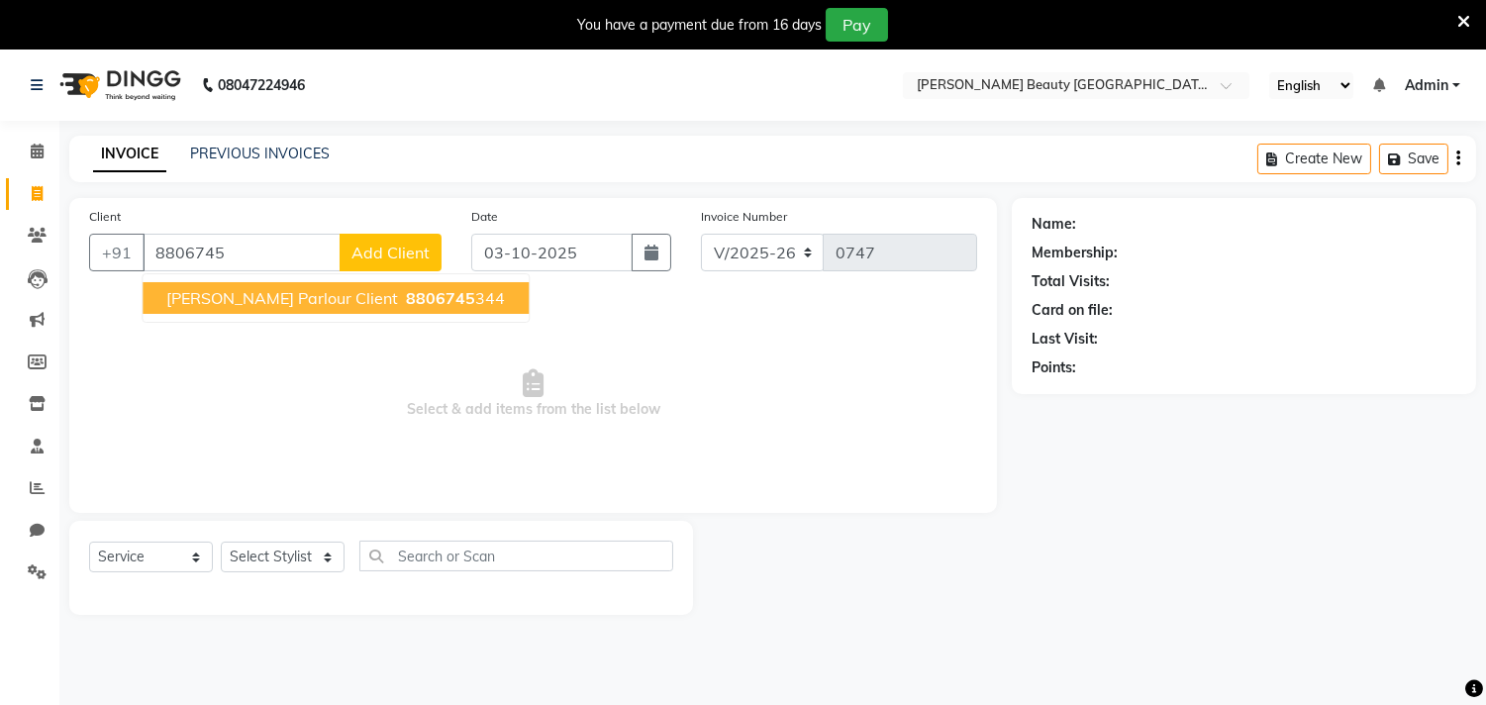
click at [334, 302] on span "[PERSON_NAME] Parlour Client" at bounding box center [282, 298] width 232 height 20
type input "8806745344"
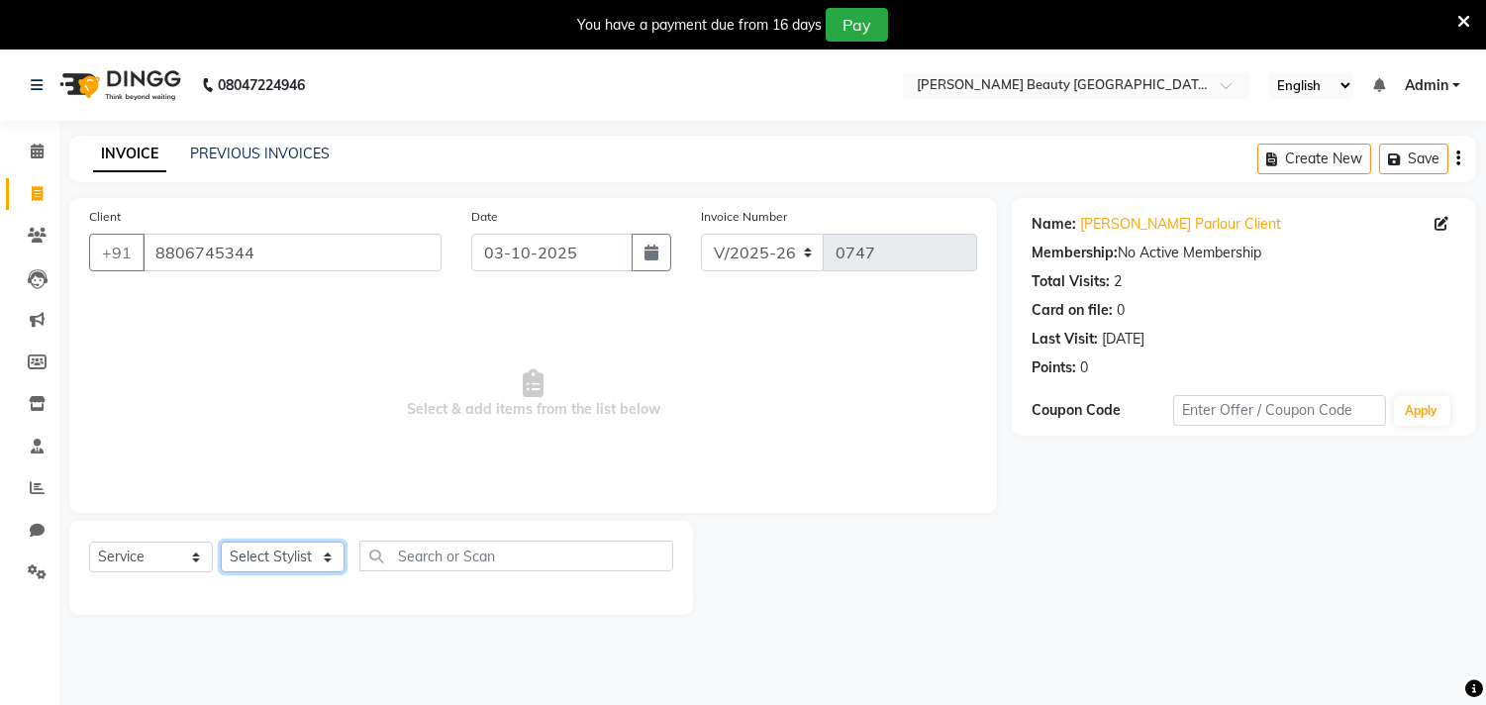
click at [330, 561] on select "Select Stylist Amla [PERSON_NAME] Anjali [PERSON_NAME] [PERSON_NAME] [PERSON_NA…" at bounding box center [283, 556] width 124 height 31
select select "91016"
click at [221, 542] on select "Select Stylist Amla [PERSON_NAME] Anjali [PERSON_NAME] [PERSON_NAME] [PERSON_NA…" at bounding box center [283, 556] width 124 height 31
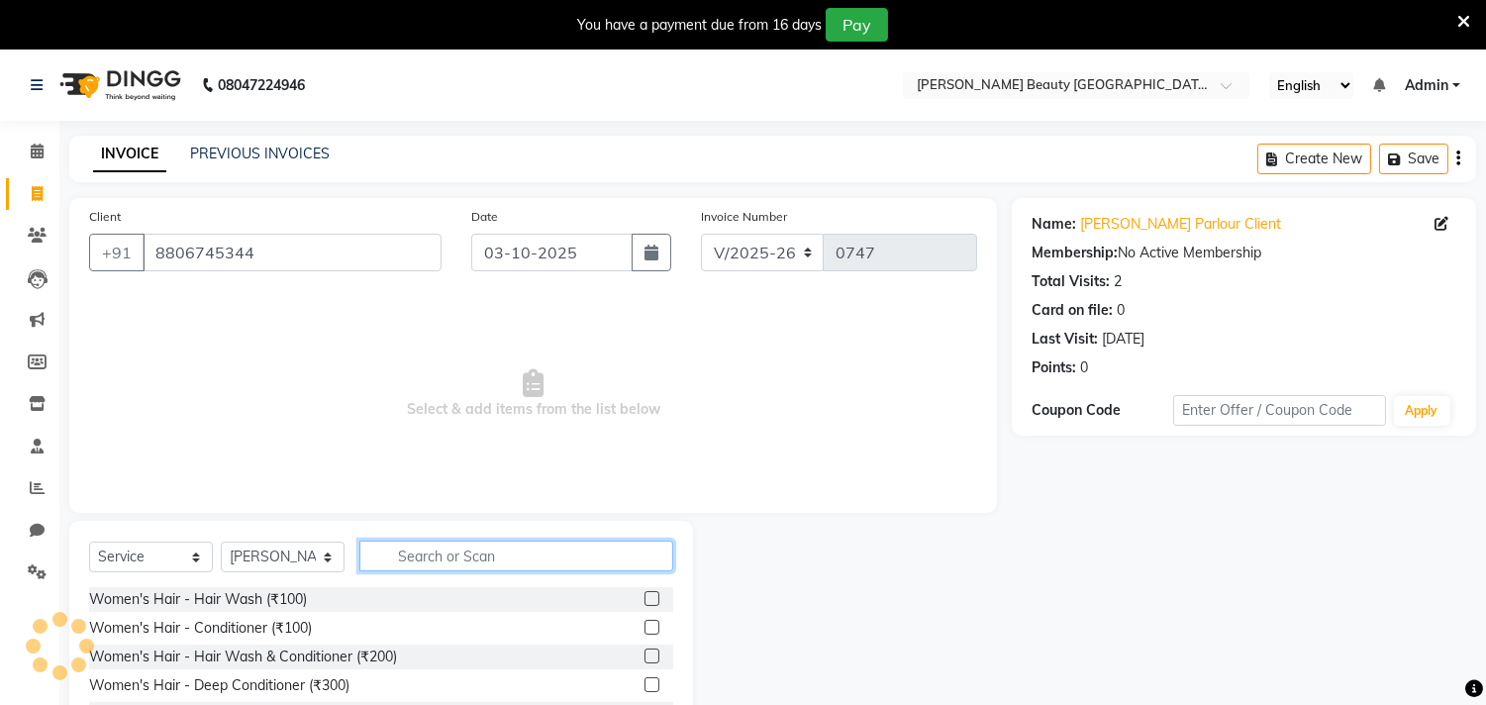
click at [424, 555] on input "text" at bounding box center [516, 555] width 314 height 31
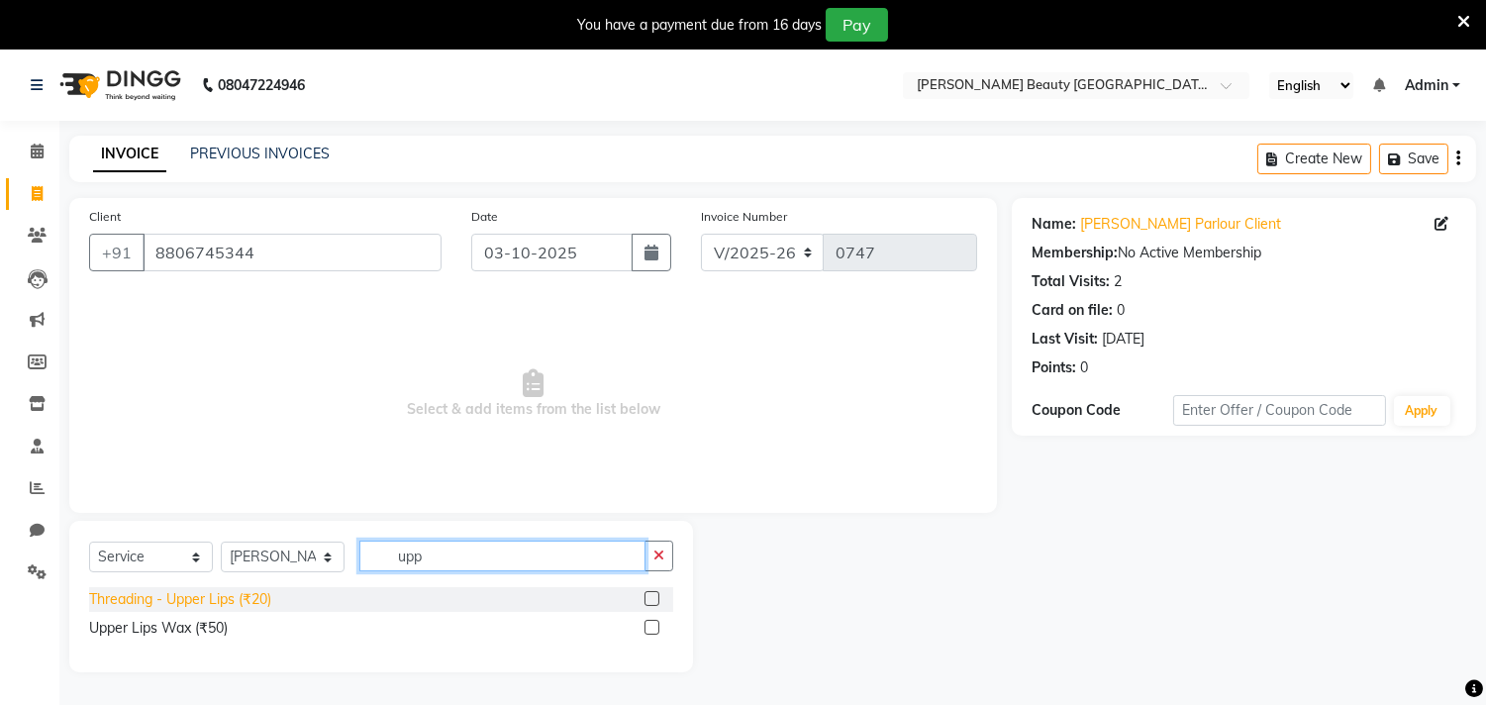
type input "upp"
click at [261, 596] on div "Threading - Upper Lips (₹20)" at bounding box center [180, 599] width 182 height 21
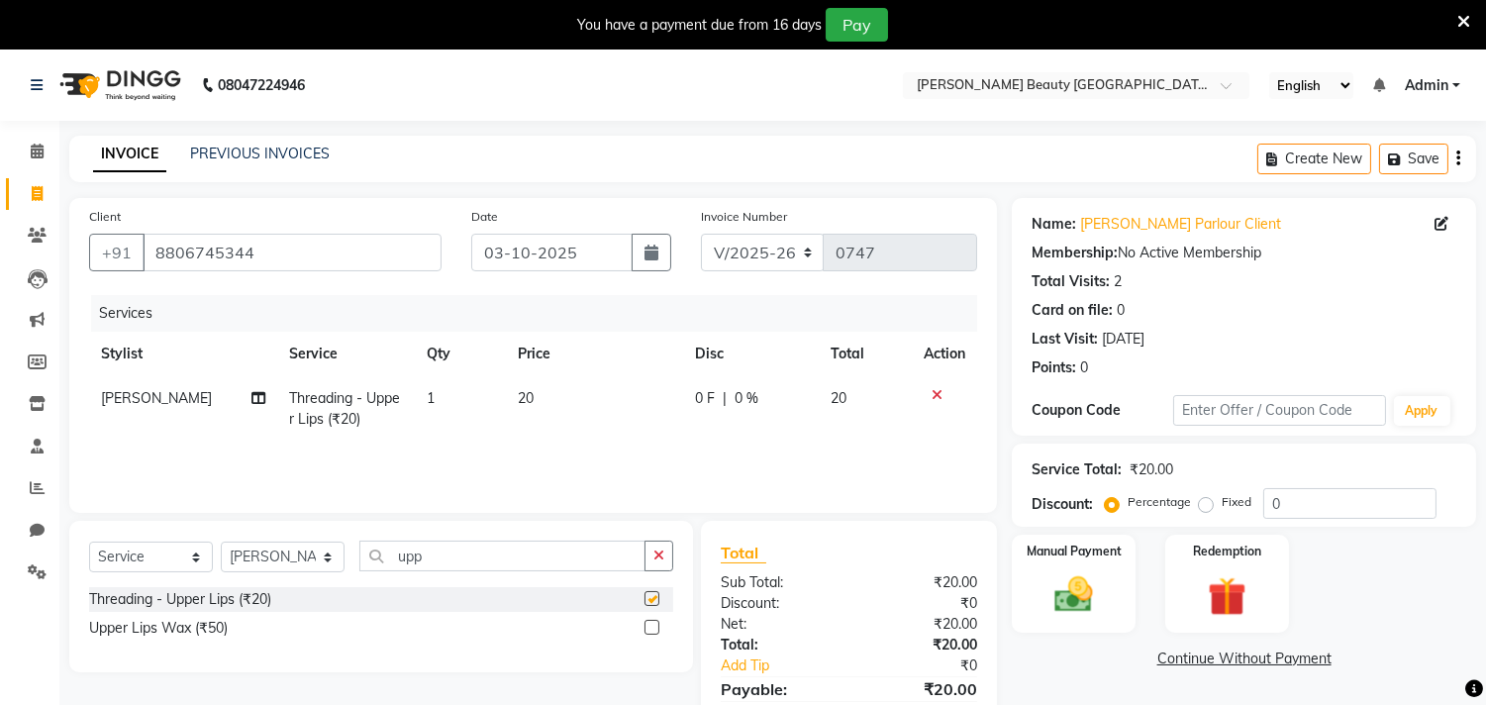
checkbox input "false"
click at [323, 559] on select "Select Stylist Amla [PERSON_NAME] Anjali [PERSON_NAME] [PERSON_NAME] [PERSON_NA…" at bounding box center [283, 556] width 124 height 31
select select "87286"
click at [221, 542] on select "Select Stylist Amla [PERSON_NAME] Anjali [PERSON_NAME] [PERSON_NAME] [PERSON_NA…" at bounding box center [283, 556] width 124 height 31
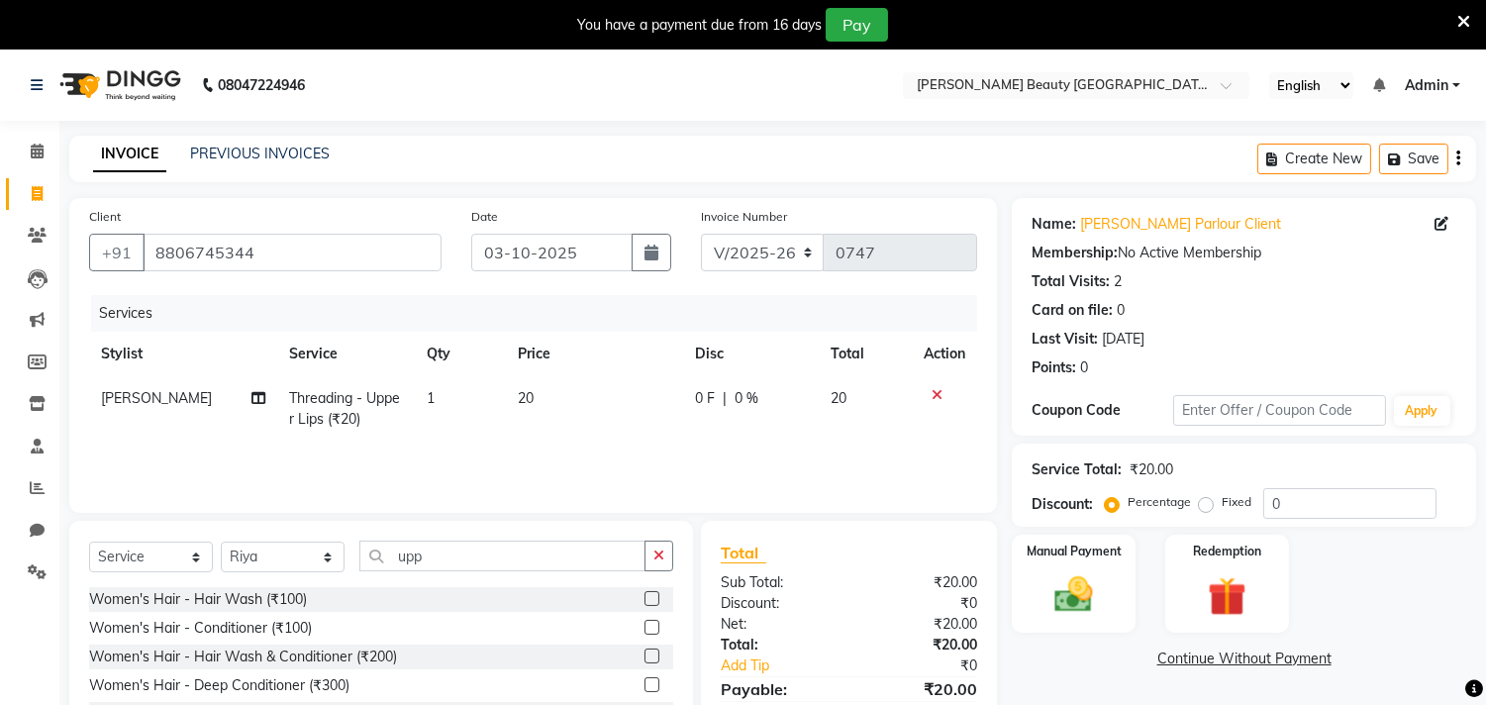
click at [462, 571] on div "Select Service Product Membership Package Voucher Prepaid Gift Card Select Styl…" at bounding box center [381, 563] width 584 height 47
click at [455, 564] on input "upp" at bounding box center [502, 555] width 286 height 31
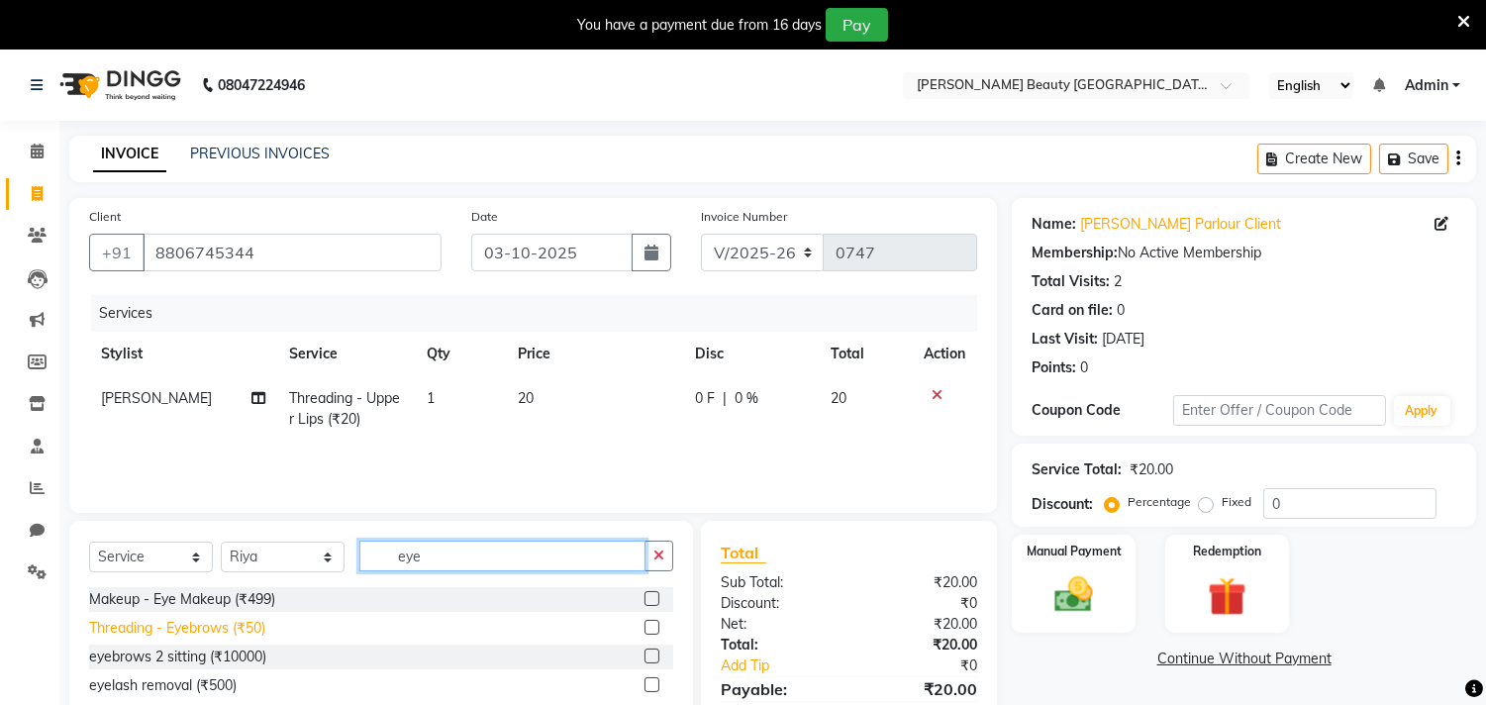
type input "eye"
click at [254, 624] on div "Threading - Eyebrows (₹50)" at bounding box center [177, 628] width 176 height 21
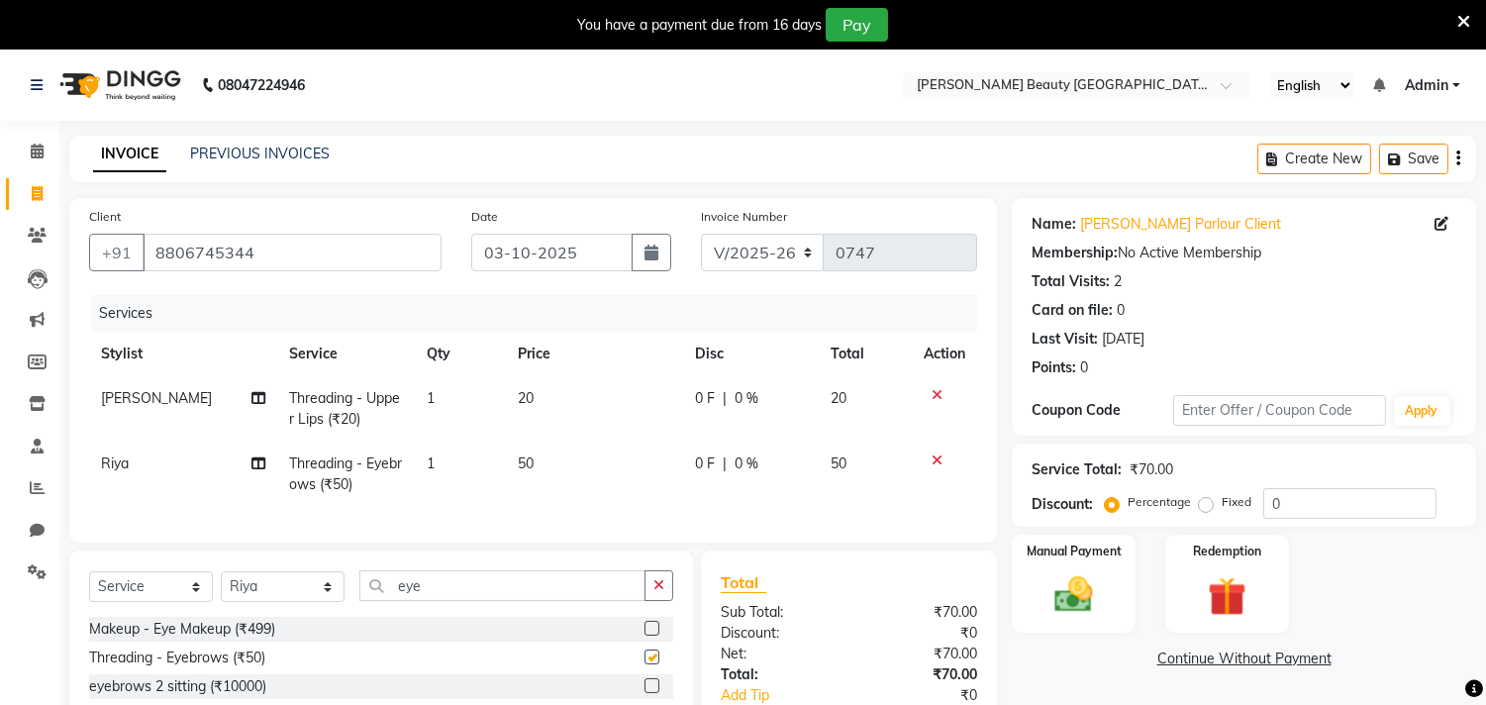
checkbox input "false"
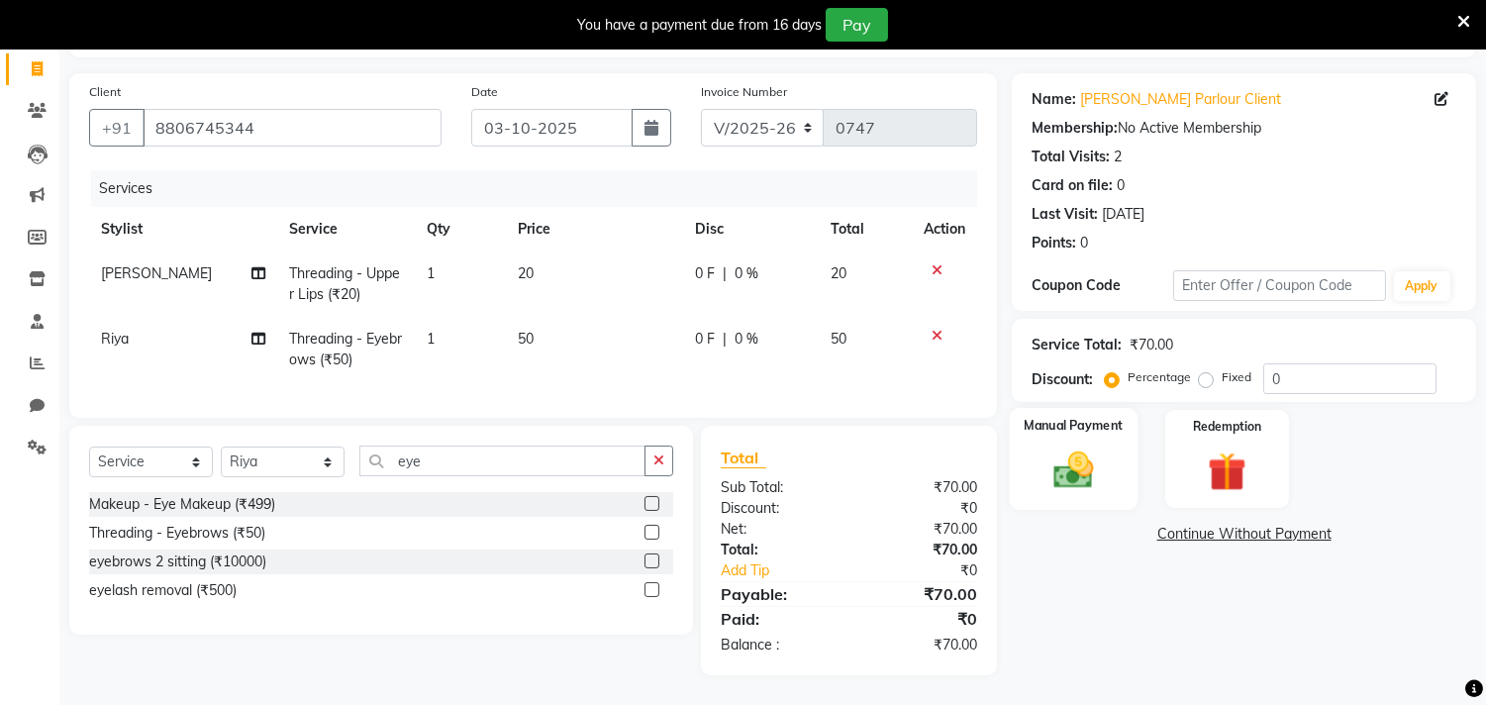
click at [1089, 466] on img at bounding box center [1073, 470] width 65 height 47
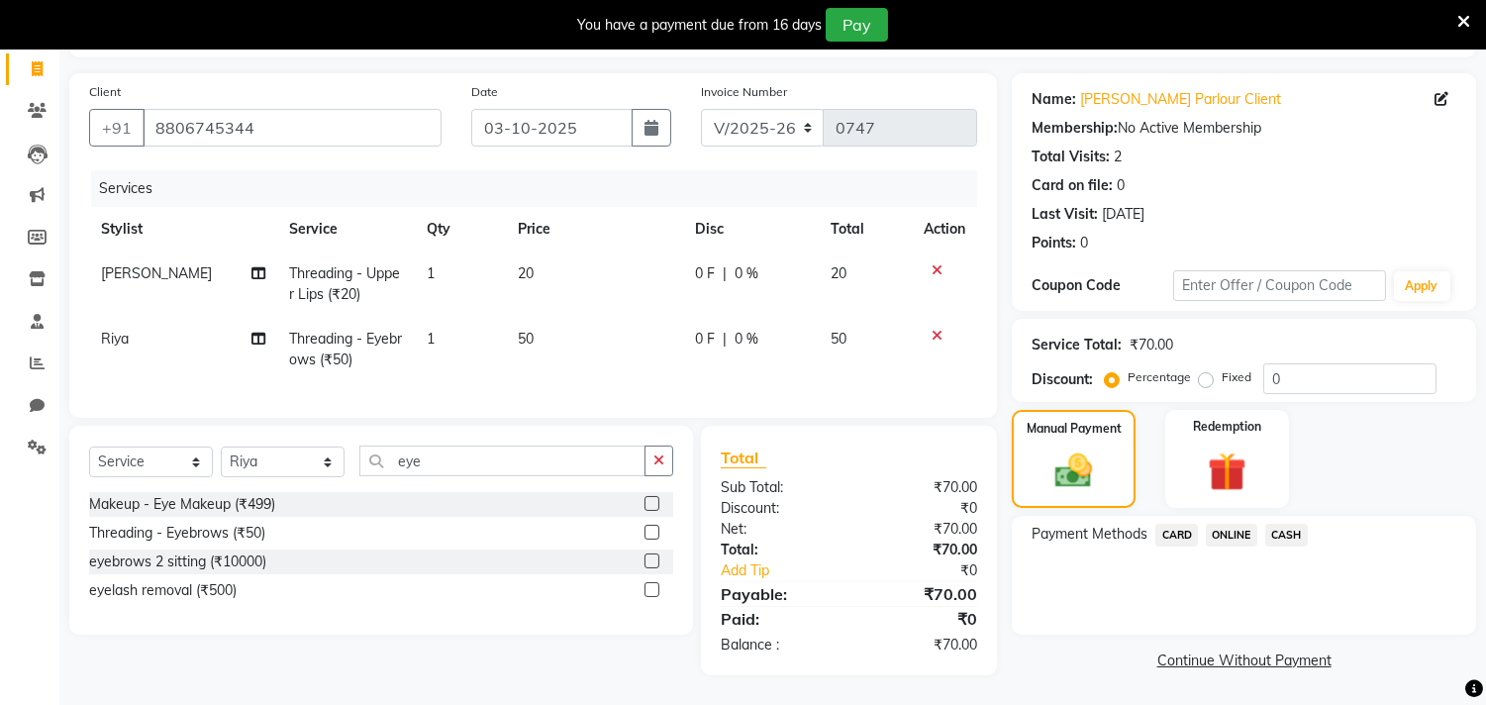
click at [1225, 524] on span "ONLINE" at bounding box center [1230, 535] width 51 height 23
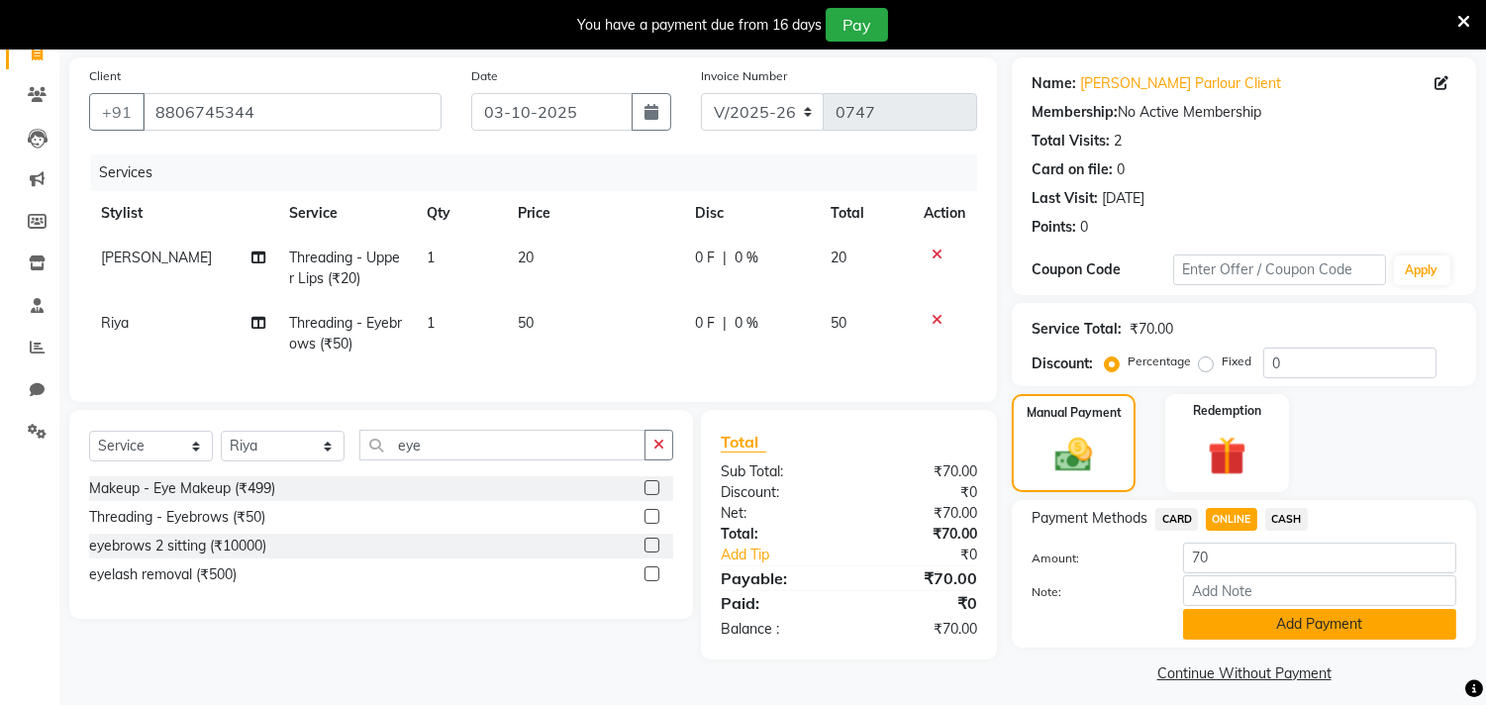
scroll to position [152, 0]
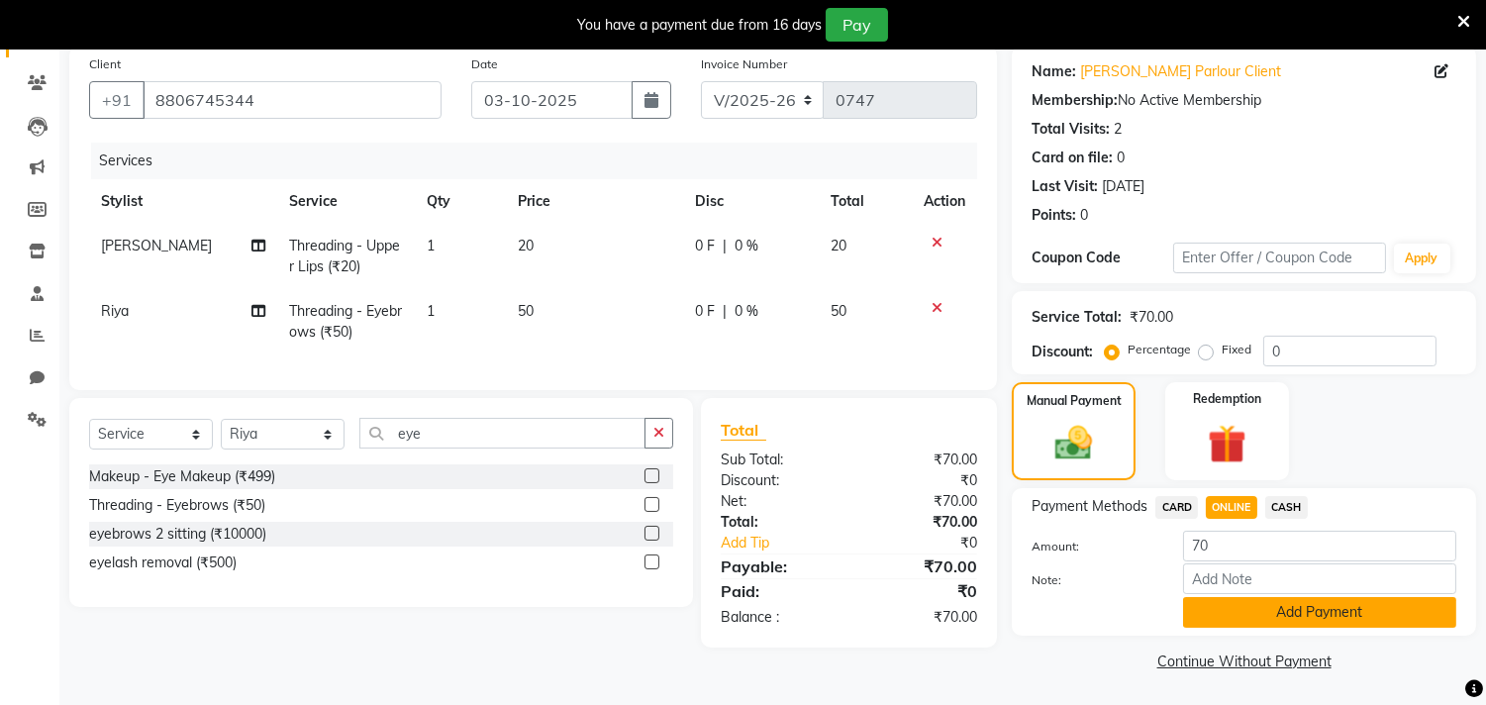
click at [1264, 616] on button "Add Payment" at bounding box center [1319, 612] width 273 height 31
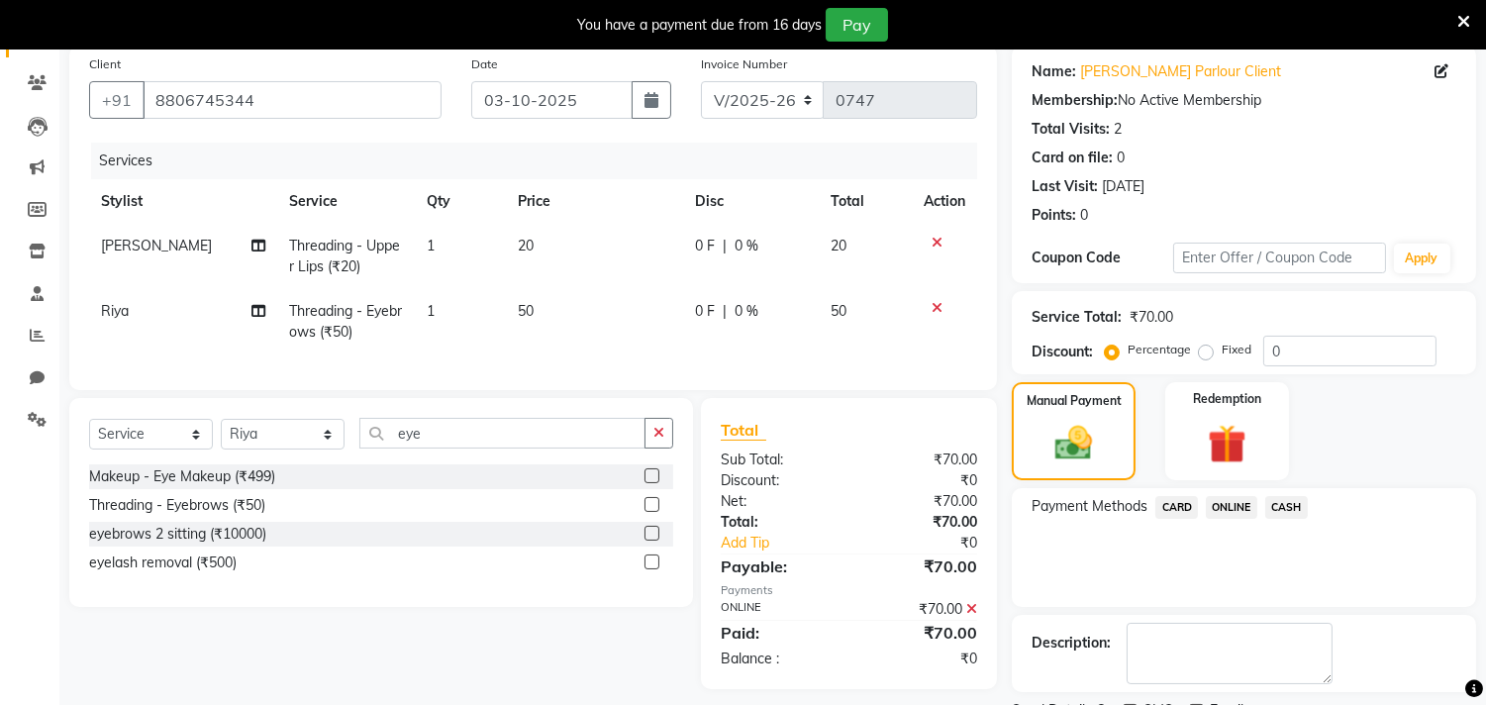
scroll to position [235, 0]
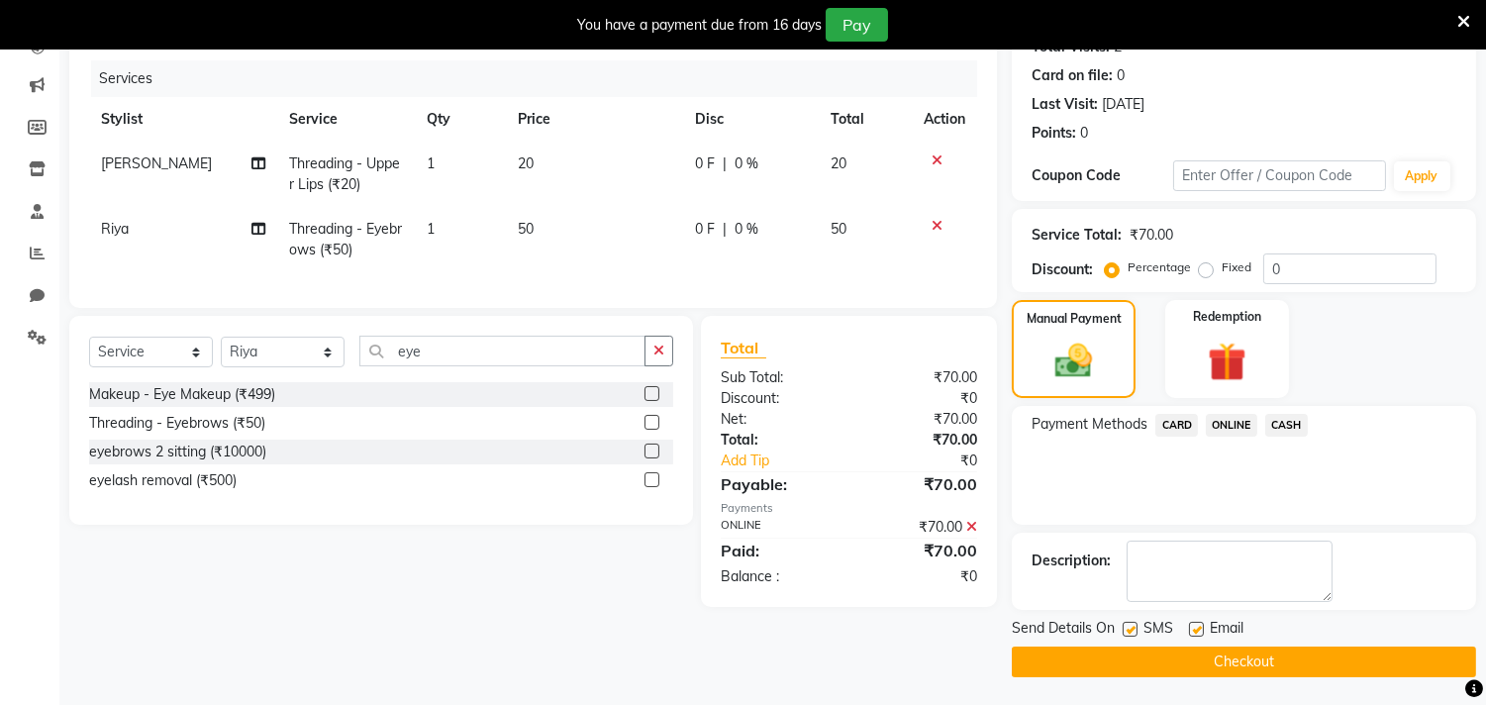
click at [1183, 649] on button "Checkout" at bounding box center [1243, 661] width 464 height 31
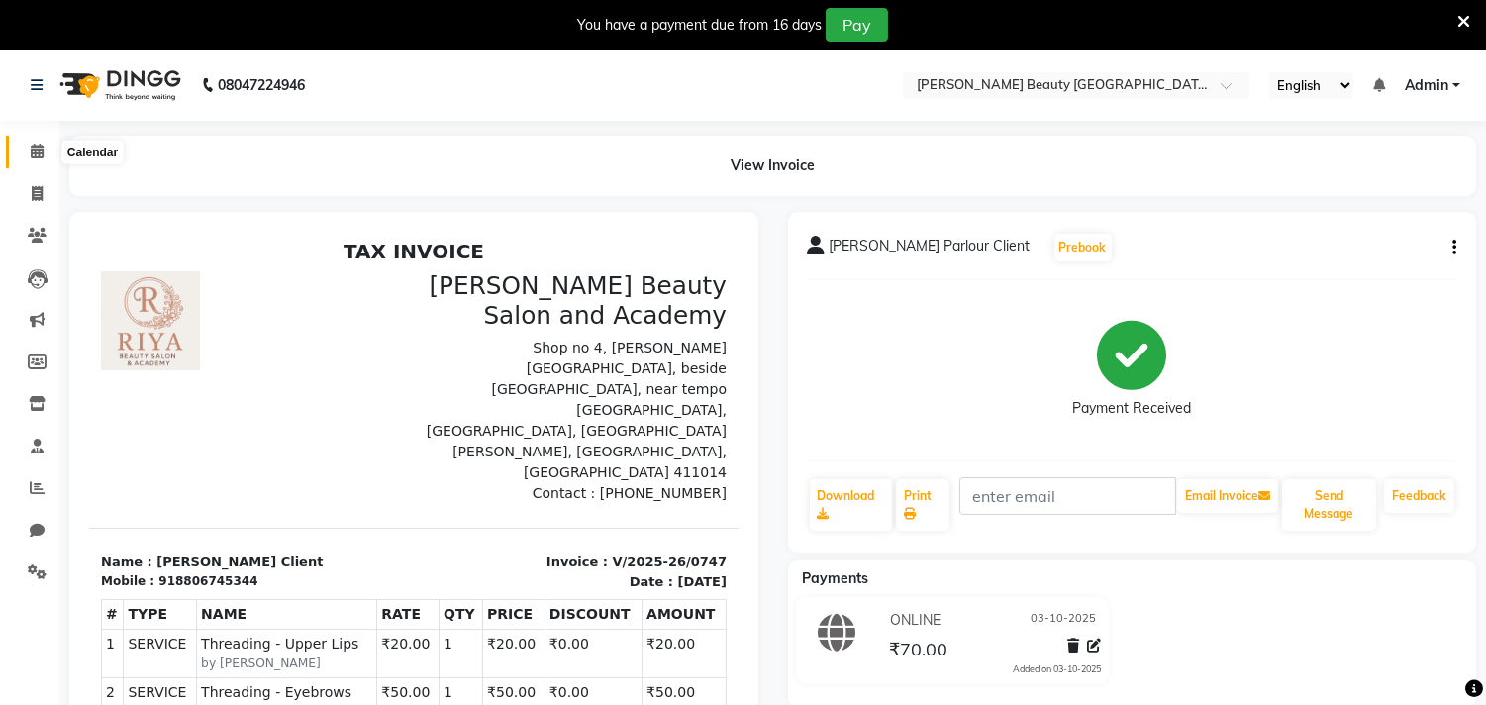
click at [35, 142] on span at bounding box center [37, 152] width 35 height 23
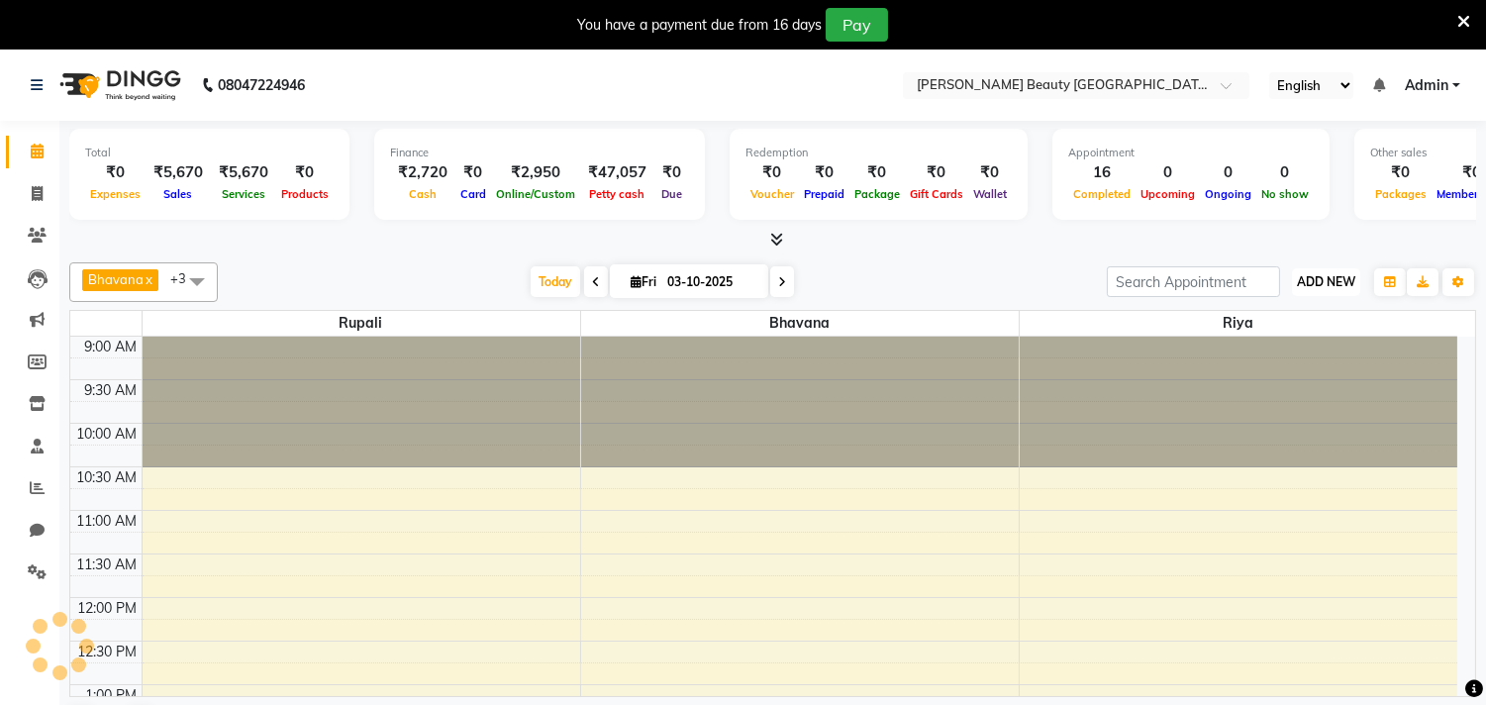
click at [1322, 281] on span "ADD NEW" at bounding box center [1325, 281] width 58 height 15
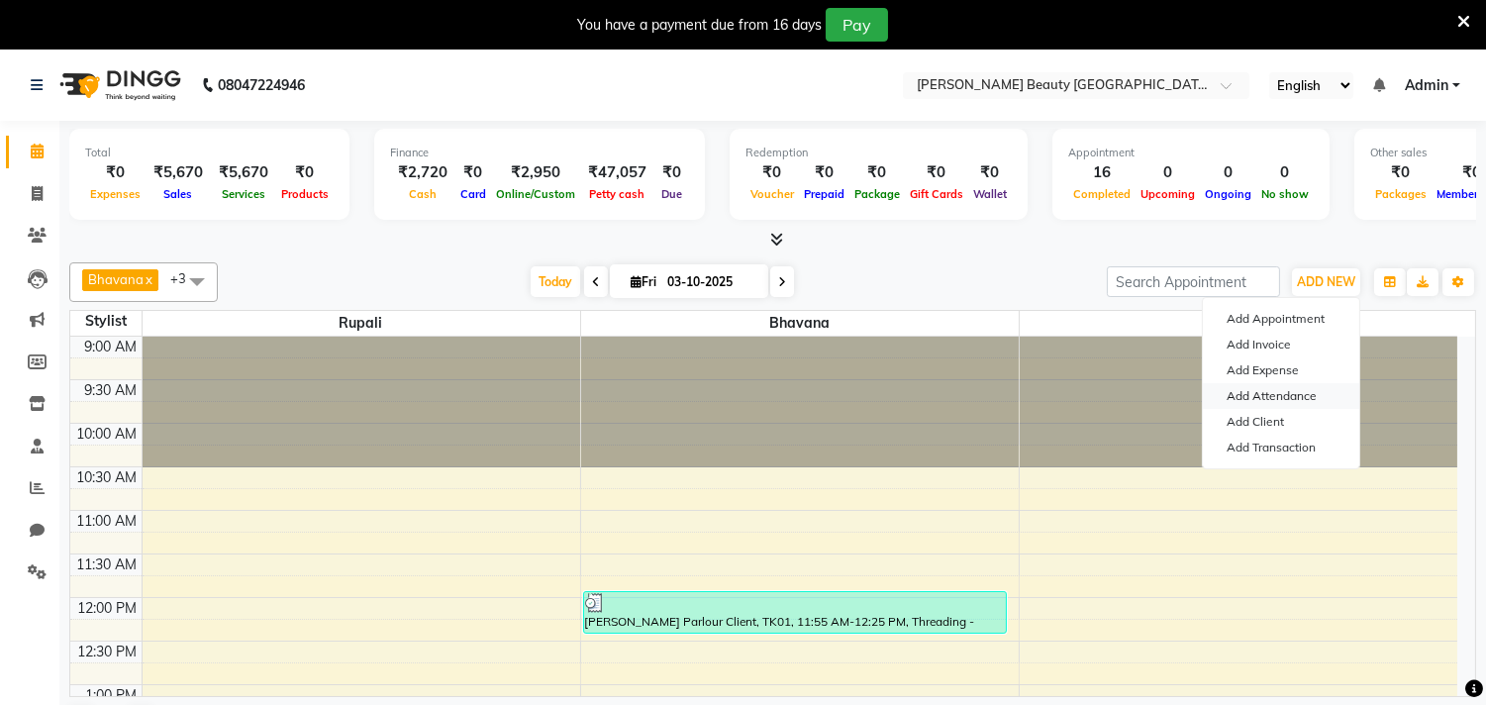
click at [1299, 392] on link "Add Attendance" at bounding box center [1280, 396] width 156 height 26
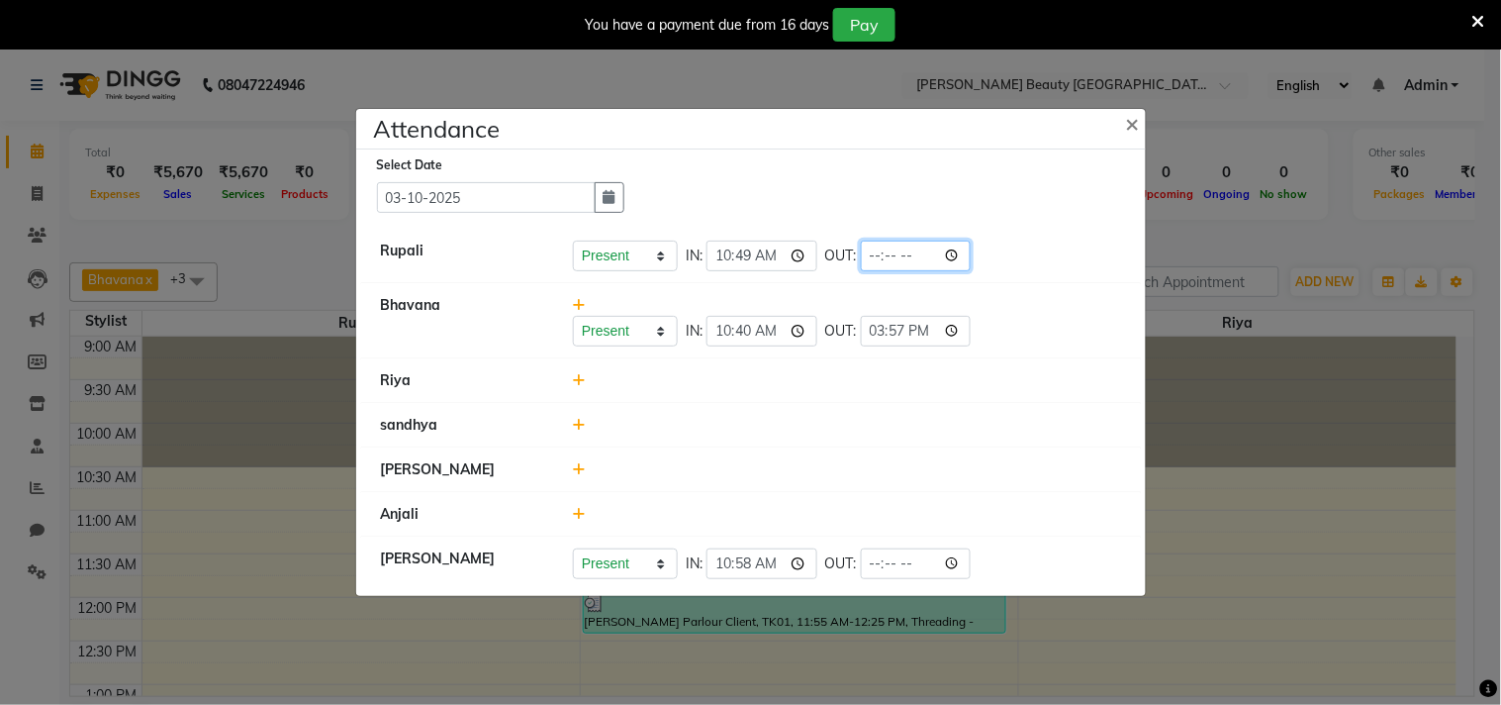
click at [899, 254] on input "time" at bounding box center [916, 255] width 111 height 31
type input "19:57"
click at [1037, 420] on div at bounding box center [847, 425] width 578 height 21
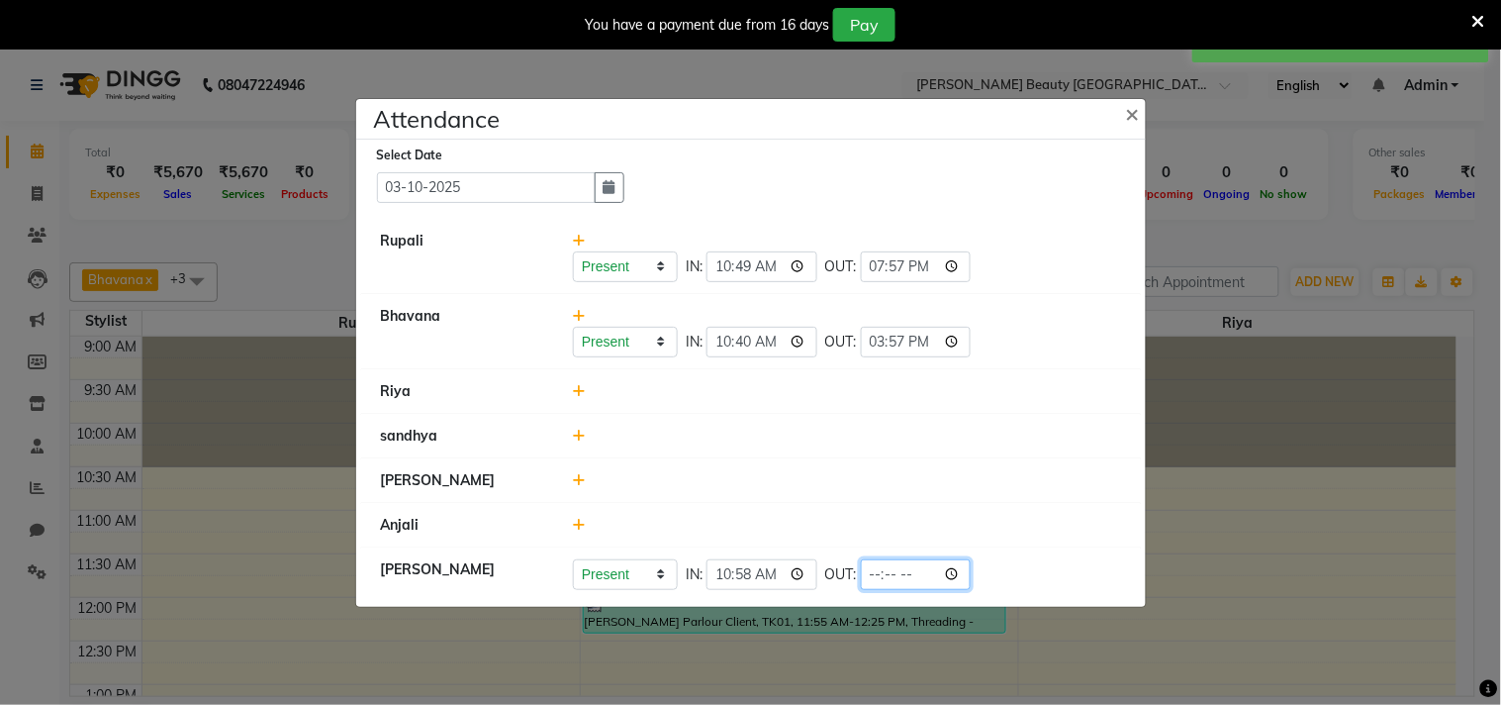
click at [911, 575] on input "time" at bounding box center [916, 574] width 111 height 31
click at [1045, 497] on li "[PERSON_NAME]" at bounding box center [751, 481] width 780 height 46
click at [899, 569] on input "time" at bounding box center [916, 574] width 111 height 31
type input "20:01"
click at [1017, 387] on div at bounding box center [847, 391] width 578 height 21
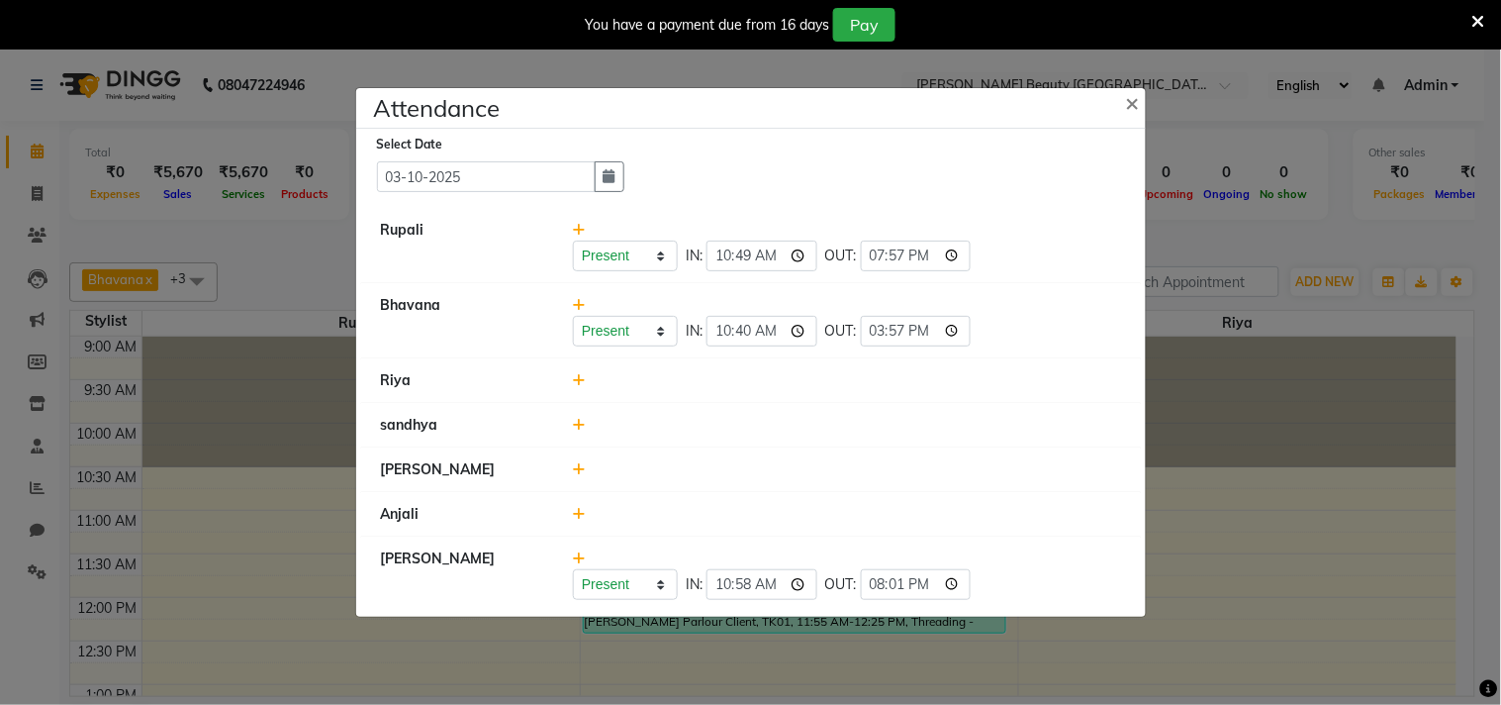
click at [1204, 213] on ngb-modal-window "Attendance × Select Date [DATE] [PERSON_NAME] Present Absent Late Half Day Week…" at bounding box center [750, 352] width 1501 height 705
